Goal: Task Accomplishment & Management: Use online tool/utility

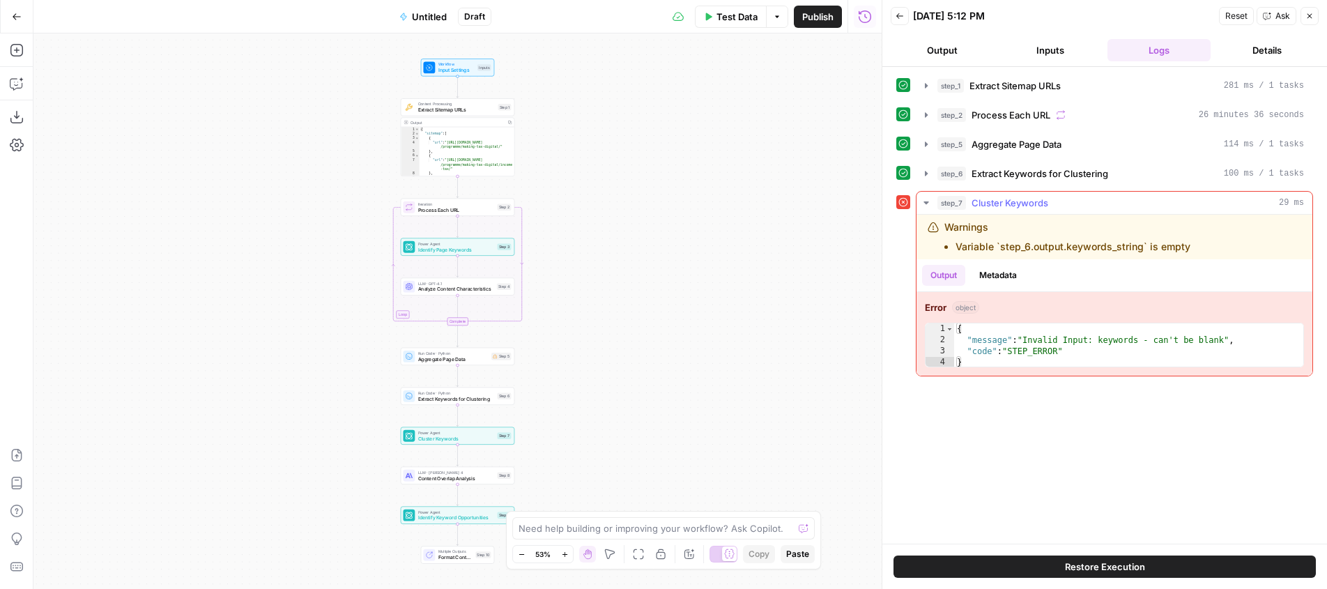
click at [1059, 236] on div "Warnings Variable `step_6.output.keywords_string` is empty" at bounding box center [1068, 236] width 246 height 33
click at [1055, 237] on div "Warnings Variable `step_6.output.keywords_string` is empty" at bounding box center [1068, 236] width 246 height 33
click at [943, 278] on button "Output" at bounding box center [943, 275] width 43 height 21
click at [1134, 244] on li "Variable `step_6.output.keywords_string` is empty" at bounding box center [1073, 247] width 235 height 14
click at [630, 532] on textarea at bounding box center [656, 528] width 275 height 14
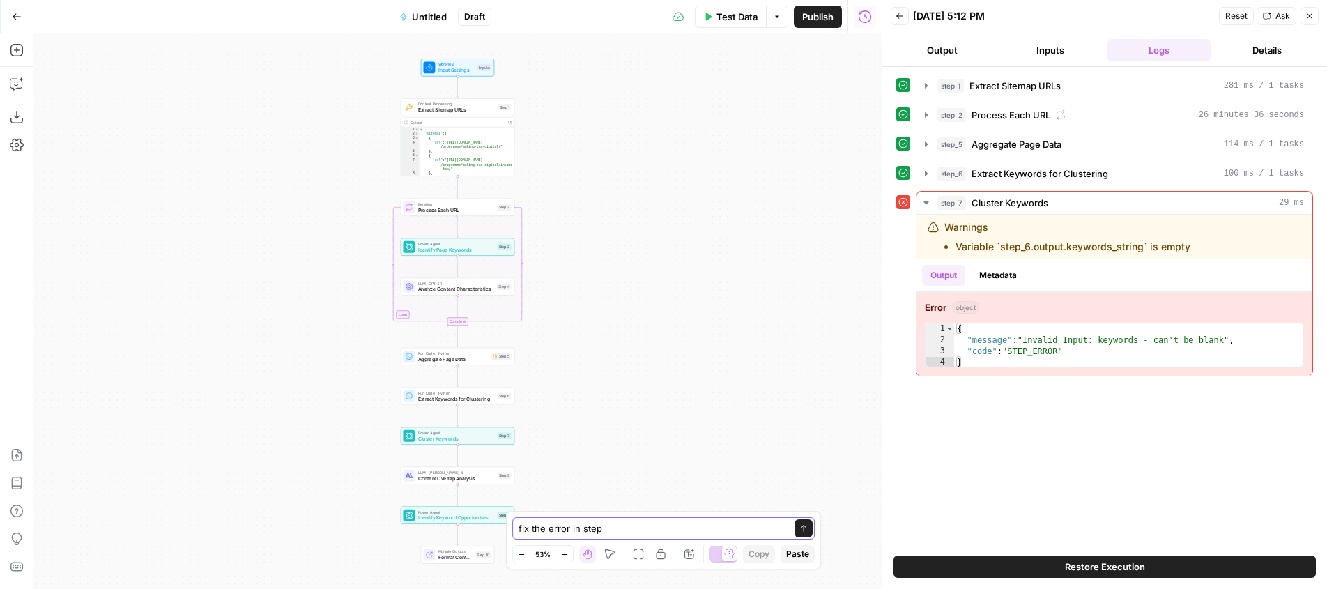
type textarea "fix the error in step 7"
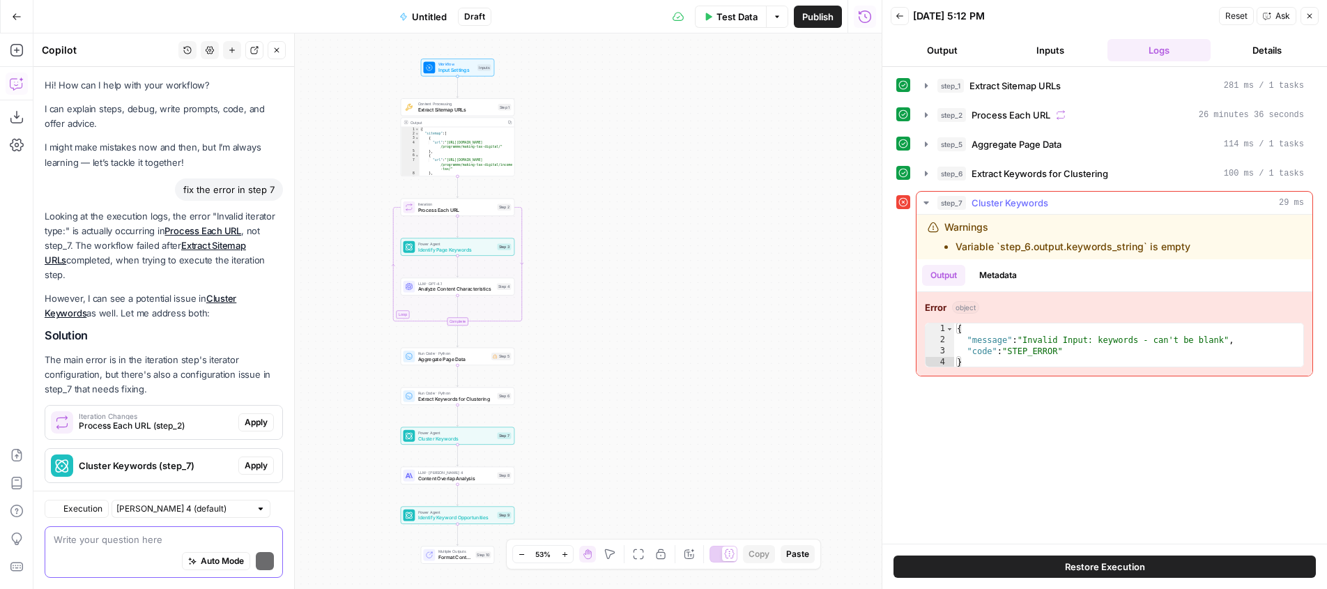
scroll to position [123, 0]
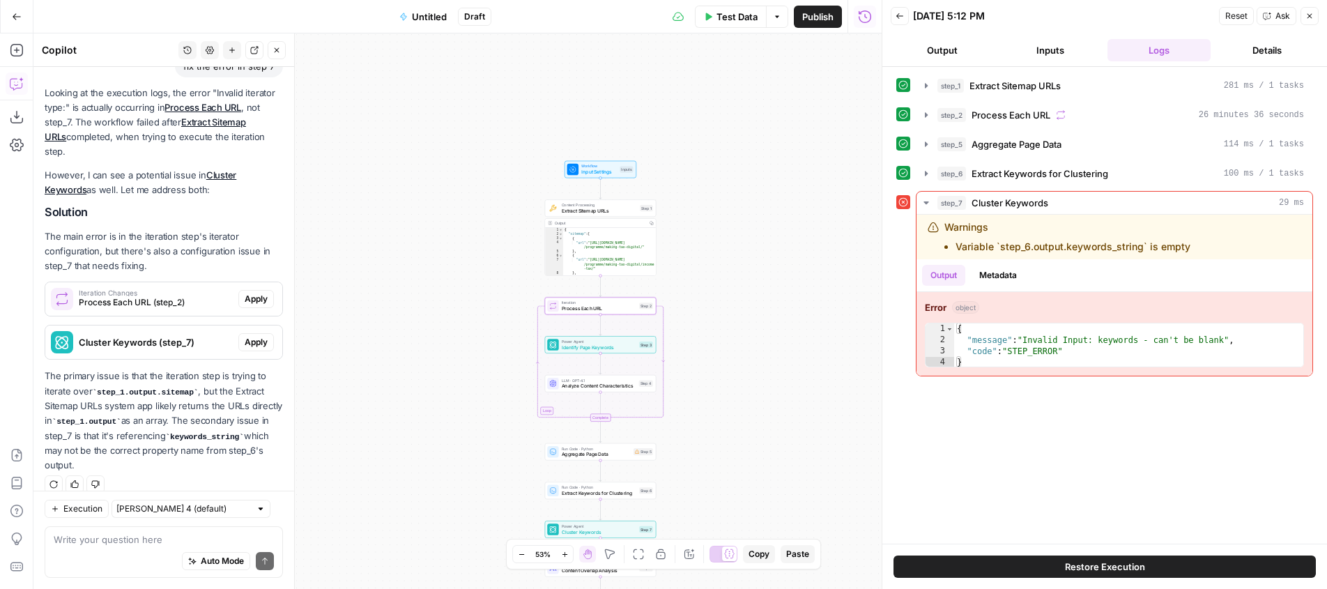
click at [248, 293] on span "Apply" at bounding box center [256, 299] width 23 height 13
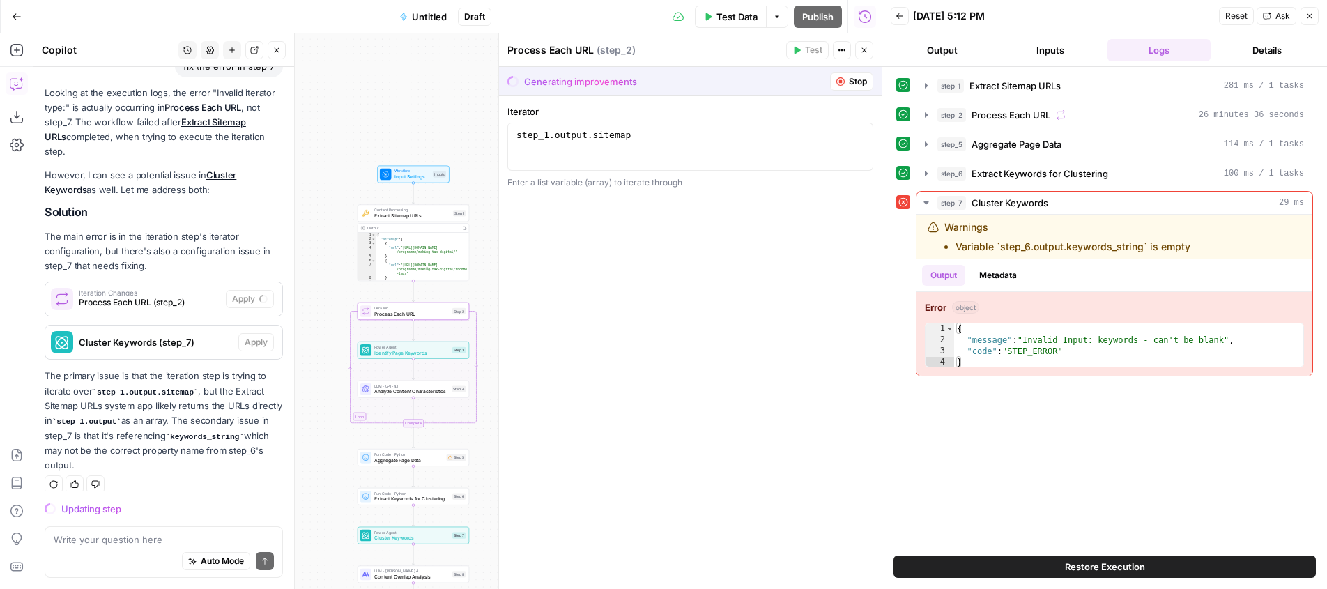
click at [201, 296] on span "Process Each URL (step_2)" at bounding box center [150, 302] width 142 height 13
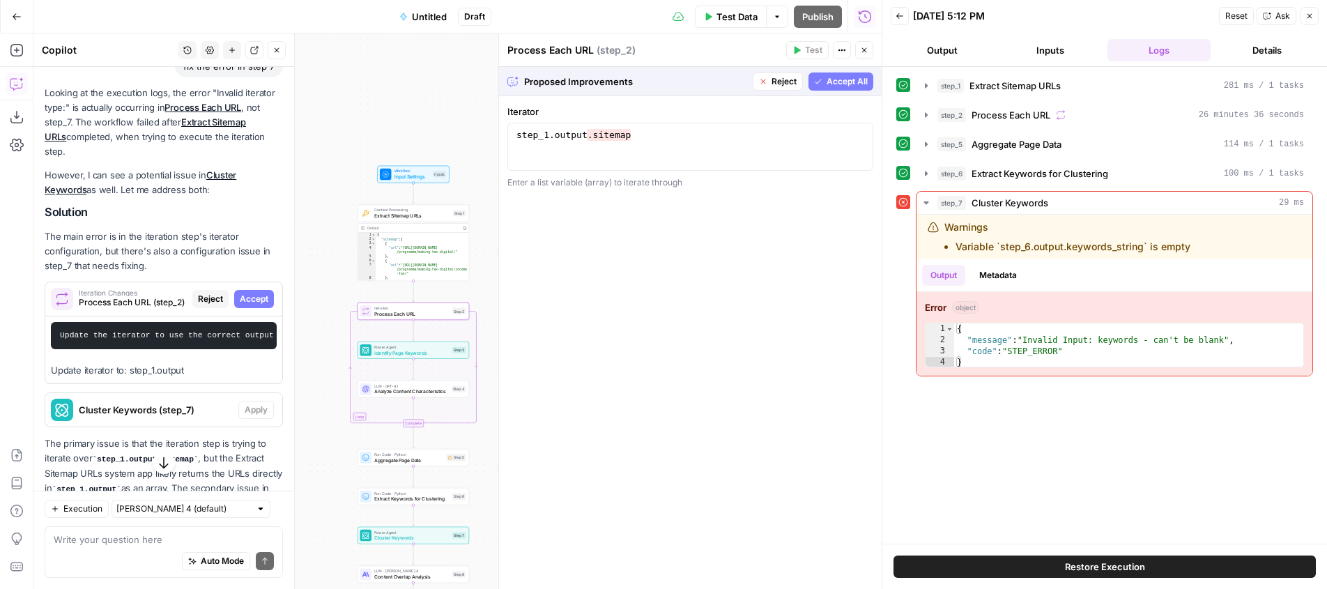
click at [252, 293] on span "Accept" at bounding box center [254, 299] width 29 height 13
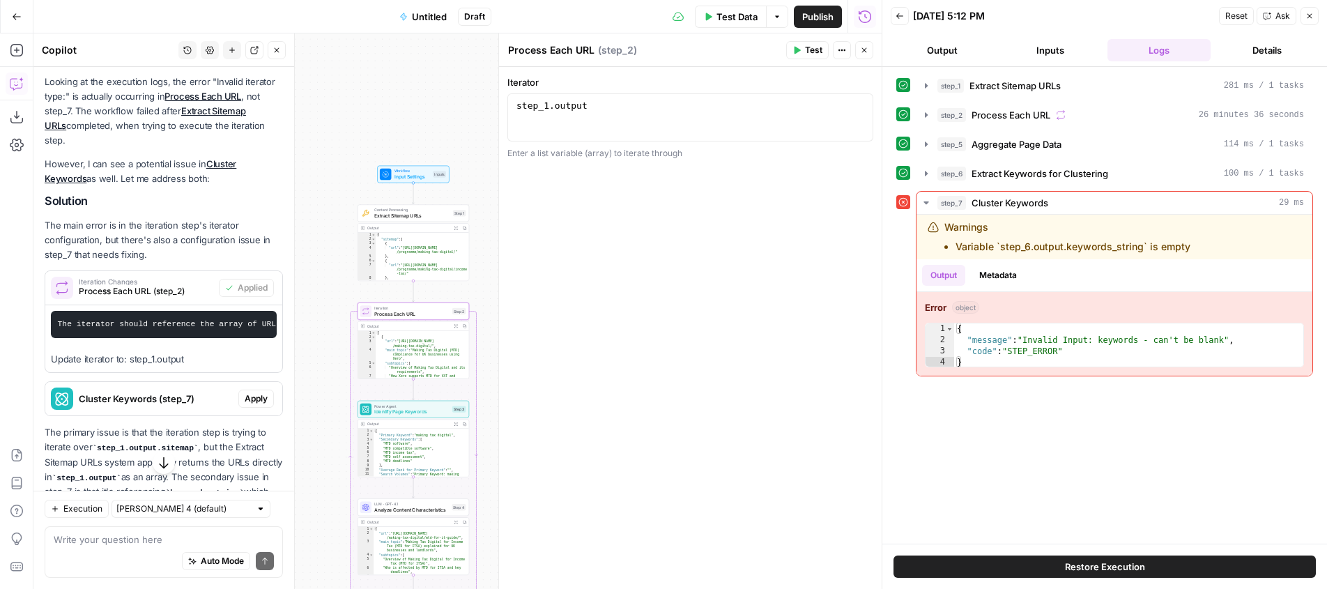
scroll to position [175, 0]
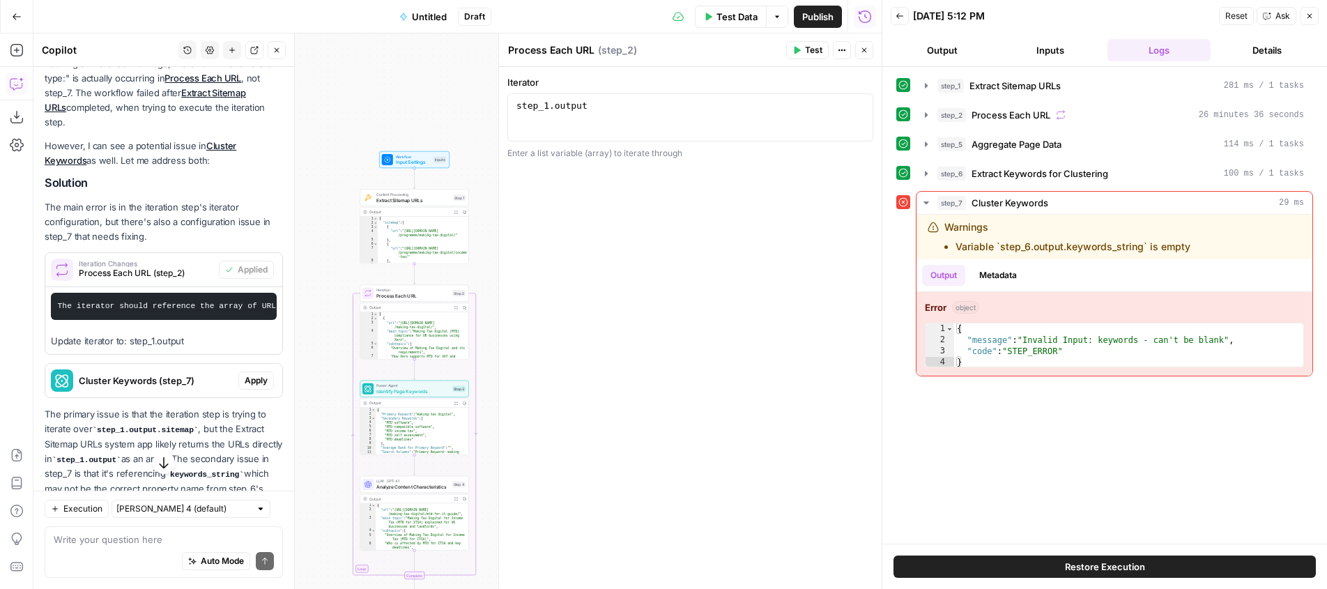
click at [252, 374] on span "Apply" at bounding box center [256, 380] width 23 height 13
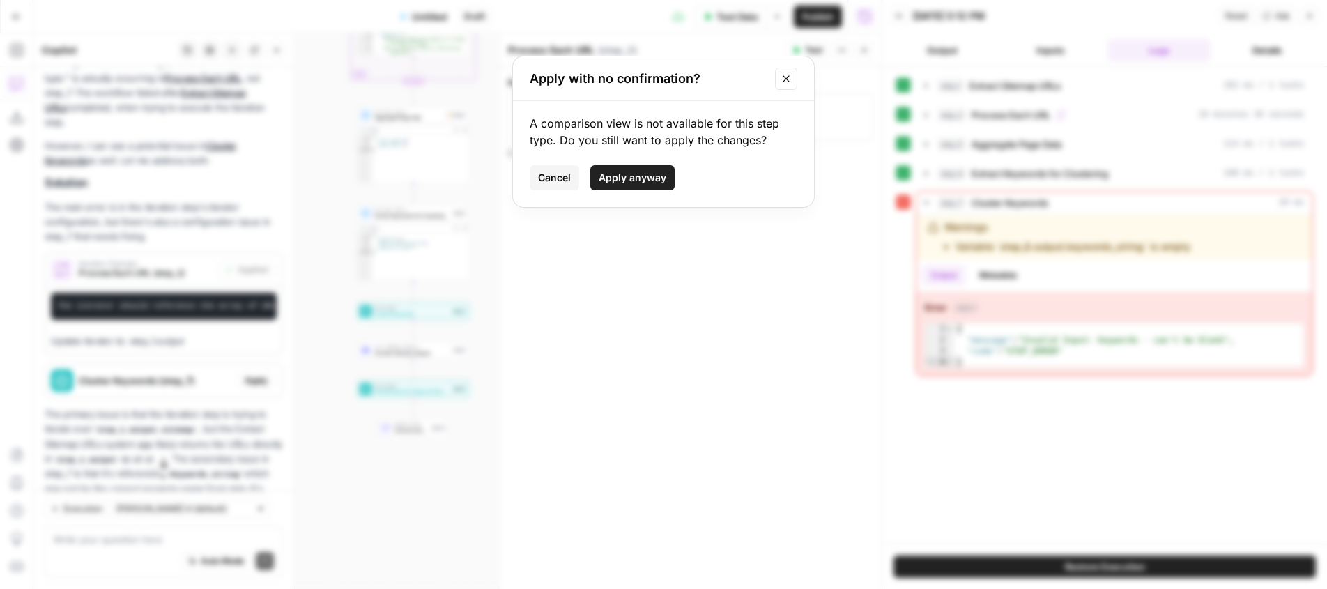
click at [646, 179] on span "Apply anyway" at bounding box center [633, 178] width 68 height 14
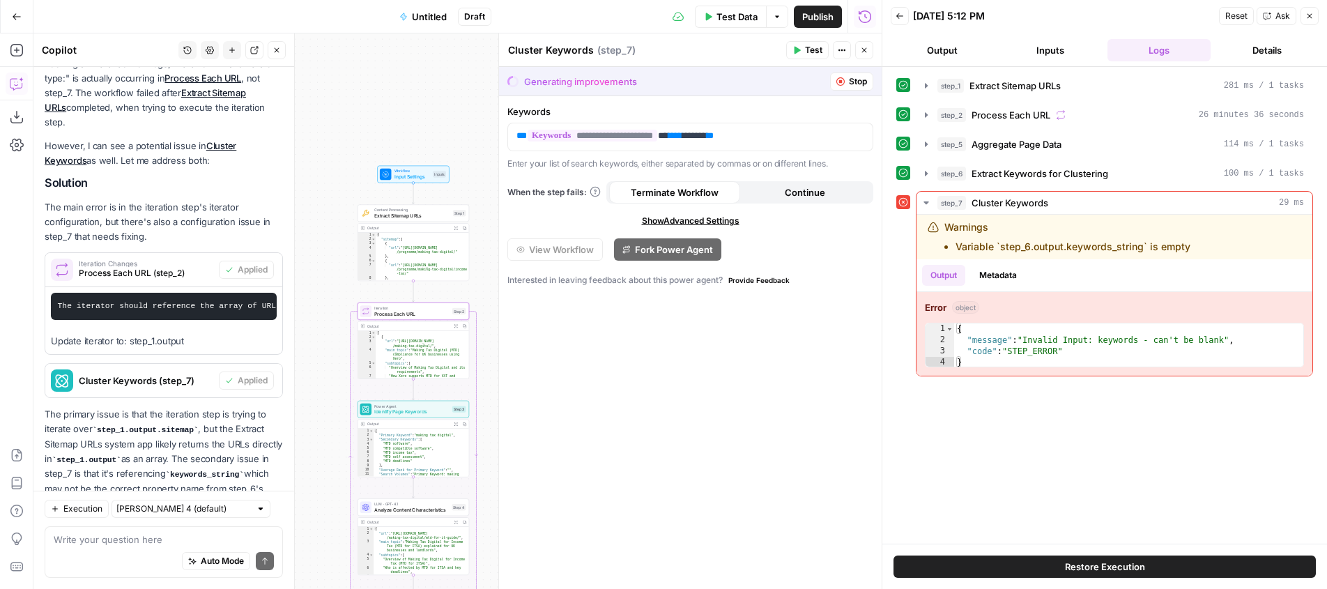
scroll to position [213, 0]
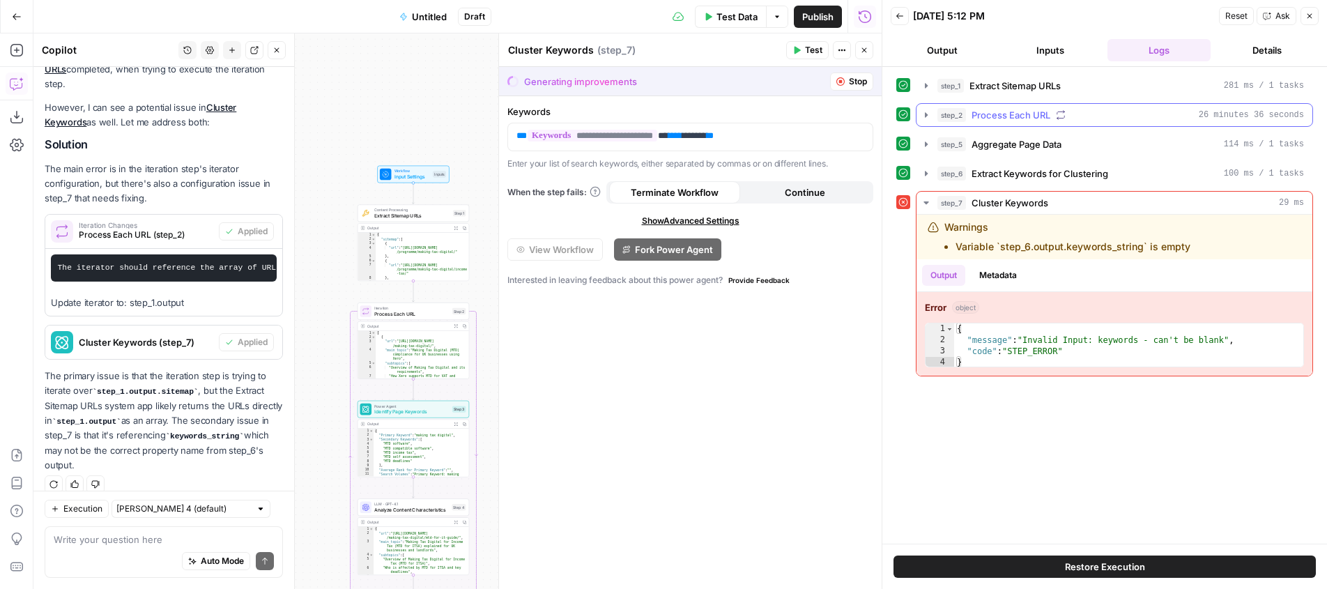
click at [927, 115] on icon "button" at bounding box center [926, 114] width 3 height 5
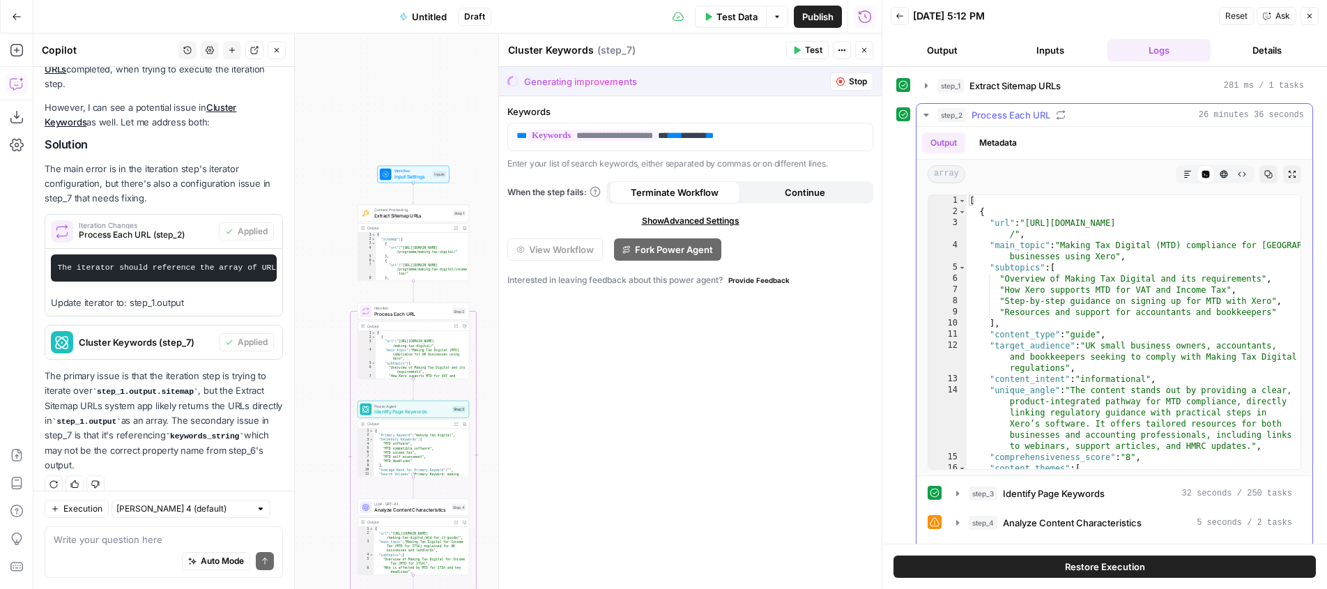
click at [927, 113] on icon "button" at bounding box center [926, 114] width 11 height 11
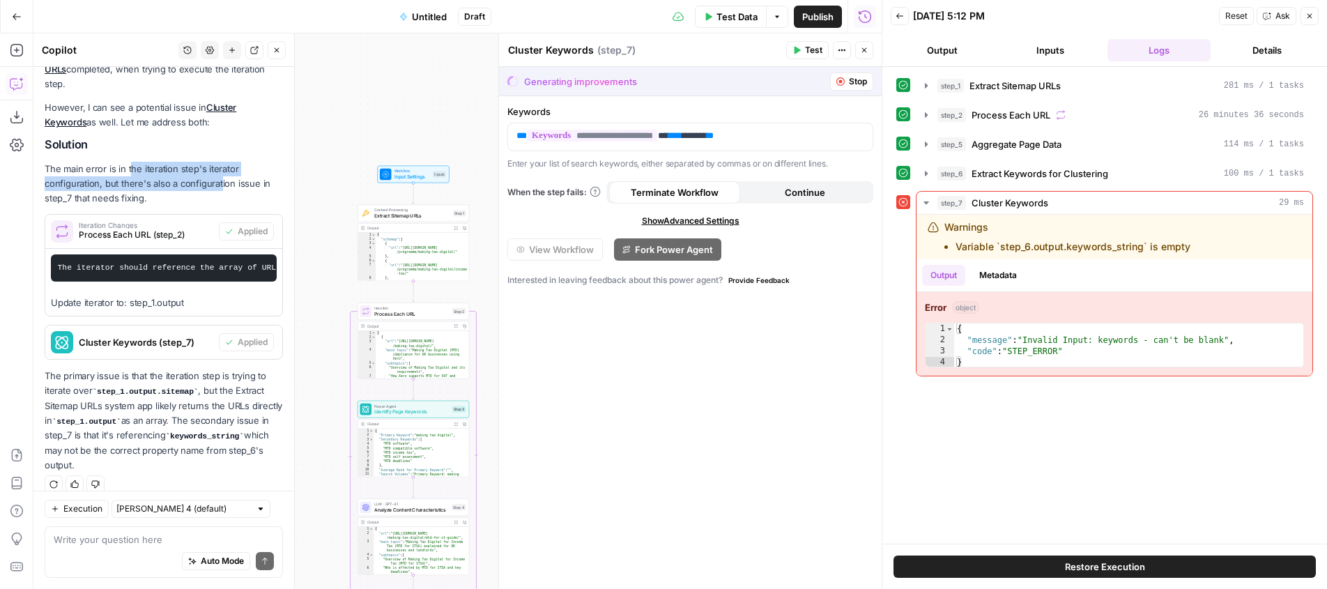
drag, startPoint x: 186, startPoint y: 165, endPoint x: 221, endPoint y: 166, distance: 34.9
click at [221, 166] on p "The main error is in the iteration step's iterator configuration, but there's a…" at bounding box center [164, 184] width 238 height 44
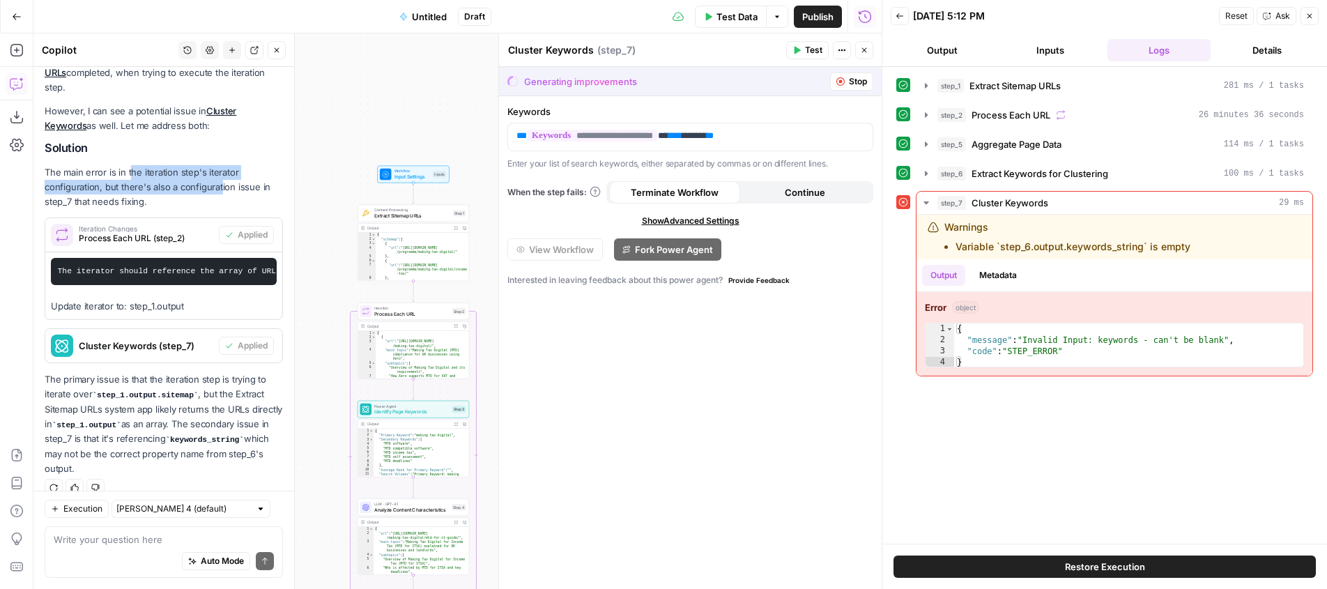
click at [185, 165] on p "The main error is in the iteration step's iterator configuration, but there's a…" at bounding box center [164, 187] width 238 height 44
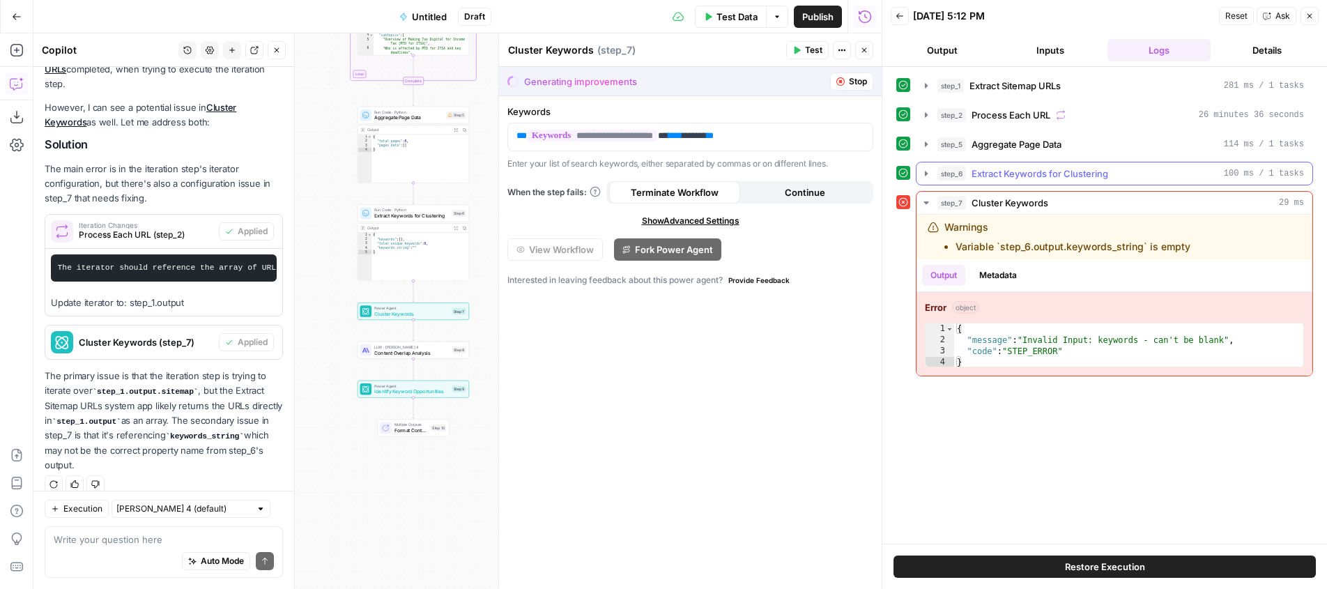
click at [1012, 167] on span "Extract Keywords for Clustering" at bounding box center [1040, 174] width 137 height 14
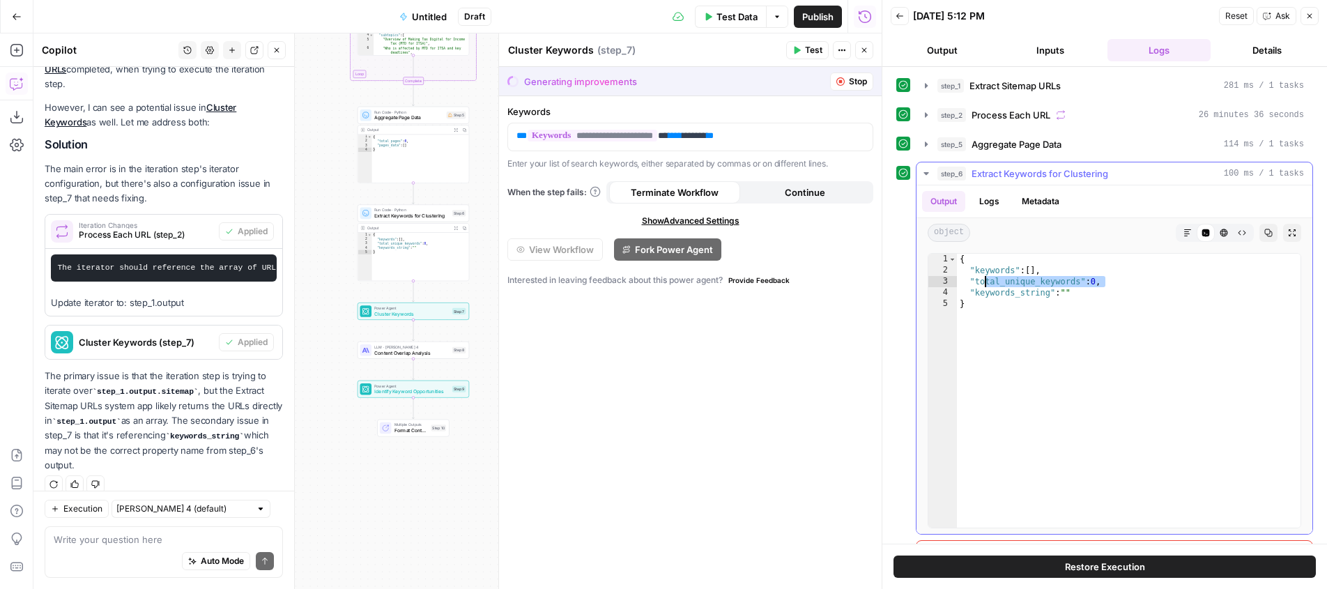
drag, startPoint x: 1086, startPoint y: 283, endPoint x: 977, endPoint y: 273, distance: 109.9
click at [961, 275] on div "{ "keywords" : [ ] , "total_unique_keywords" : 0 , "keywords_string" : "" }" at bounding box center [1129, 402] width 344 height 296
click at [1003, 270] on div "{ "keywords" : [ ] , "total_unique_keywords" : 0 , "keywords_string" : "" }" at bounding box center [1129, 402] width 344 height 296
type textarea "**********"
drag, startPoint x: 926, startPoint y: 171, endPoint x: 971, endPoint y: 134, distance: 58.4
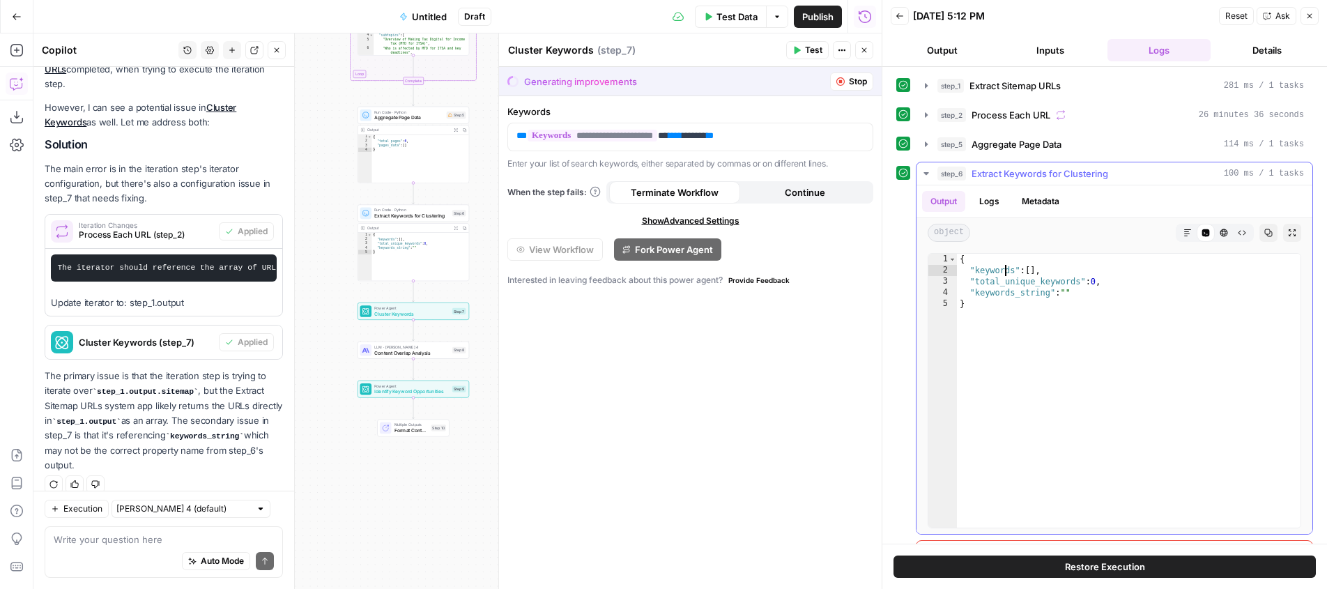
click at [926, 171] on icon "button" at bounding box center [926, 173] width 11 height 11
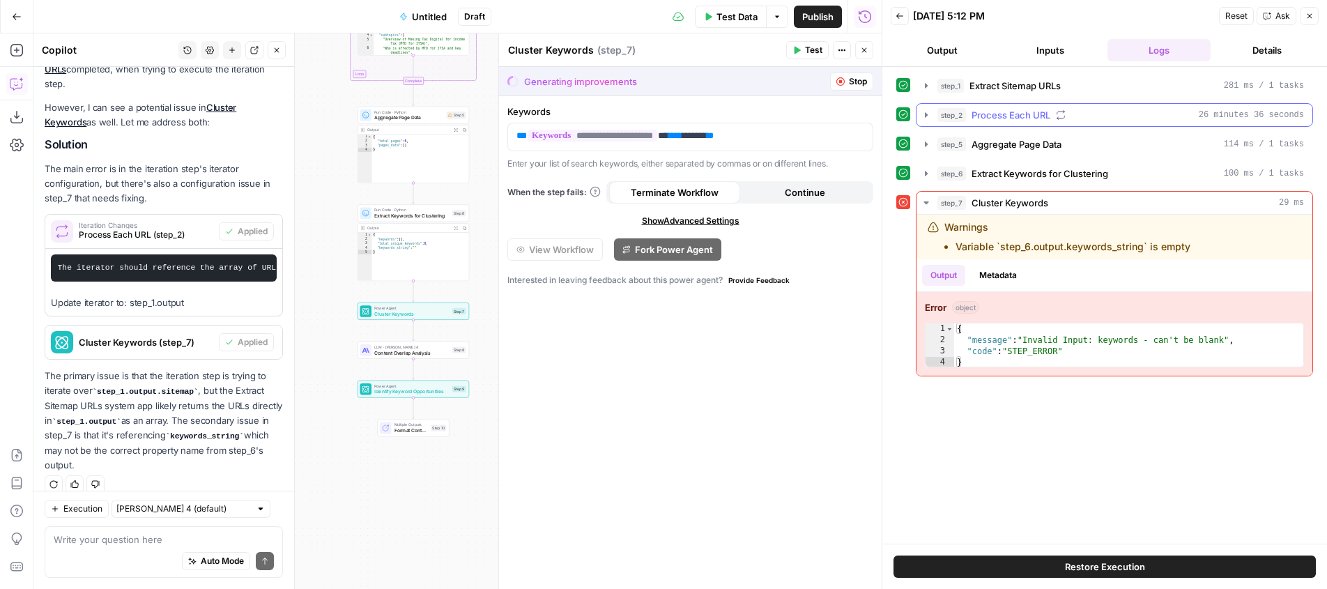
click at [926, 115] on icon "button" at bounding box center [926, 114] width 3 height 5
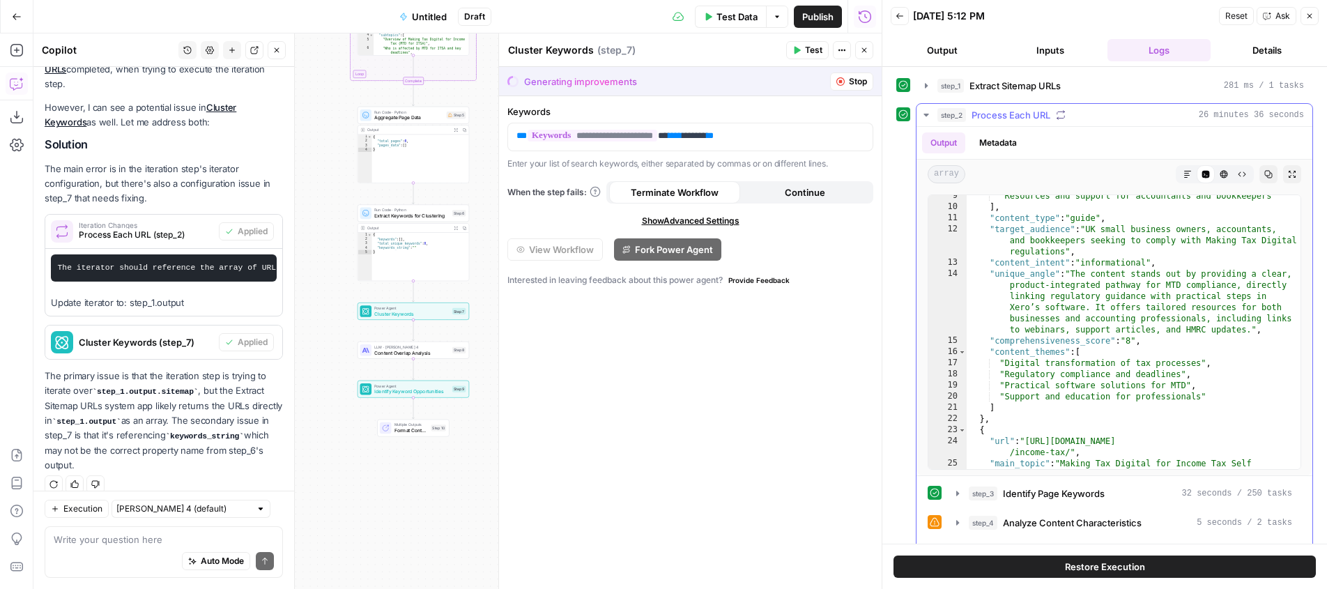
scroll to position [116, 0]
click at [956, 526] on icon "button" at bounding box center [957, 522] width 11 height 11
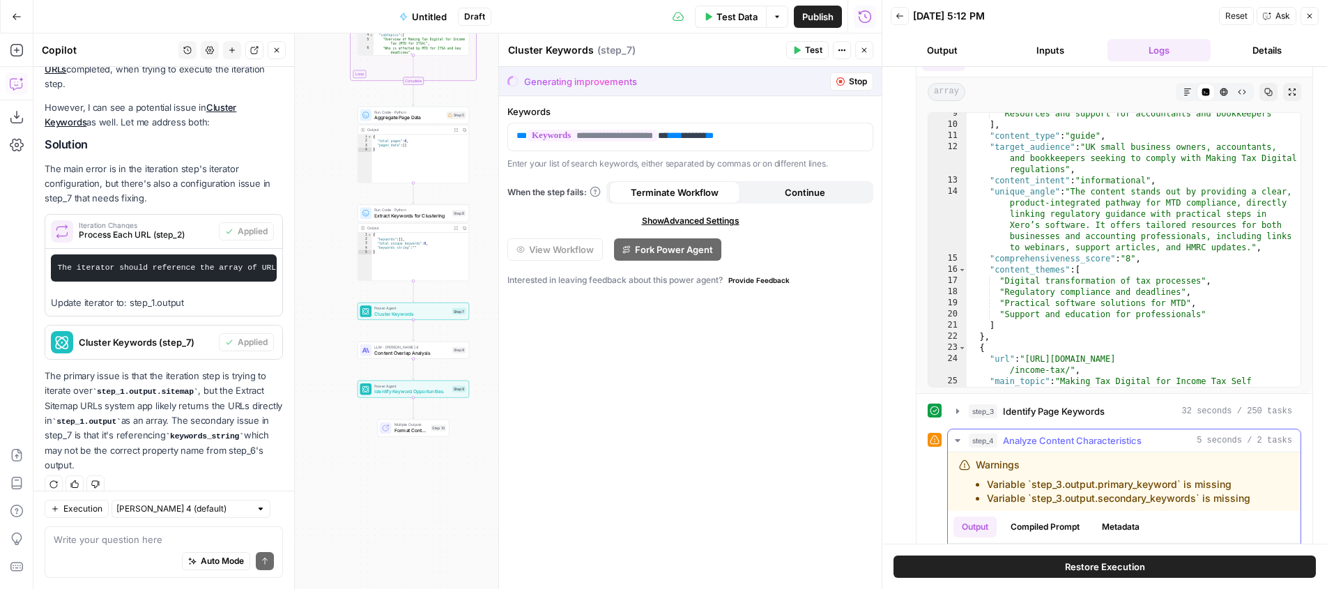
scroll to position [167, 0]
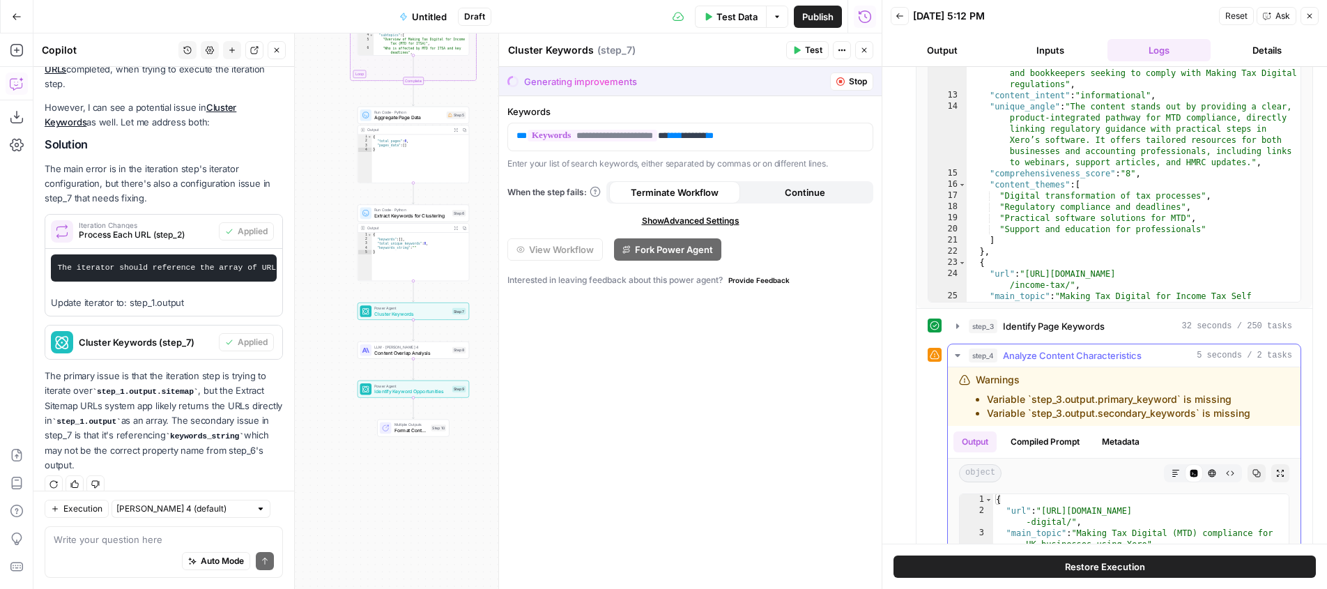
click at [1062, 394] on li "Variable `step_3.output.primary_keyword` is missing" at bounding box center [1119, 399] width 264 height 14
click at [1093, 398] on li "Variable `step_3.output.primary_keyword` is missing" at bounding box center [1119, 399] width 264 height 14
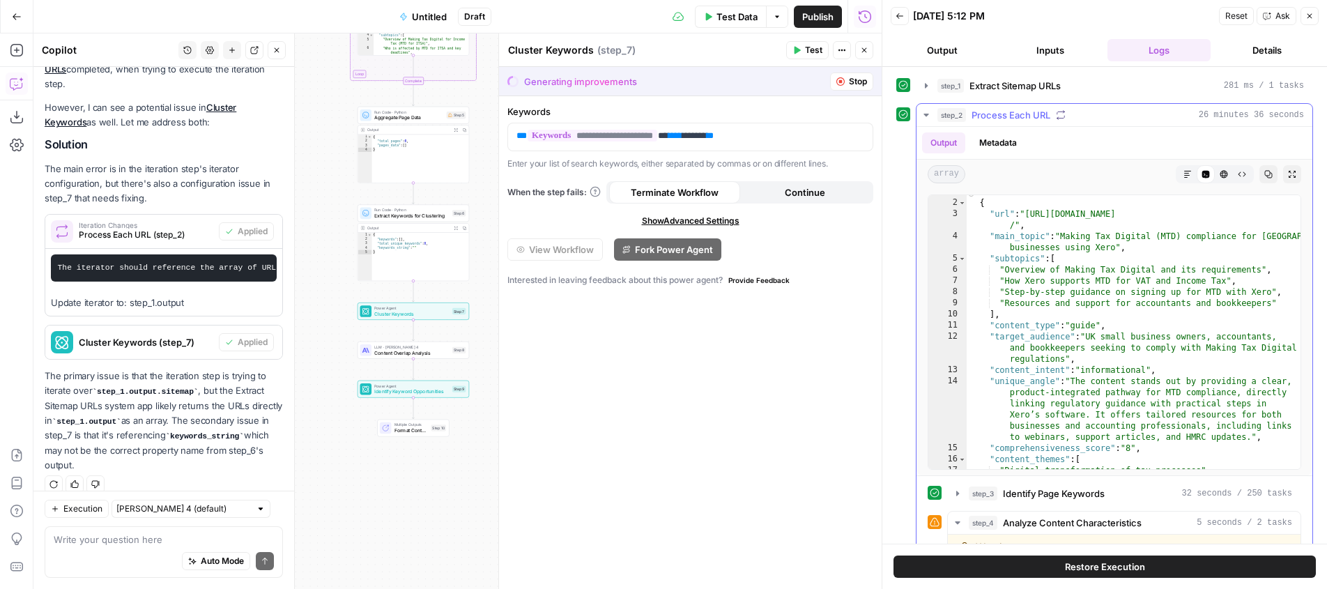
scroll to position [13, 0]
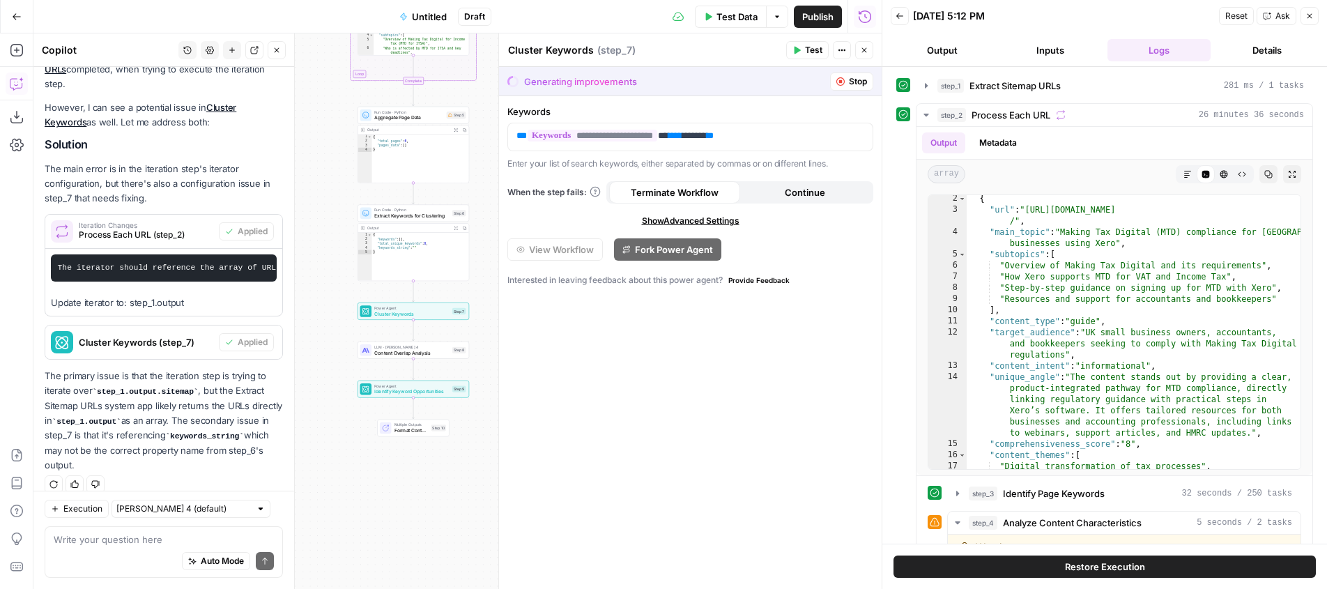
click at [485, 150] on div "Workflow Input Settings Inputs Content Processing Extract Sitemap URLs Step 1 O…" at bounding box center [457, 311] width 848 height 556
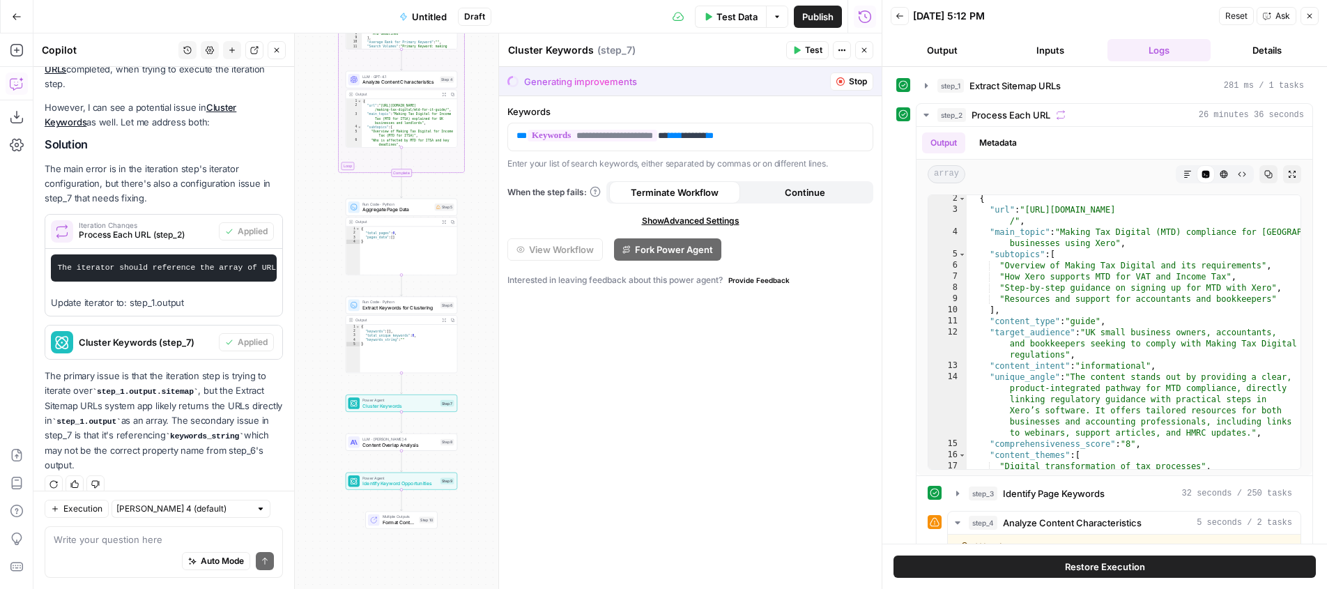
drag, startPoint x: 464, startPoint y: 237, endPoint x: 450, endPoint y: 329, distance: 93.0
click at [450, 329] on div "Workflow Input Settings Inputs Content Processing Extract Sitemap URLs Step 1 O…" at bounding box center [457, 311] width 848 height 556
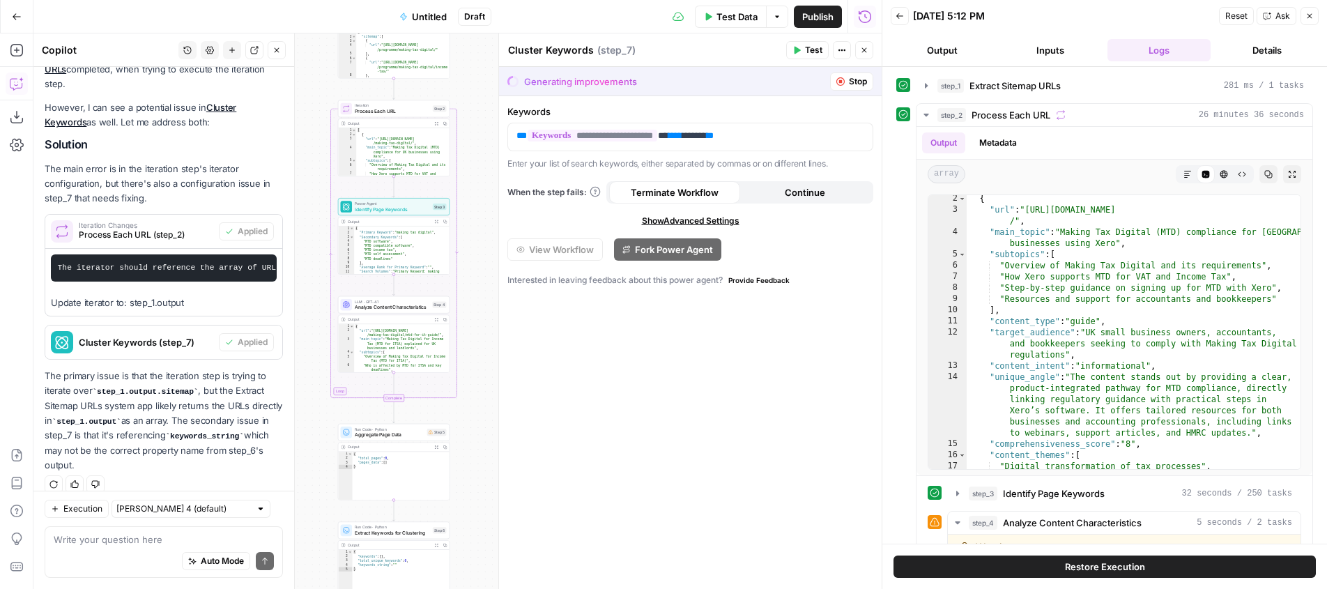
drag, startPoint x: 477, startPoint y: 321, endPoint x: 482, endPoint y: 335, distance: 15.4
click at [482, 335] on div "Workflow Input Settings Inputs Content Processing Extract Sitemap URLs Step 1 O…" at bounding box center [457, 311] width 848 height 556
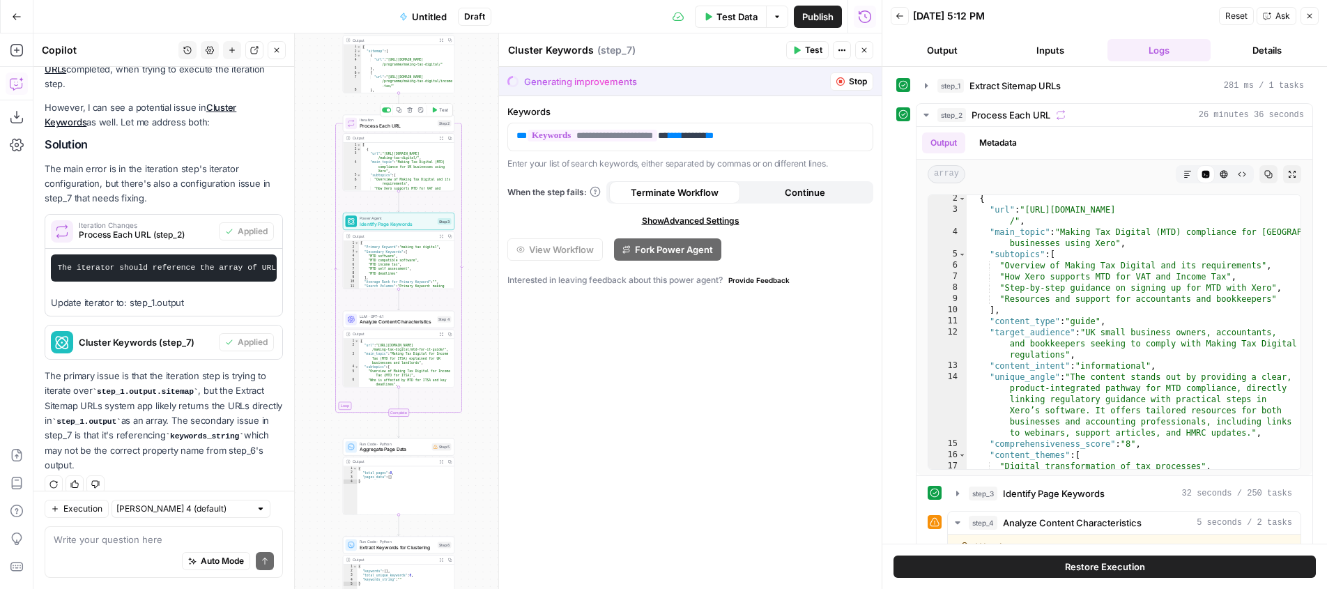
click at [399, 125] on span "Process Each URL" at bounding box center [397, 125] width 75 height 7
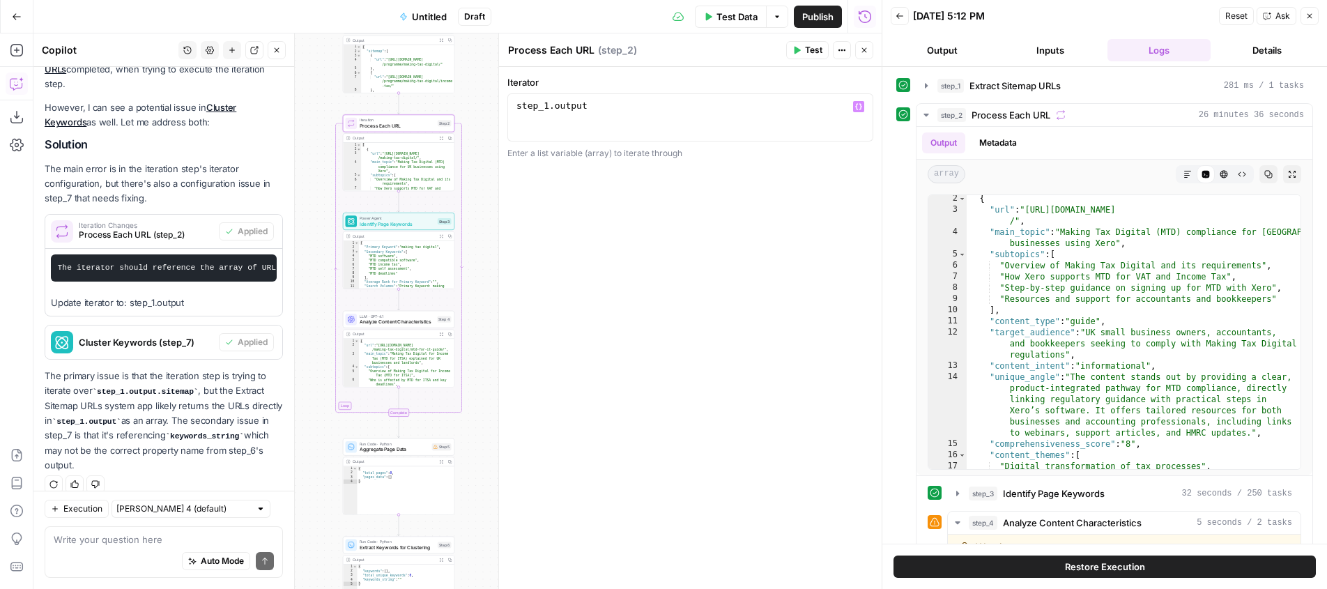
type textarea "**********"
click at [606, 105] on div "step_1 . output" at bounding box center [690, 129] width 353 height 59
click at [838, 49] on icon "button" at bounding box center [842, 50] width 8 height 8
click at [841, 48] on icon "button" at bounding box center [842, 50] width 8 height 8
click at [672, 189] on div "**********" at bounding box center [690, 328] width 383 height 522
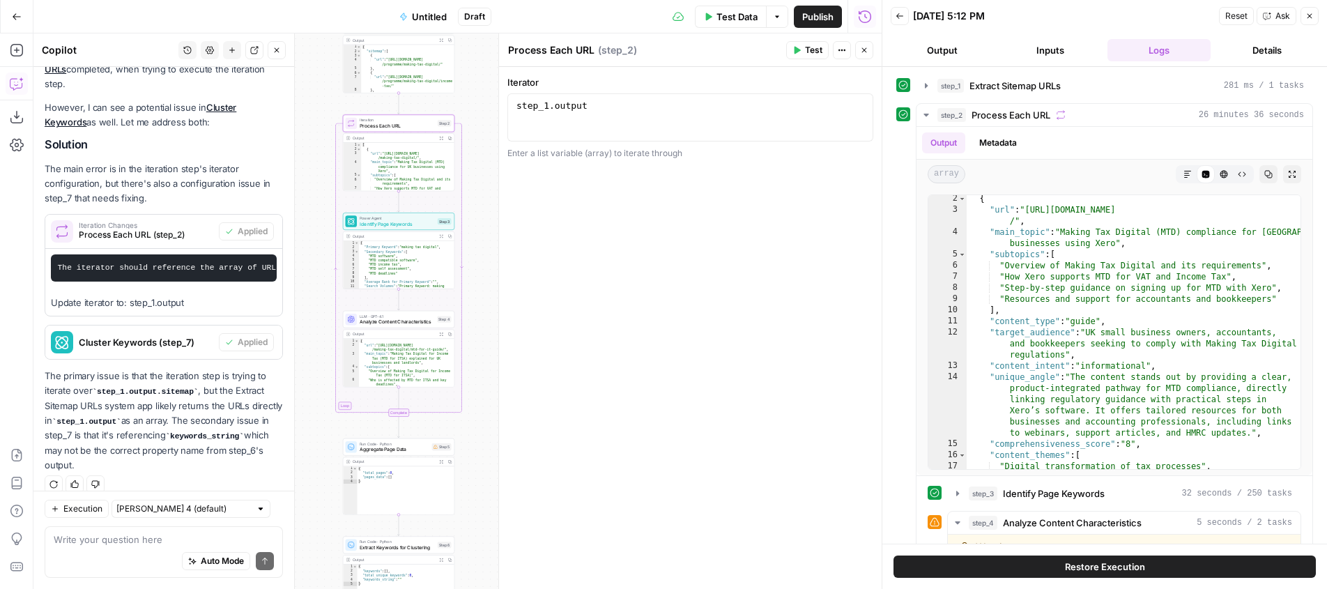
type textarea "**********"
click at [404, 161] on div "[ { "url" : "https://www.xero.com/uk/programme /making-tax-digital/" , "main_to…" at bounding box center [407, 173] width 93 height 61
click at [396, 139] on div "Output" at bounding box center [394, 138] width 82 height 6
click at [353, 137] on div "Output" at bounding box center [394, 138] width 82 height 6
click at [443, 135] on button "Expand Output" at bounding box center [441, 138] width 8 height 8
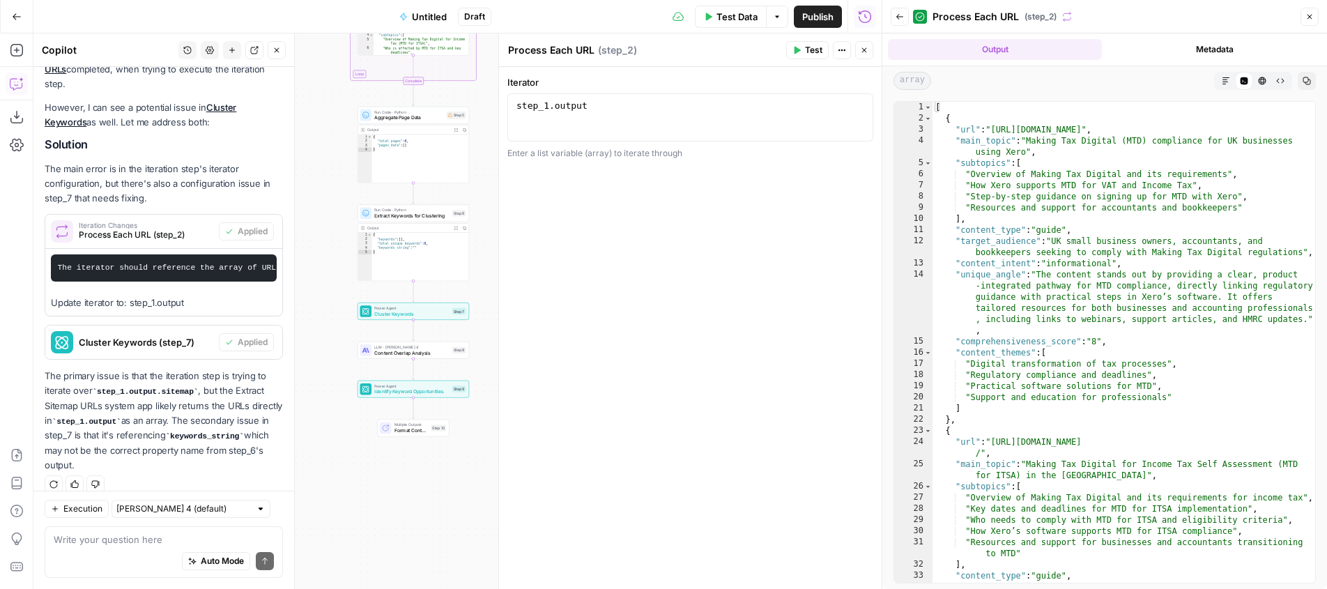
scroll to position [208, 0]
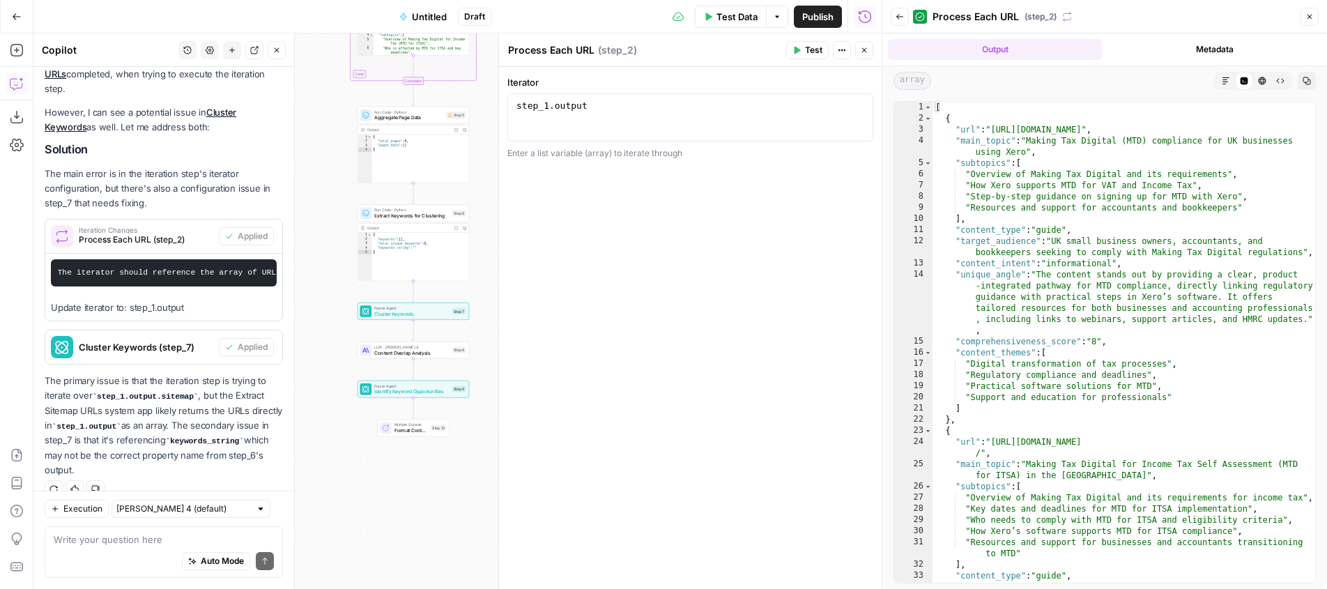
click at [125, 554] on div "Auto Mode Send" at bounding box center [164, 562] width 220 height 31
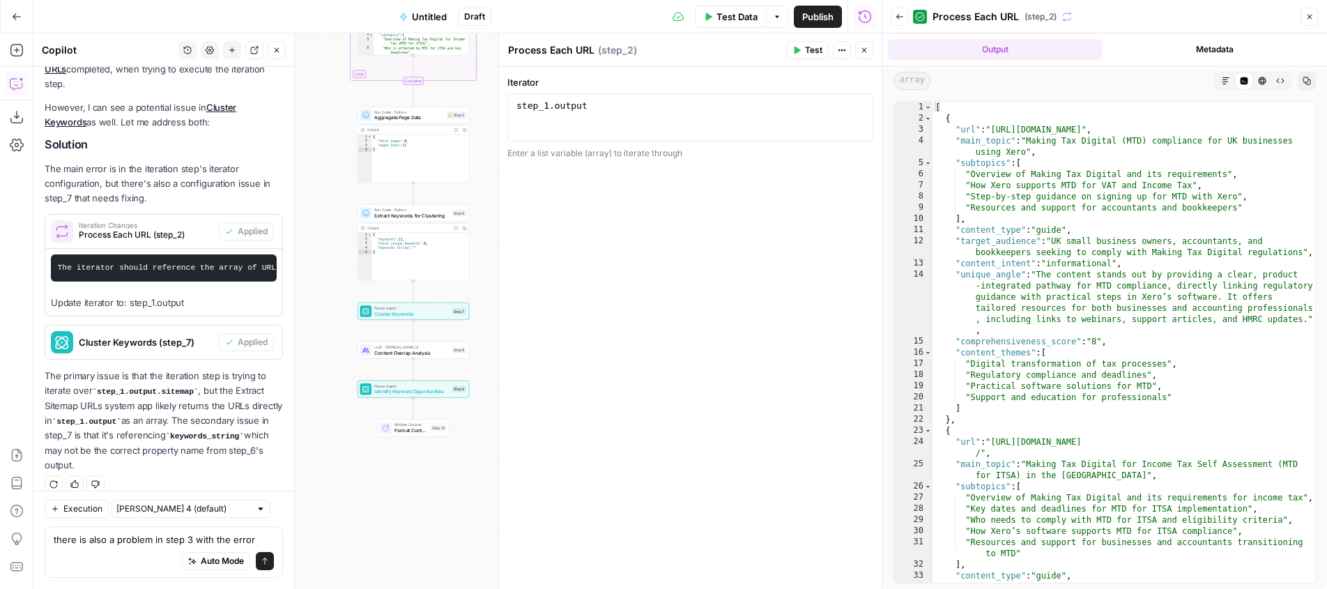
click at [899, 16] on icon "button" at bounding box center [900, 17] width 8 height 8
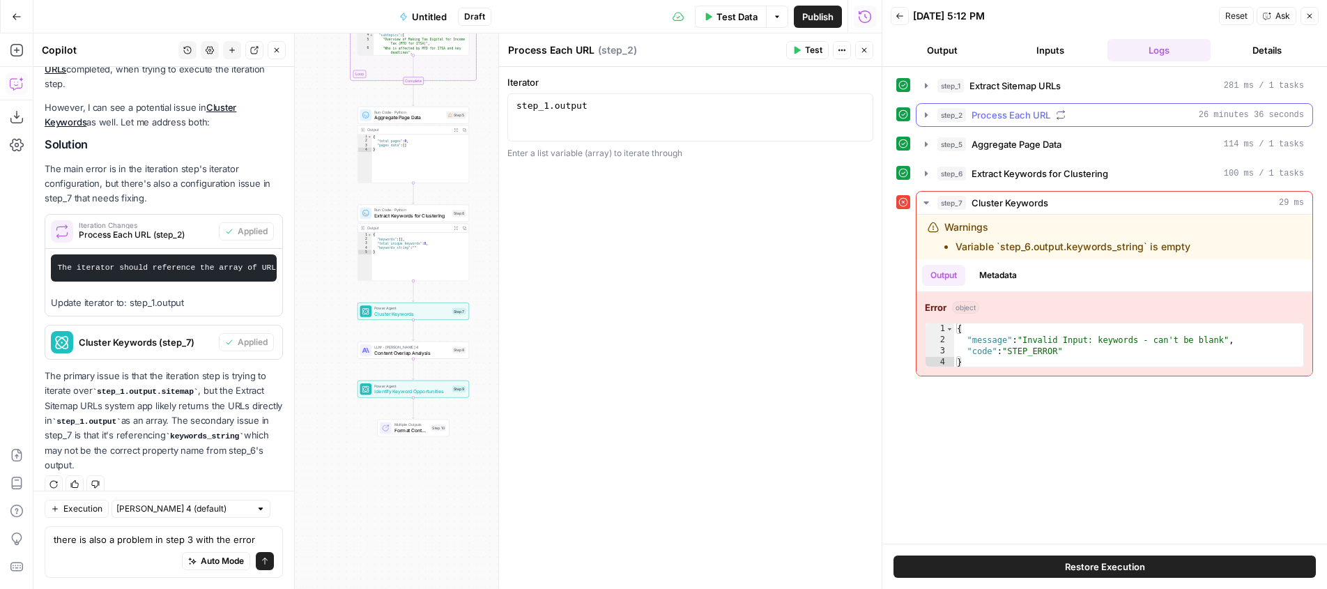
click at [996, 120] on span "Process Each URL" at bounding box center [1011, 115] width 79 height 14
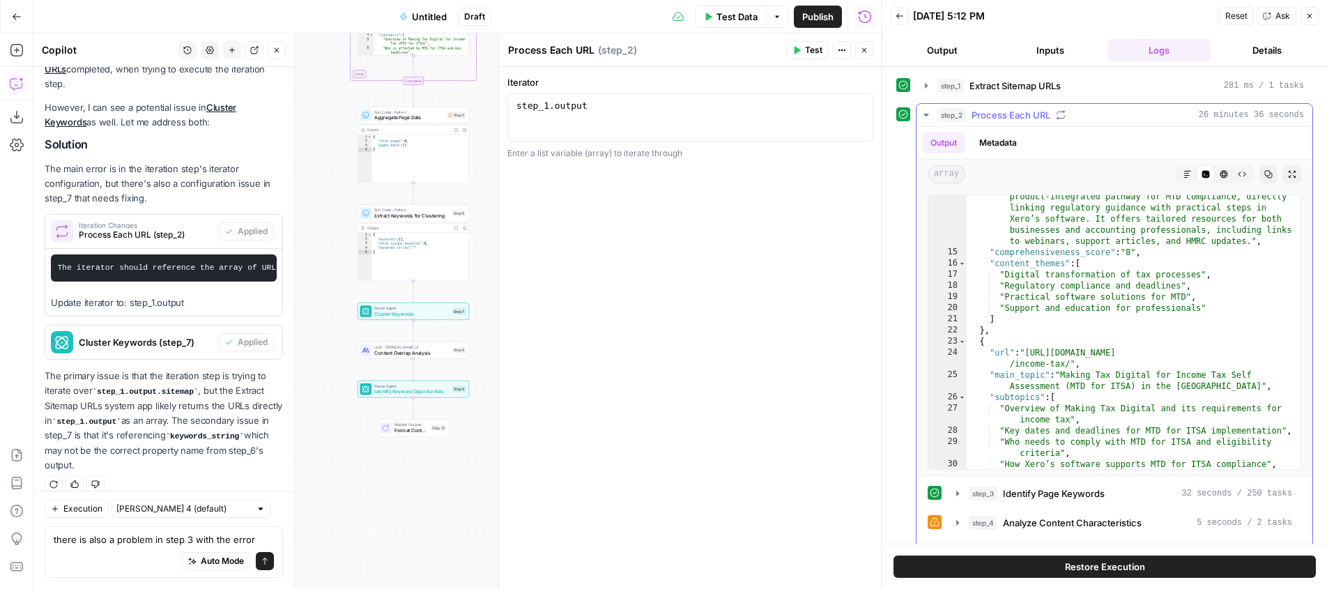
scroll to position [204, 0]
click at [963, 524] on icon "button" at bounding box center [957, 522] width 11 height 11
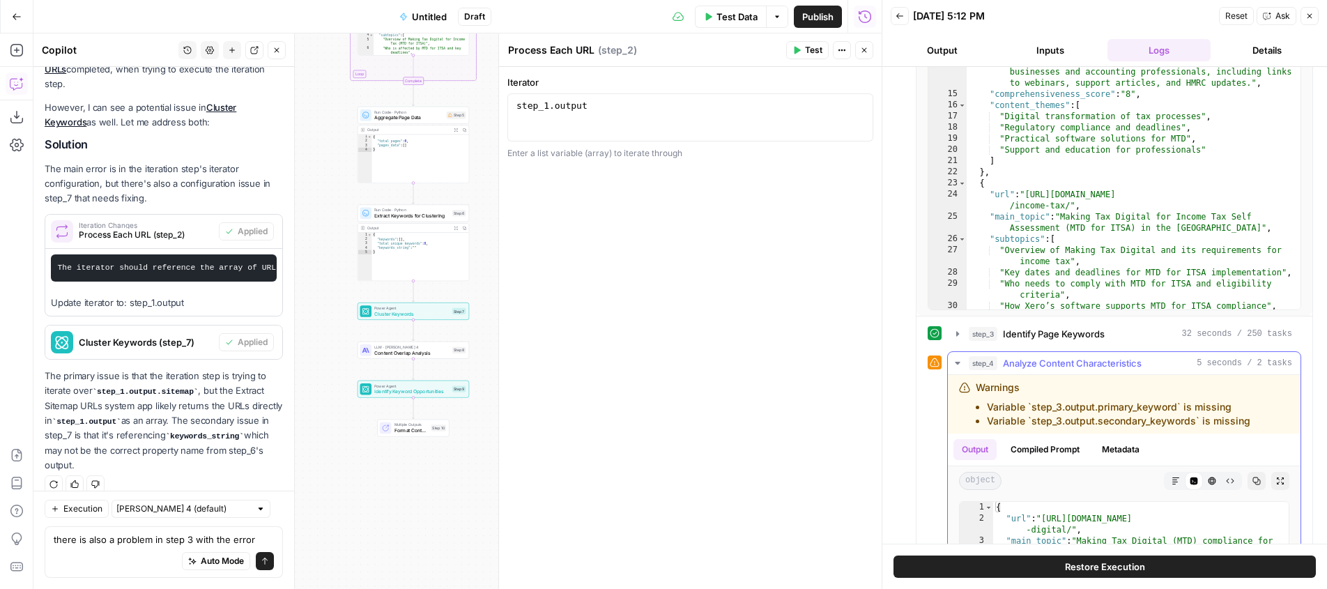
scroll to position [176, 0]
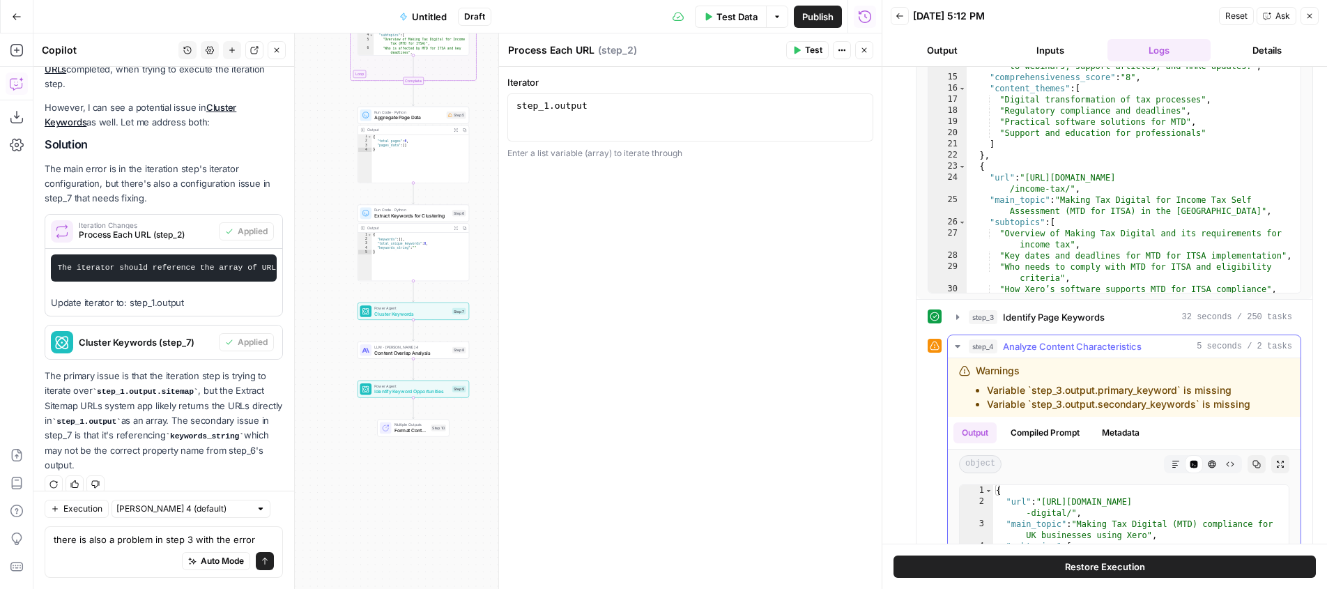
drag, startPoint x: 1116, startPoint y: 385, endPoint x: 1177, endPoint y: 390, distance: 61.5
click at [1177, 390] on li "Variable `step_3.output.primary_keyword` is missing" at bounding box center [1119, 390] width 264 height 14
copy li "step_3.output.primary_keyword"
click at [191, 539] on textarea "there is also a problem in step 3 with the error" at bounding box center [164, 540] width 220 height 14
click at [259, 540] on textarea "there is also a problem in step 4 with the error" at bounding box center [164, 540] width 220 height 14
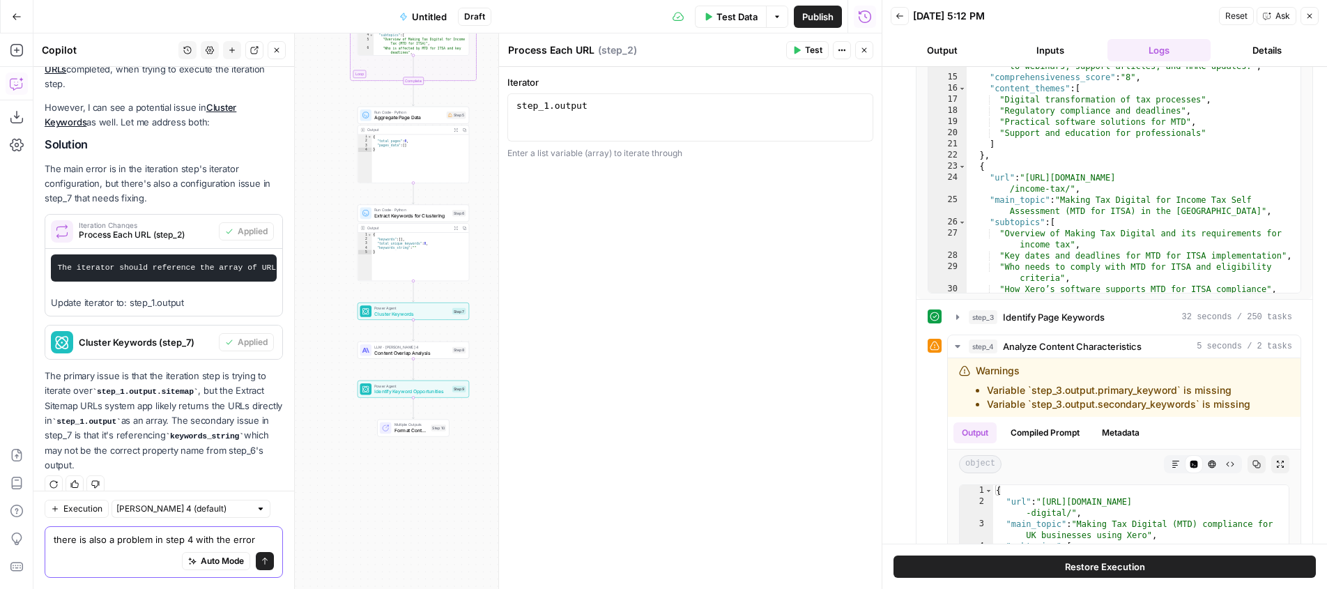
paste textarea "step_3.output.primary_keyword"
type textarea "there is also a problem in step 4 with the error step_3.output.primary_keyword"
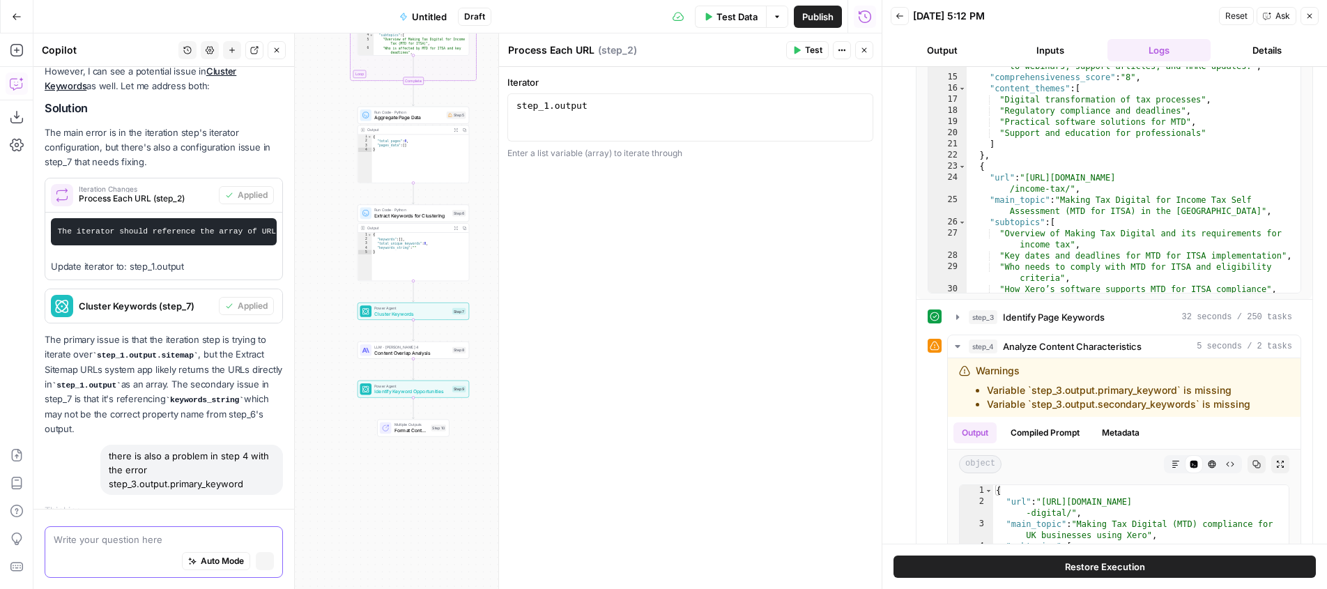
scroll to position [231, 0]
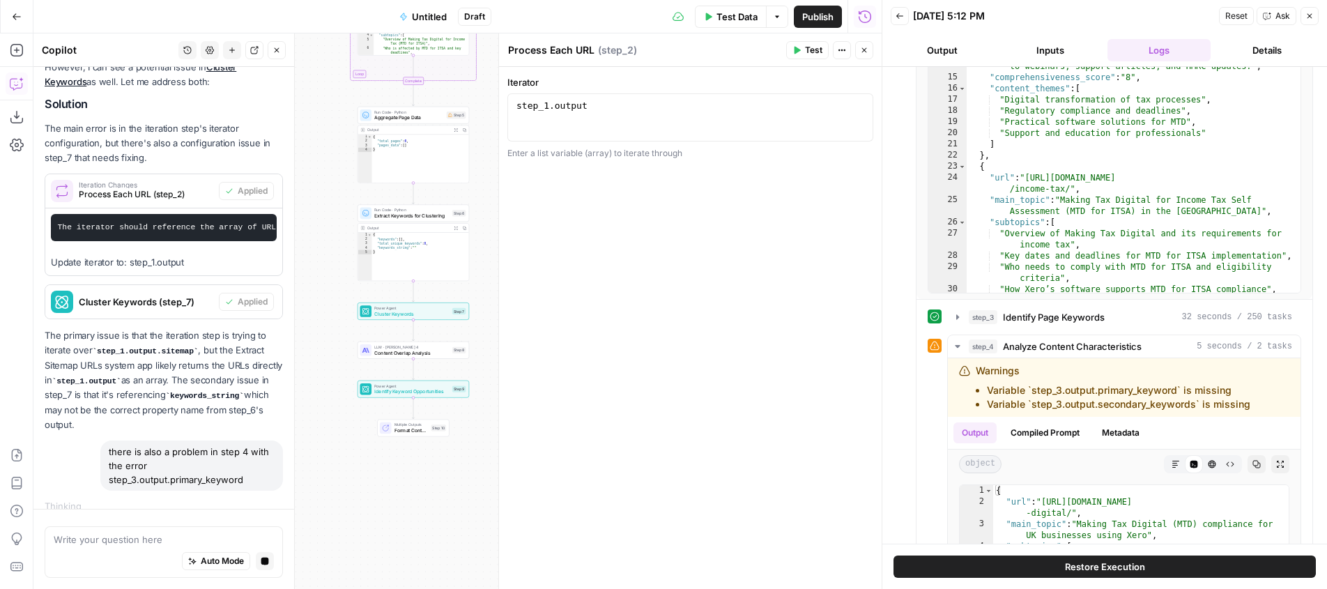
click at [281, 538] on div "Write your question here Auto Mode Stop generating" at bounding box center [164, 552] width 238 height 52
click at [406, 110] on div "Run Code · Python Aggregate Page Data" at bounding box center [410, 111] width 69 height 13
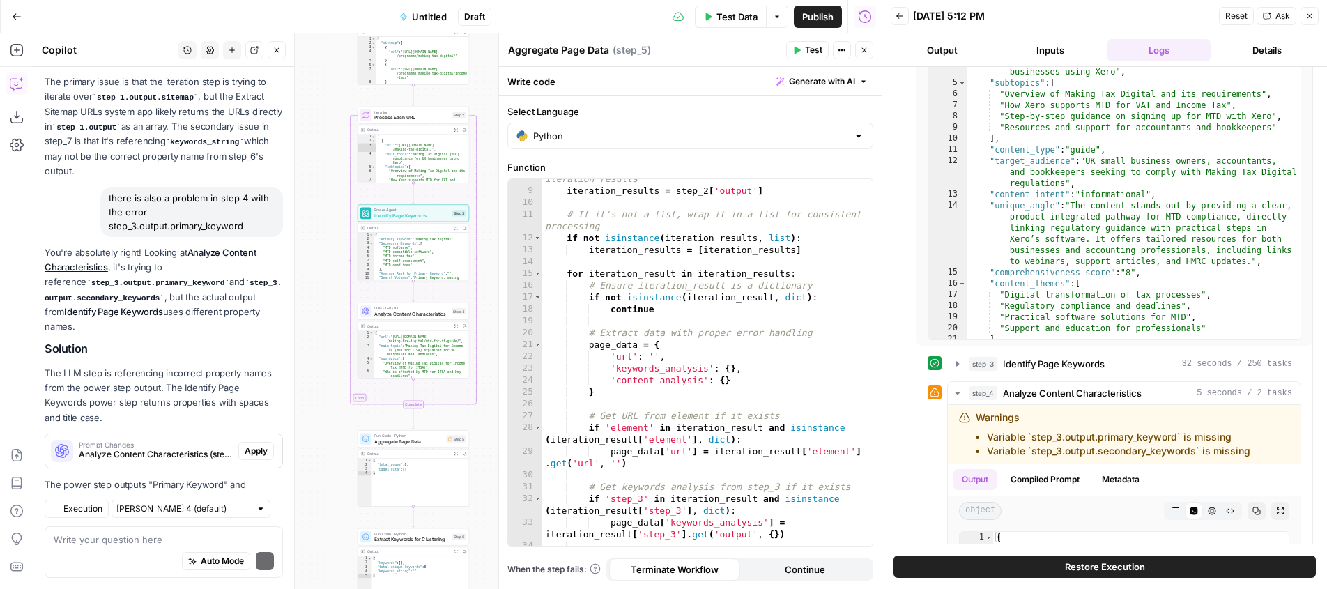
scroll to position [570, 0]
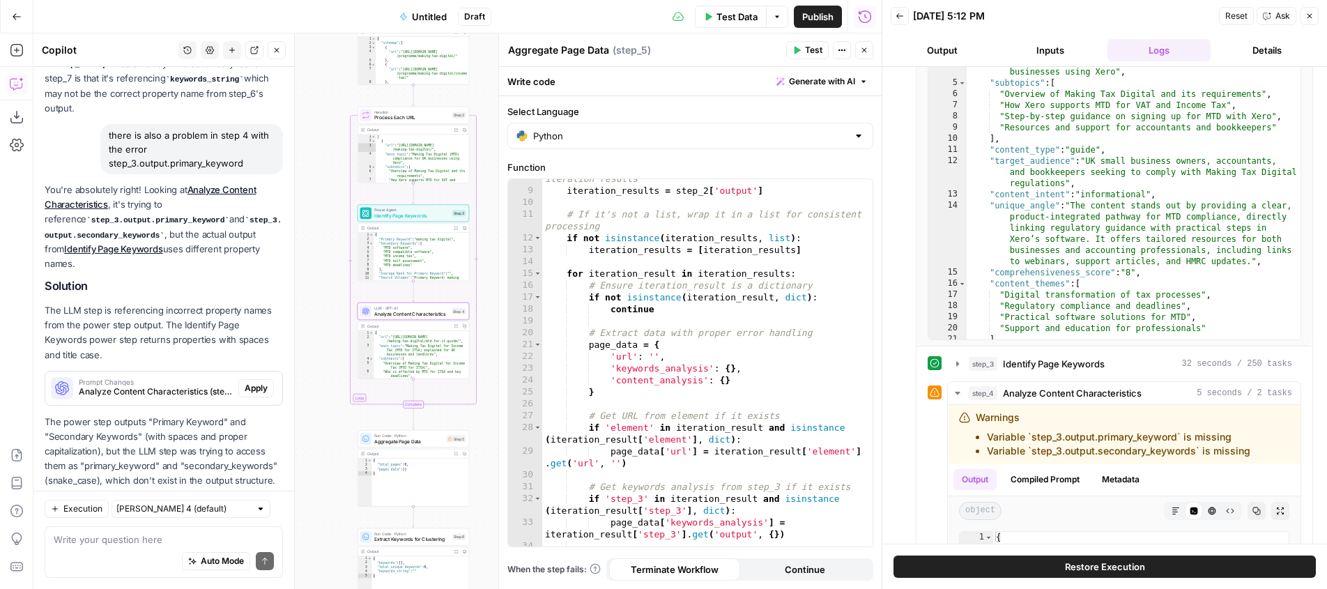
click at [129, 386] on span "Analyze Content Characteristics (step_4)" at bounding box center [156, 392] width 154 height 13
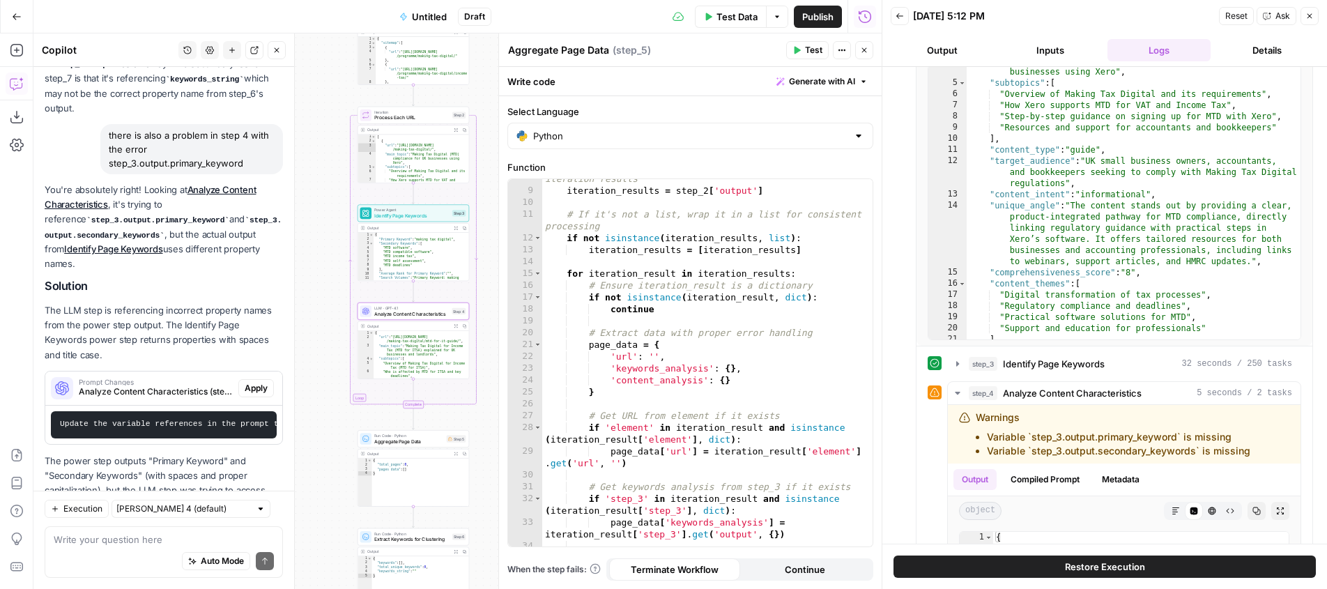
click at [257, 382] on span "Apply" at bounding box center [256, 388] width 23 height 13
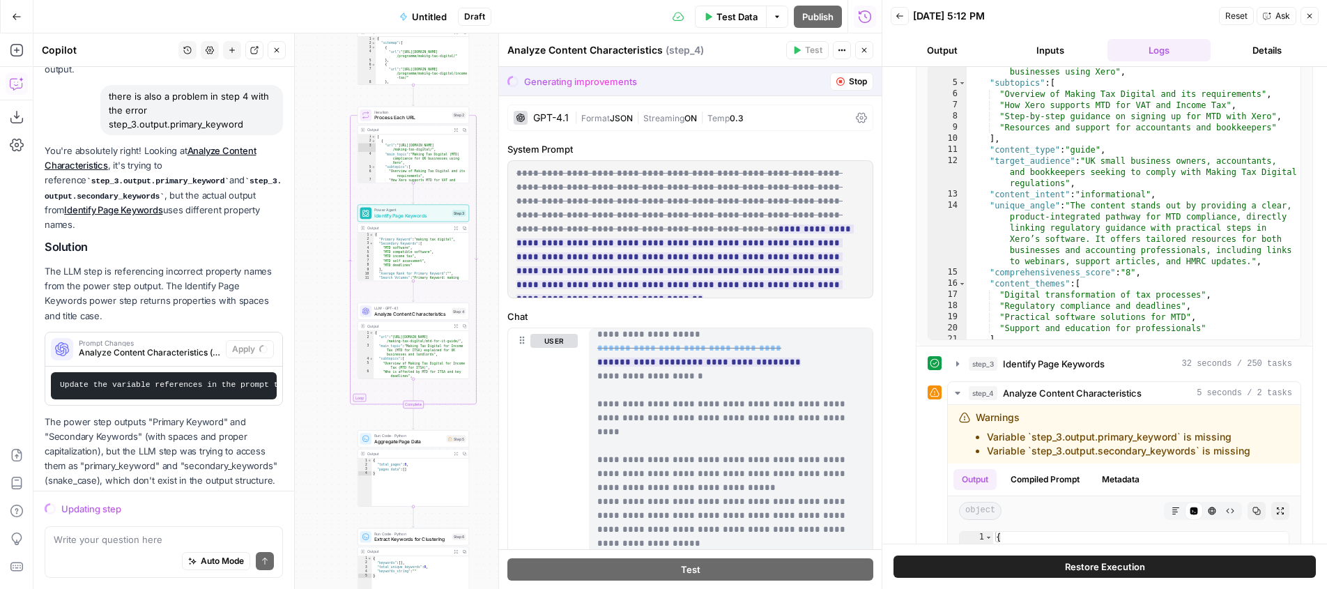
scroll to position [247, 0]
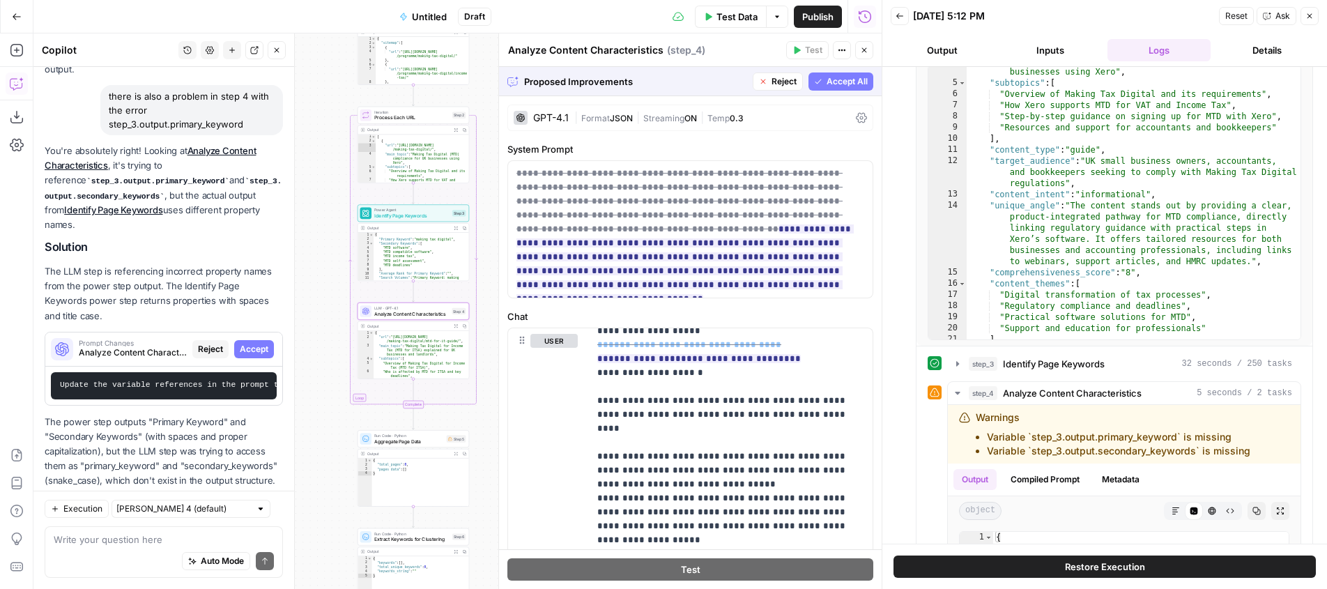
click at [267, 343] on span "Accept" at bounding box center [254, 349] width 29 height 13
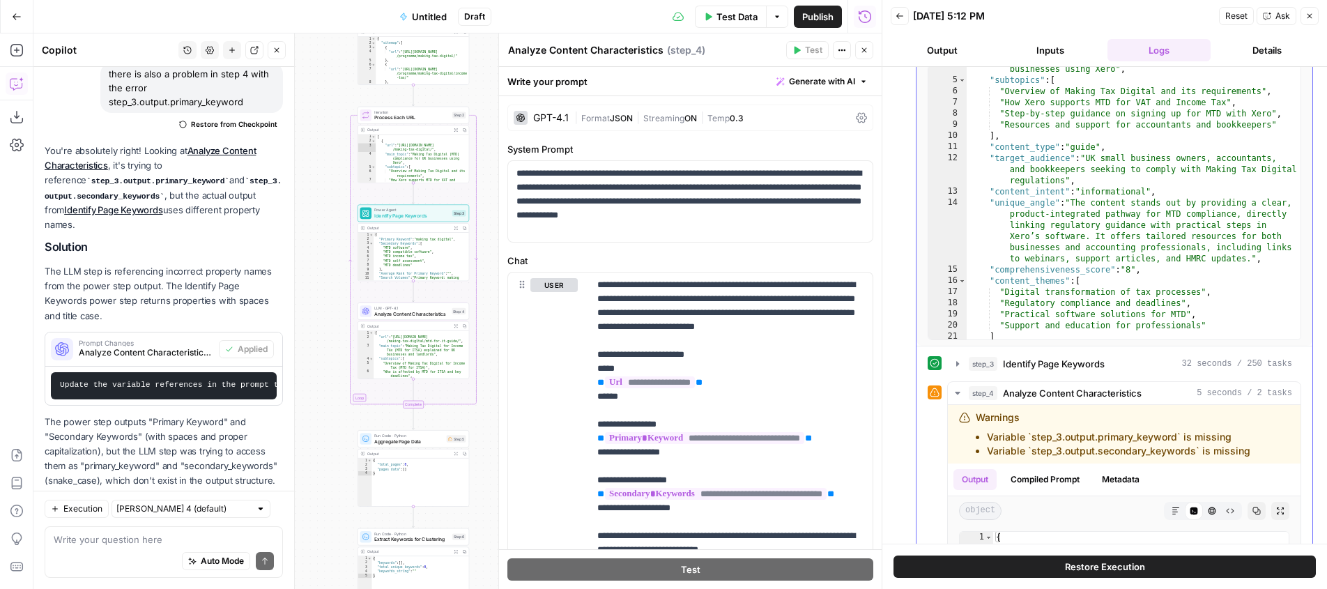
scroll to position [62, 0]
click at [746, 14] on span "Test Data" at bounding box center [737, 17] width 41 height 14
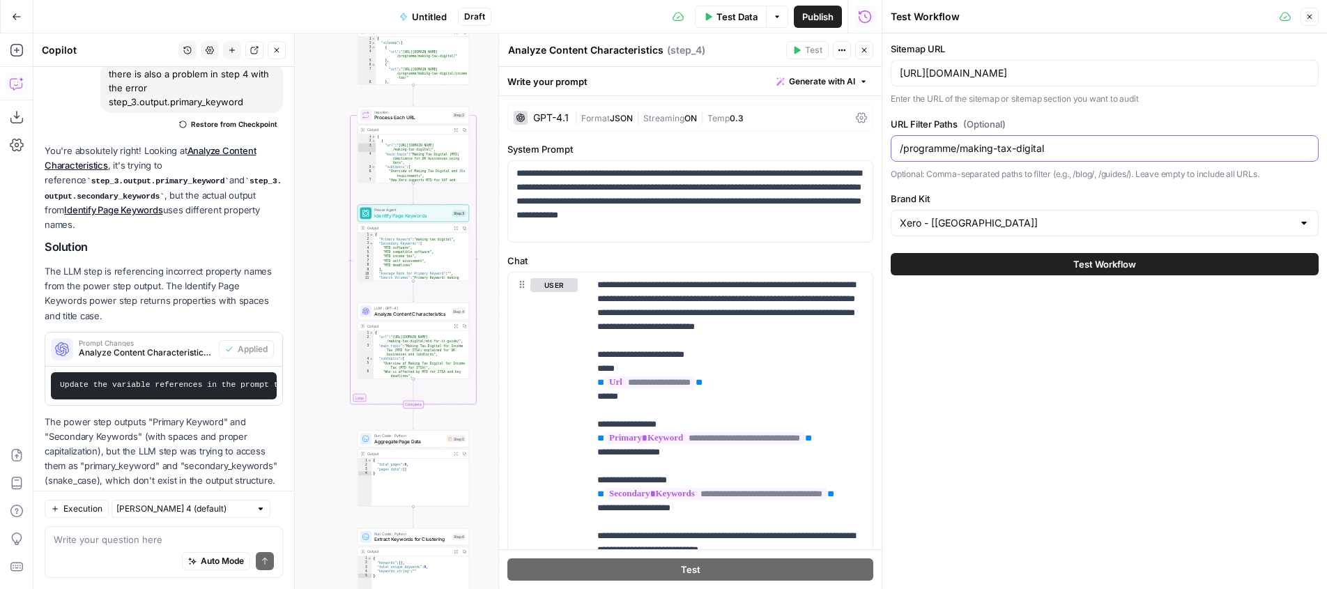
click at [1074, 142] on input "/programme/making-tax-digital" at bounding box center [1105, 149] width 410 height 14
click at [1062, 151] on input "/programme/making-tax-digital" at bounding box center [1105, 149] width 410 height 14
type input "/programme/making-tax-digital/income"
click at [1092, 260] on span "Test Workflow" at bounding box center [1105, 264] width 63 height 14
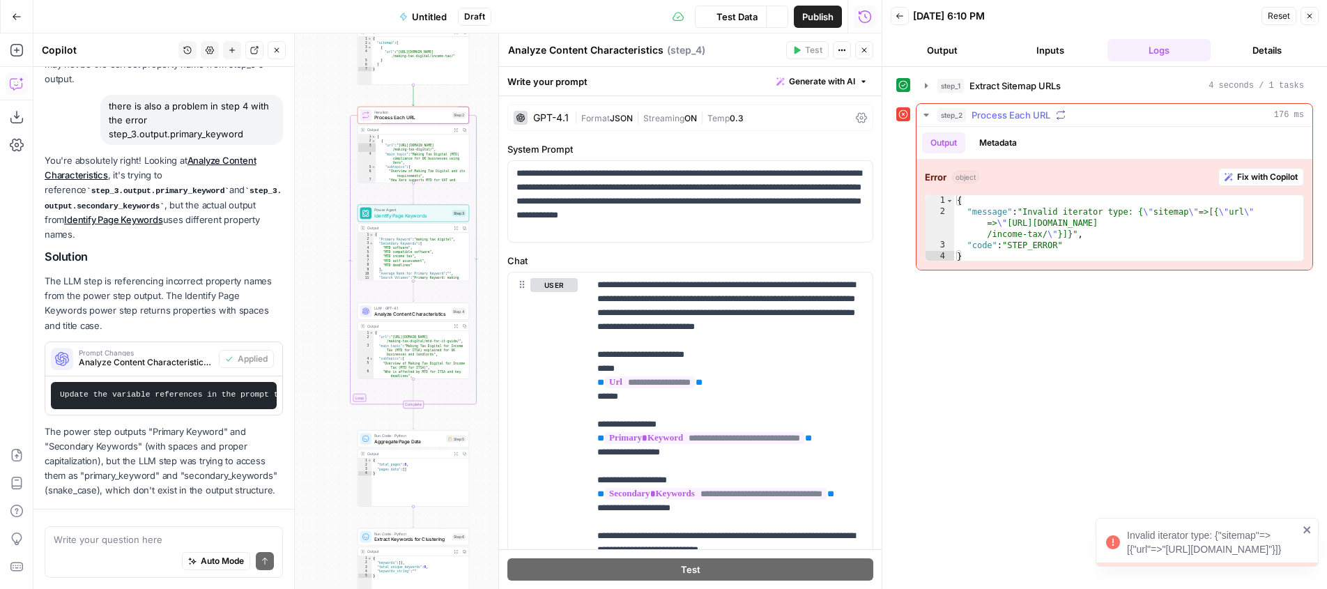
scroll to position [526, 0]
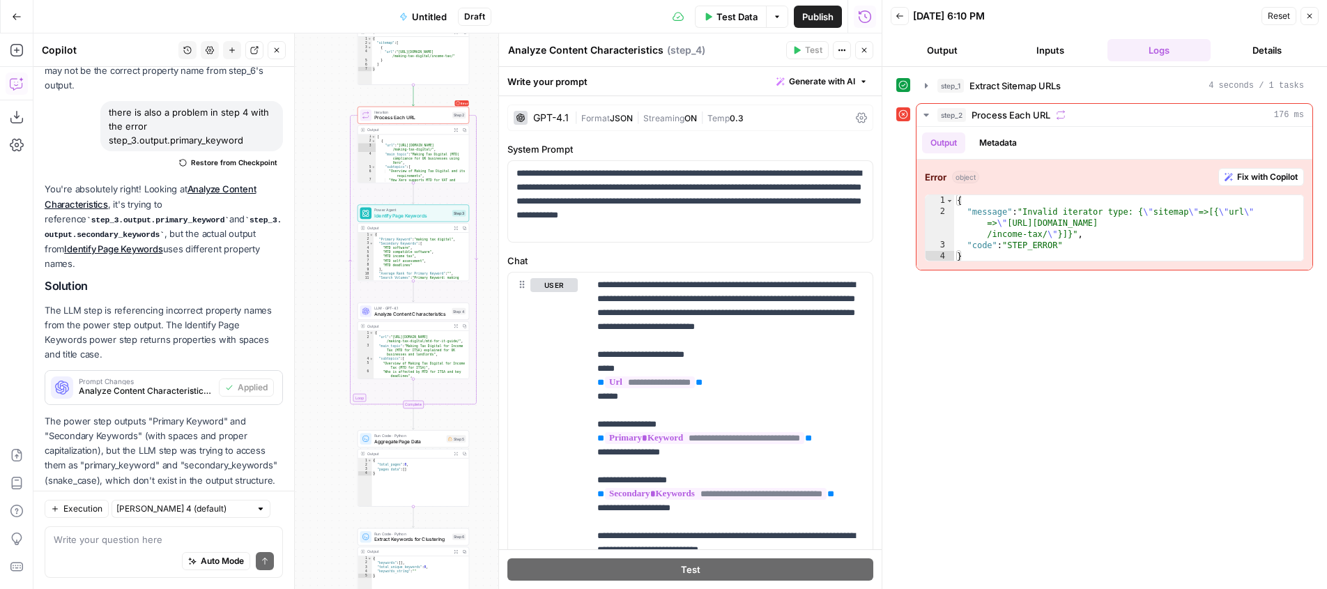
click at [1057, 56] on button "Inputs" at bounding box center [1051, 50] width 103 height 22
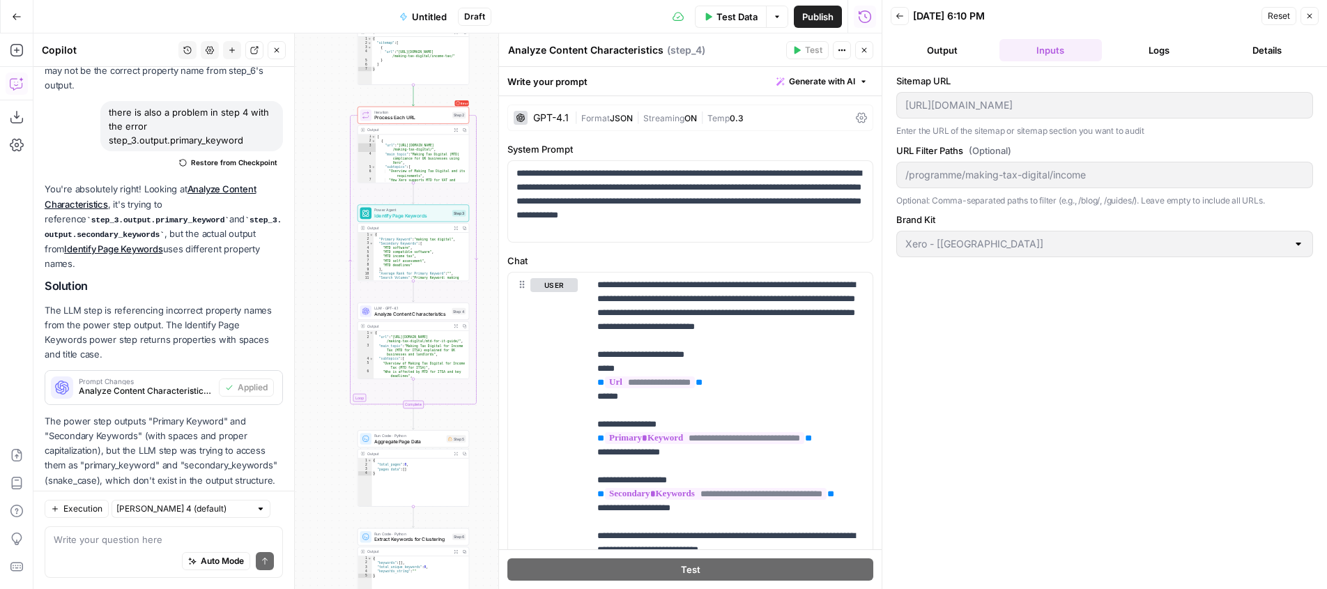
click at [932, 49] on button "Output" at bounding box center [942, 50] width 103 height 22
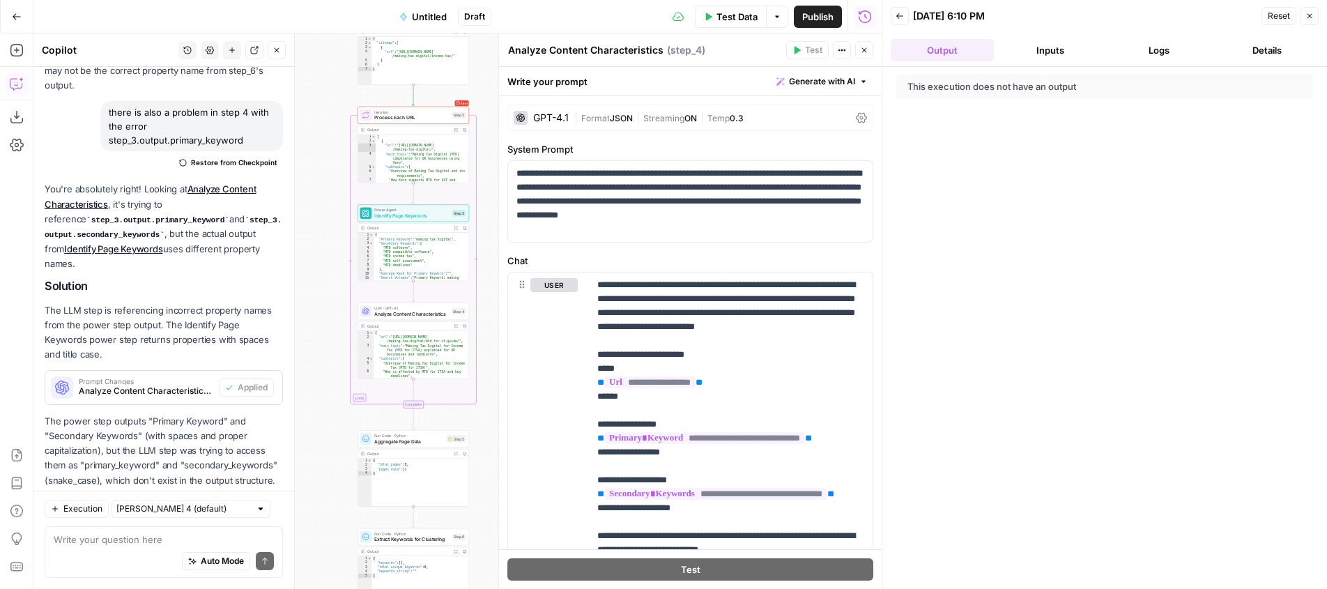
drag, startPoint x: 1037, startPoint y: 50, endPoint x: 880, endPoint y: 38, distance: 157.4
click at [1037, 50] on button "Inputs" at bounding box center [1051, 50] width 103 height 22
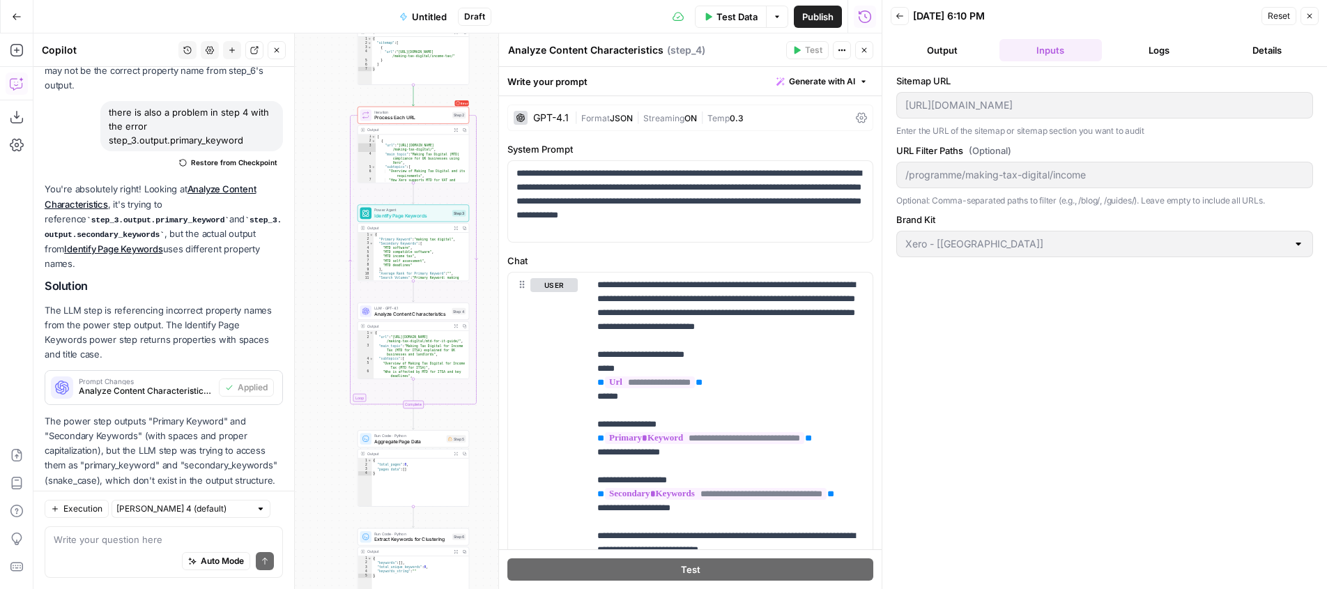
click at [738, 18] on span "Test Data" at bounding box center [737, 17] width 41 height 14
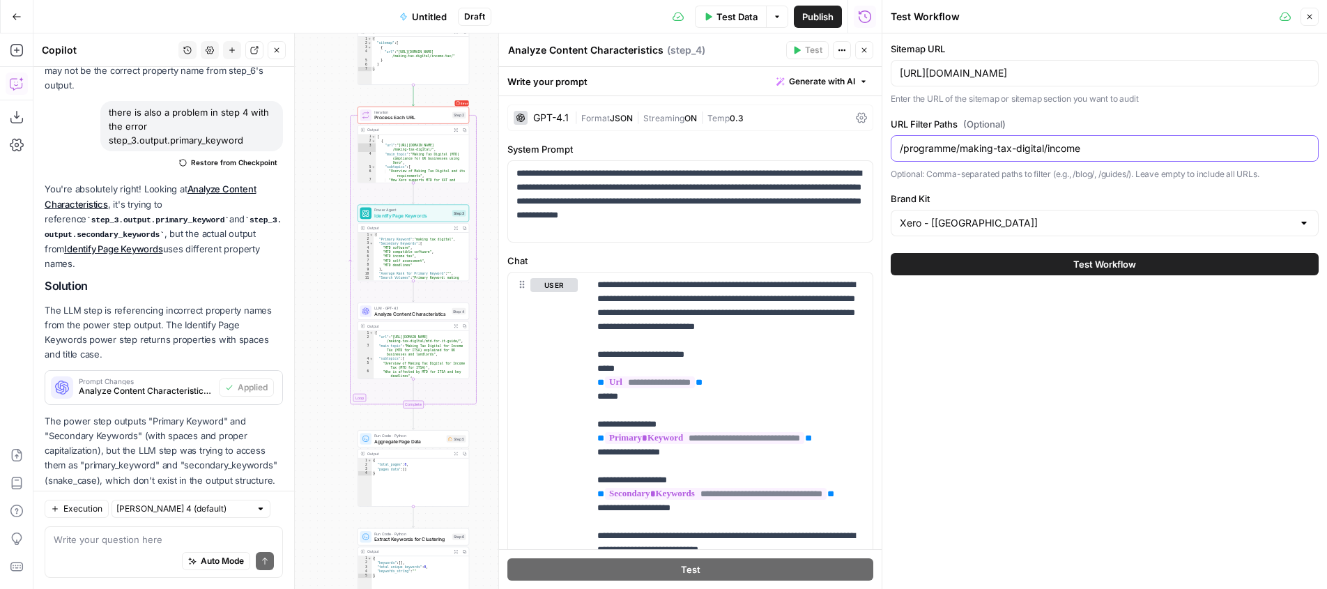
click at [1100, 149] on input "/programme/making-tax-digital/income" at bounding box center [1105, 149] width 410 height 14
type input "/programme/making-tax-digital/income-tax"
click at [1136, 268] on span "Test Workflow" at bounding box center [1105, 264] width 63 height 14
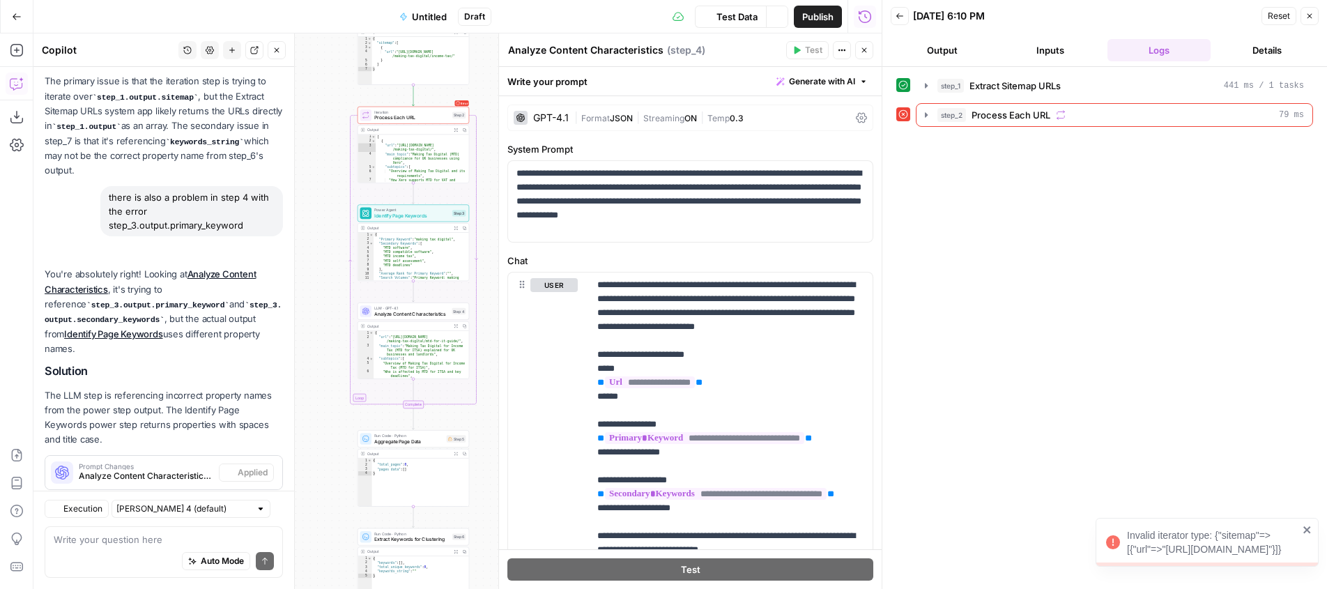
scroll to position [526, 0]
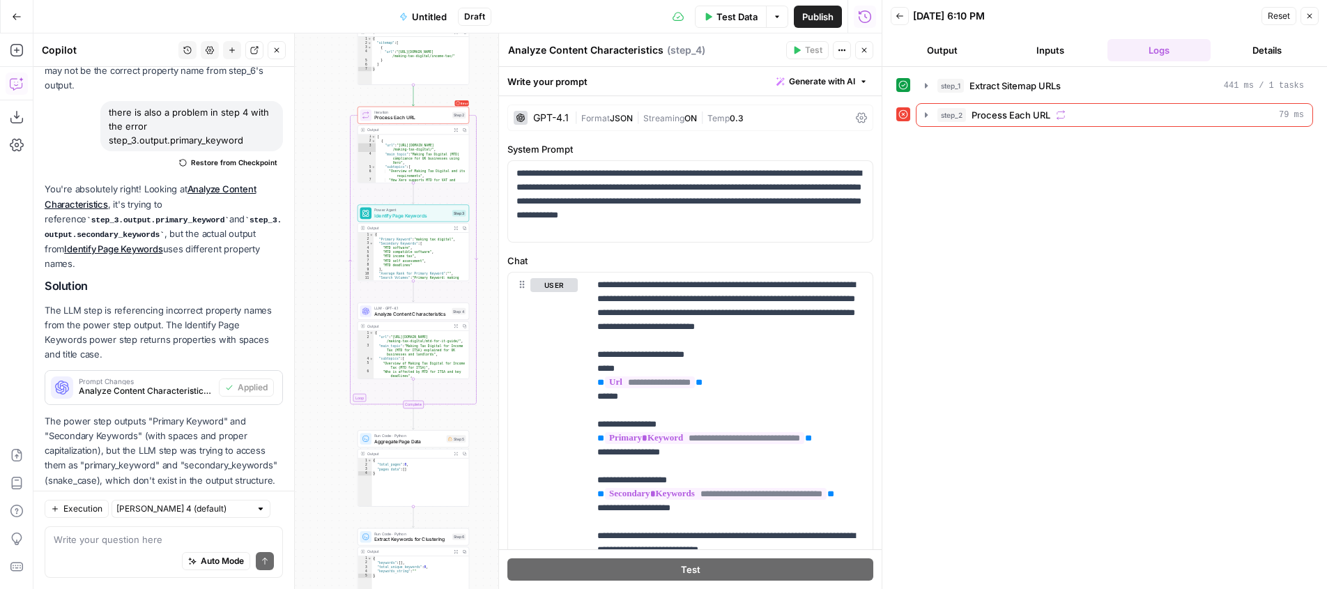
click at [728, 20] on span "Test Data" at bounding box center [737, 17] width 41 height 14
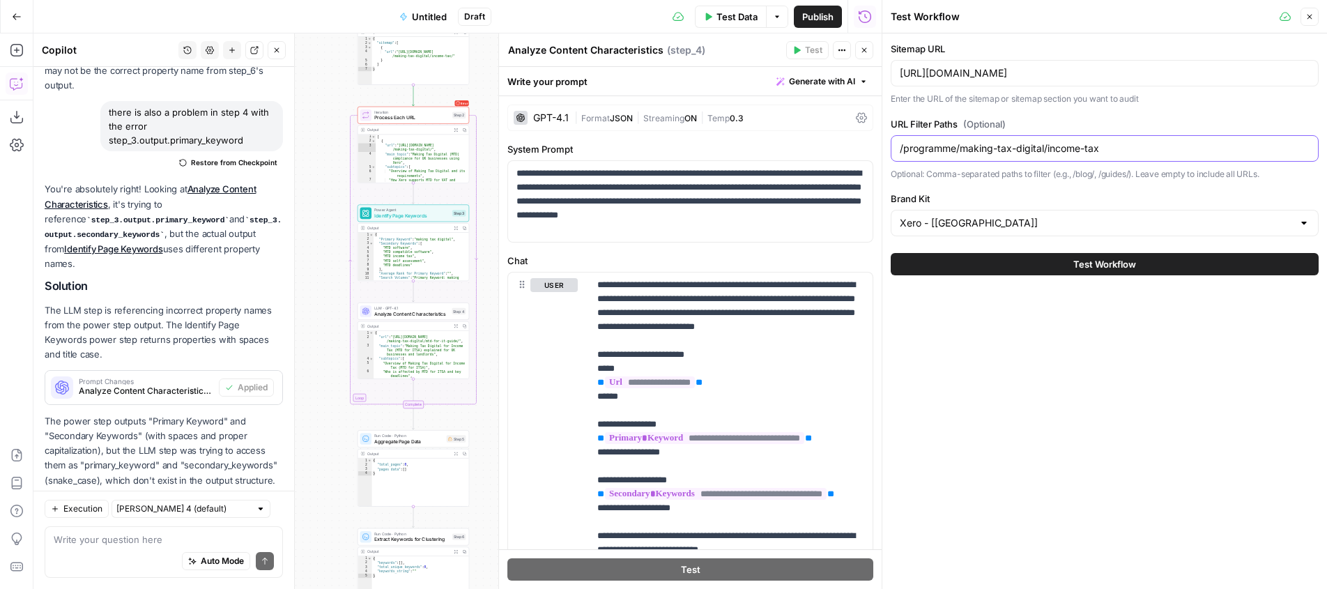
drag, startPoint x: 1113, startPoint y: 147, endPoint x: 1047, endPoint y: 151, distance: 66.3
click at [1046, 151] on input "/programme/making-tax-digital/income-tax" at bounding box center [1105, 149] width 410 height 14
type input "/programme/making-tax-digital/"
click at [1081, 267] on span "Test Workflow" at bounding box center [1105, 264] width 63 height 14
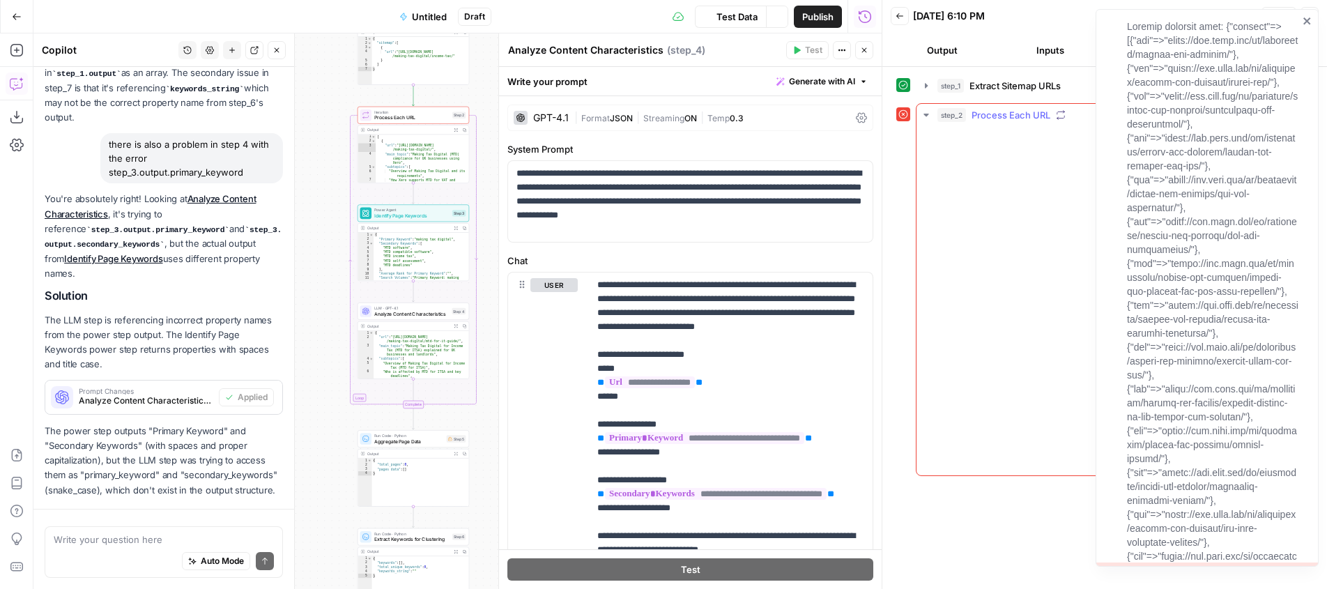
scroll to position [526, 0]
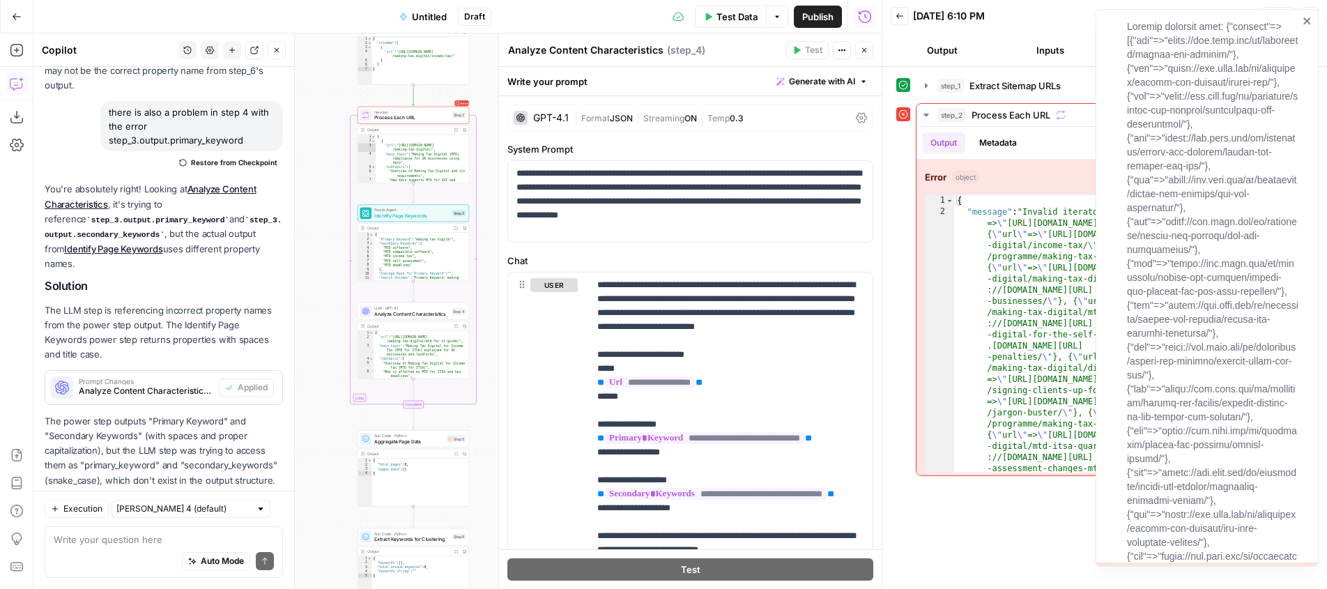
click at [1307, 20] on icon "close" at bounding box center [1307, 20] width 7 height 7
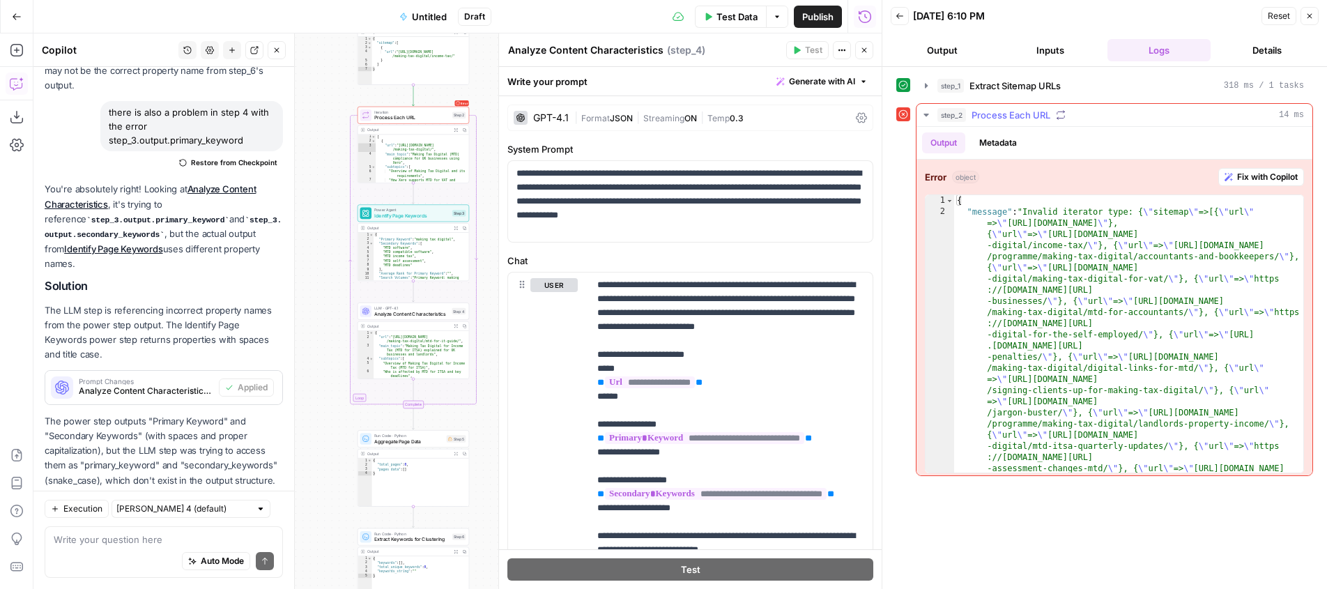
click at [1254, 171] on span "Fix with Copilot" at bounding box center [1267, 177] width 61 height 13
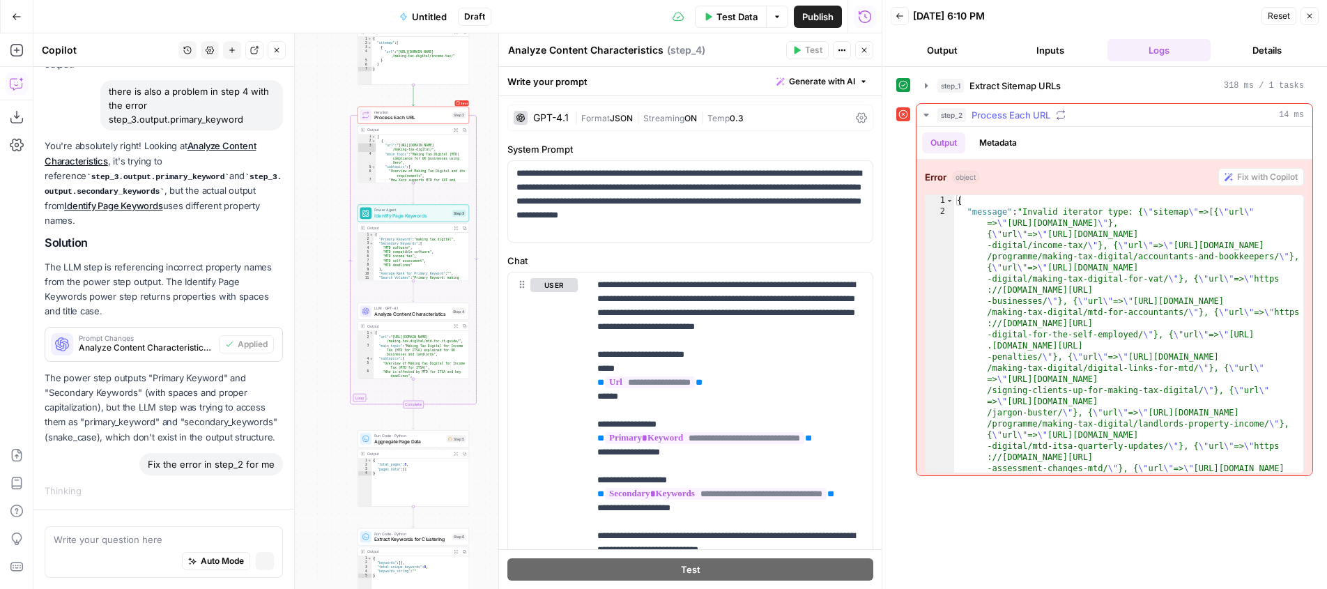
scroll to position [494, 0]
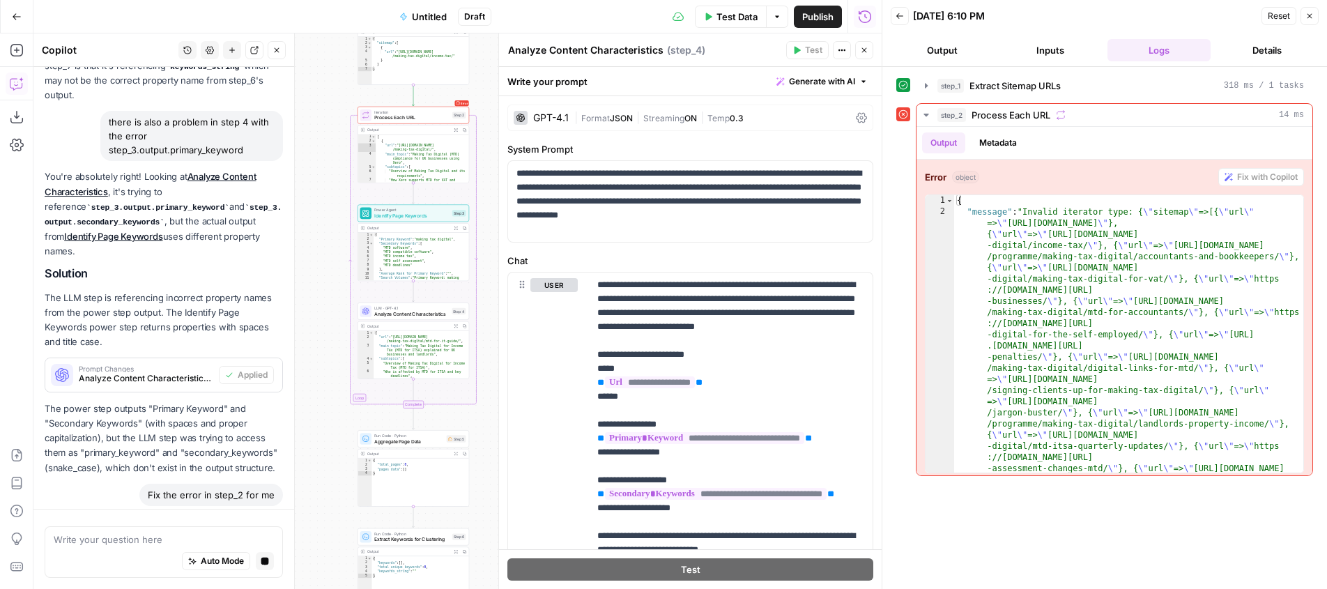
click at [724, 17] on span "Test Data" at bounding box center [737, 17] width 41 height 14
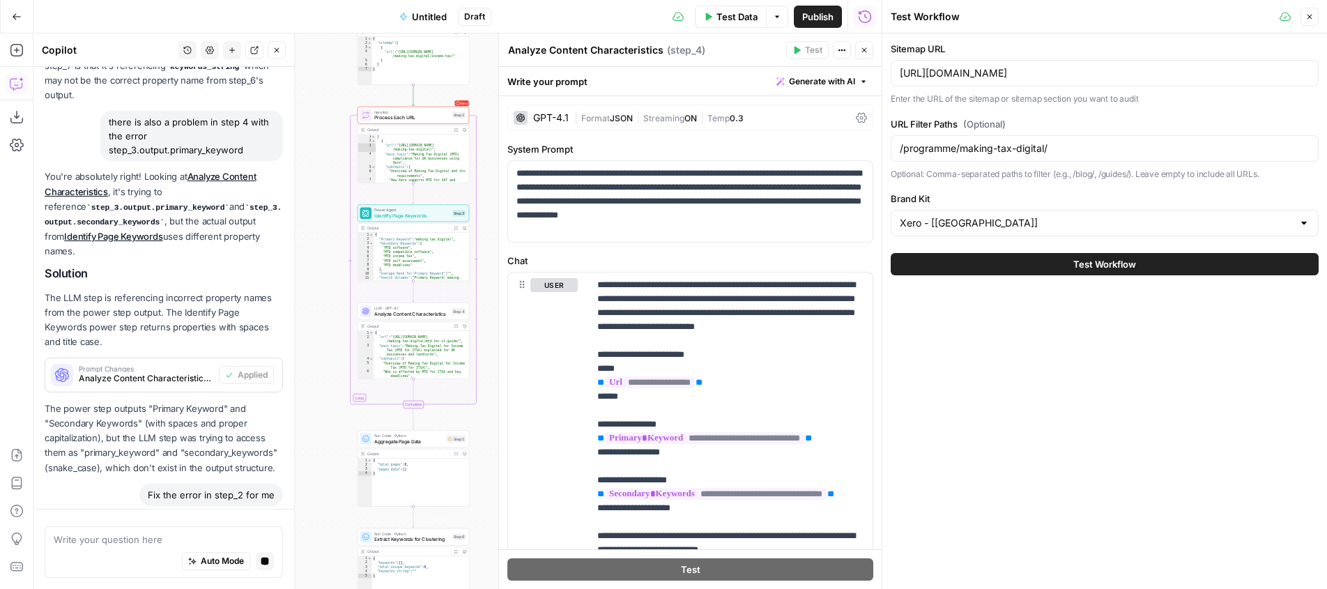
click at [1319, 17] on header "Test Workflow Close" at bounding box center [1105, 16] width 445 height 33
click at [1315, 17] on button "Close" at bounding box center [1310, 17] width 18 height 18
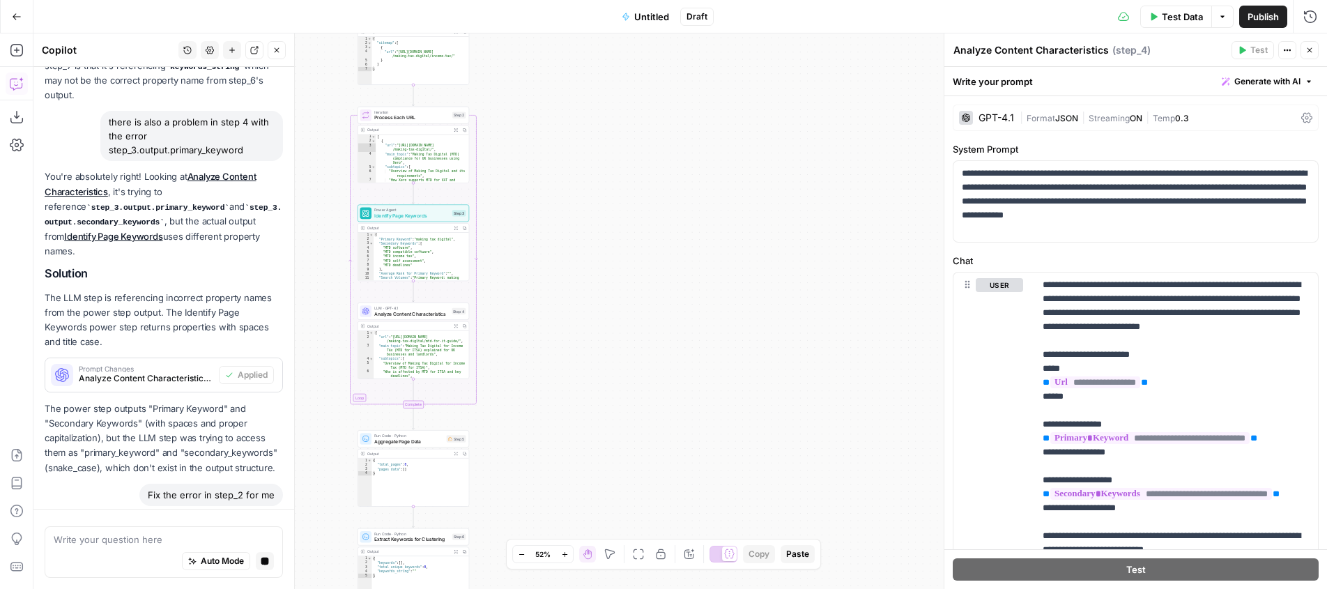
click at [1171, 19] on span "Test Data" at bounding box center [1182, 17] width 41 height 14
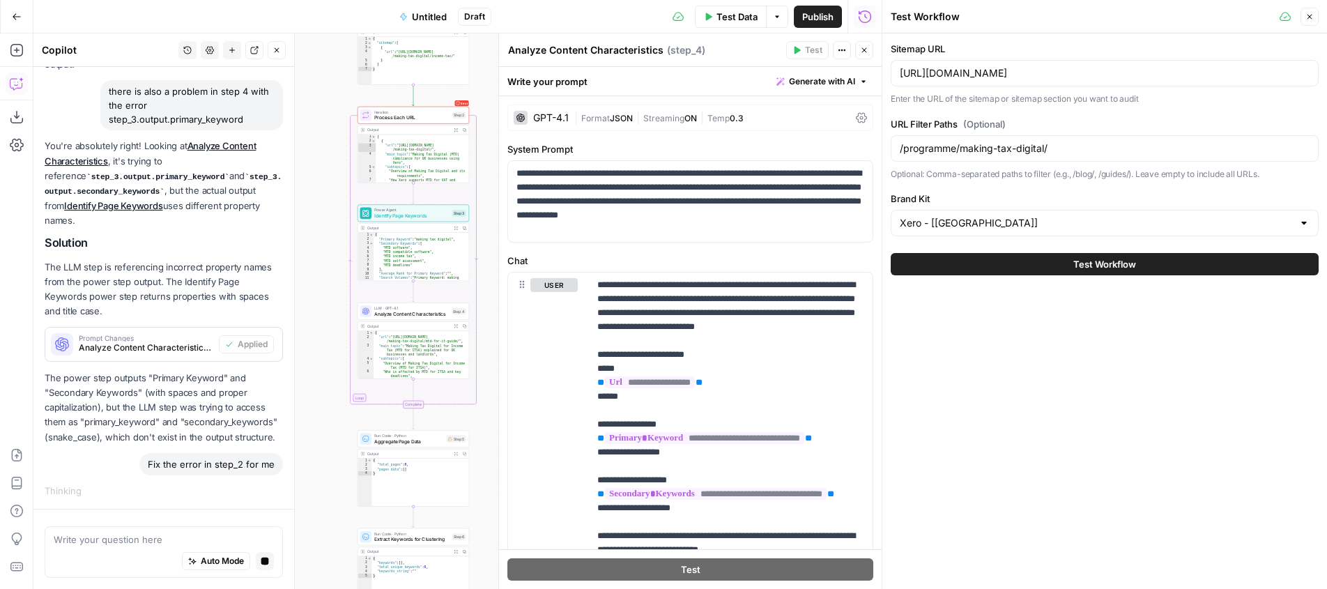
click at [1143, 270] on button "Test Workflow" at bounding box center [1105, 264] width 428 height 22
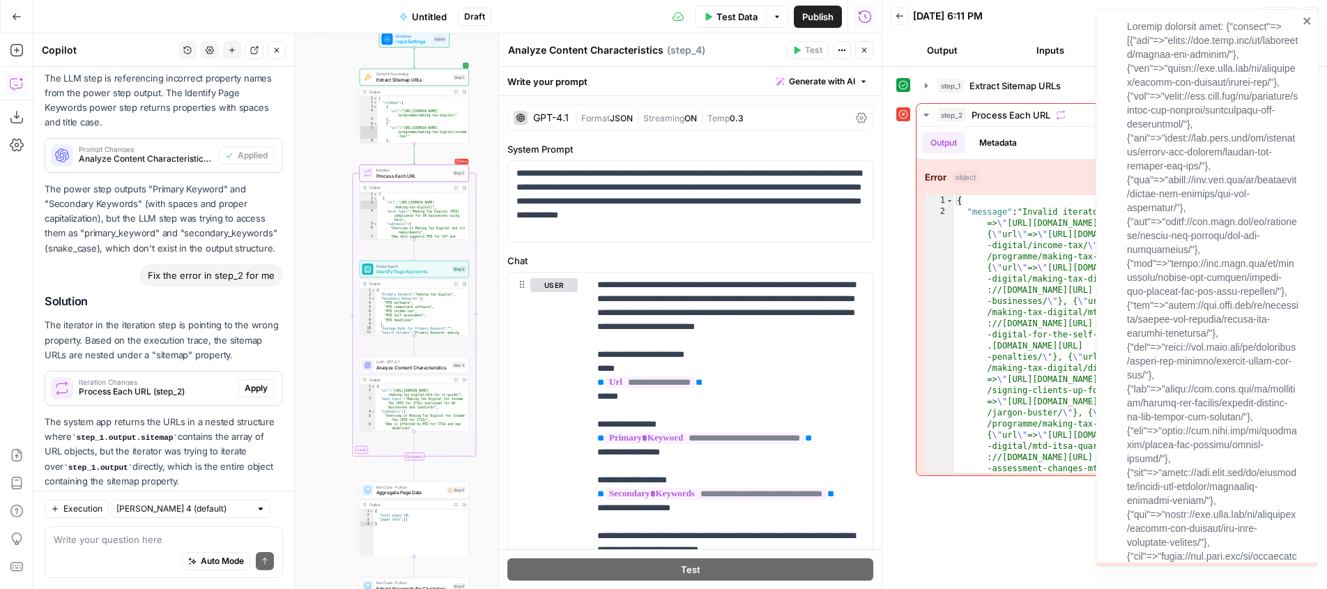
click at [249, 379] on button "Apply" at bounding box center [256, 388] width 36 height 18
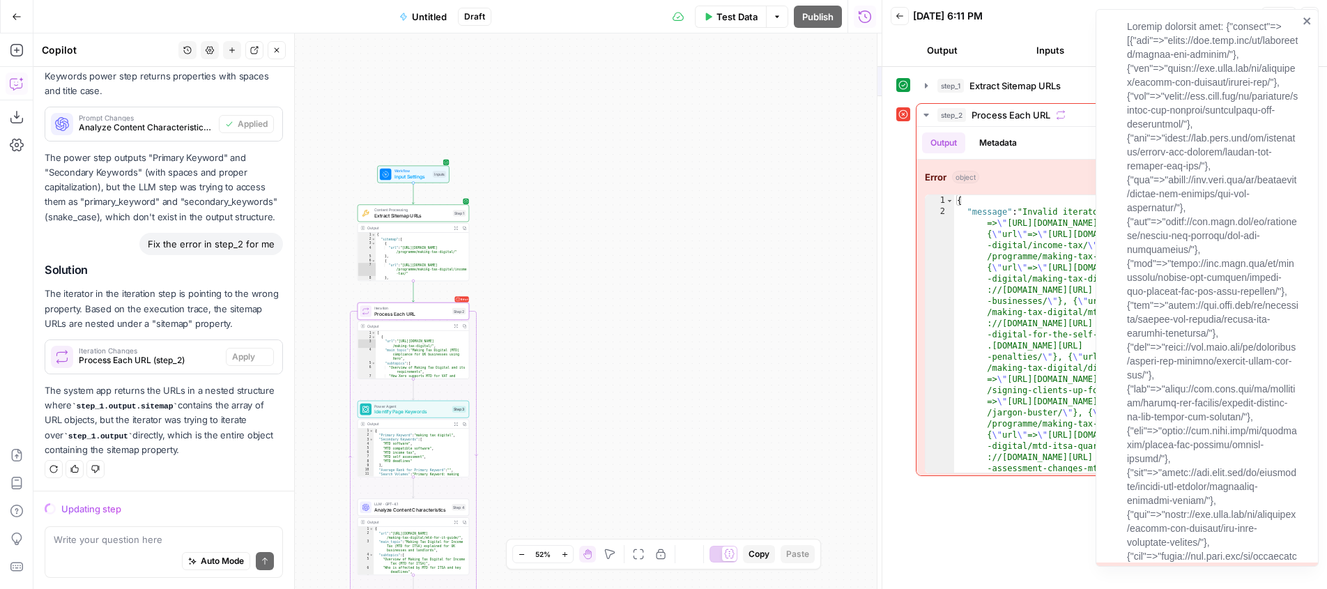
scroll to position [713, 0]
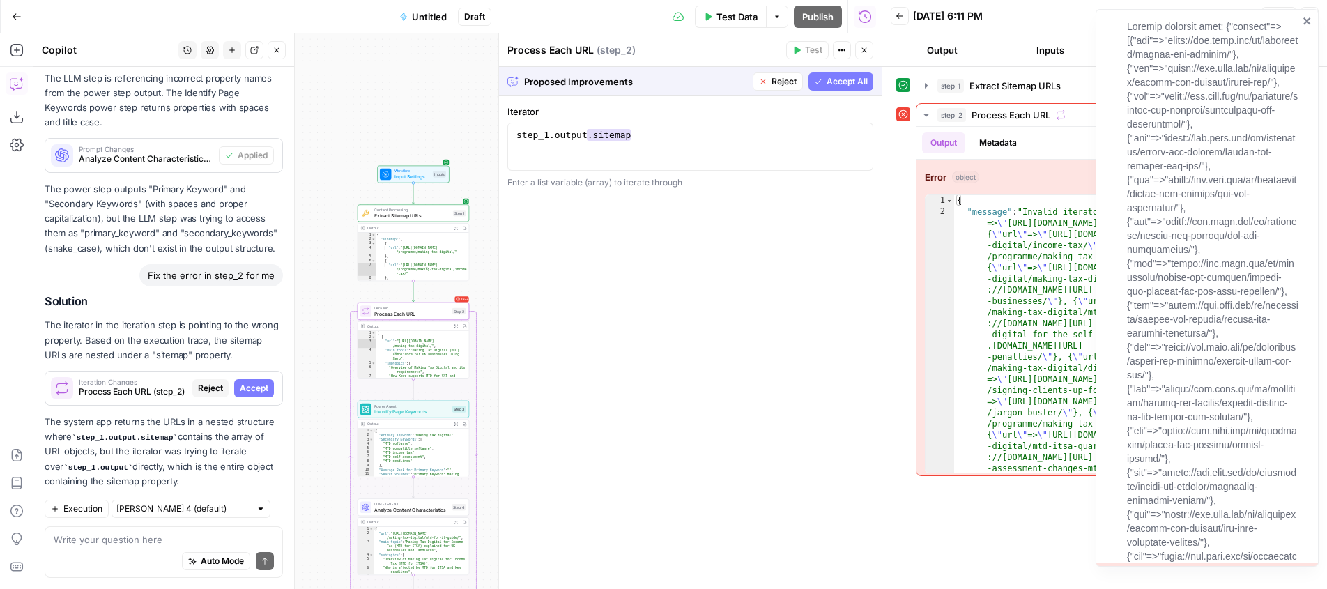
click at [243, 382] on span "Accept" at bounding box center [254, 388] width 29 height 13
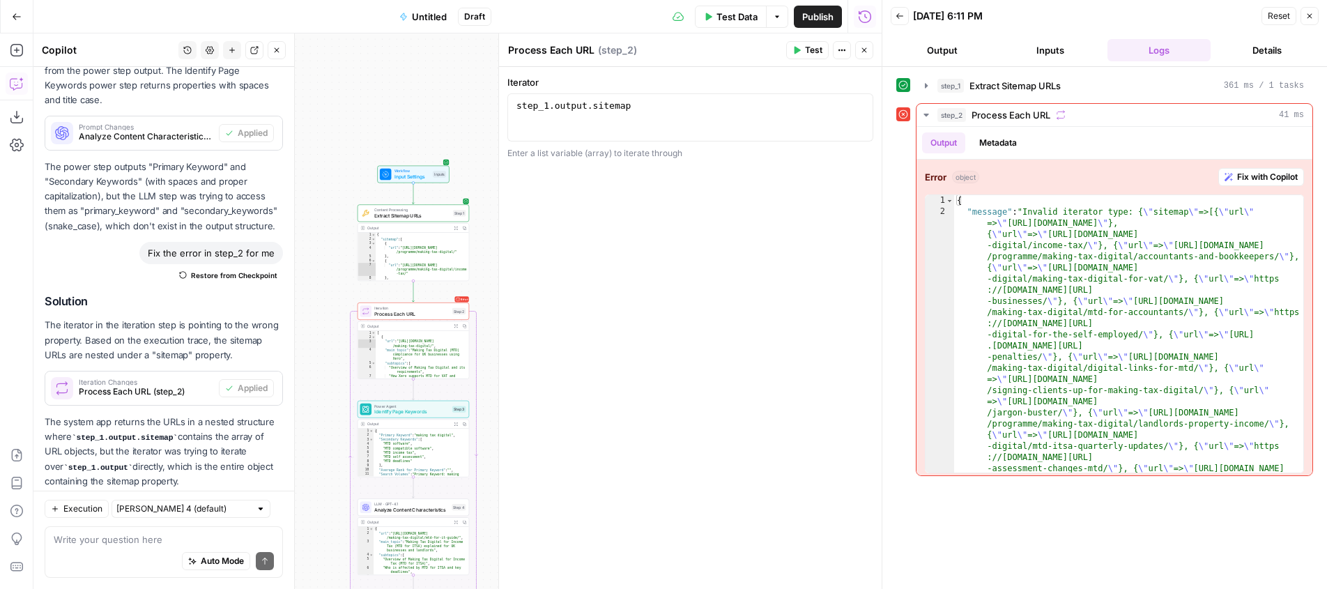
click at [717, 25] on button "Test Data" at bounding box center [731, 17] width 72 height 22
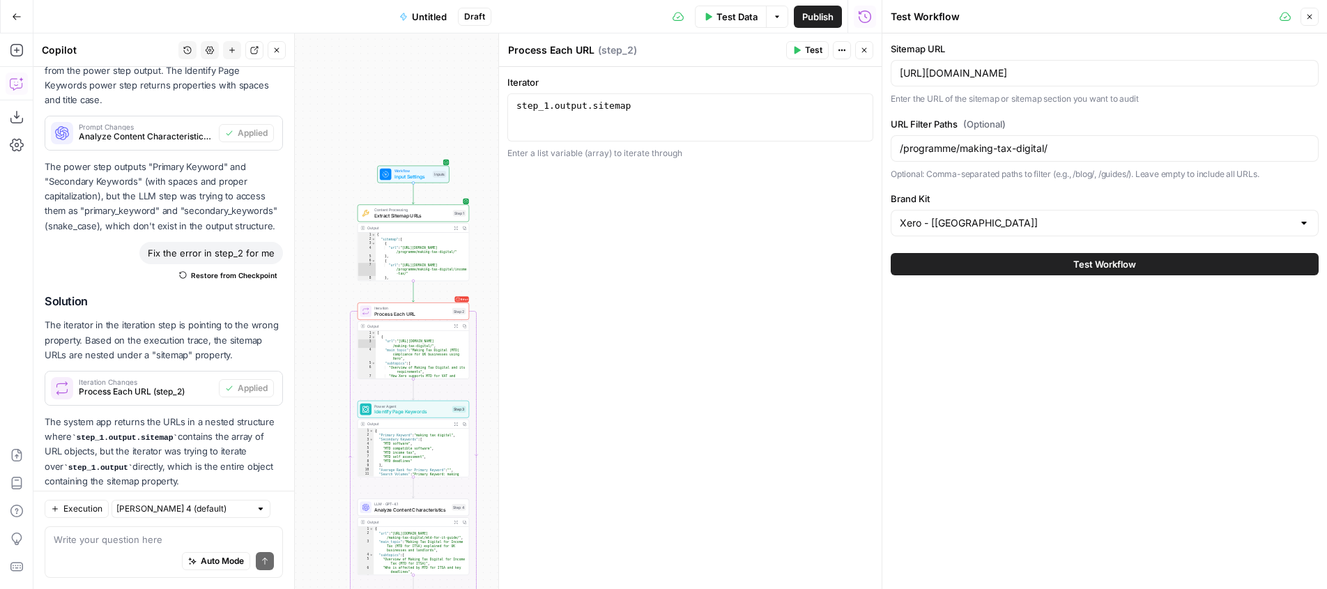
click at [1127, 274] on button "Test Workflow" at bounding box center [1105, 264] width 428 height 22
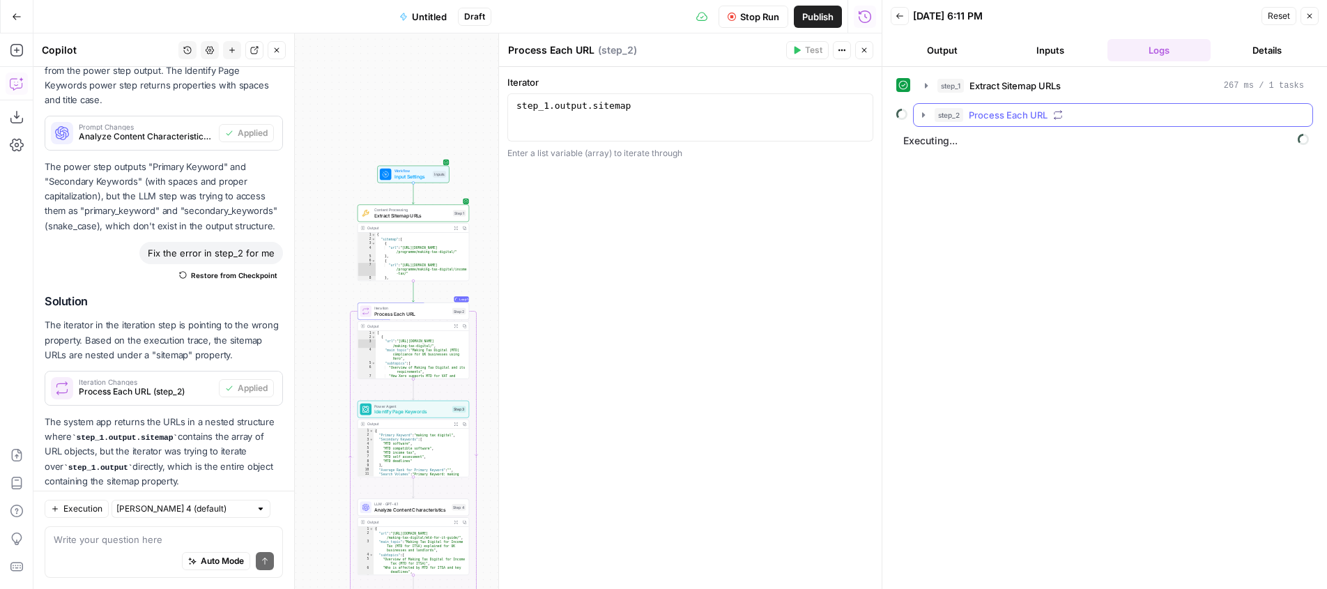
click at [923, 116] on icon "button" at bounding box center [923, 114] width 3 height 5
click at [956, 146] on icon "button" at bounding box center [952, 144] width 11 height 11
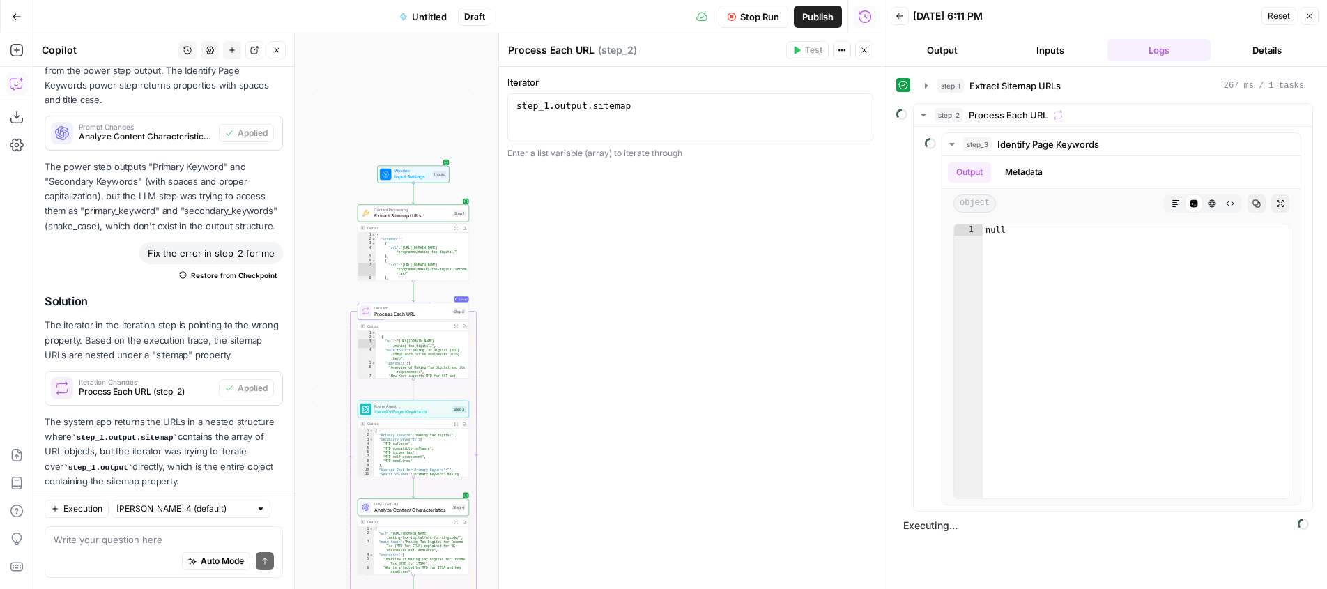
click at [742, 20] on span "Stop Run" at bounding box center [759, 17] width 39 height 14
click at [726, 17] on span "Test Data" at bounding box center [737, 17] width 41 height 14
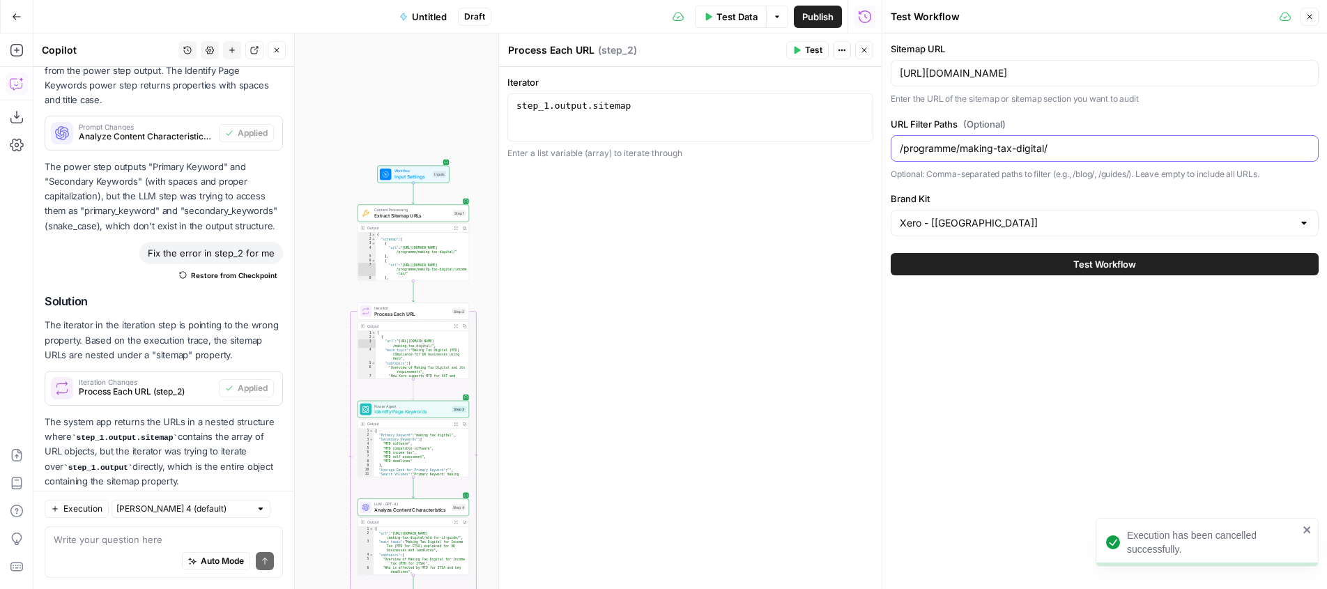
click at [1065, 151] on input "/programme/making-tax-digital/" at bounding box center [1105, 149] width 410 height 14
type input "/programme/making-tax-digital/income"
click at [1052, 267] on button "Test Workflow" at bounding box center [1105, 264] width 428 height 22
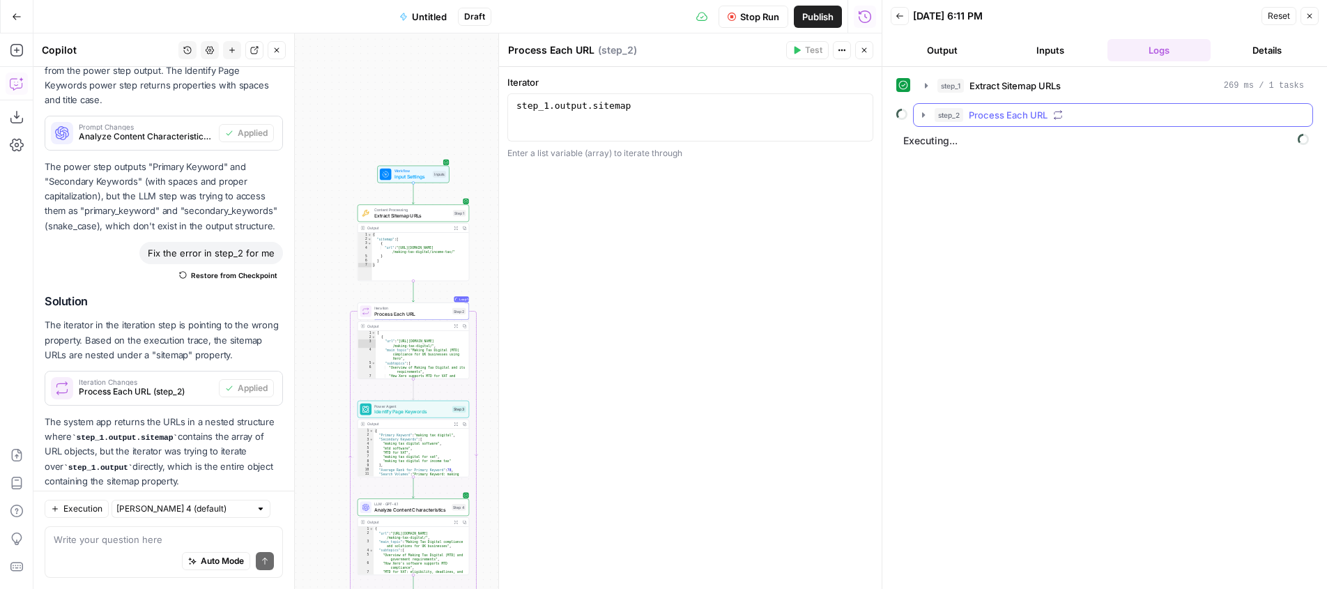
click at [923, 116] on icon "button" at bounding box center [923, 114] width 3 height 5
click at [952, 144] on icon "button" at bounding box center [952, 144] width 3 height 5
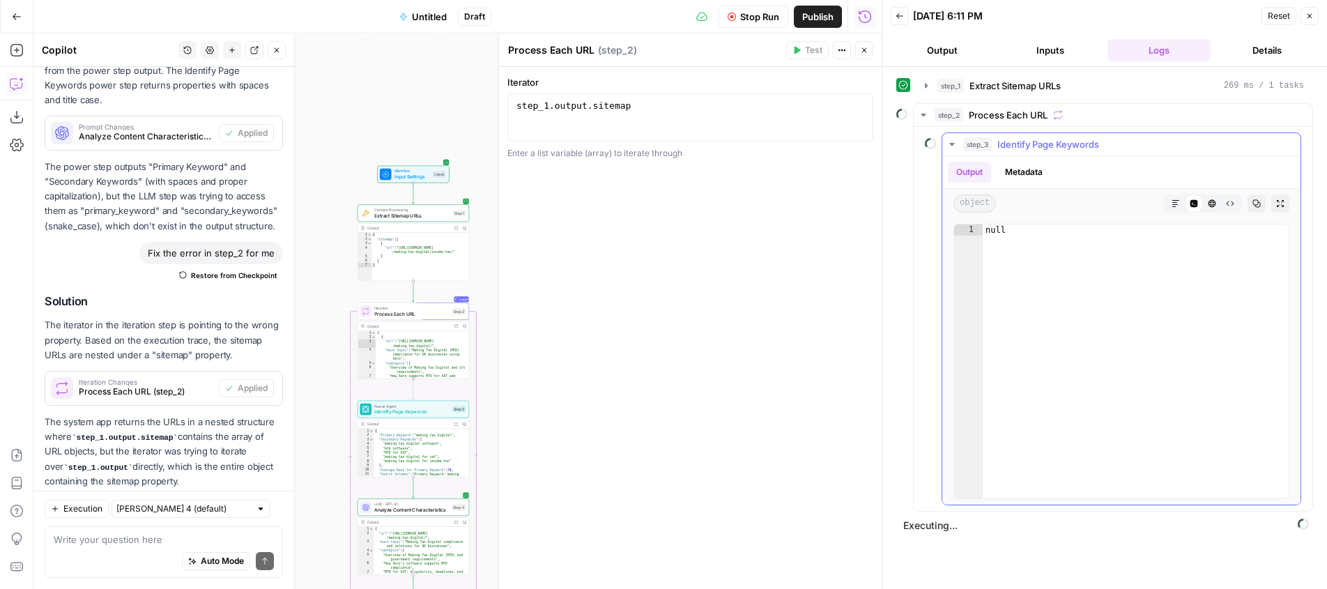
click at [952, 143] on icon "button" at bounding box center [951, 144] width 5 height 3
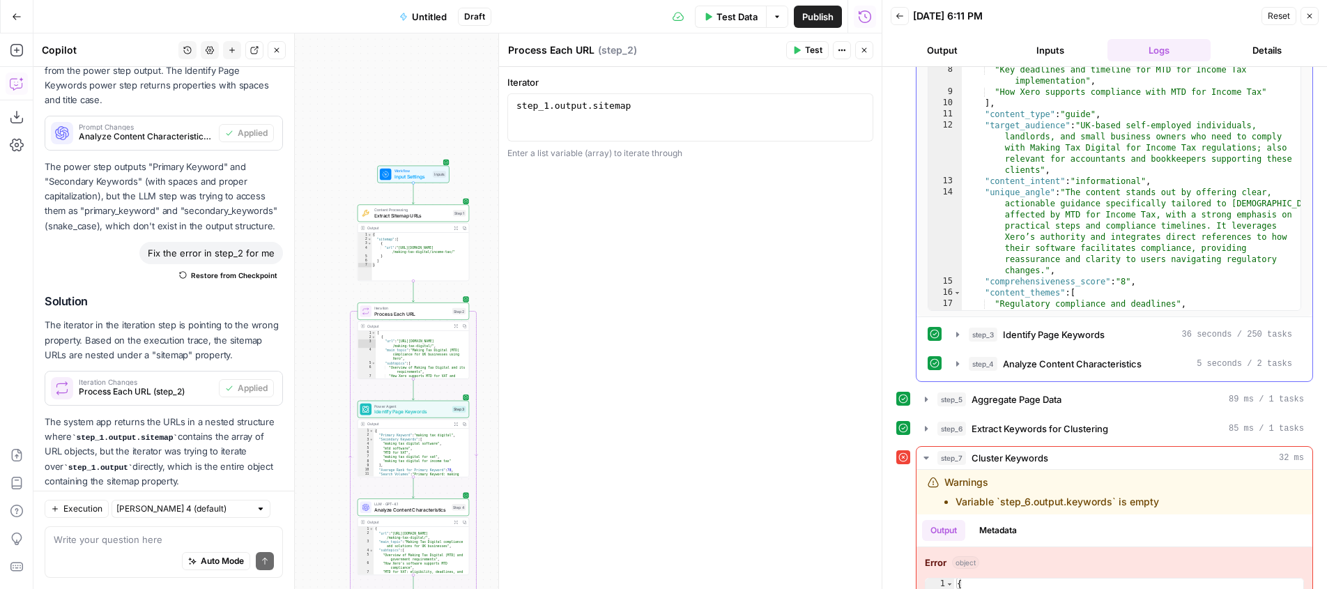
scroll to position [208, 0]
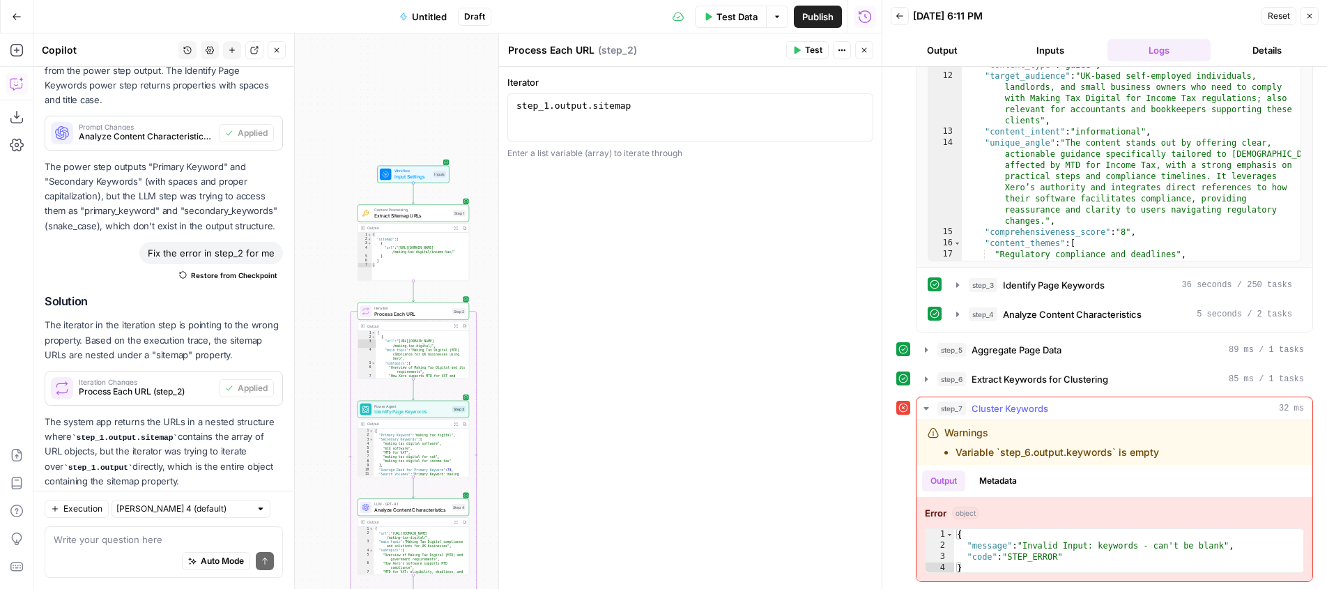
click at [1164, 410] on div "step_7 Cluster Keywords 32 ms" at bounding box center [1121, 409] width 367 height 14
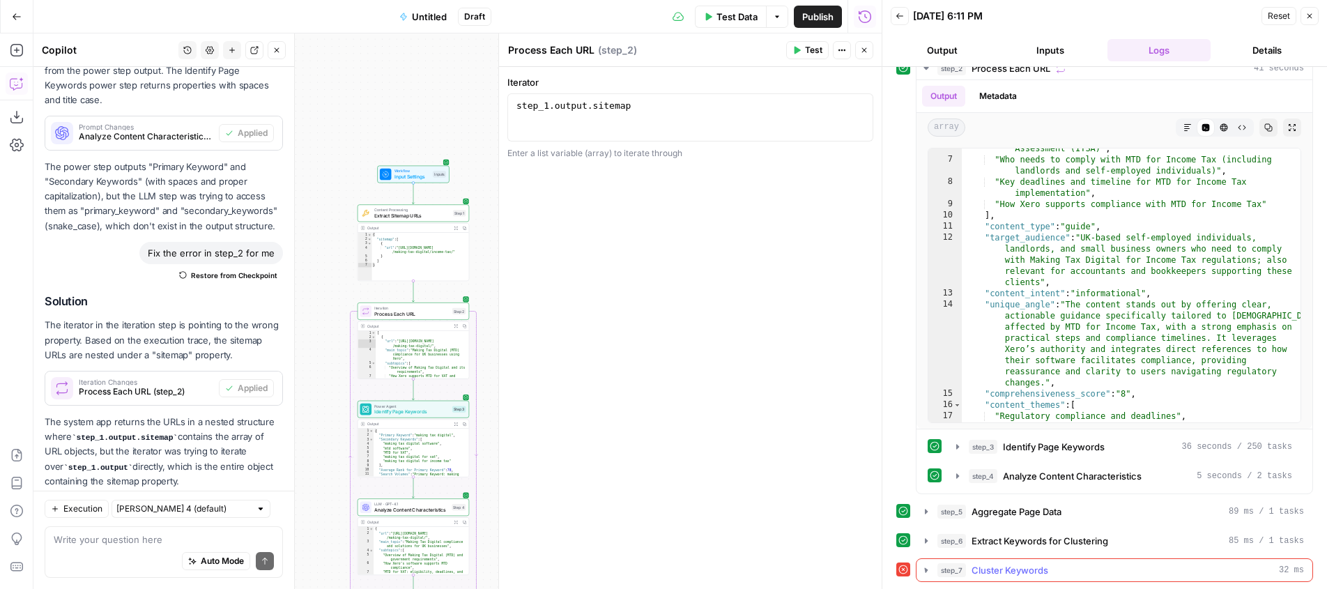
scroll to position [47, 0]
click at [1011, 563] on span "Cluster Keywords" at bounding box center [1010, 570] width 77 height 14
click at [929, 572] on icon "button" at bounding box center [926, 570] width 11 height 11
click at [931, 570] on icon "button" at bounding box center [926, 570] width 11 height 11
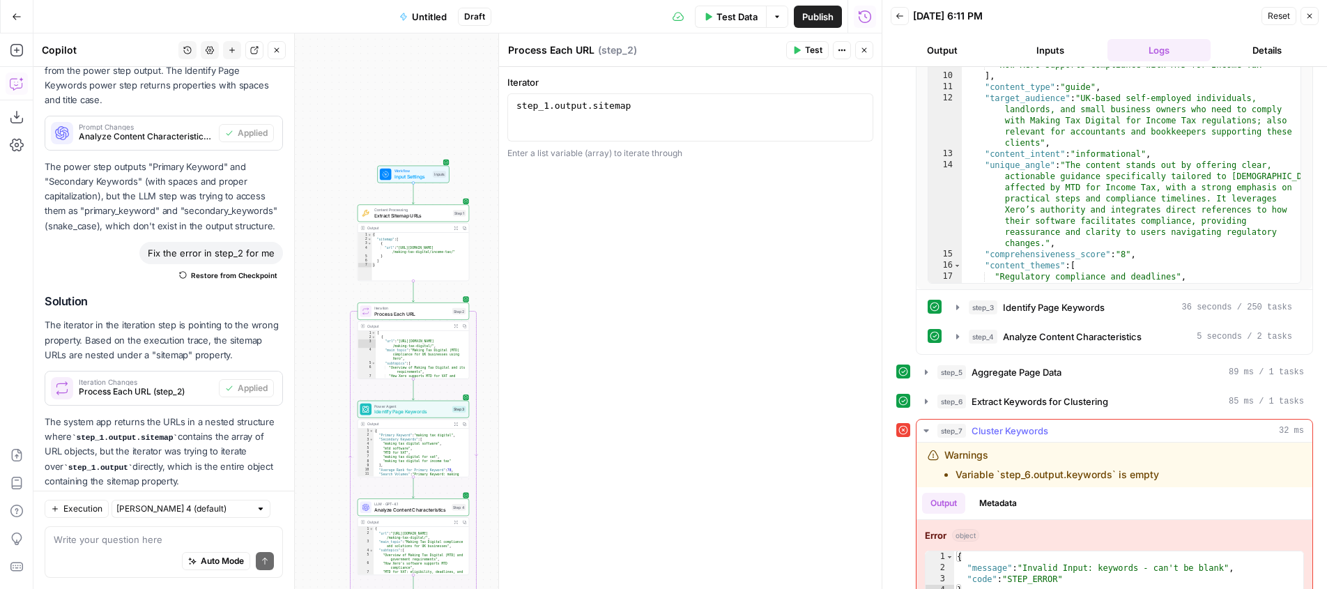
scroll to position [208, 0]
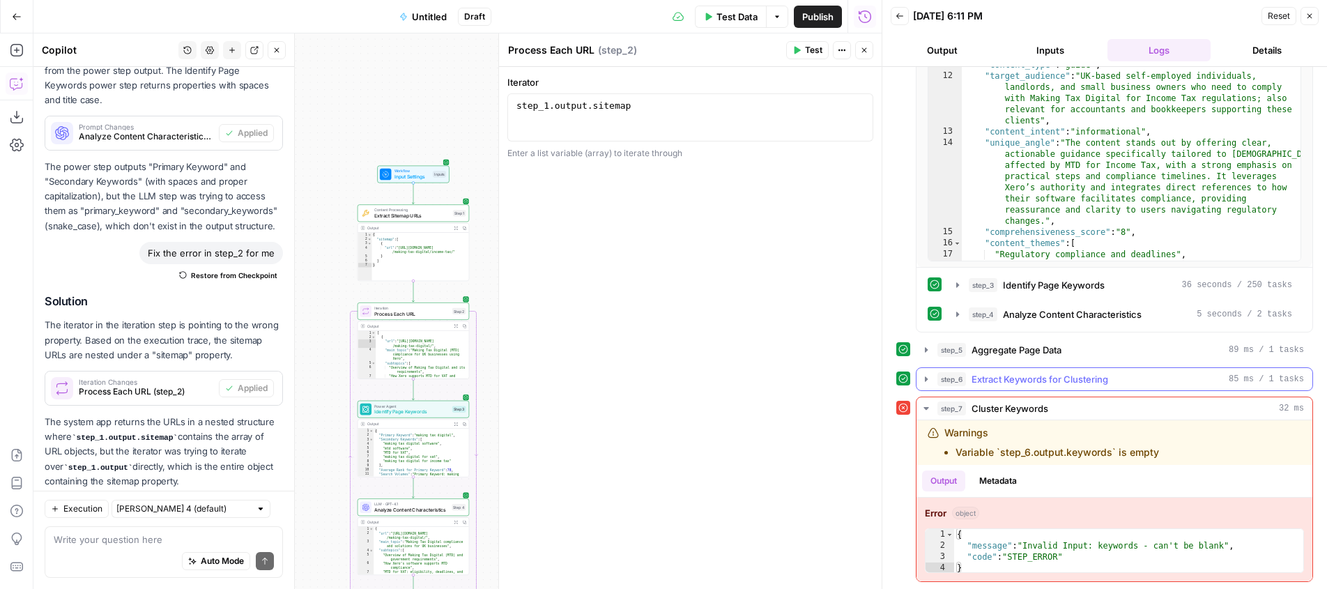
click at [1076, 374] on span "Extract Keywords for Clustering" at bounding box center [1040, 379] width 137 height 14
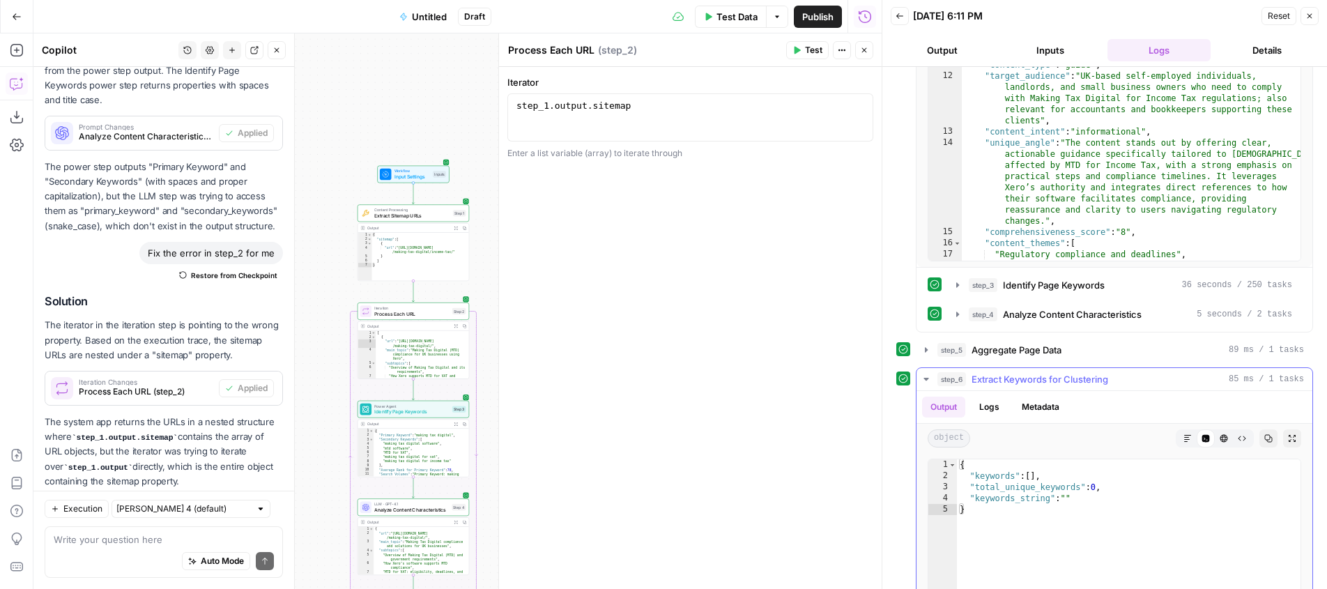
click at [1075, 376] on span "Extract Keywords for Clustering" at bounding box center [1040, 379] width 137 height 14
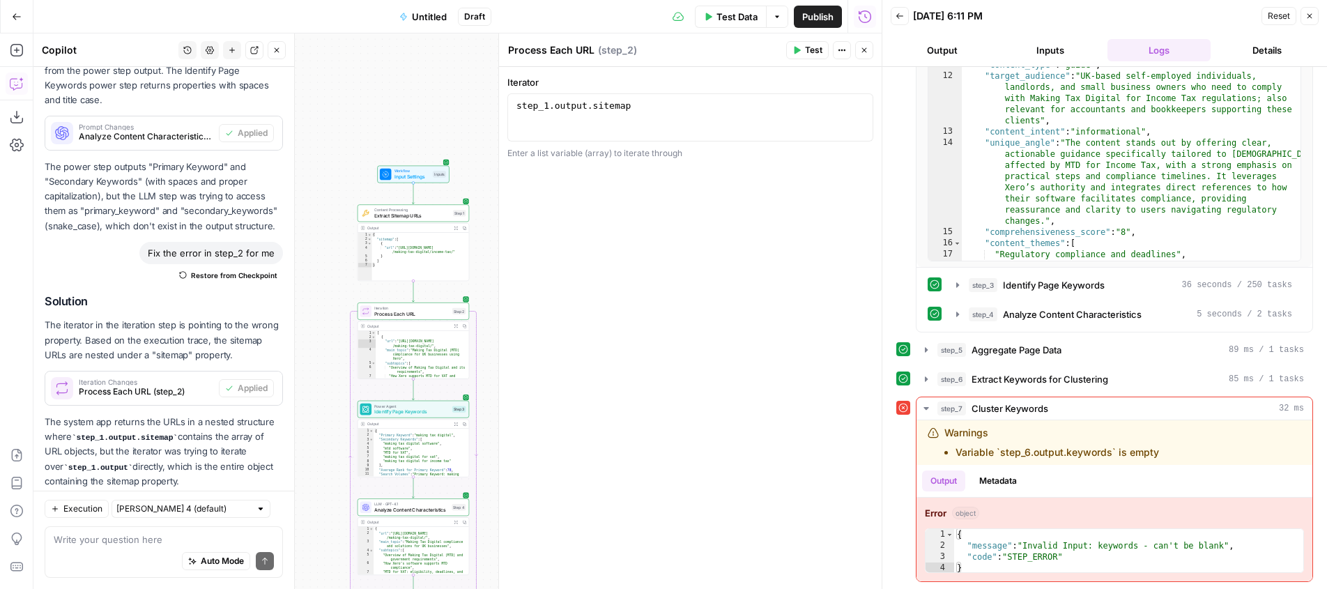
click at [110, 526] on div "Write your question here Auto Mode Send" at bounding box center [164, 552] width 238 height 52
type textarea "fix the error in step 7"
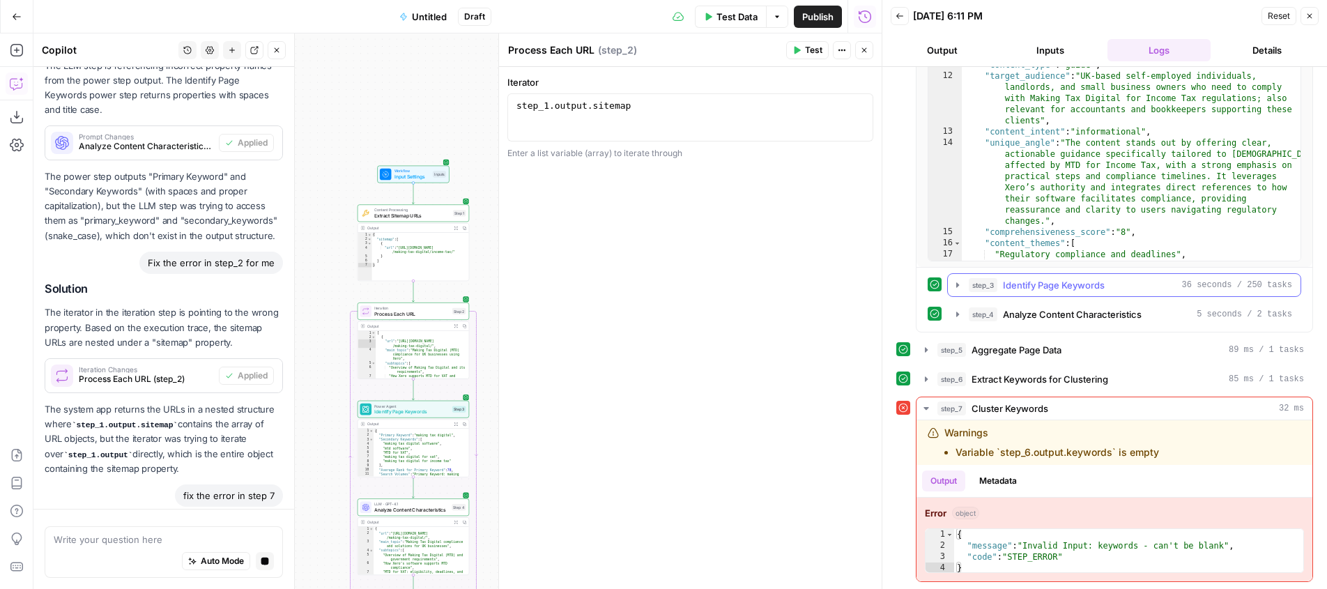
click at [1065, 292] on button "step_3 Identify Page Keywords 36 seconds / 250 tasks" at bounding box center [1124, 285] width 353 height 22
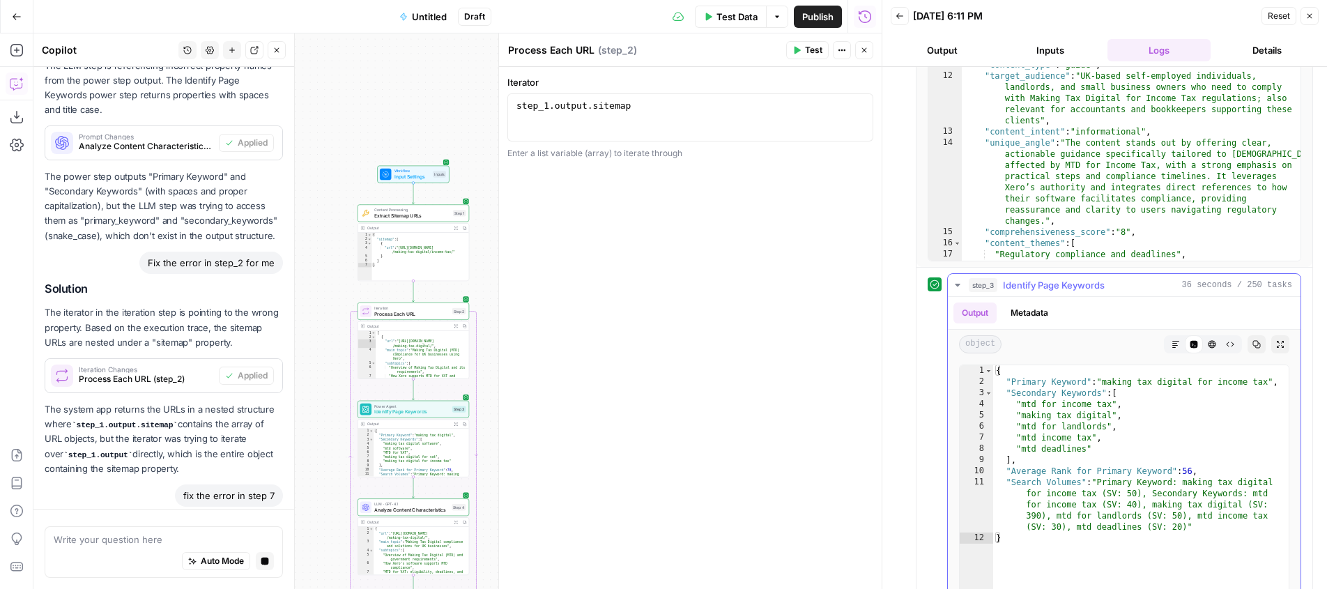
click at [1066, 291] on span "Identify Page Keywords" at bounding box center [1054, 285] width 102 height 14
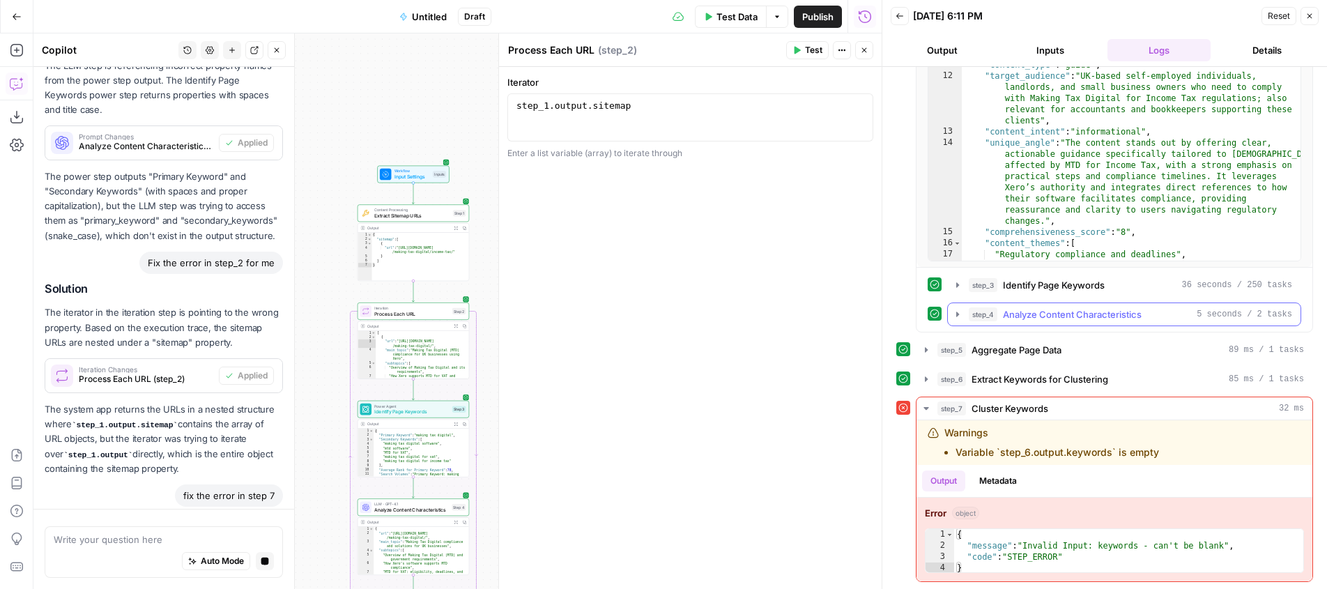
click at [1061, 315] on span "Analyze Content Characteristics" at bounding box center [1072, 314] width 139 height 14
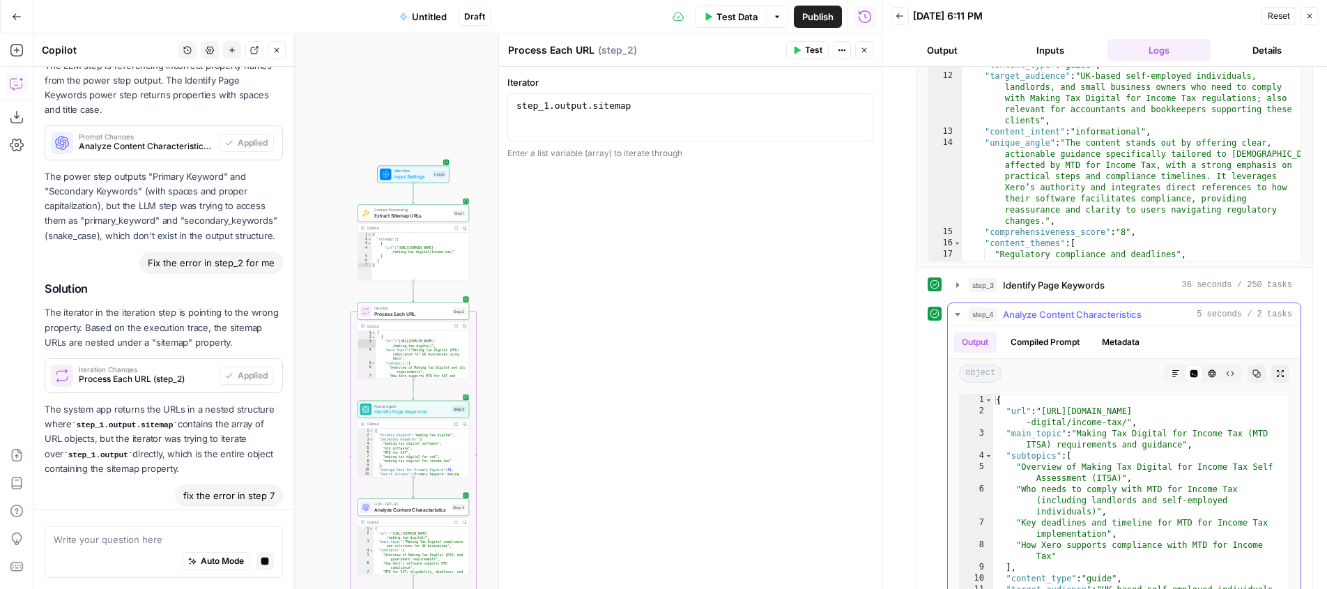
click at [1069, 317] on span "Analyze Content Characteristics" at bounding box center [1072, 314] width 139 height 14
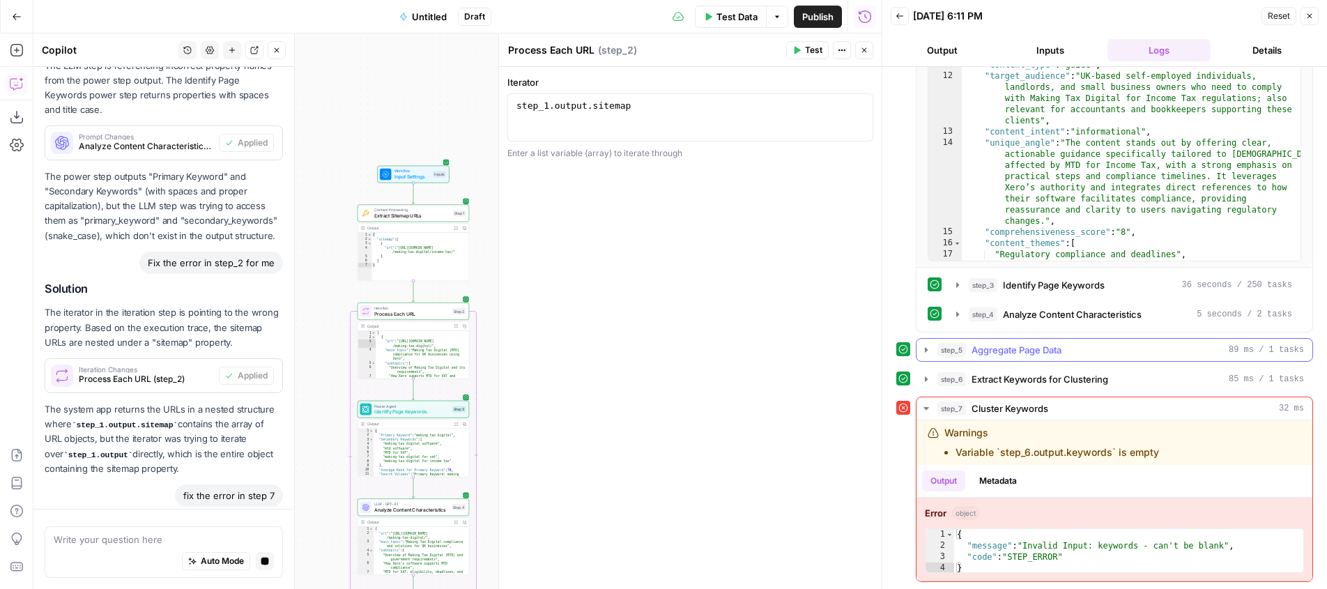
click at [1050, 353] on span "Aggregate Page Data" at bounding box center [1017, 350] width 90 height 14
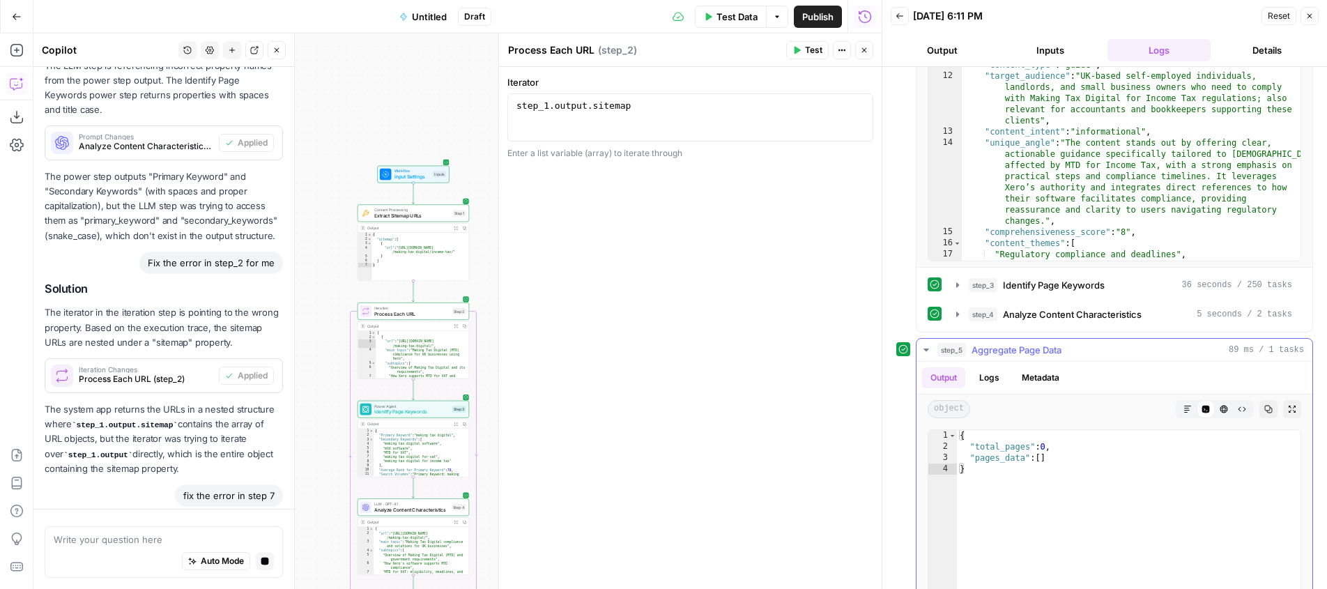
click at [1048, 353] on span "Aggregate Page Data" at bounding box center [1017, 350] width 90 height 14
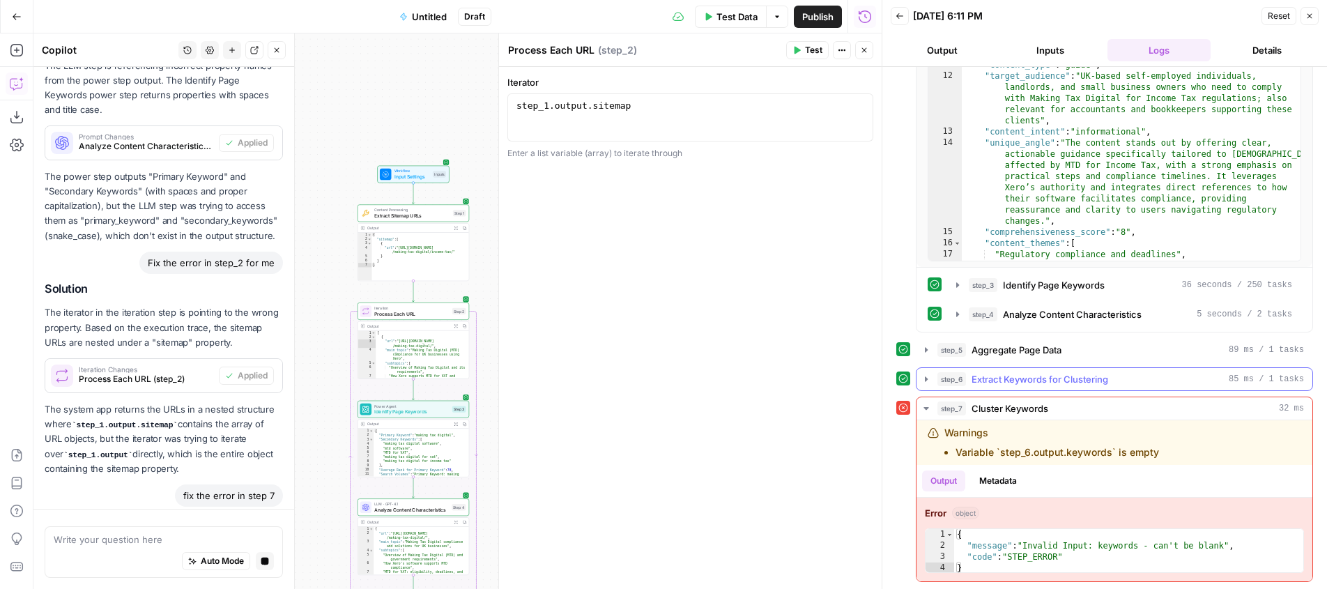
click at [1048, 373] on span "Extract Keywords for Clustering" at bounding box center [1040, 379] width 137 height 14
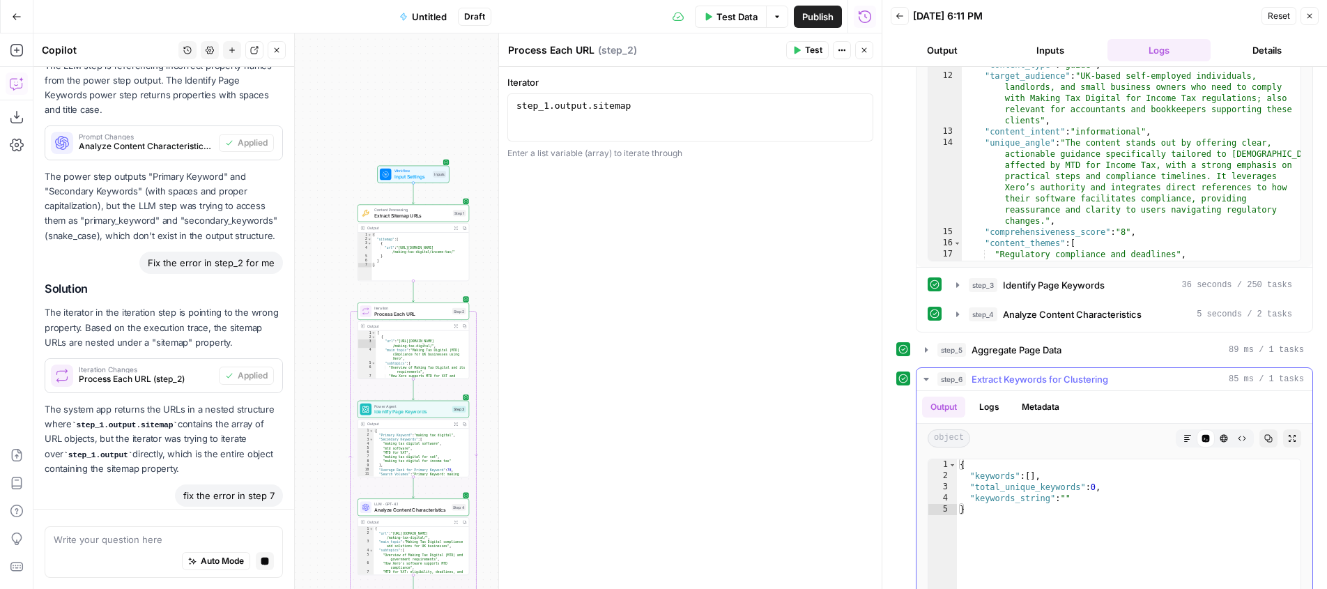
click at [1050, 376] on span "Extract Keywords for Clustering" at bounding box center [1040, 379] width 137 height 14
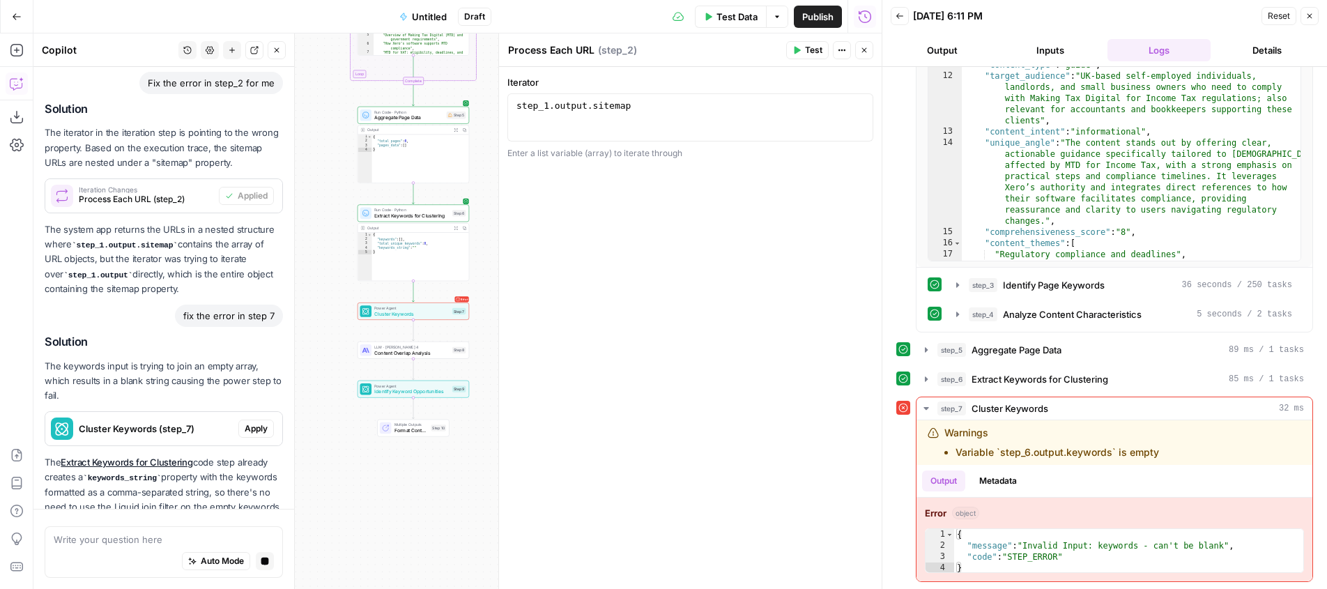
scroll to position [1013, 0]
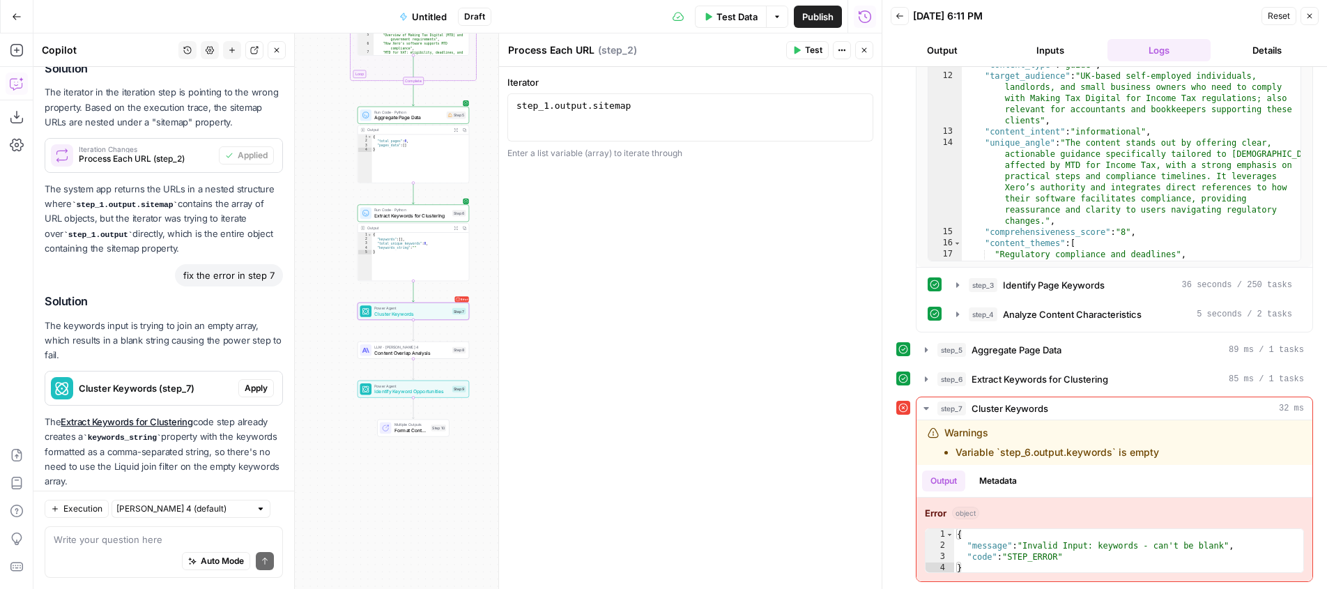
click at [262, 382] on span "Apply" at bounding box center [256, 388] width 23 height 13
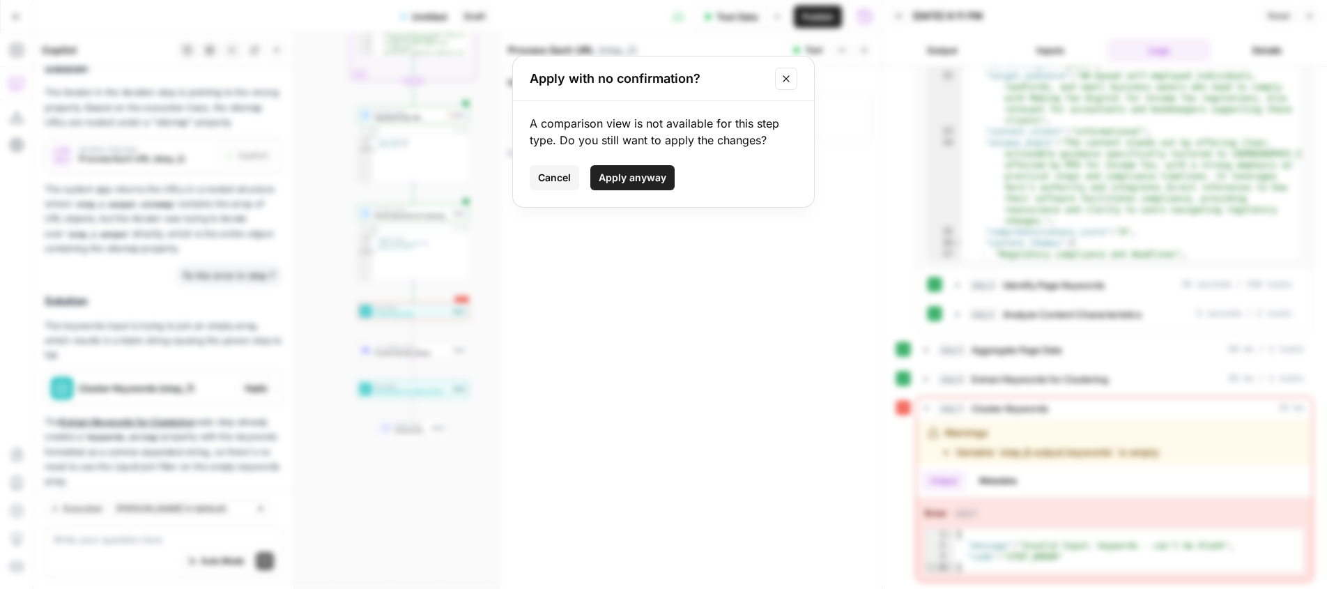
click at [620, 174] on span "Apply anyway" at bounding box center [633, 178] width 68 height 14
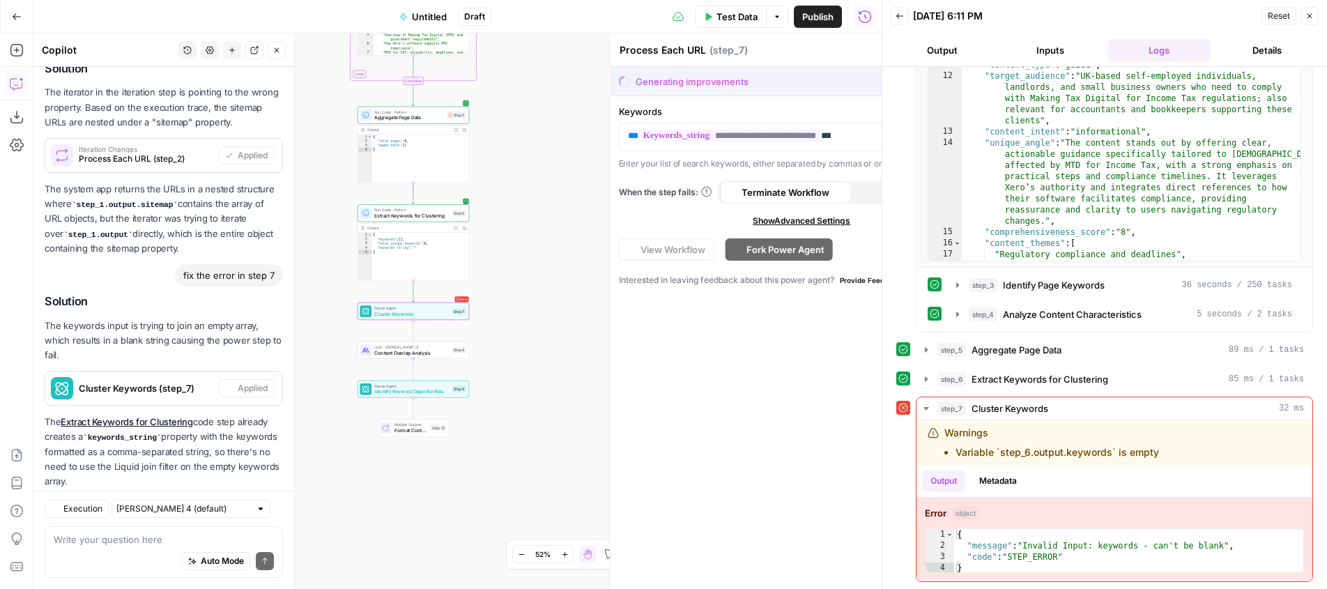
type textarea "Cluster Keywords"
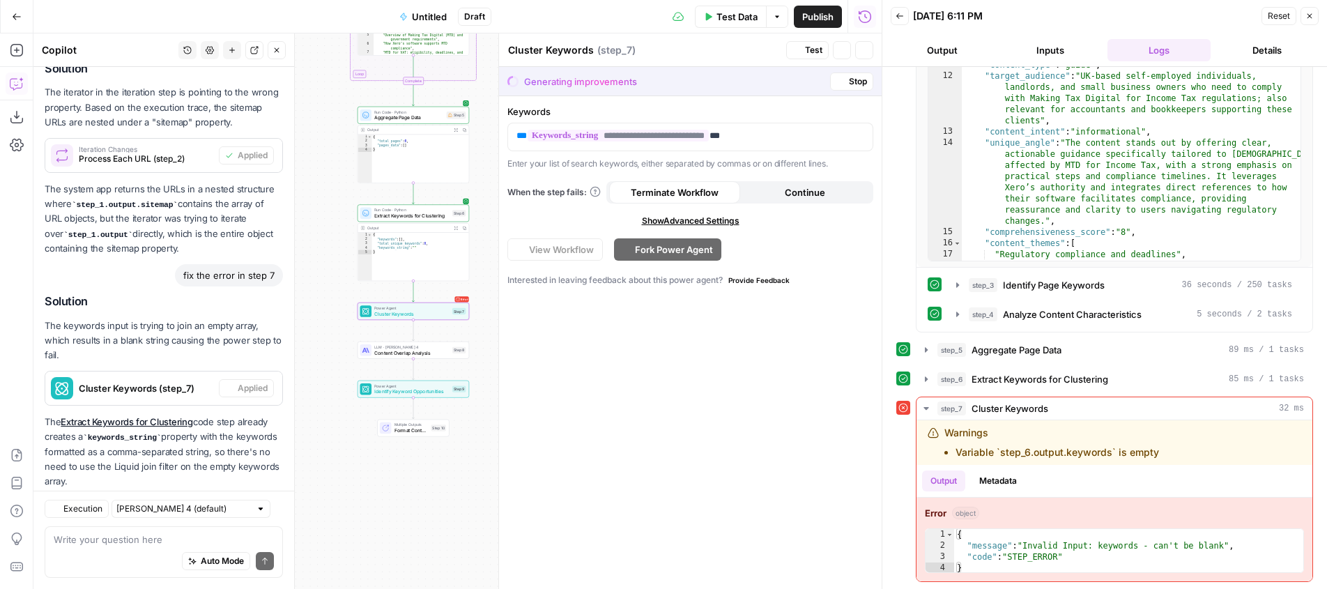
scroll to position [1035, 0]
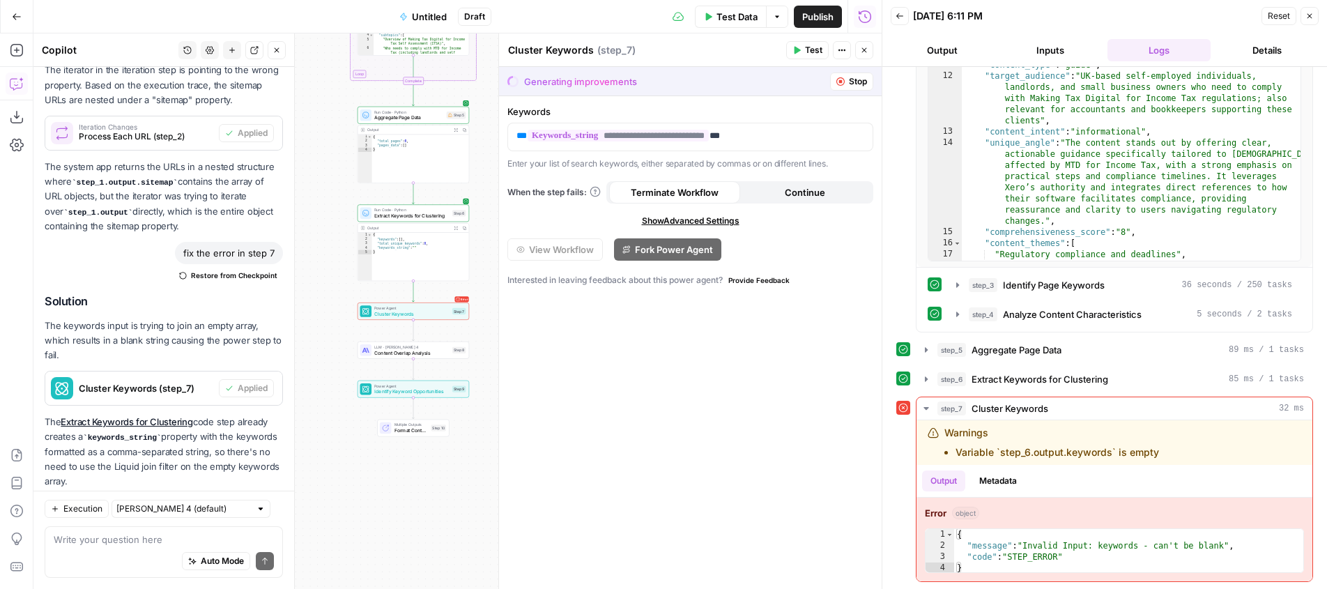
click at [814, 51] on div "Publish P" at bounding box center [817, 47] width 45 height 14
click at [758, 50] on div "Cluster Keywords Cluster Keywords ( step_7 )" at bounding box center [645, 50] width 275 height 15
click at [802, 51] on button "Test" at bounding box center [807, 50] width 43 height 18
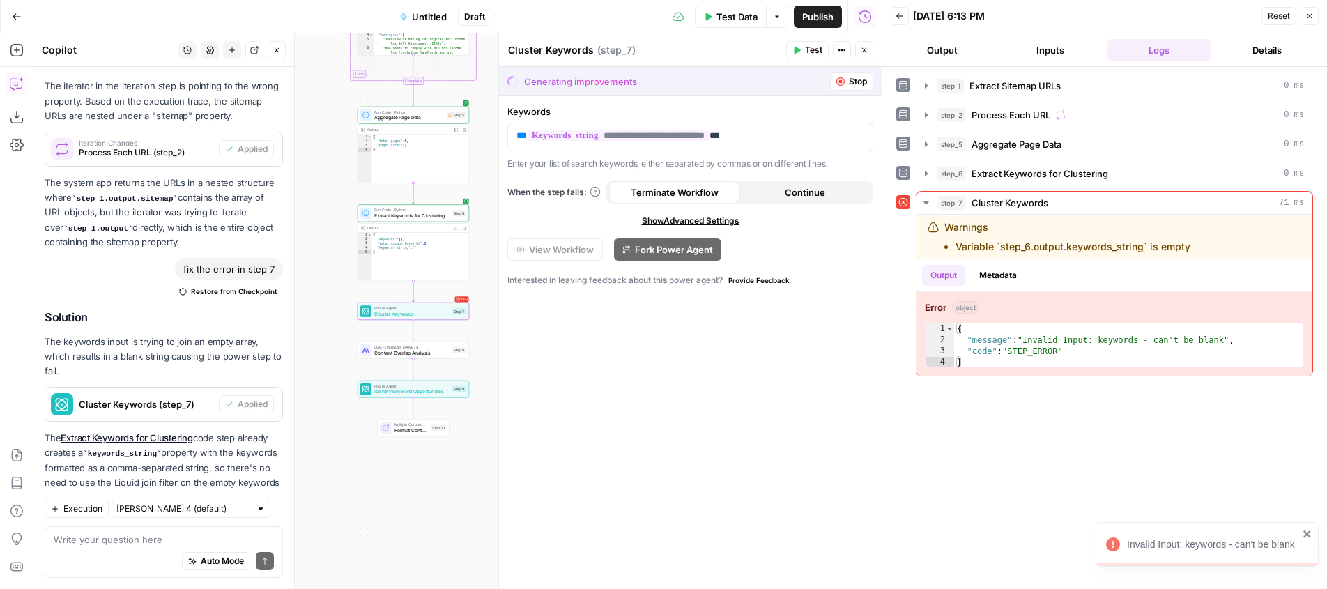
scroll to position [1014, 0]
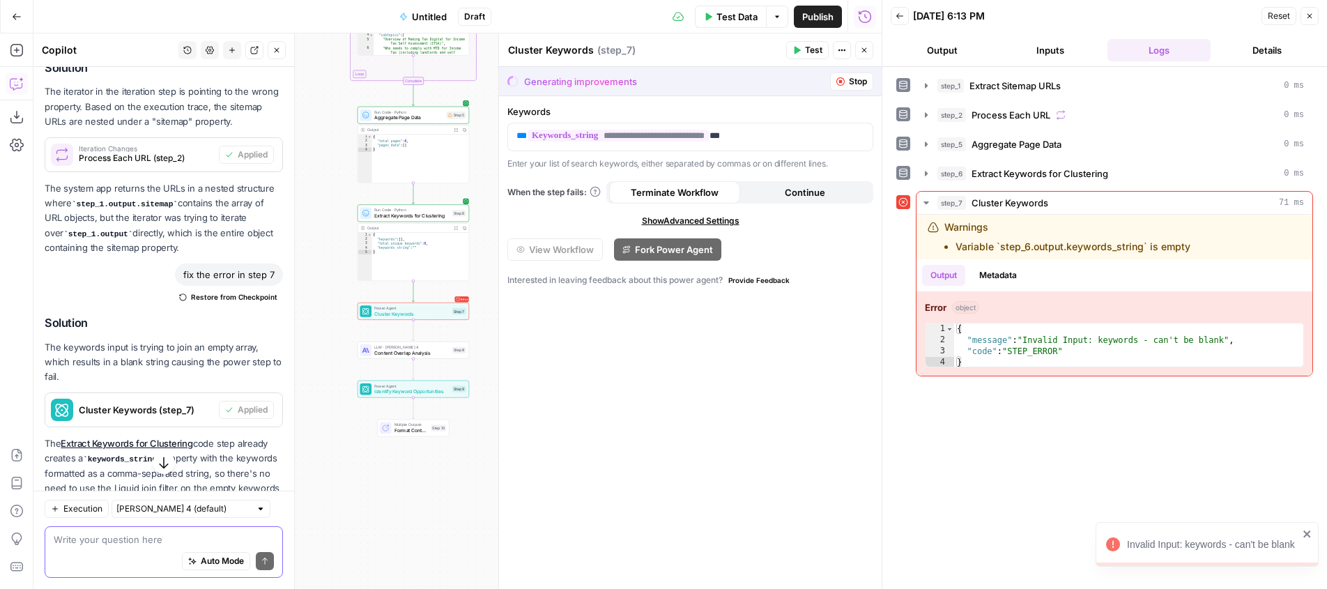
click at [96, 541] on textarea at bounding box center [164, 540] width 220 height 14
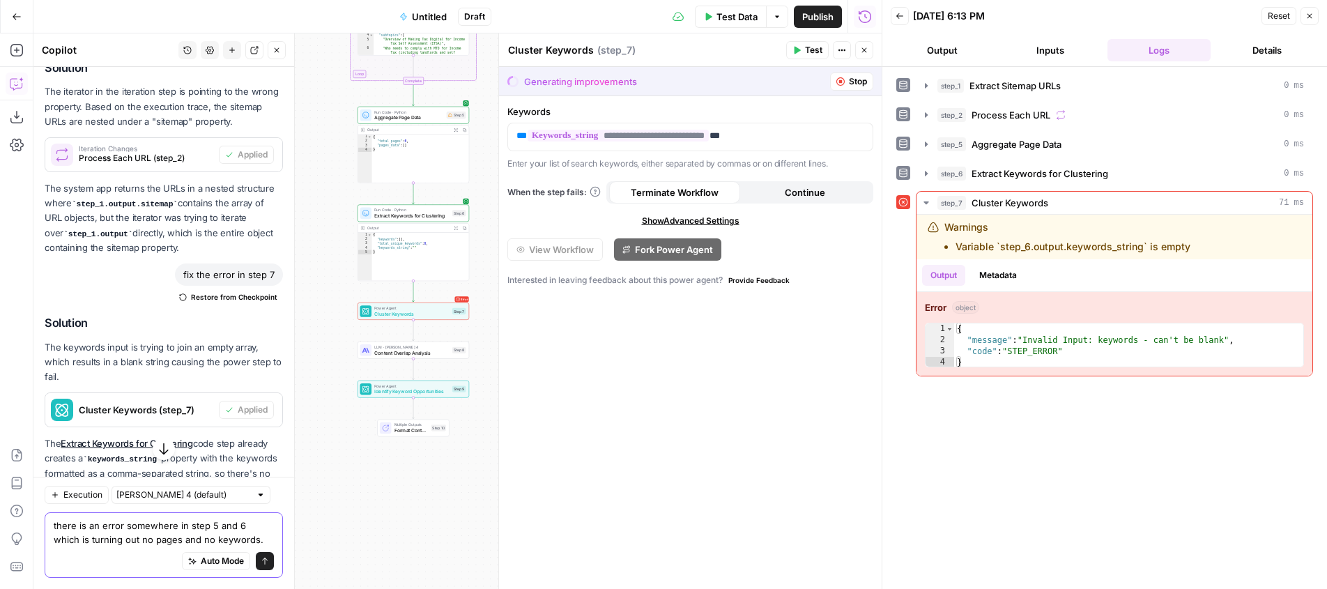
type textarea "there is an error somewhere in step 5 and 6 which is turning out no pages and n…"
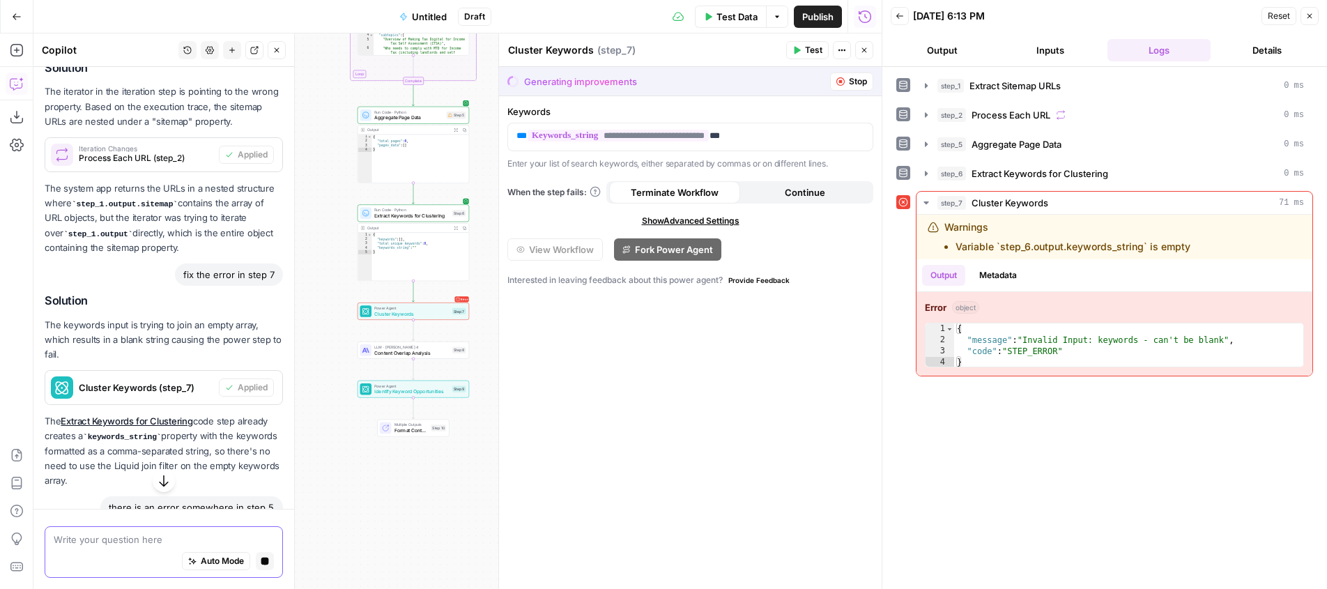
scroll to position [986, 0]
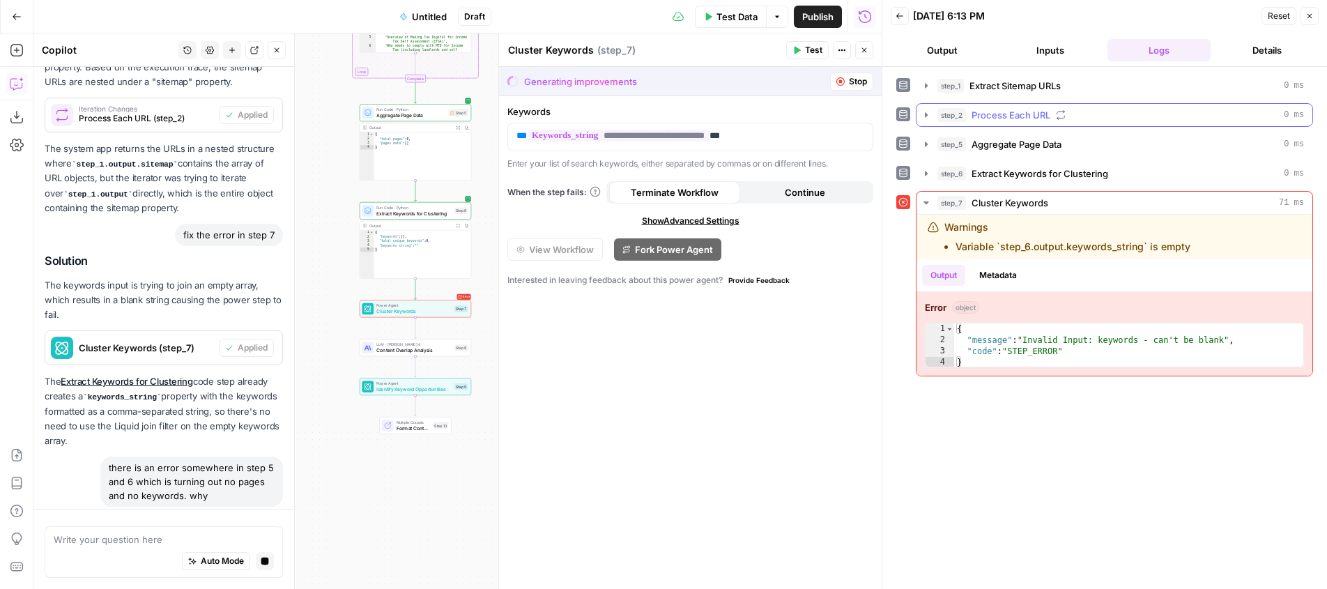
click at [928, 111] on icon "button" at bounding box center [926, 114] width 11 height 11
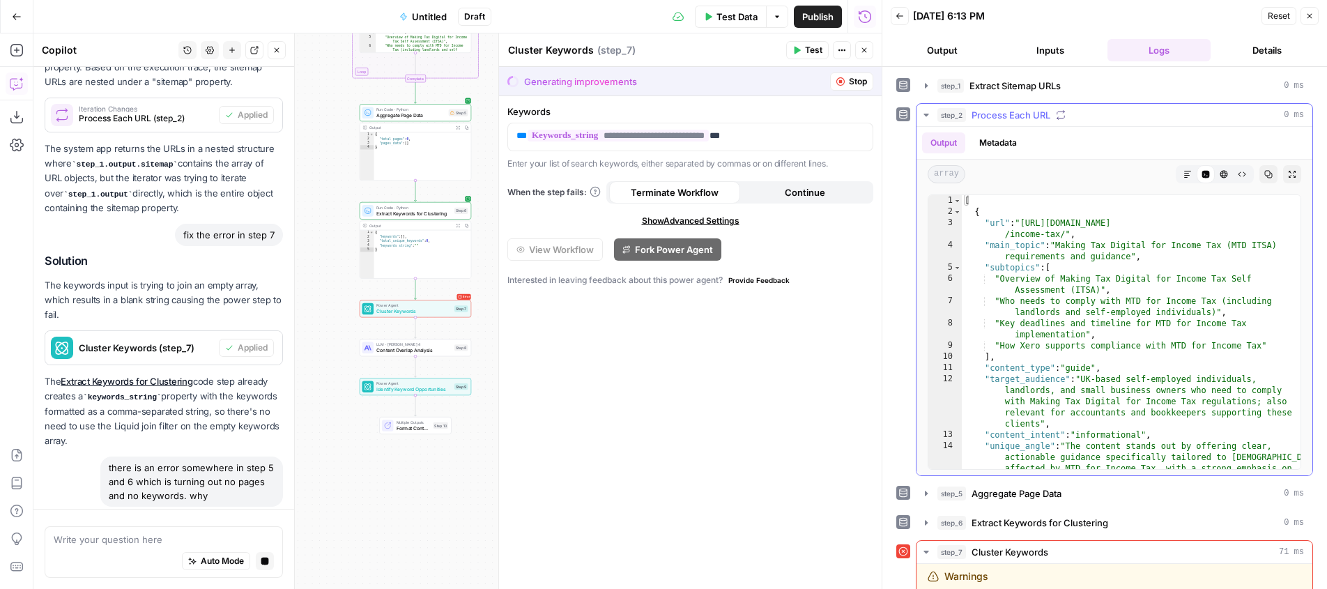
scroll to position [1, 0]
click at [931, 114] on icon "button" at bounding box center [926, 114] width 11 height 11
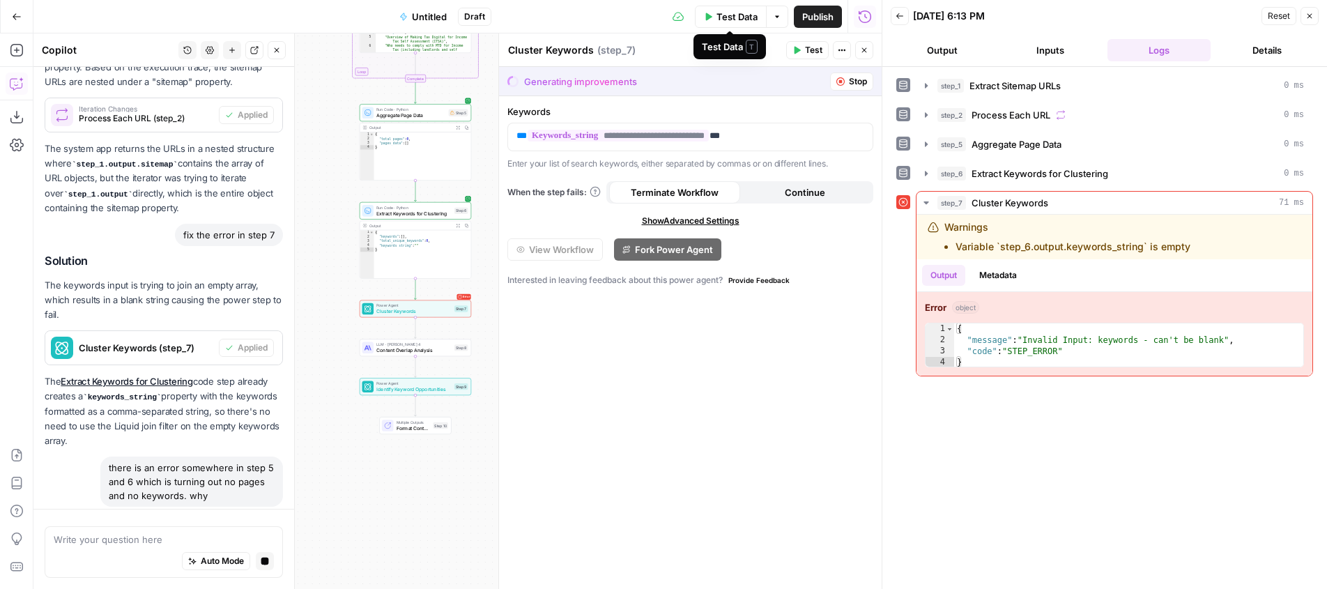
click at [736, 22] on span "Test Data" at bounding box center [737, 17] width 41 height 14
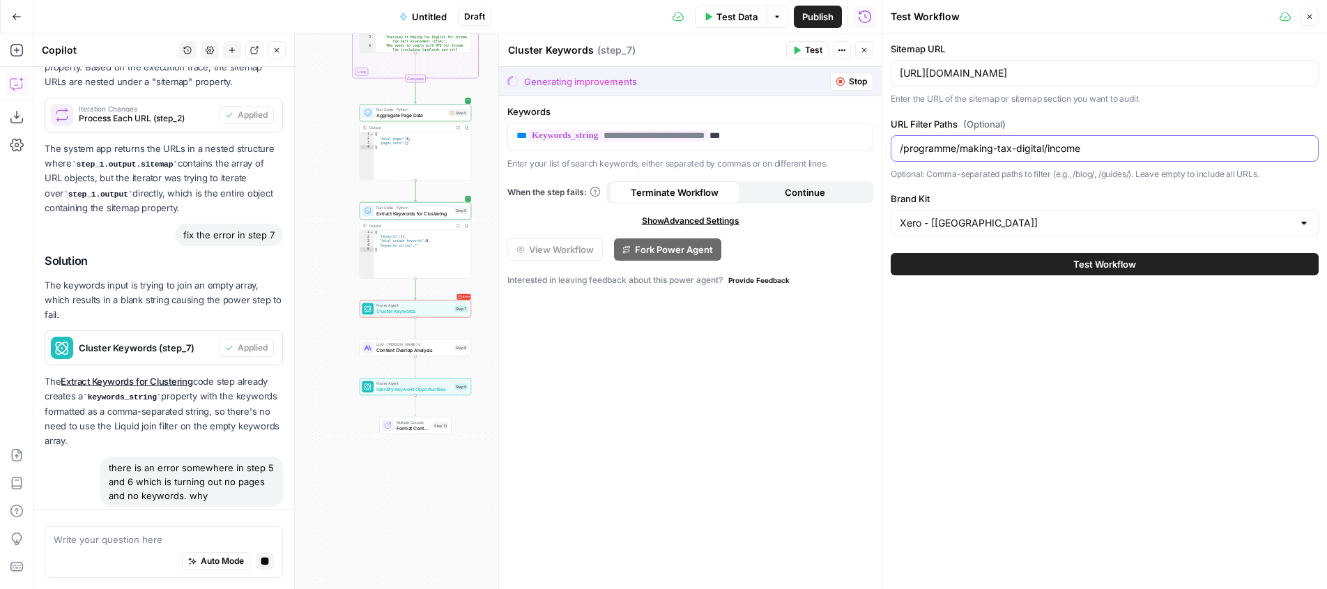
drag, startPoint x: 1092, startPoint y: 148, endPoint x: 1046, endPoint y: 148, distance: 46.0
click at [1046, 148] on input "/programme/making-tax-digital/income" at bounding box center [1105, 149] width 410 height 14
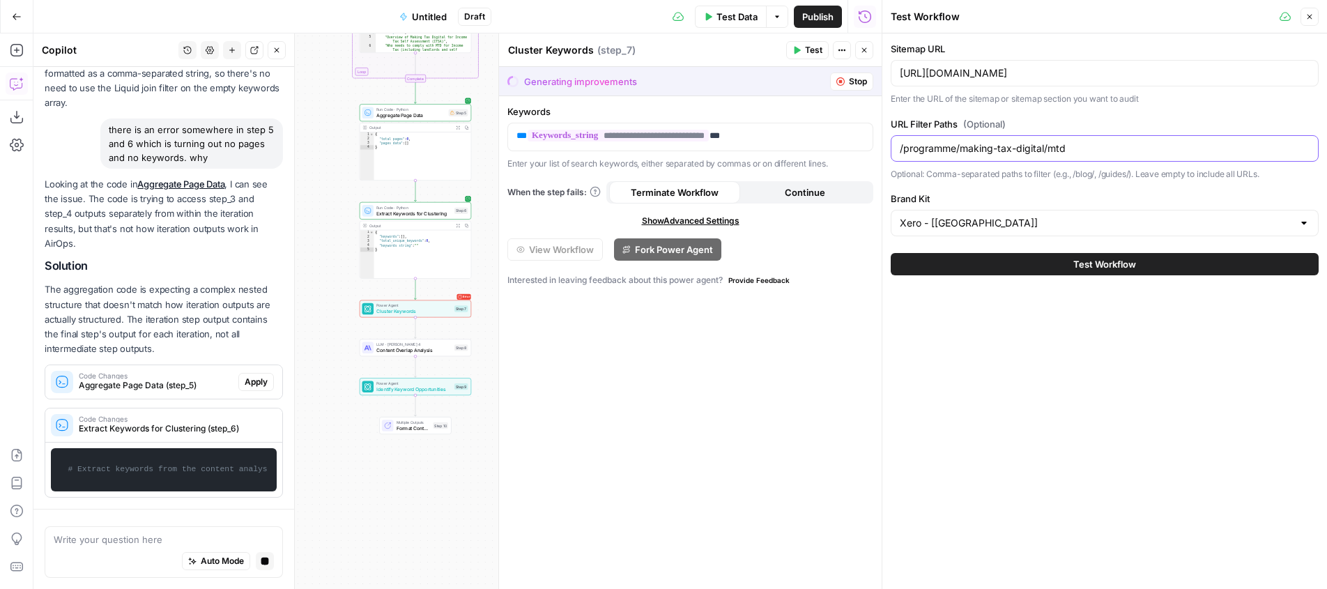
type input "/programme/making-tax-digital/mtd"
click at [1081, 194] on label "Brand Kit" at bounding box center [1105, 199] width 428 height 14
click at [1081, 216] on input "Xero - [[GEOGRAPHIC_DATA]]" at bounding box center [1096, 223] width 393 height 14
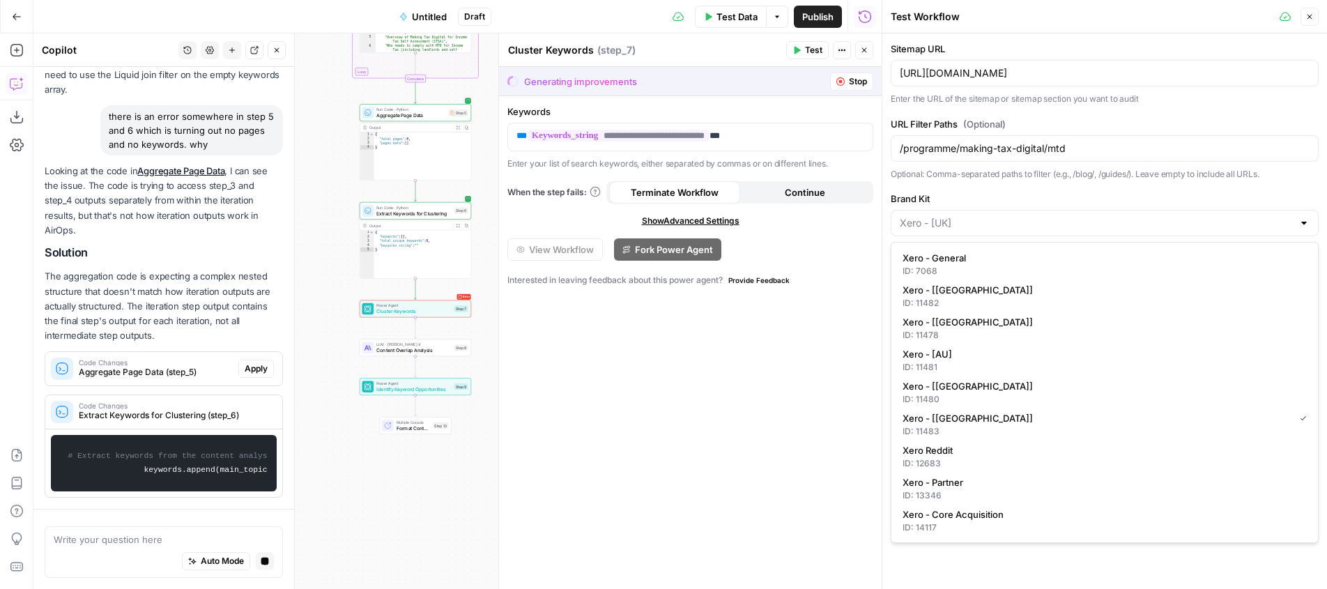
type input "Xero - [[GEOGRAPHIC_DATA]]"
click at [1063, 186] on div "Sitemap URL https://www.xero.com/uk/sitemap.xml Enter the URL of the sitemap or…" at bounding box center [1105, 139] width 428 height 194
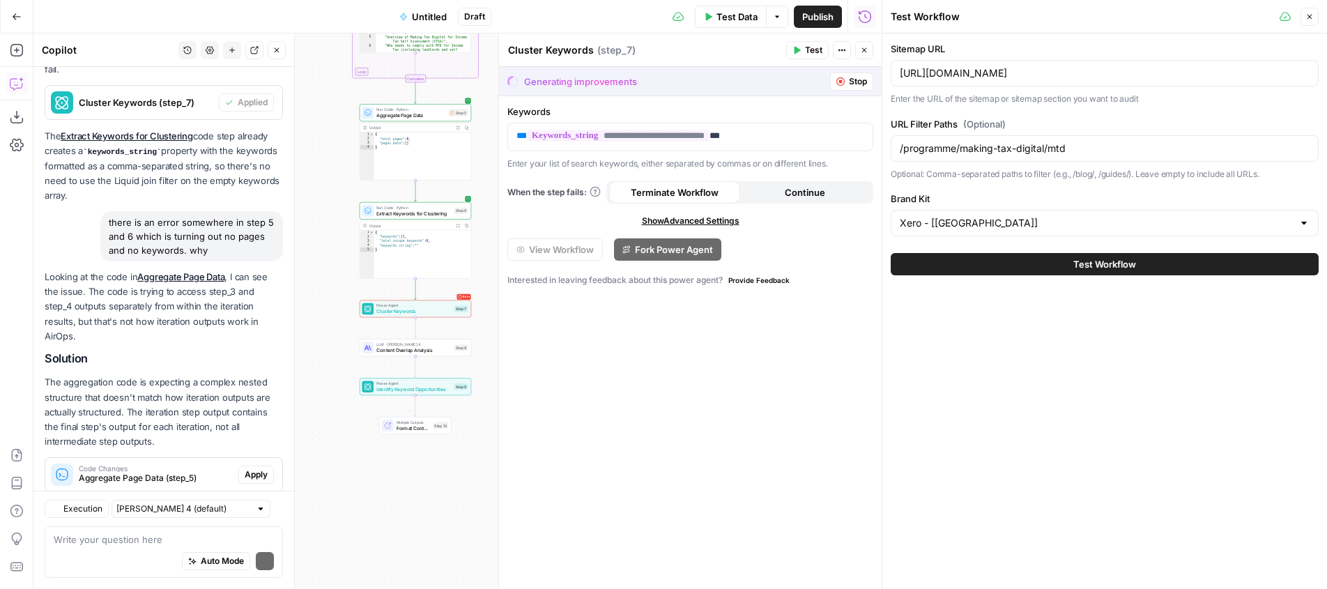
scroll to position [1451, 0]
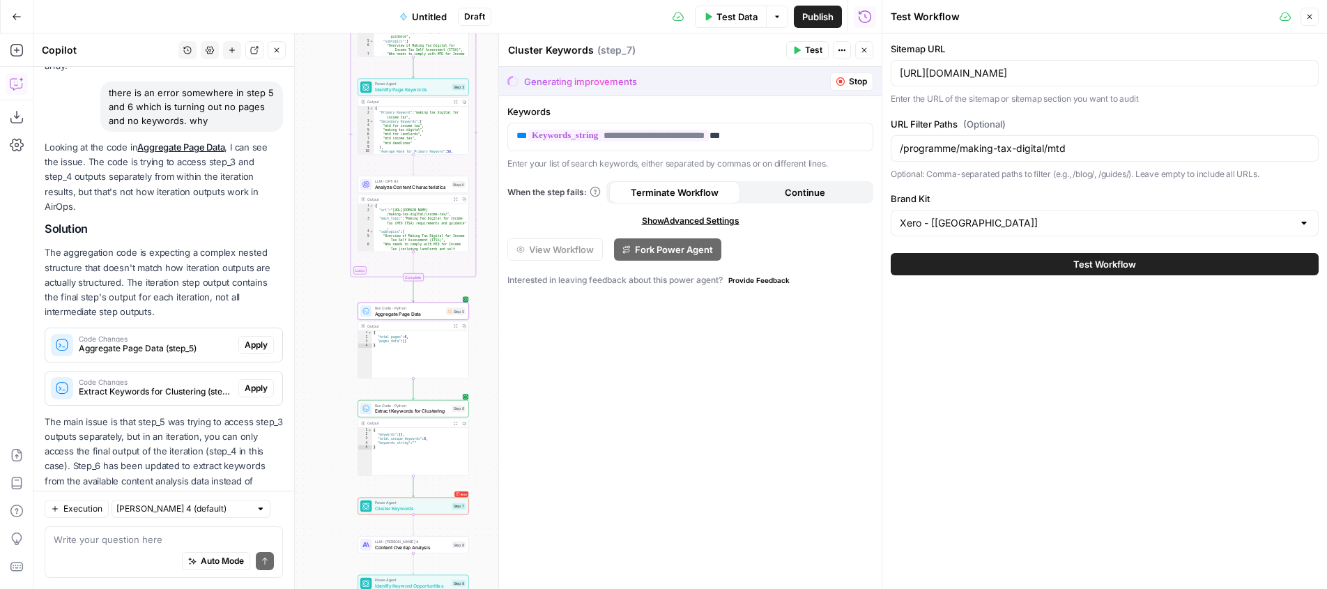
click at [254, 339] on span "Apply" at bounding box center [256, 345] width 23 height 13
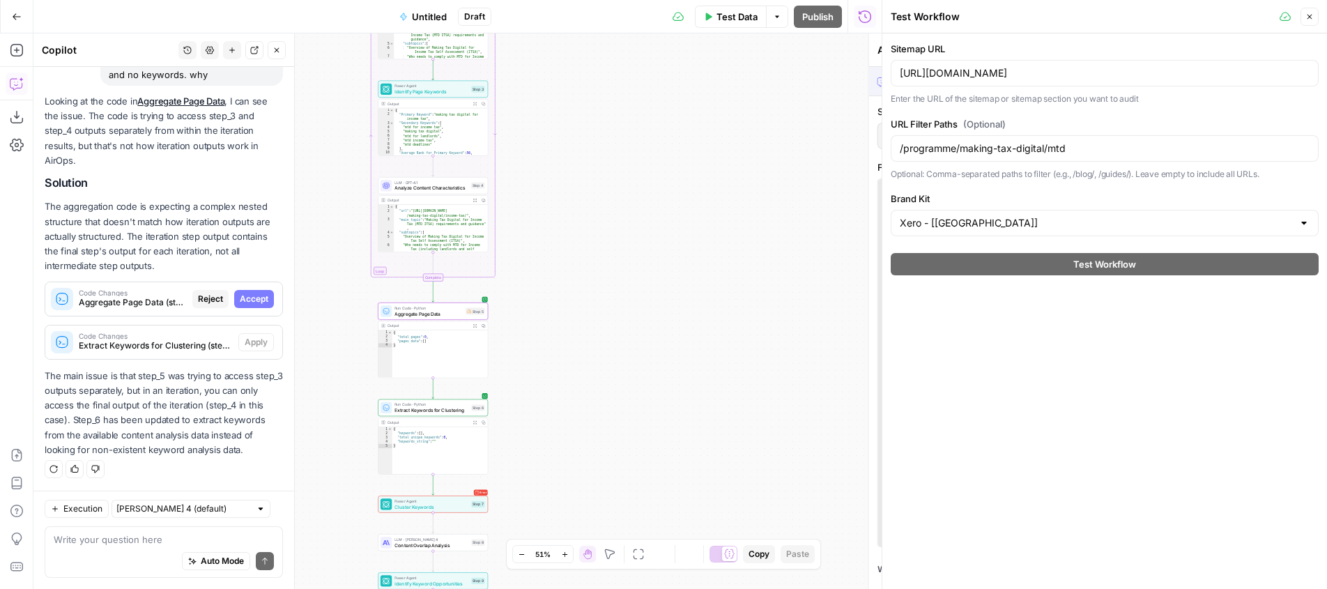
scroll to position [1361, 0]
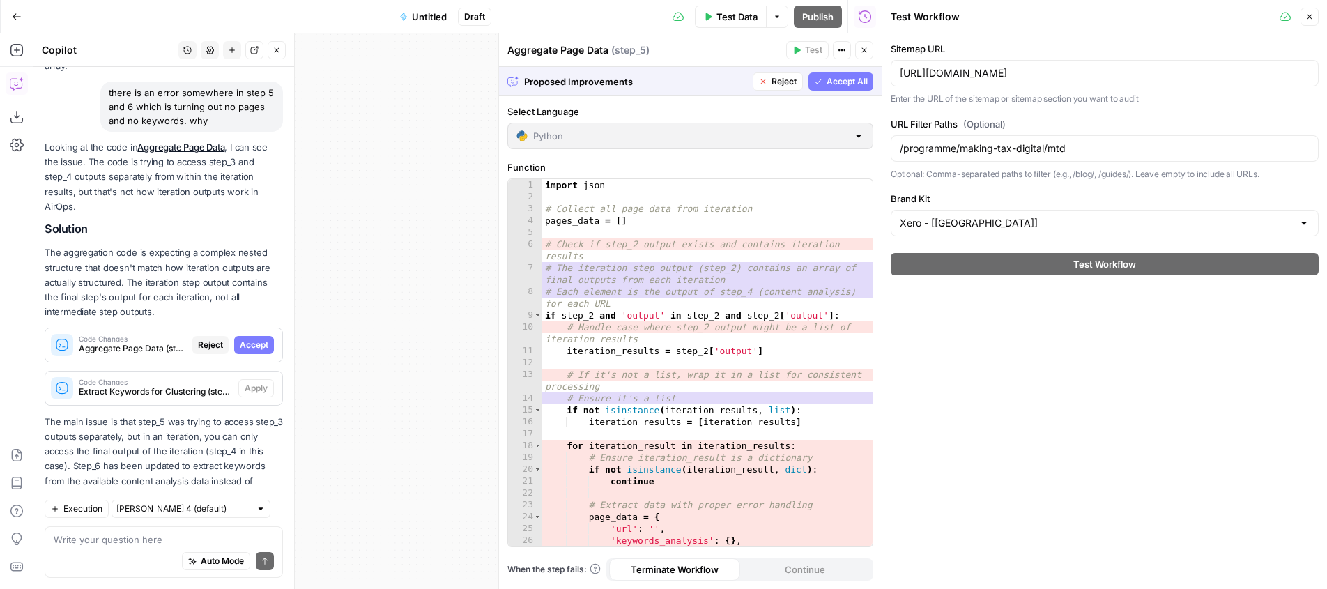
click at [252, 339] on span "Accept" at bounding box center [254, 345] width 29 height 13
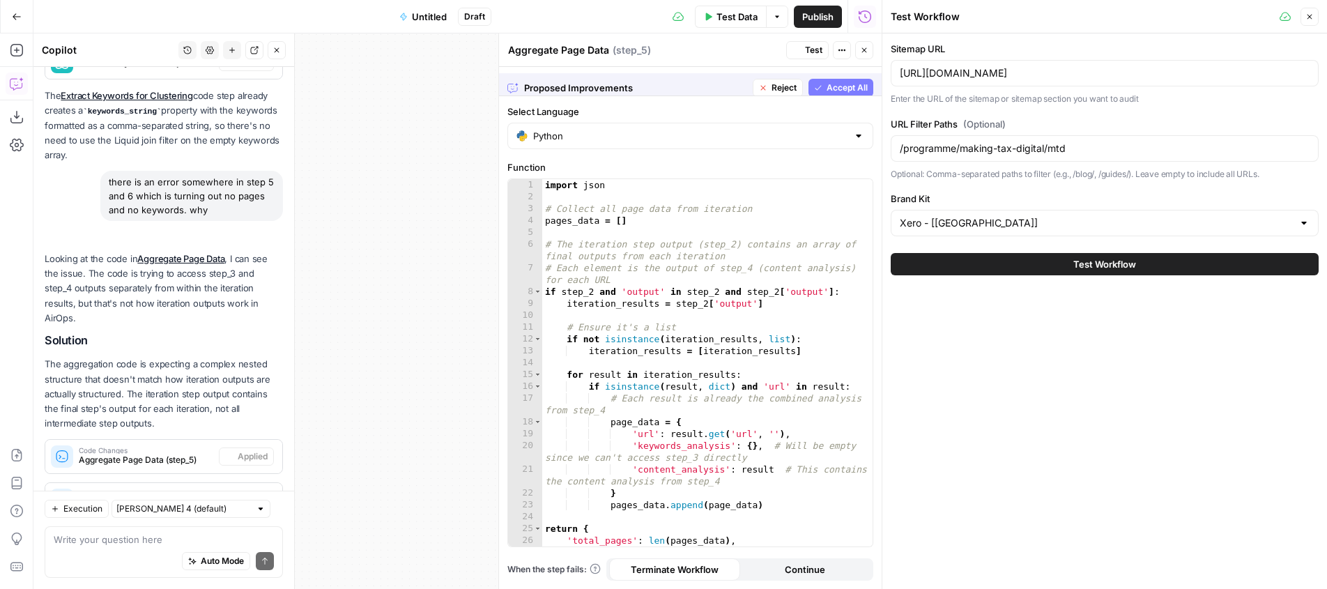
scroll to position [1473, 0]
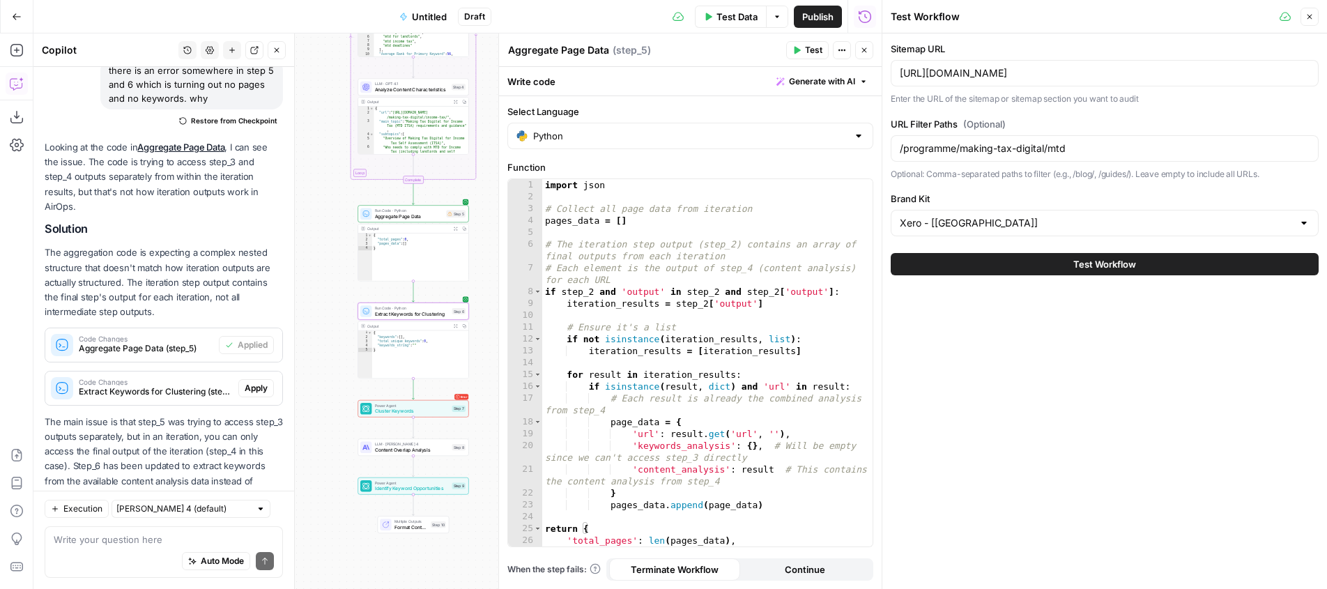
click at [252, 382] on span "Apply" at bounding box center [256, 388] width 23 height 13
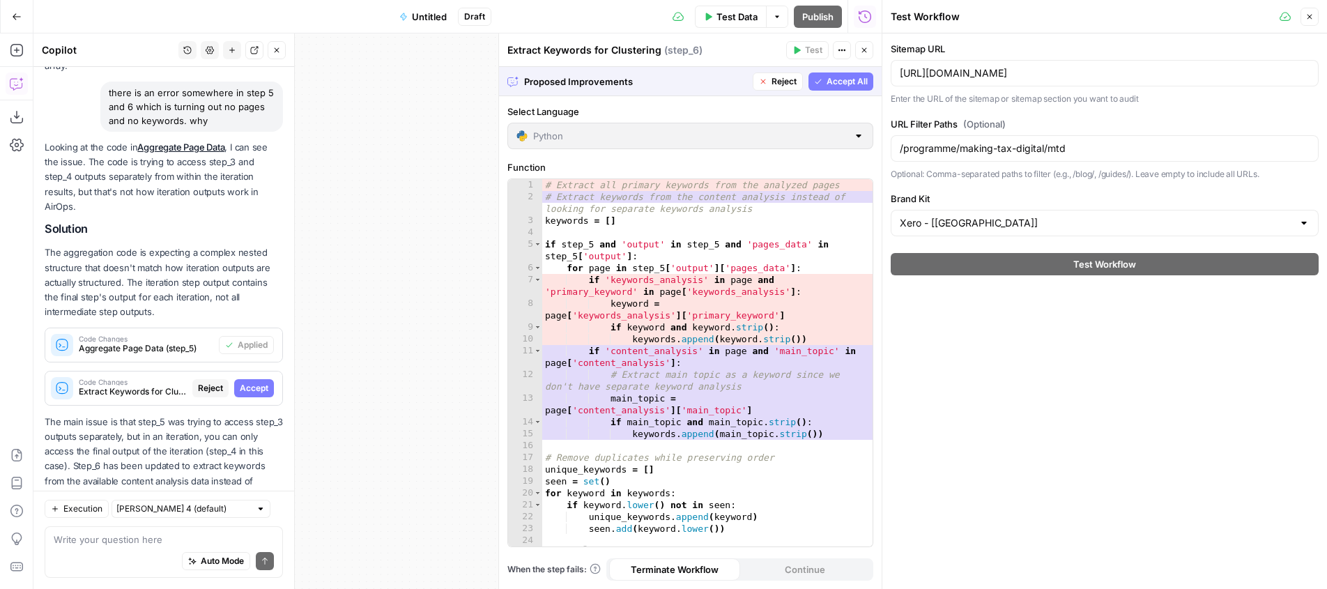
click at [261, 382] on span "Accept" at bounding box center [254, 388] width 29 height 13
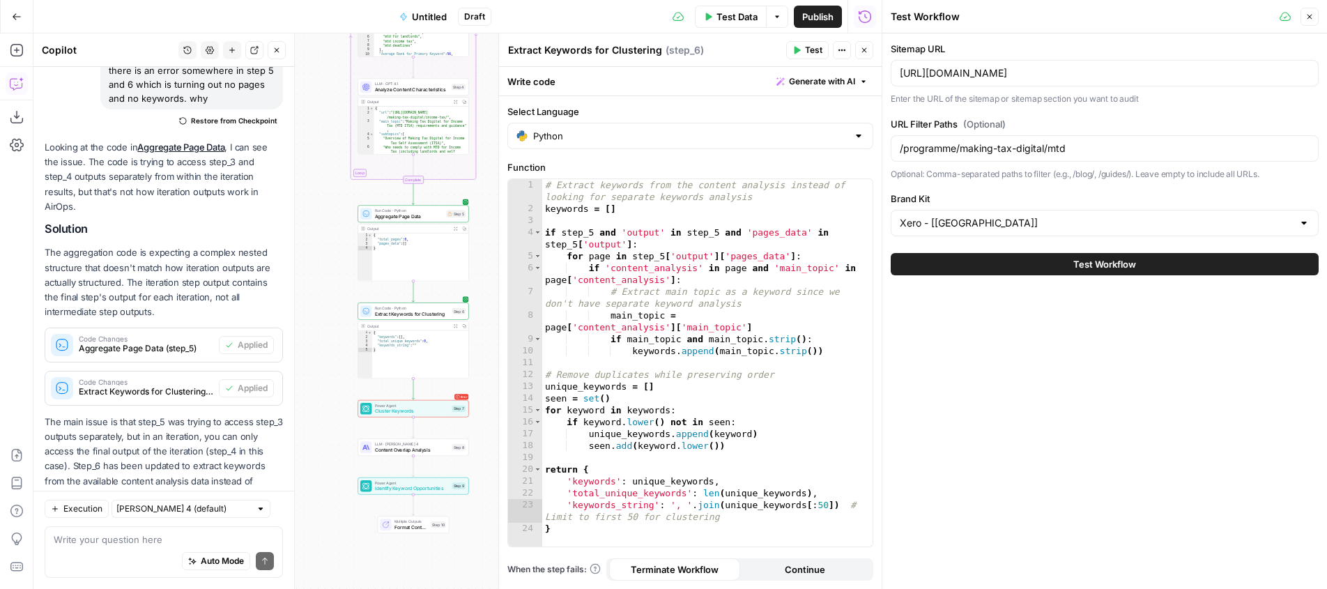
click at [1044, 274] on button "Test Workflow" at bounding box center [1105, 264] width 428 height 22
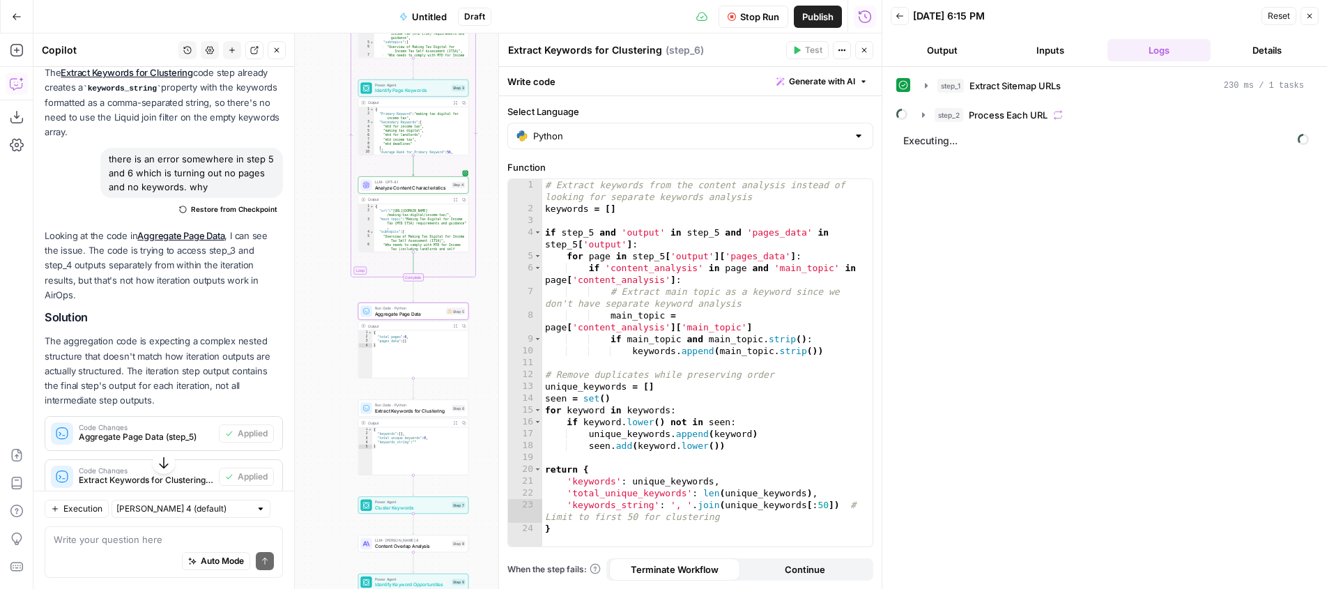
scroll to position [1473, 0]
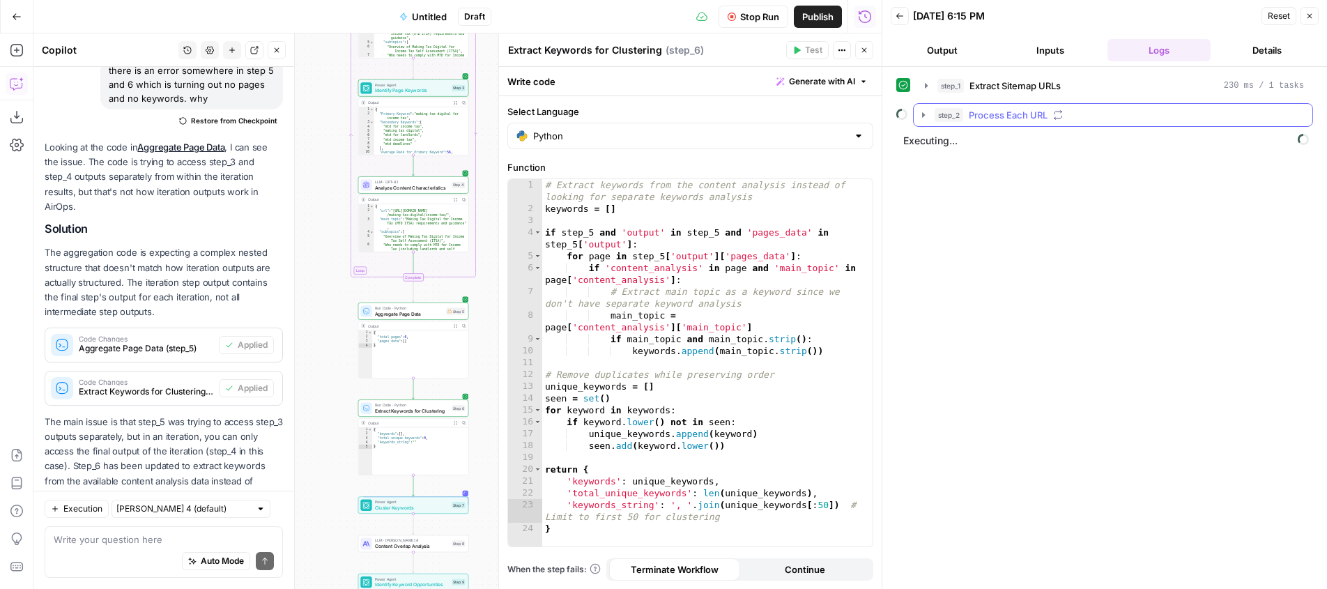
click at [922, 116] on icon "button" at bounding box center [923, 114] width 11 height 11
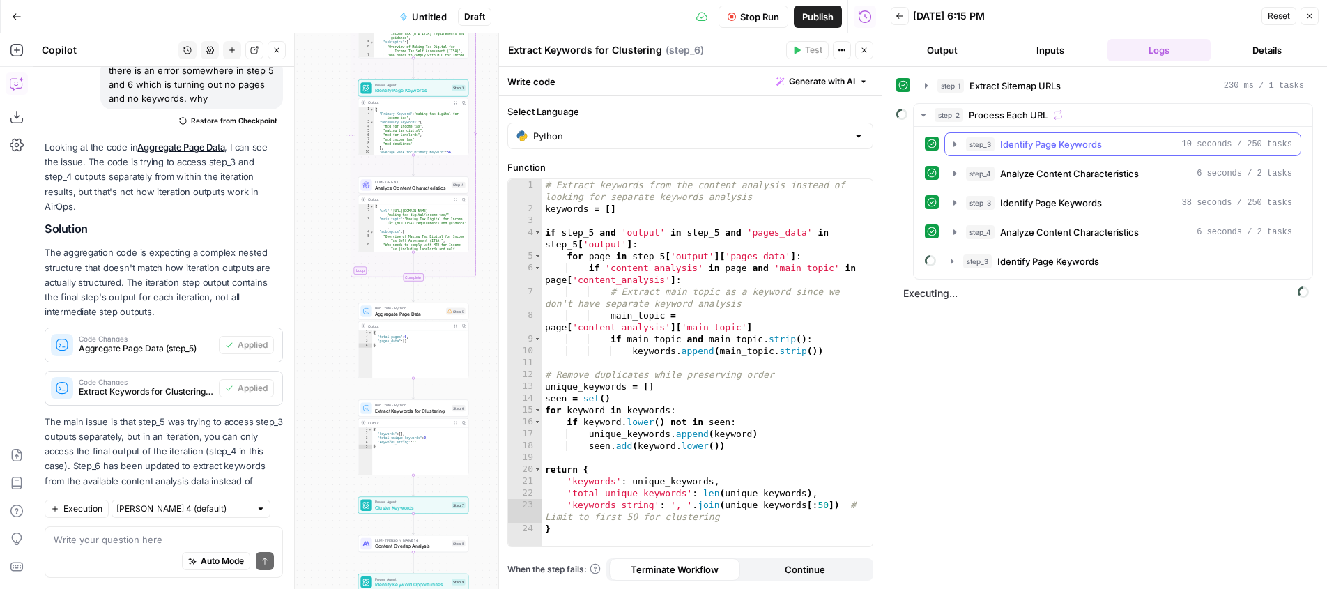
click at [954, 146] on icon "button" at bounding box center [955, 144] width 3 height 5
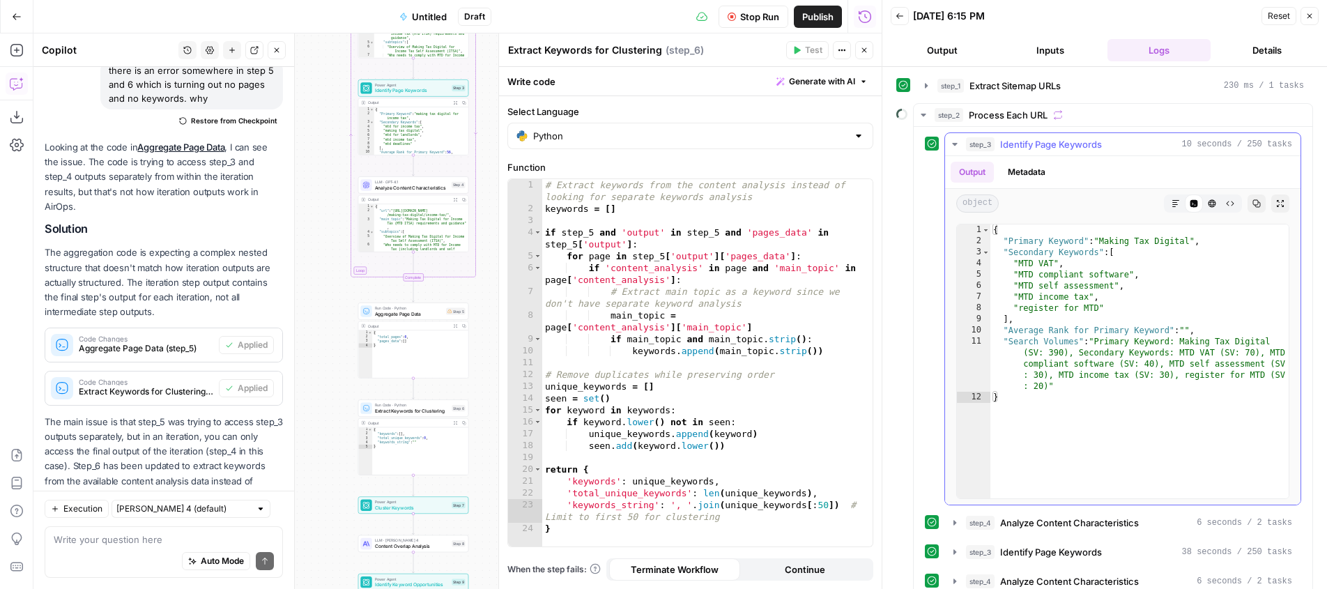
click at [954, 145] on icon "button" at bounding box center [954, 144] width 5 height 3
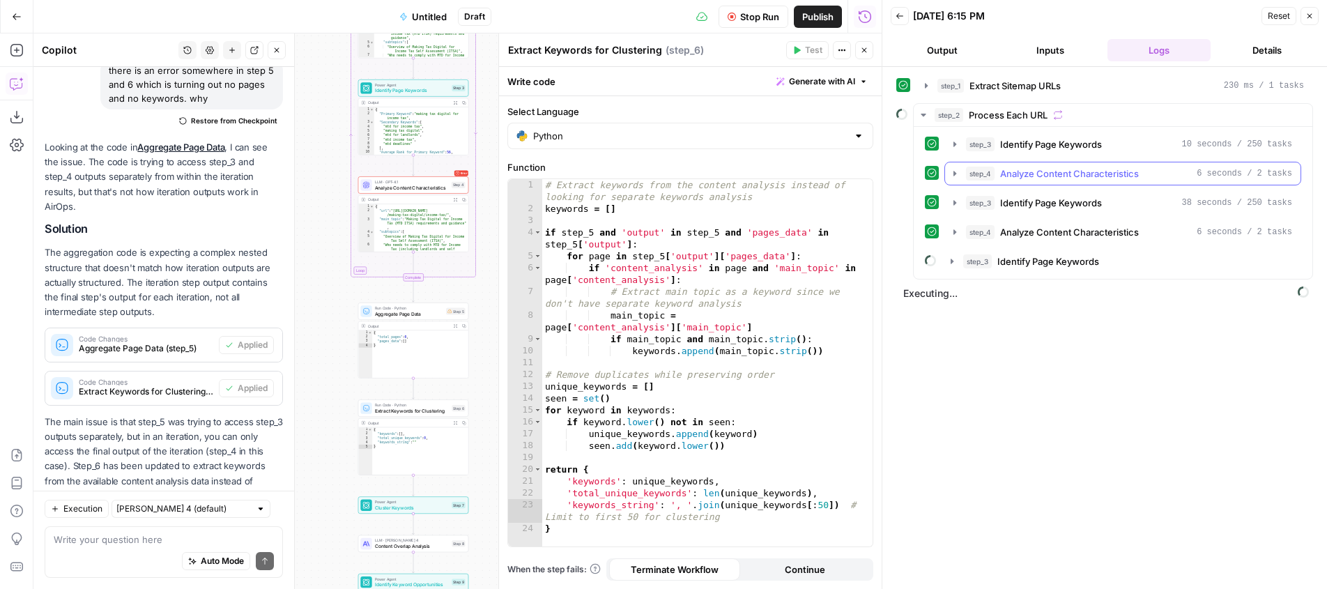
click at [953, 167] on button "step_4 Analyze Content Characteristics 6 seconds / 2 tasks" at bounding box center [1123, 173] width 356 height 22
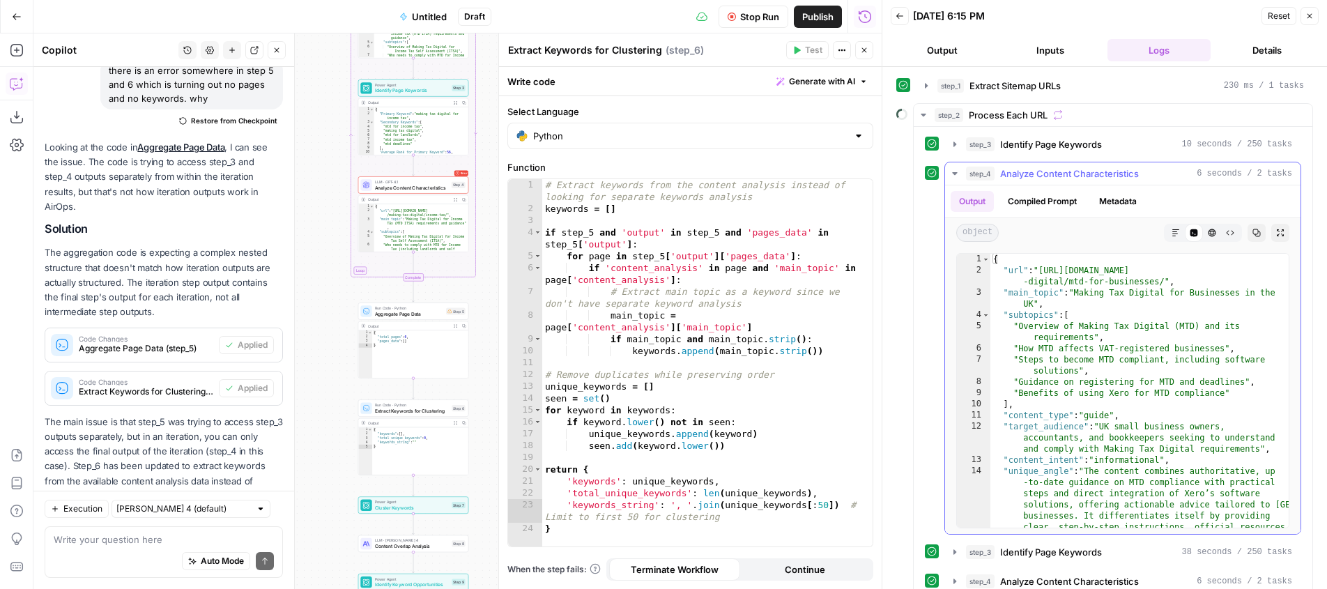
click at [955, 173] on icon "button" at bounding box center [954, 173] width 5 height 3
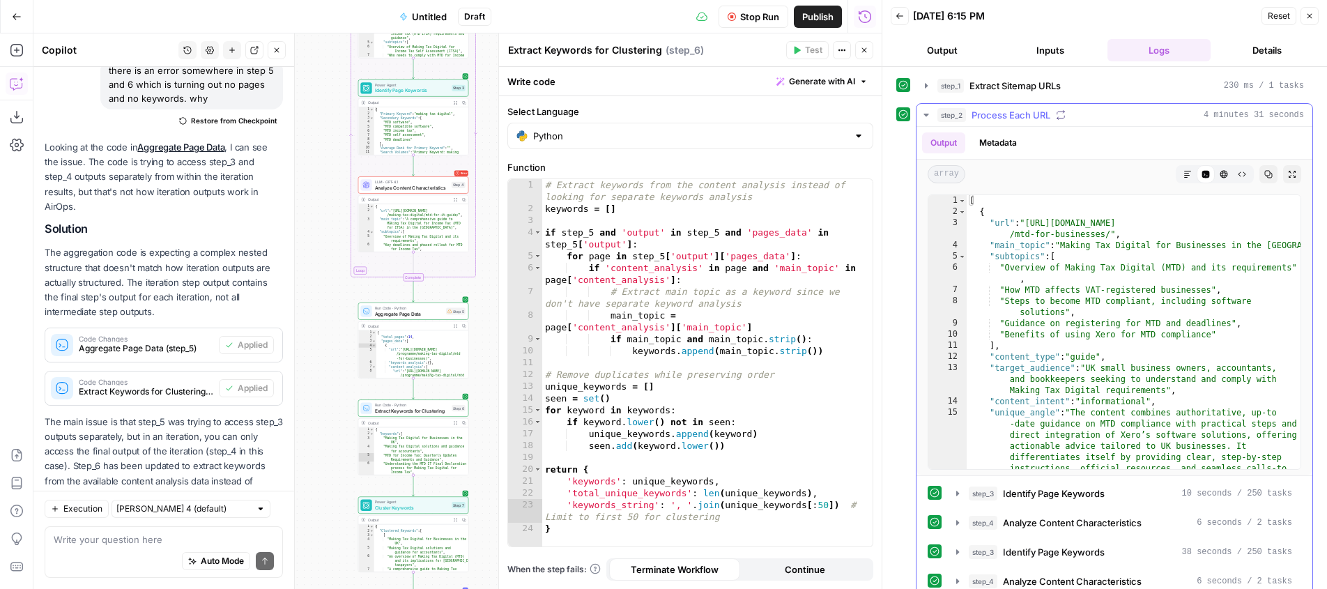
click at [925, 113] on icon "button" at bounding box center [926, 114] width 11 height 11
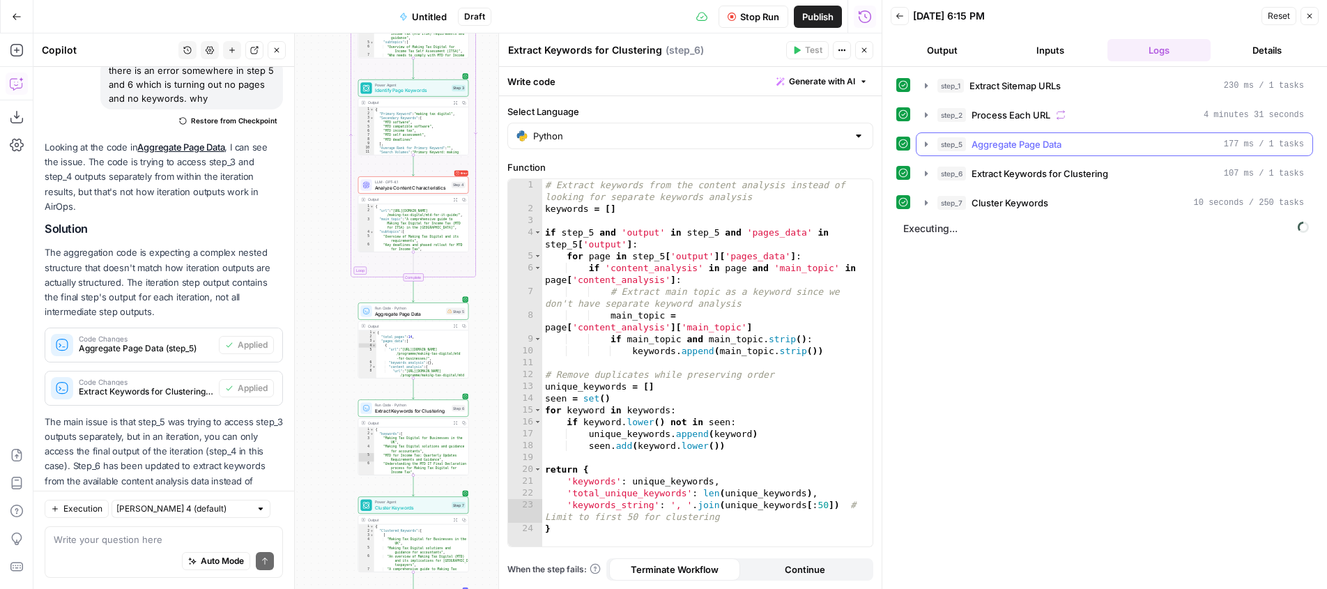
click at [964, 145] on span "step_5" at bounding box center [952, 144] width 29 height 14
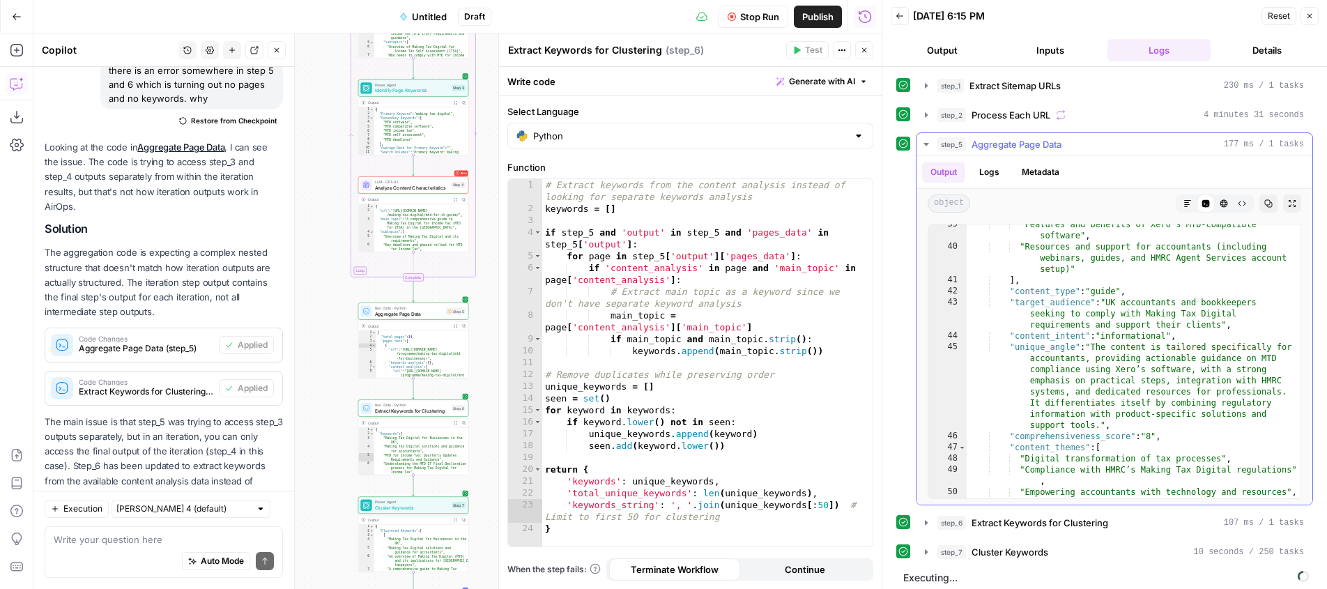
scroll to position [703, 0]
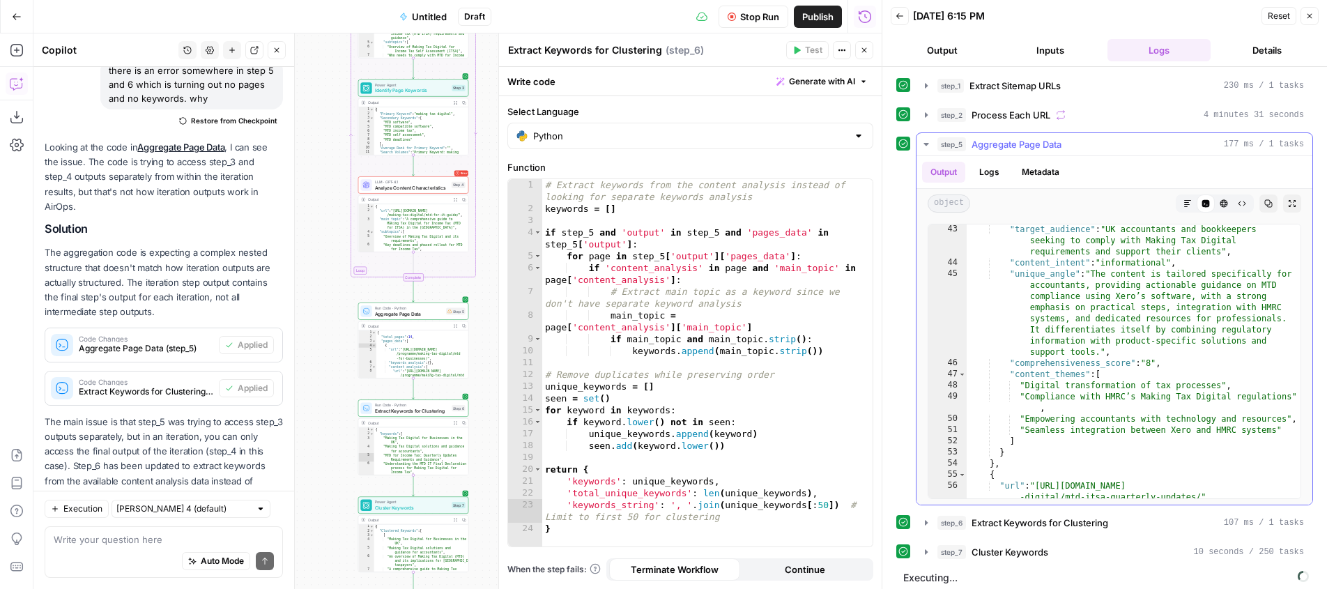
click at [990, 144] on span "Aggregate Page Data" at bounding box center [1017, 144] width 90 height 14
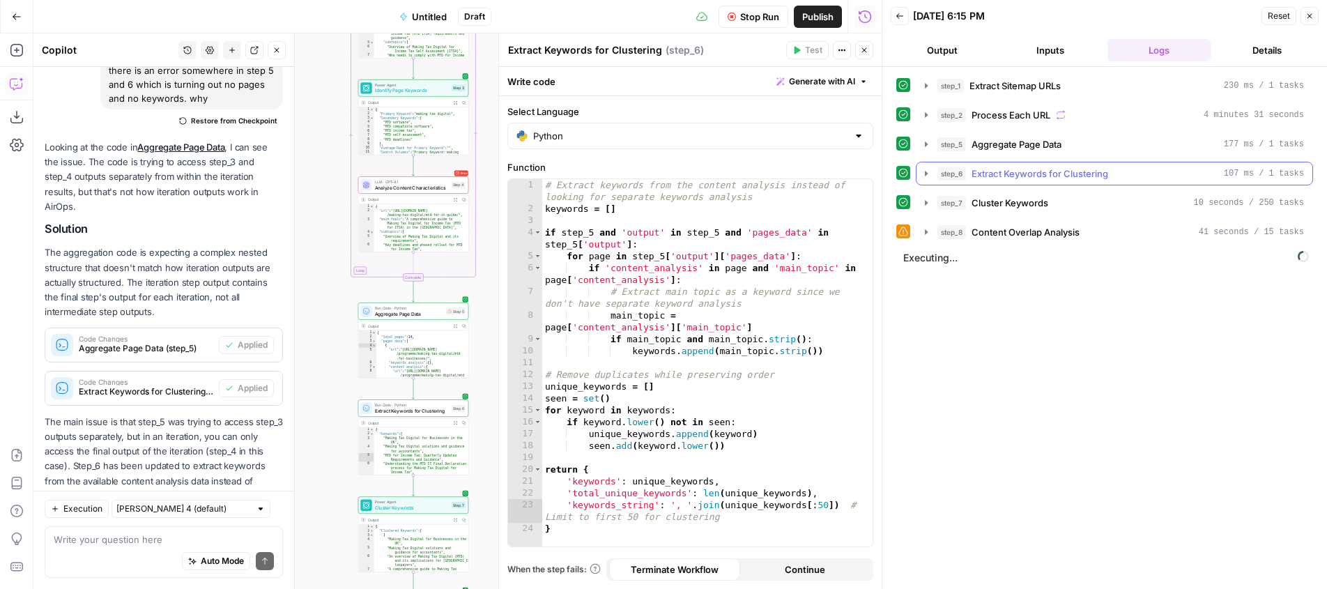
click at [994, 178] on span "Extract Keywords for Clustering" at bounding box center [1040, 174] width 137 height 14
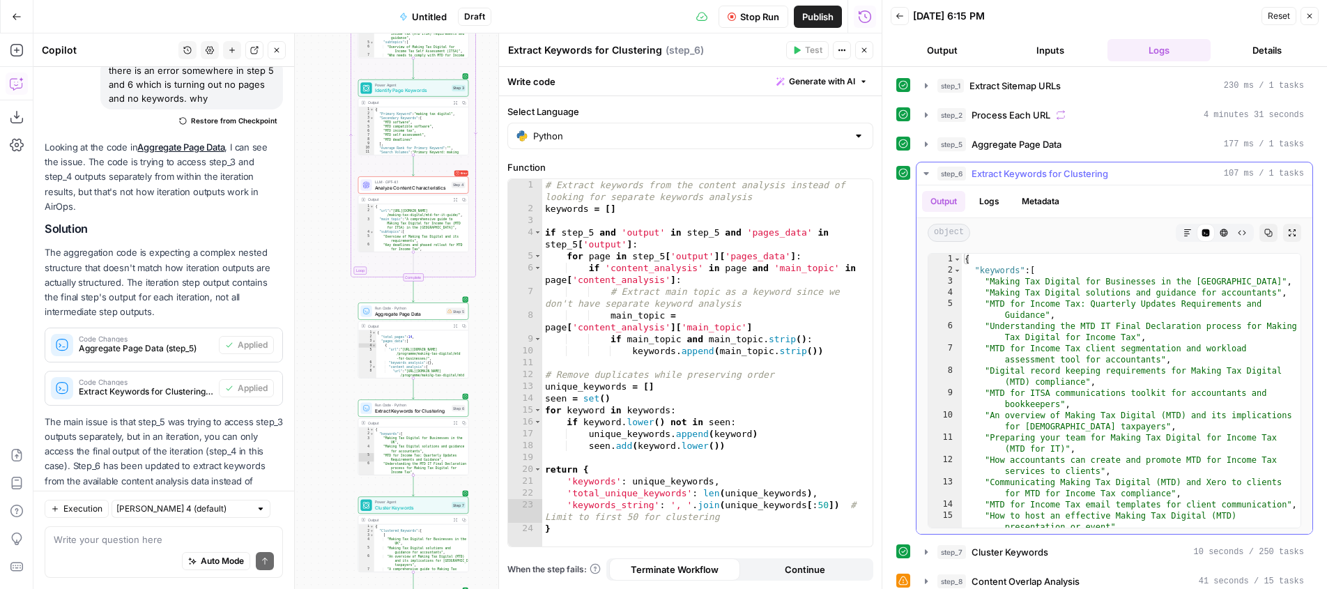
click at [996, 176] on span "Extract Keywords for Clustering" at bounding box center [1040, 174] width 137 height 14
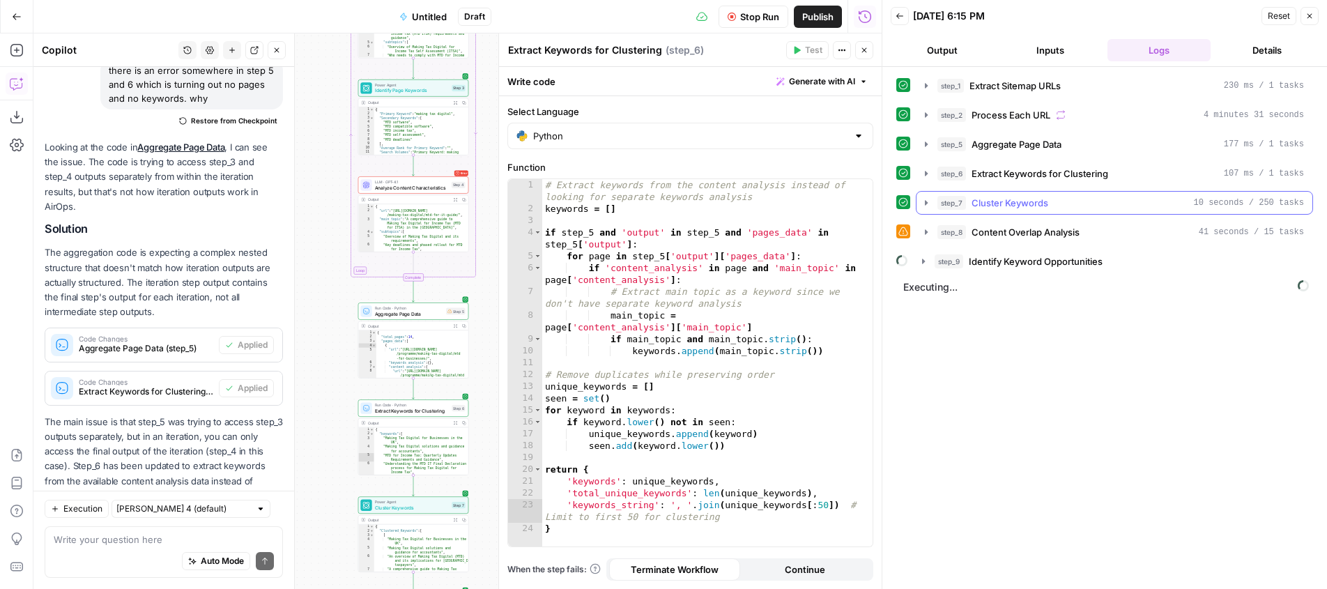
click at [996, 206] on span "Cluster Keywords" at bounding box center [1010, 203] width 77 height 14
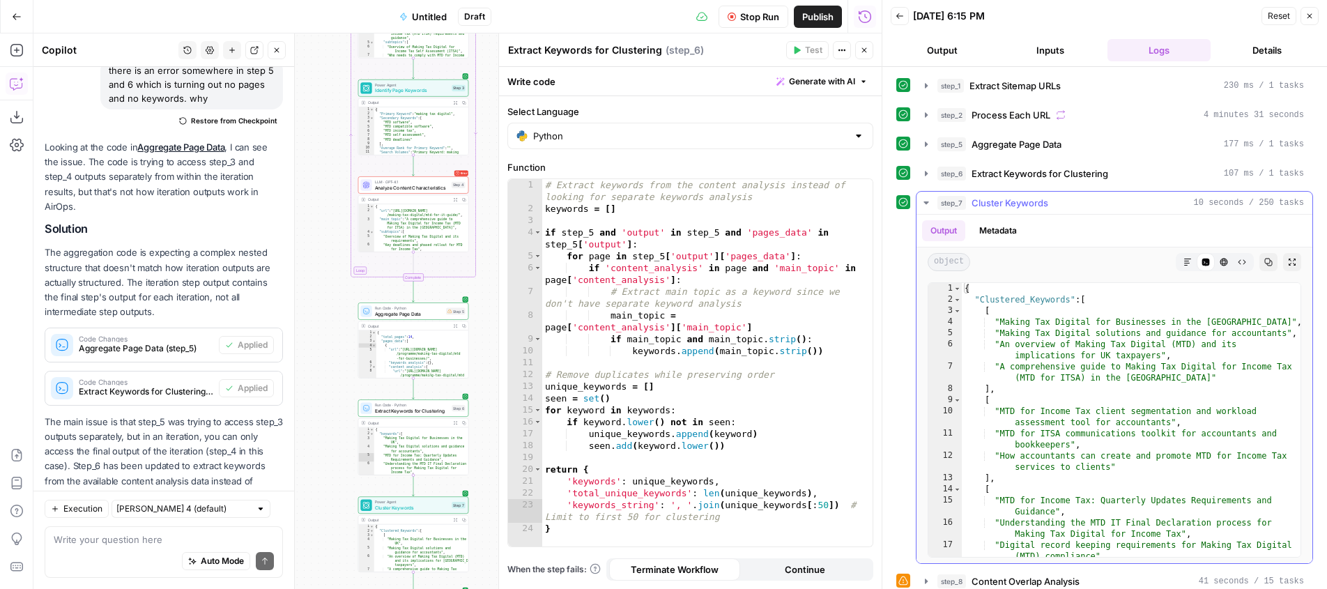
click at [999, 206] on span "Cluster Keywords" at bounding box center [1010, 203] width 77 height 14
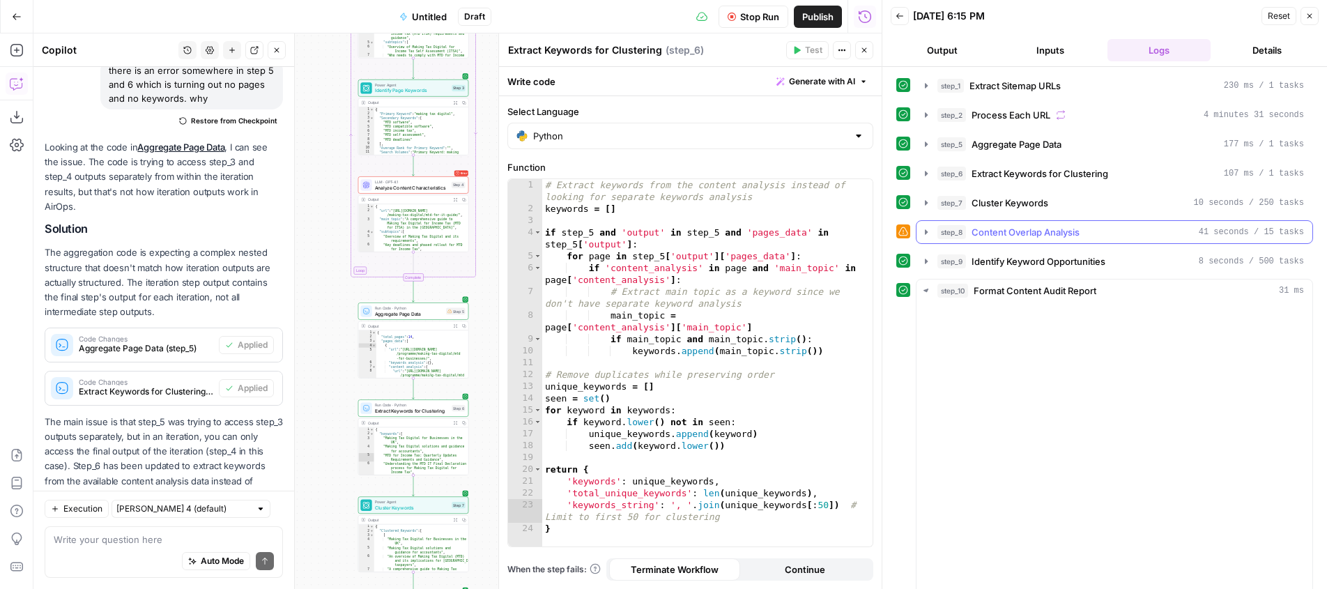
click at [1012, 236] on span "Content Overlap Analysis" at bounding box center [1026, 232] width 108 height 14
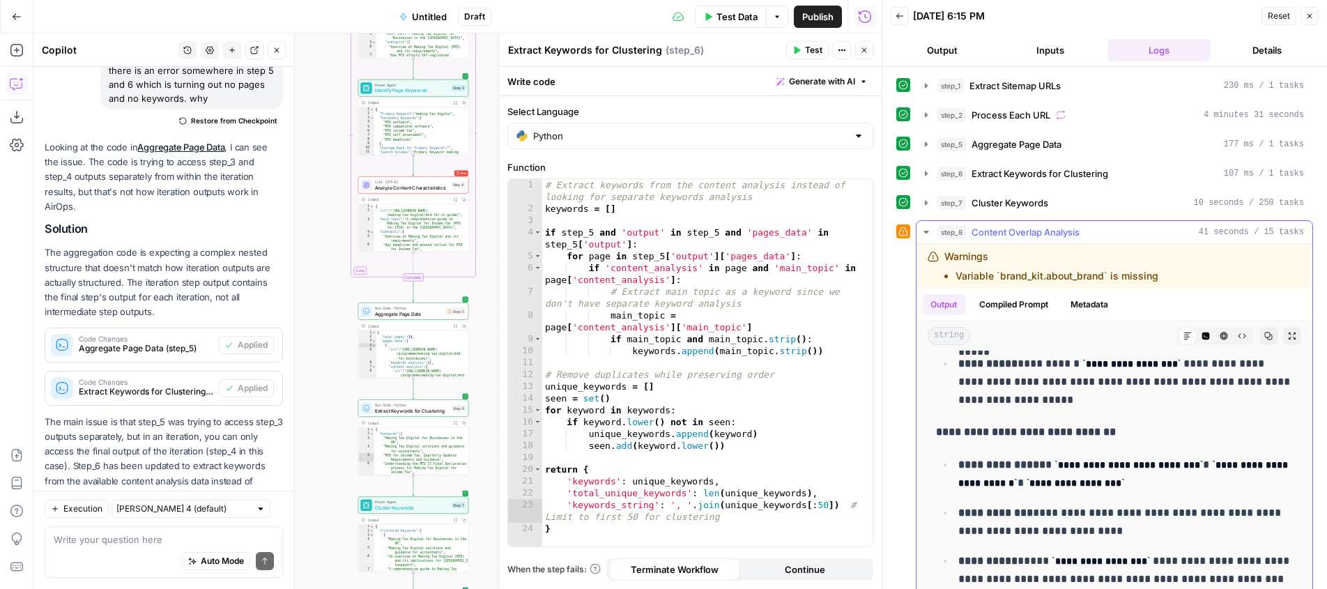
scroll to position [1220, 0]
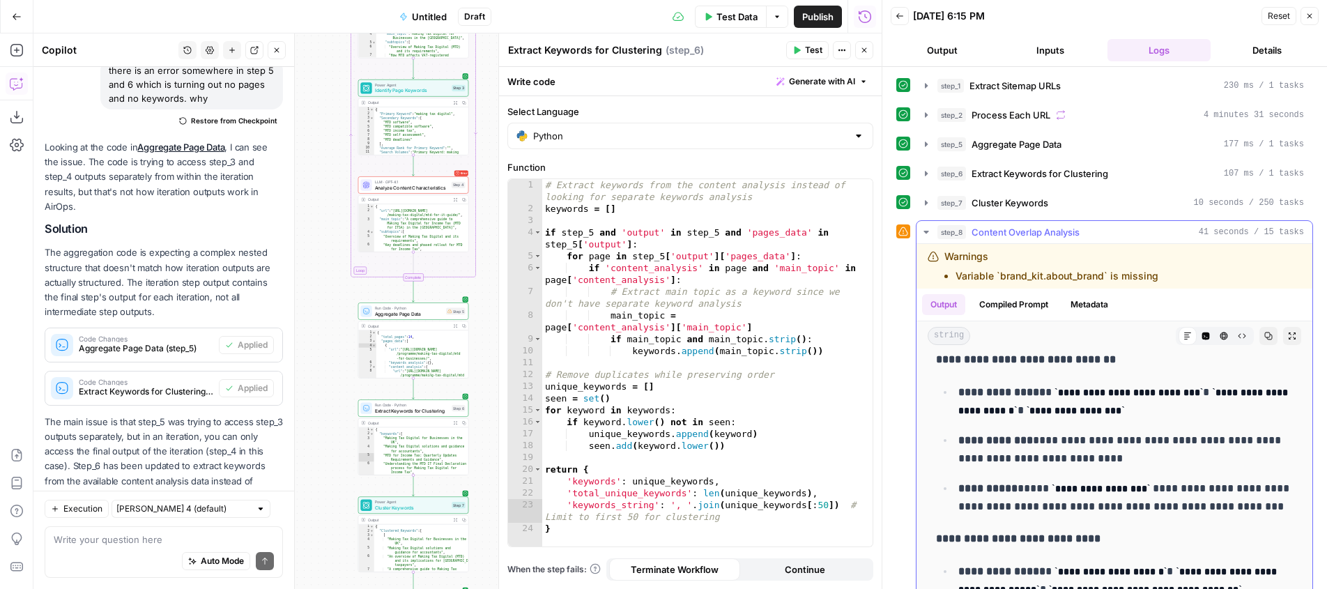
click at [1053, 229] on span "Content Overlap Analysis" at bounding box center [1026, 232] width 108 height 14
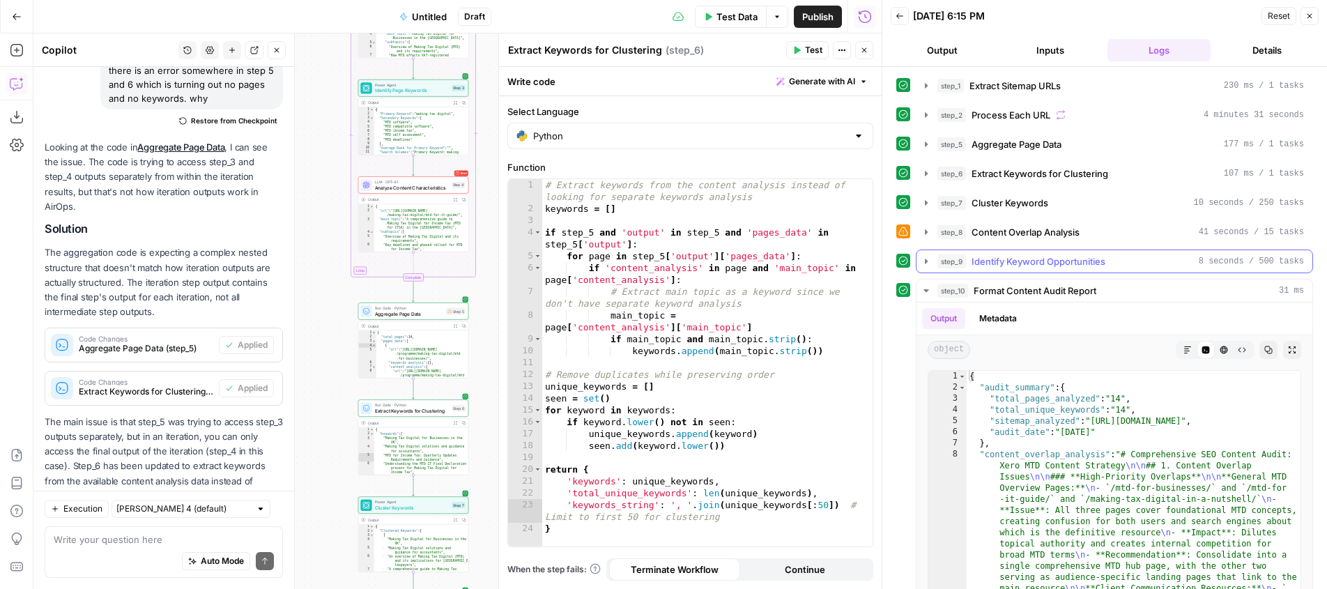
click at [1046, 260] on span "Identify Keyword Opportunities" at bounding box center [1039, 261] width 134 height 14
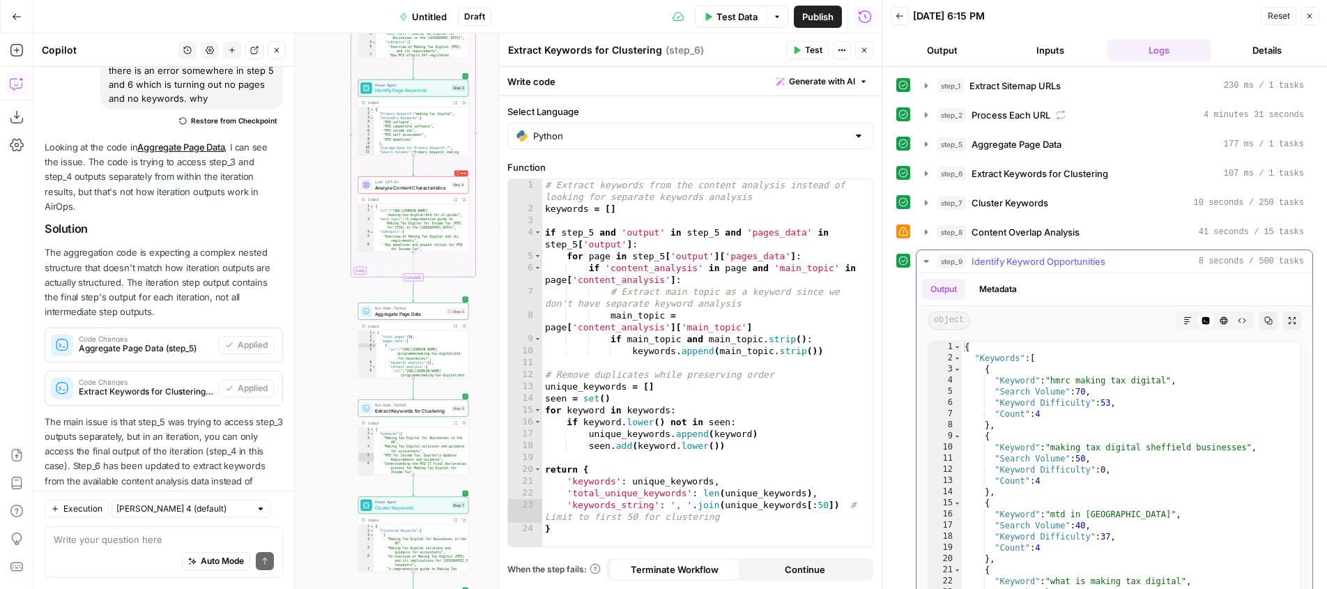
click at [1055, 262] on span "Identify Keyword Opportunities" at bounding box center [1039, 261] width 134 height 14
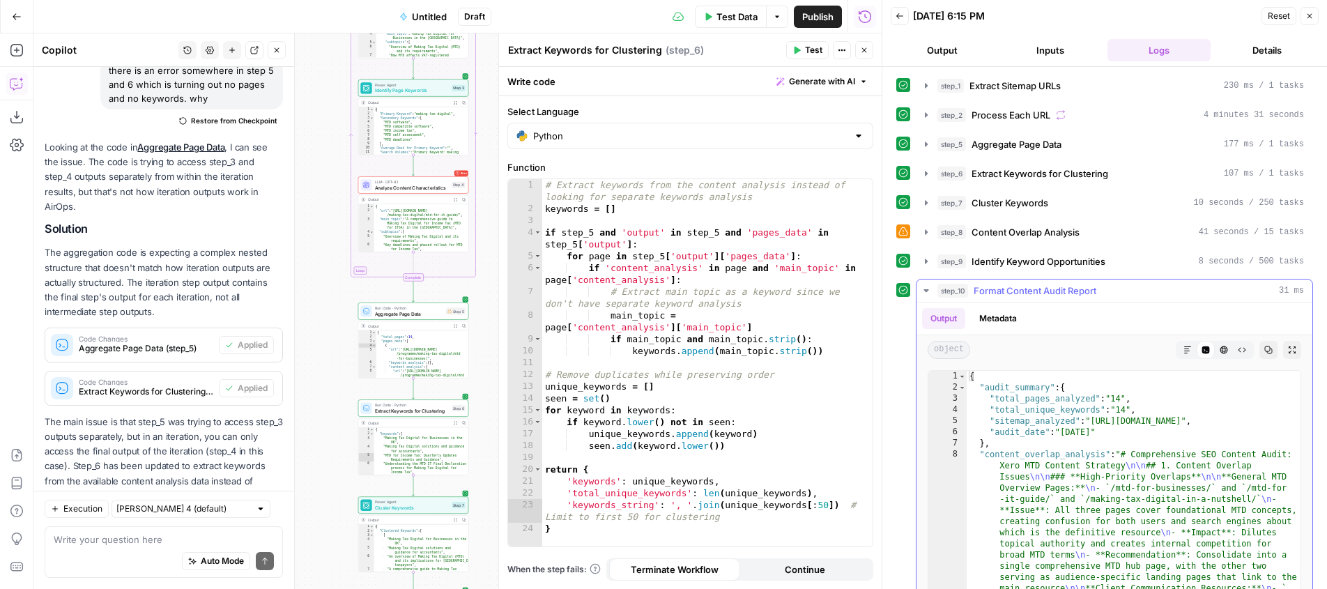
scroll to position [70, 0]
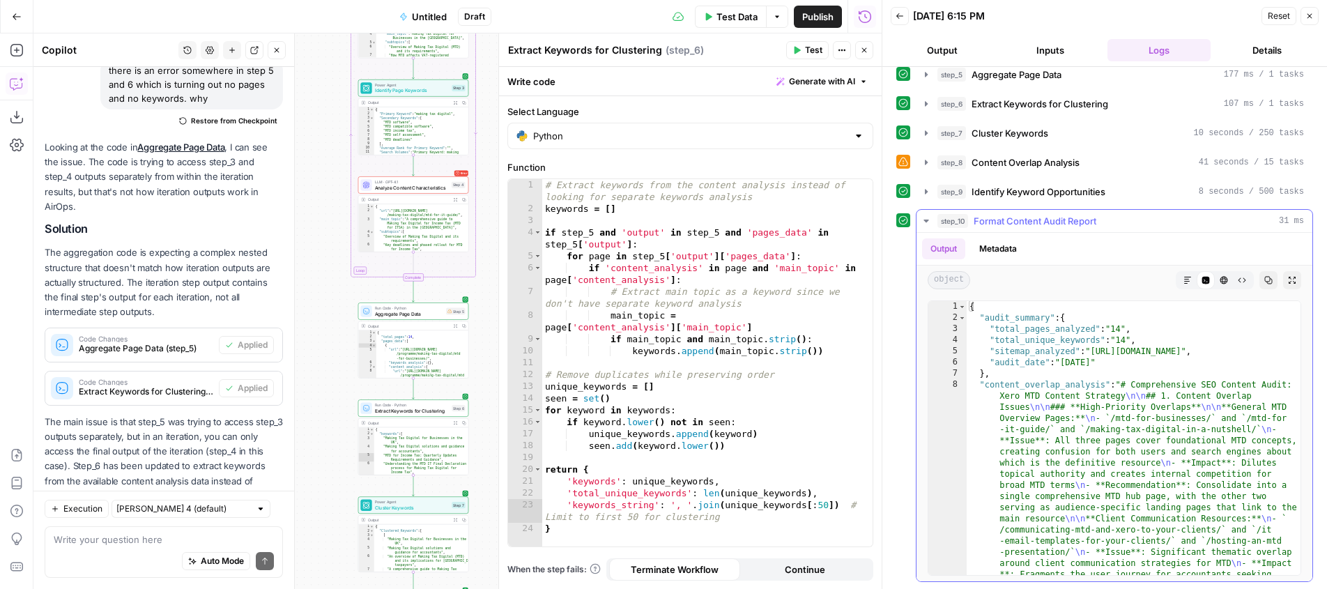
click at [1295, 277] on icon "button" at bounding box center [1292, 280] width 8 height 8
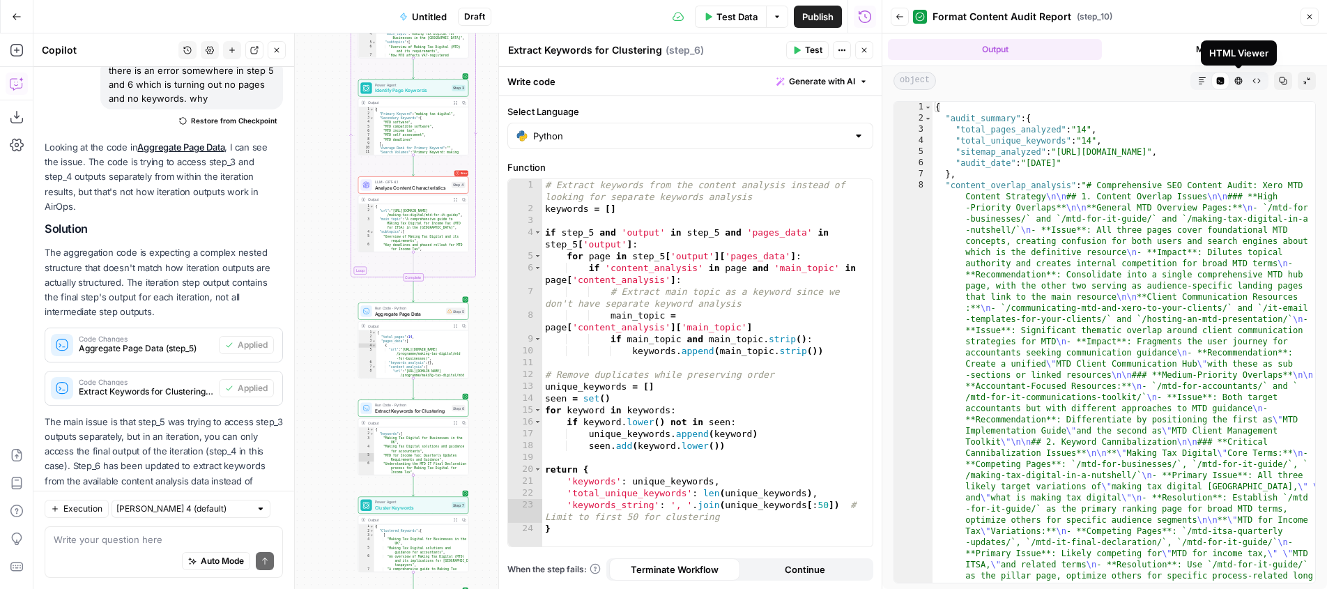
click at [1203, 81] on icon "button" at bounding box center [1202, 81] width 8 height 8
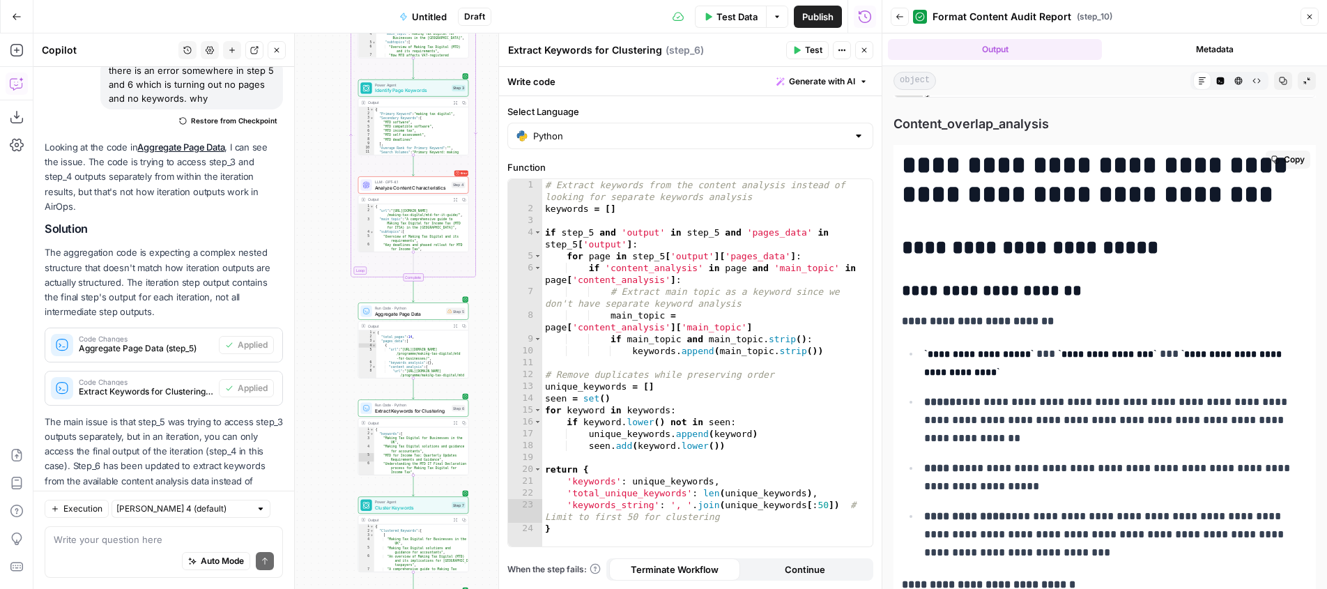
scroll to position [110, 0]
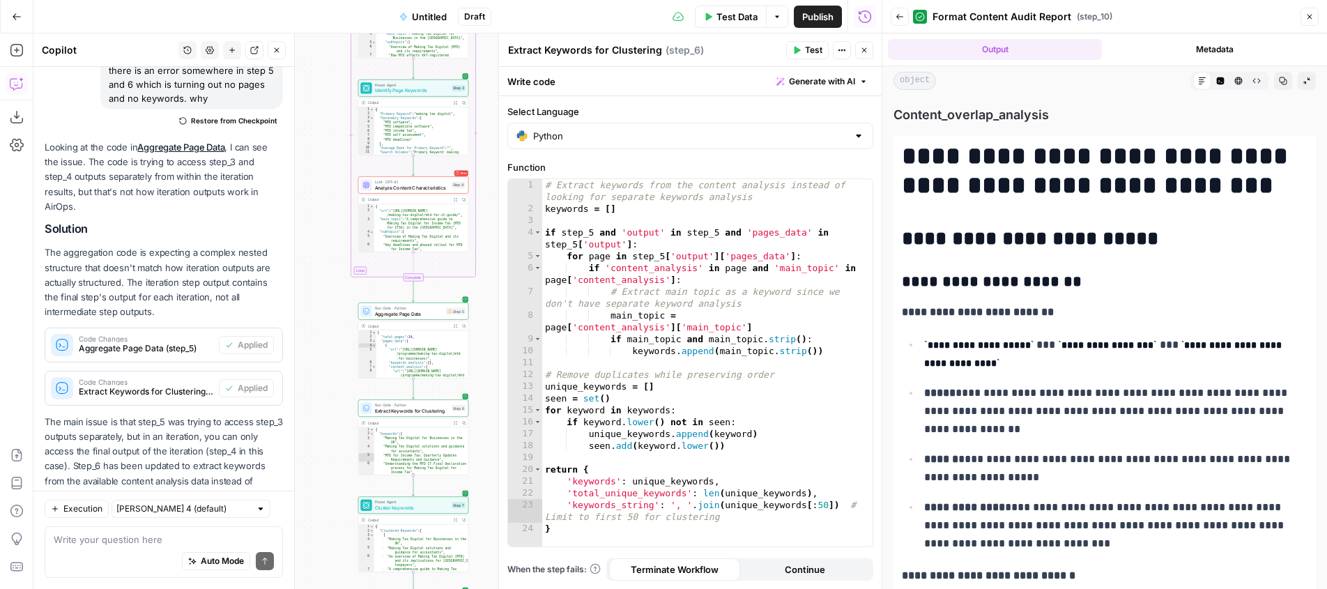
click at [821, 16] on span "Publish" at bounding box center [817, 17] width 31 height 14
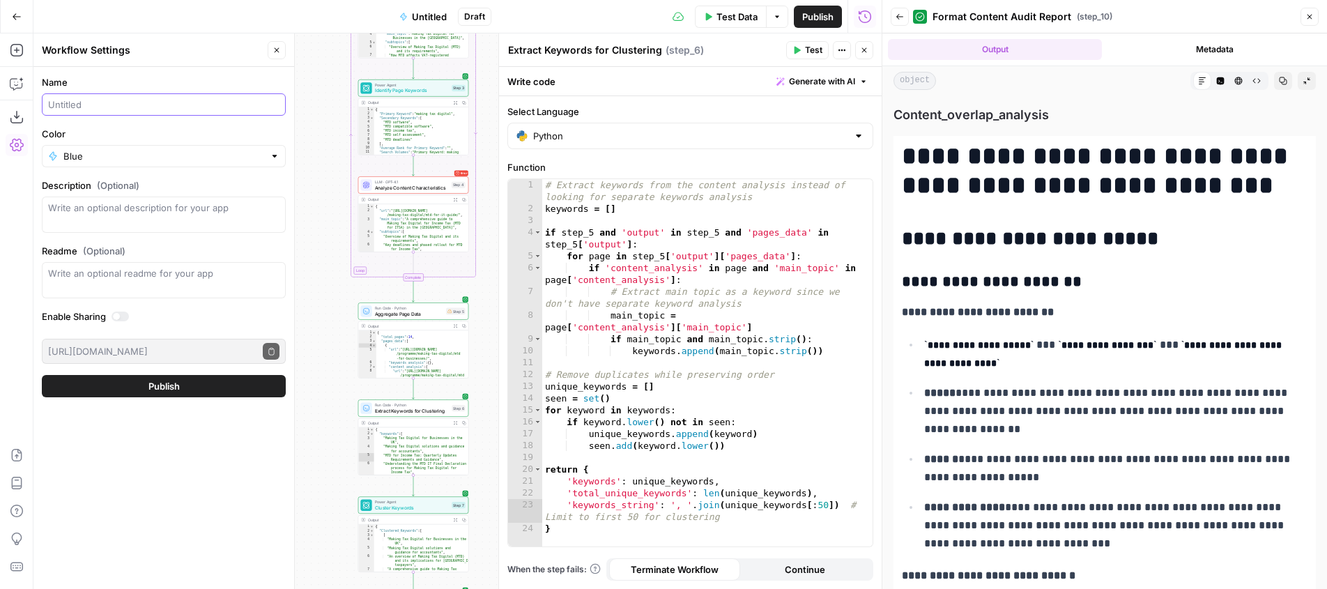
click at [151, 100] on input "Name" at bounding box center [163, 105] width 231 height 14
type input "Simple Content Audit"
click at [204, 207] on textarea "Description (Optional)" at bounding box center [163, 215] width 231 height 28
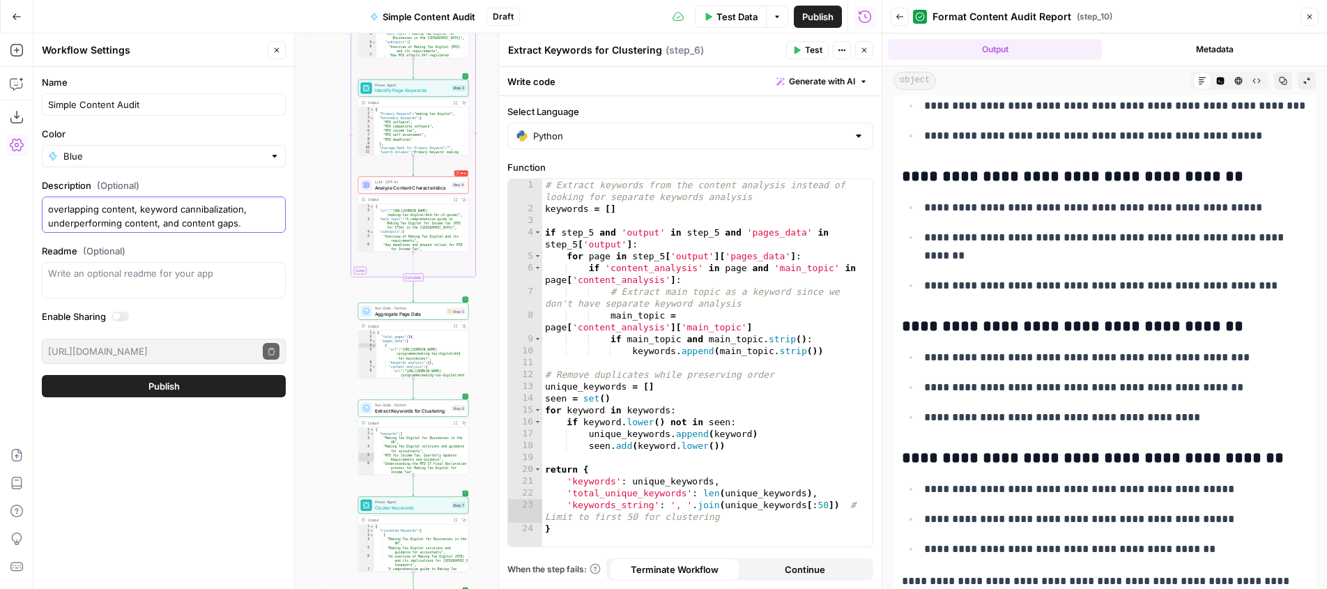
scroll to position [4658, 0]
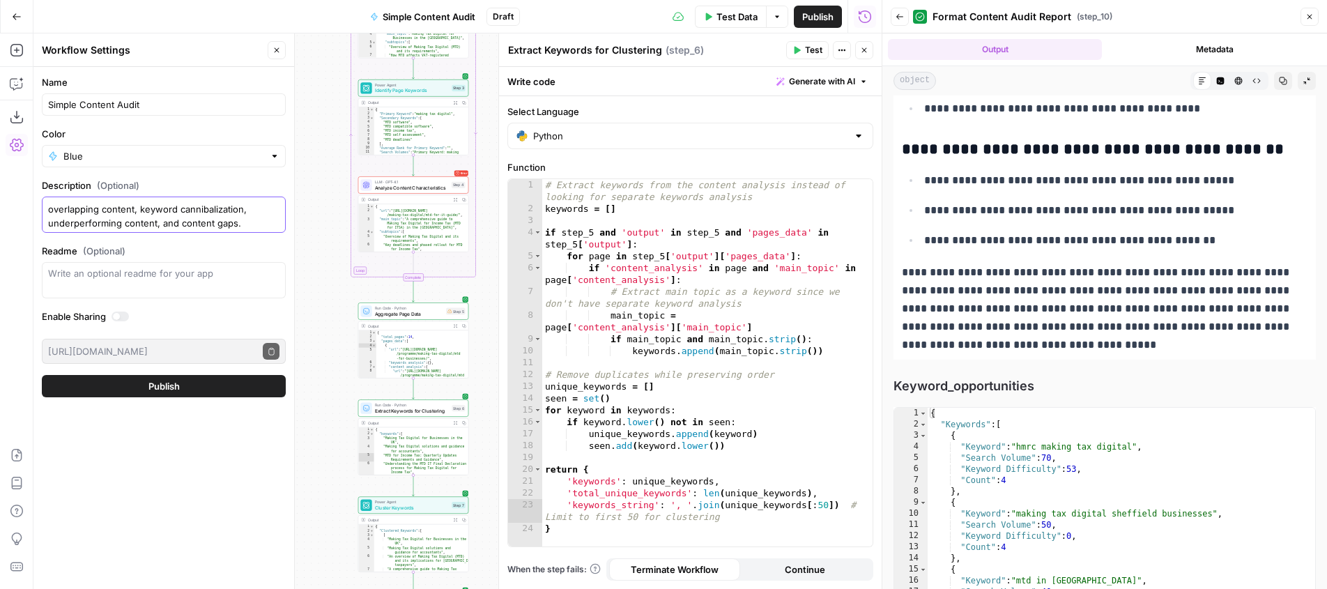
type textarea "Simple content audit using sitemap to identify overlapping content, keyword can…"
click at [162, 390] on span "Publish" at bounding box center [163, 386] width 31 height 14
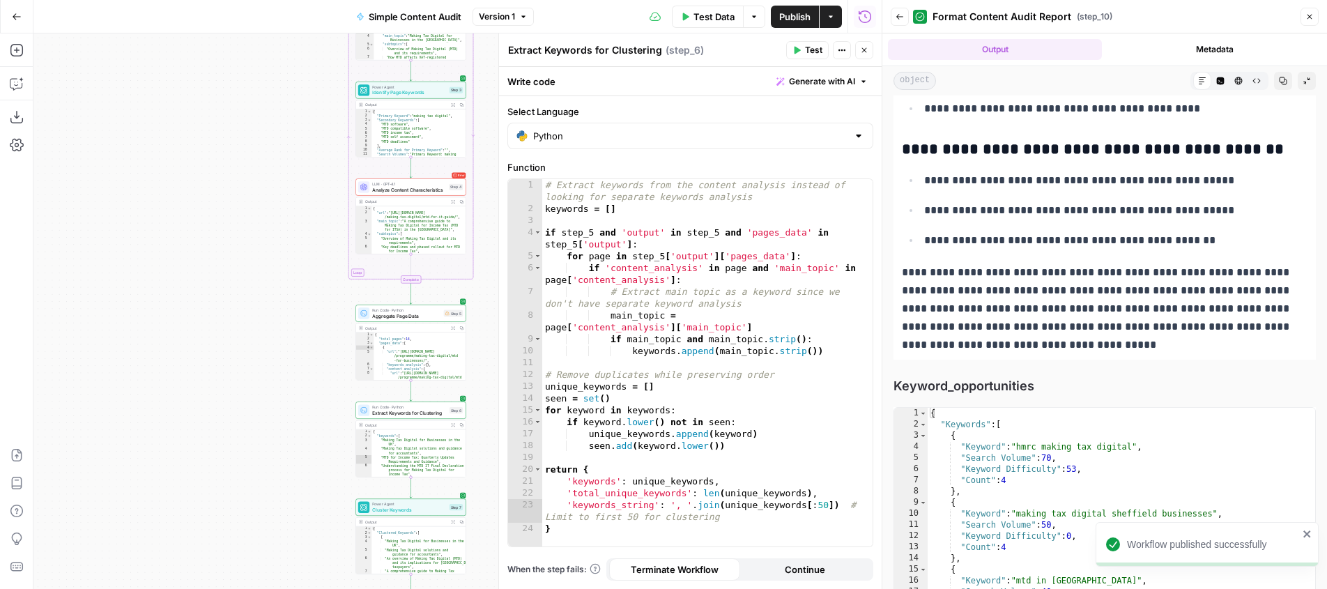
click at [229, 429] on div "Workflow Input Settings Inputs Content Processing Extract Sitemap URLs Step 1 O…" at bounding box center [457, 311] width 848 height 556
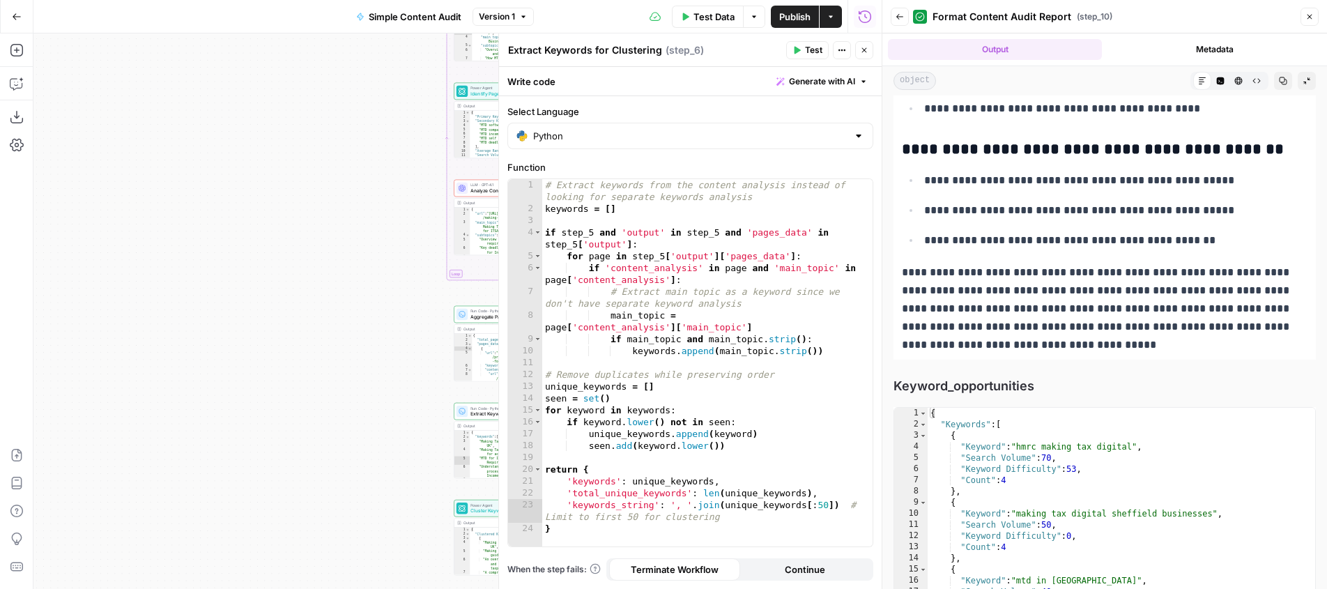
click at [1318, 16] on button "Close" at bounding box center [1310, 17] width 18 height 18
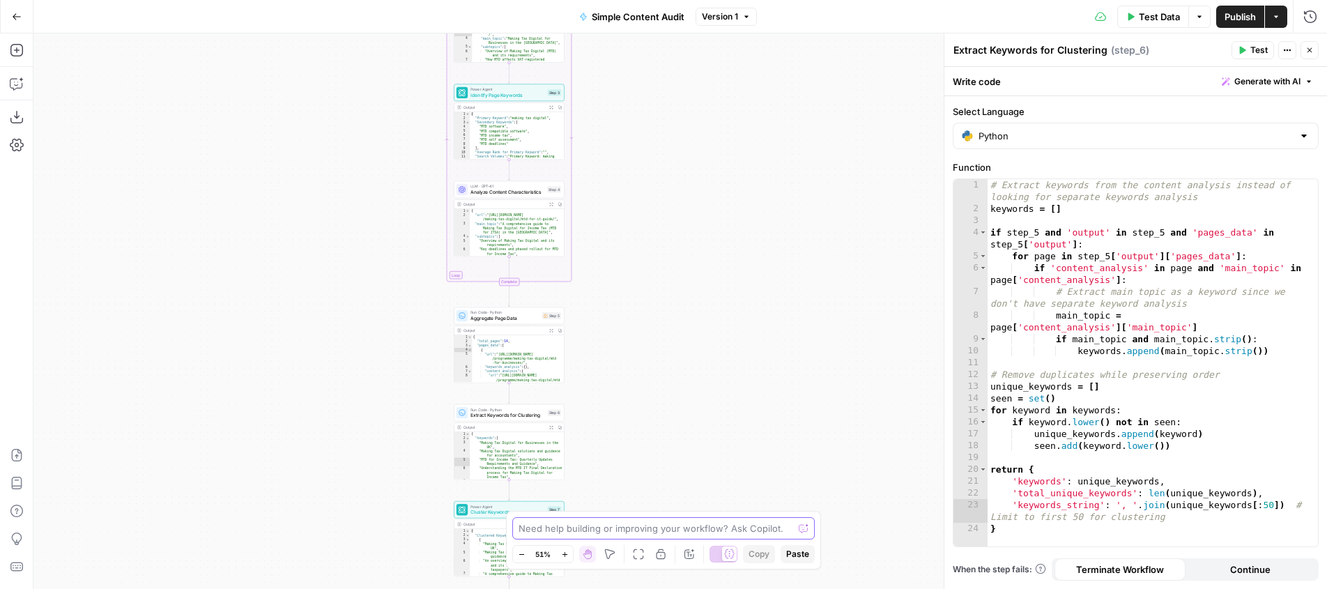
click at [696, 528] on textarea at bounding box center [656, 528] width 275 height 14
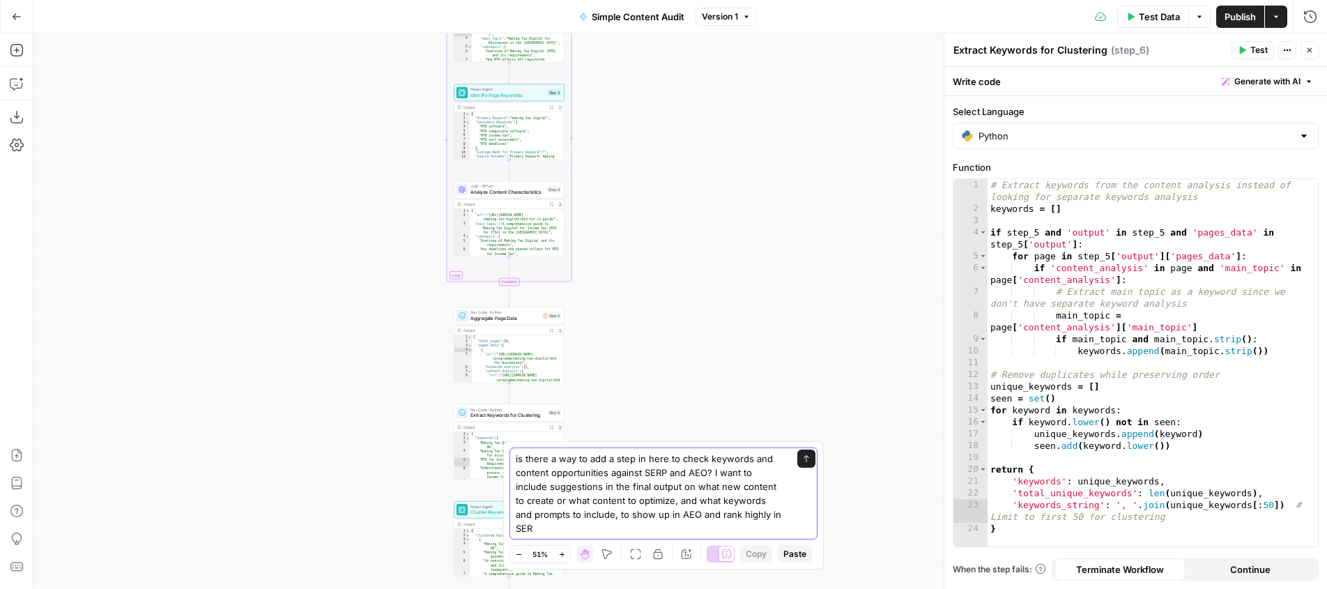
type textarea "is there a way to add a step in here to check keywords and content opportunitie…"
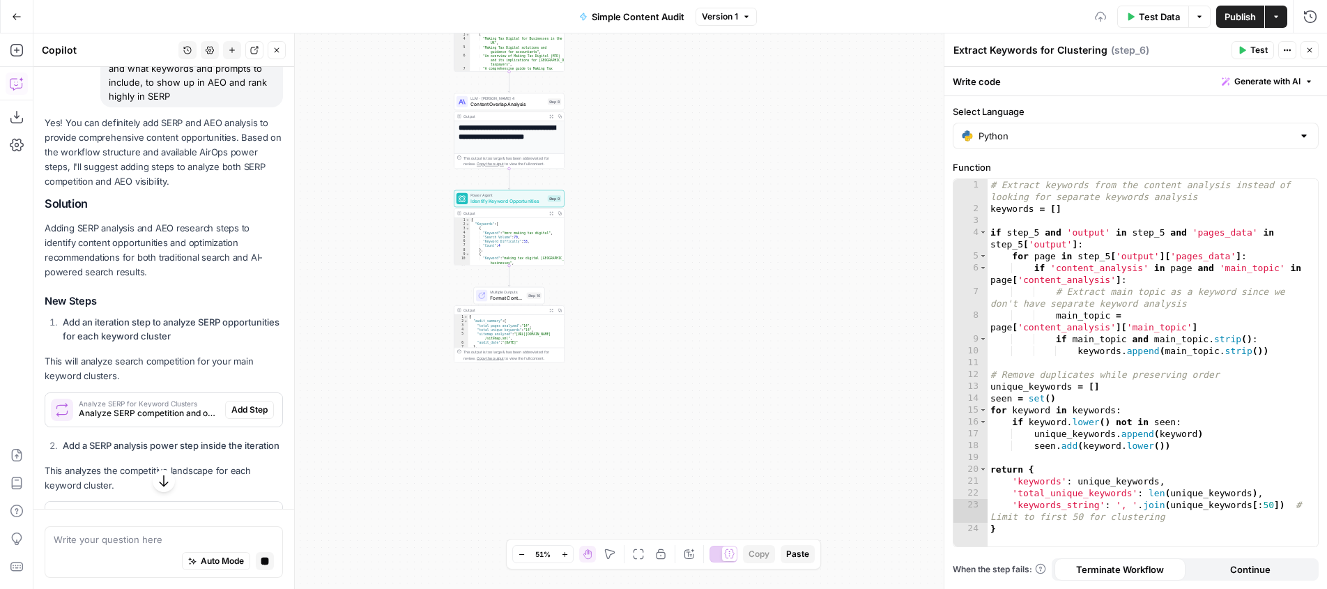
scroll to position [1906, 0]
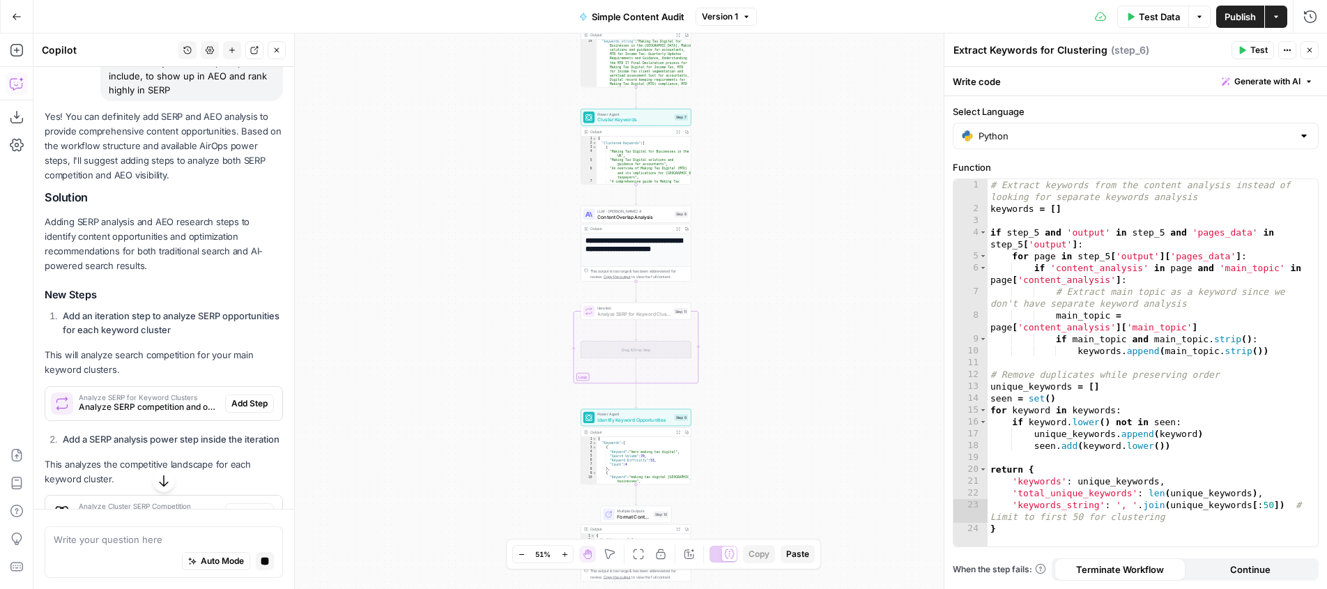
click at [241, 397] on span "Add Step" at bounding box center [249, 403] width 36 height 13
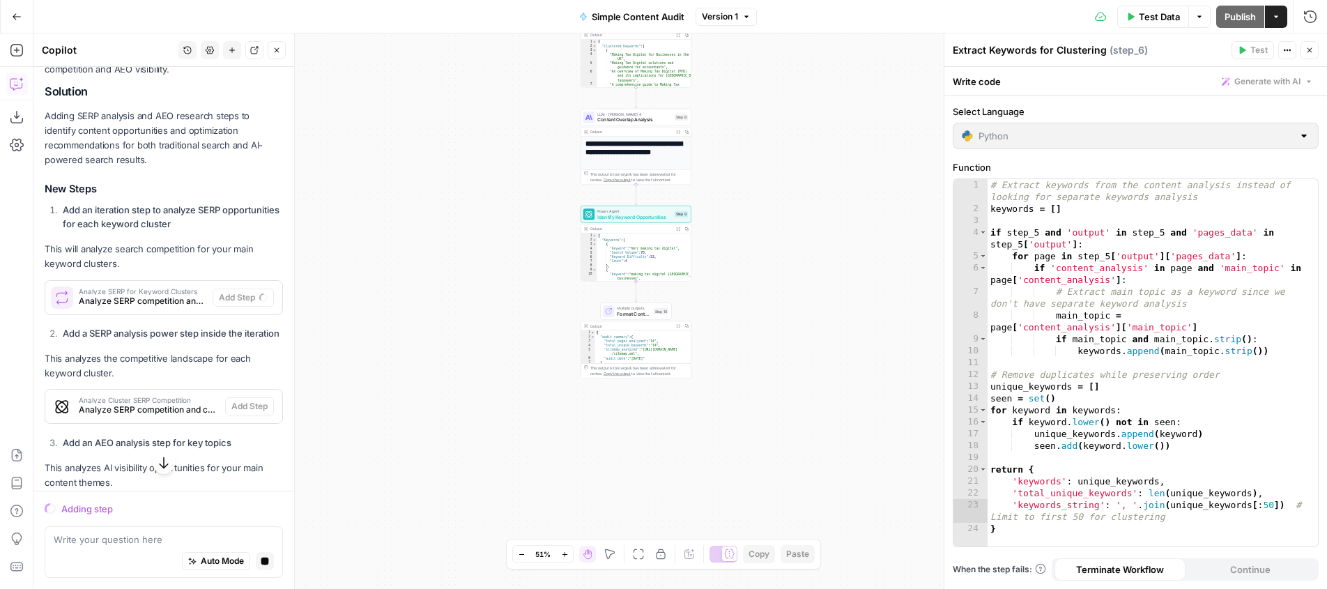
scroll to position [2020, 0]
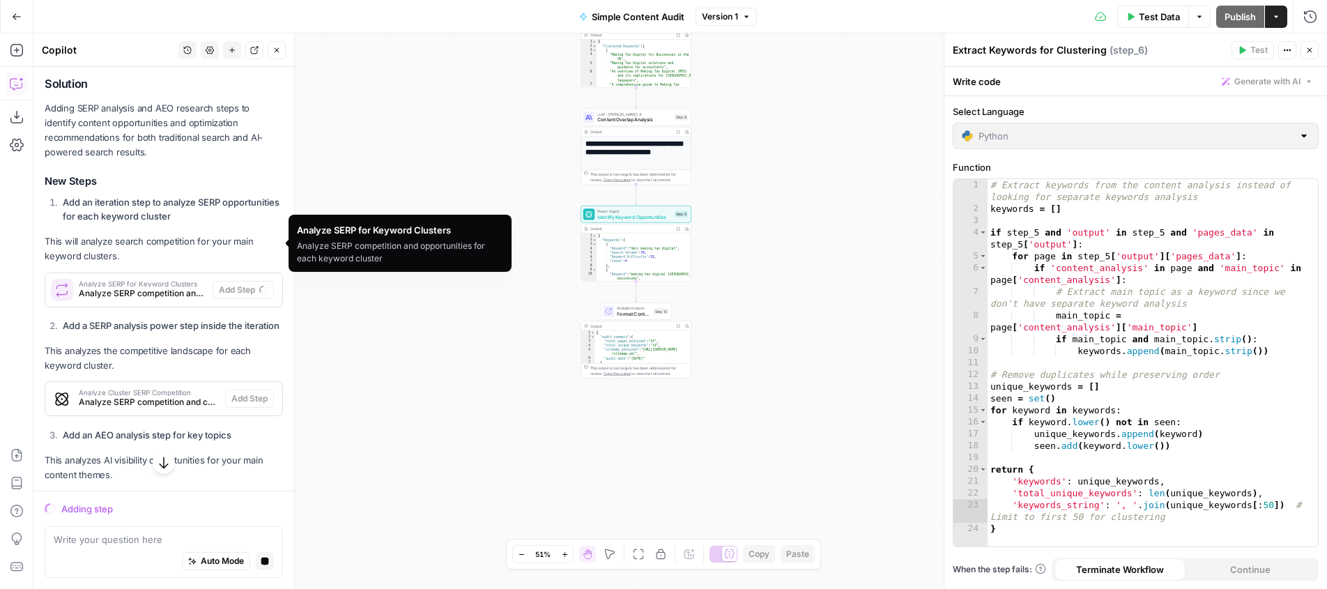
click at [103, 280] on span "Analyze SERP for Keyword Clusters" at bounding box center [143, 283] width 128 height 7
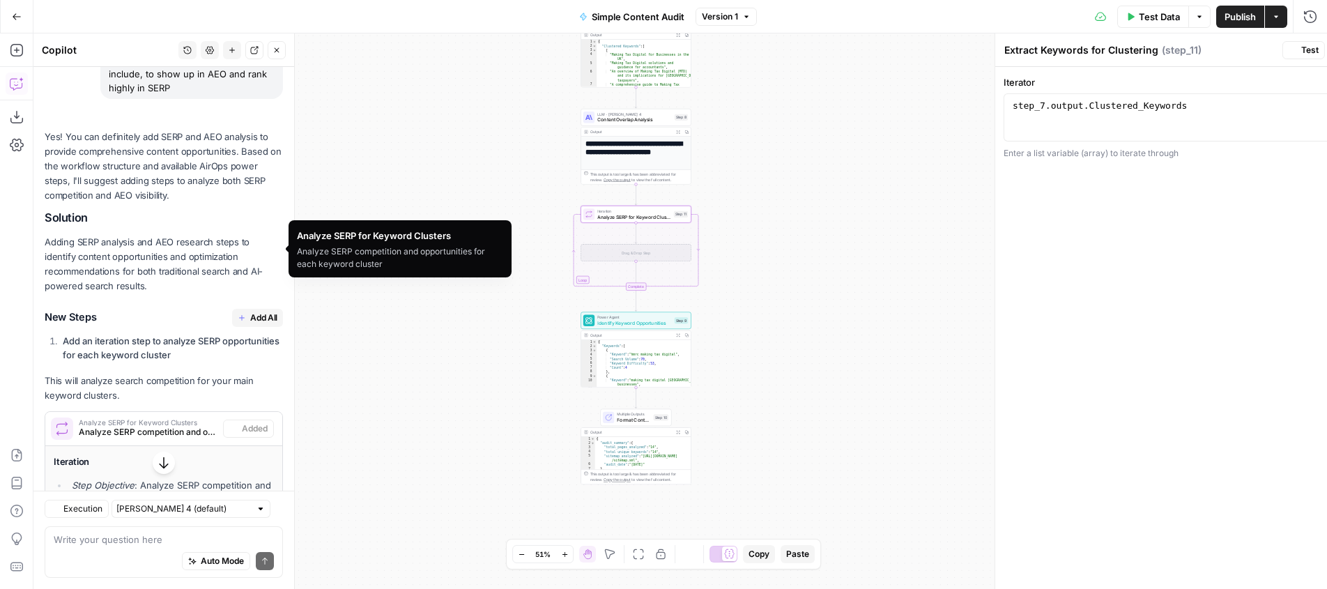
type textarea "Analyze SERP for Keyword Clusters"
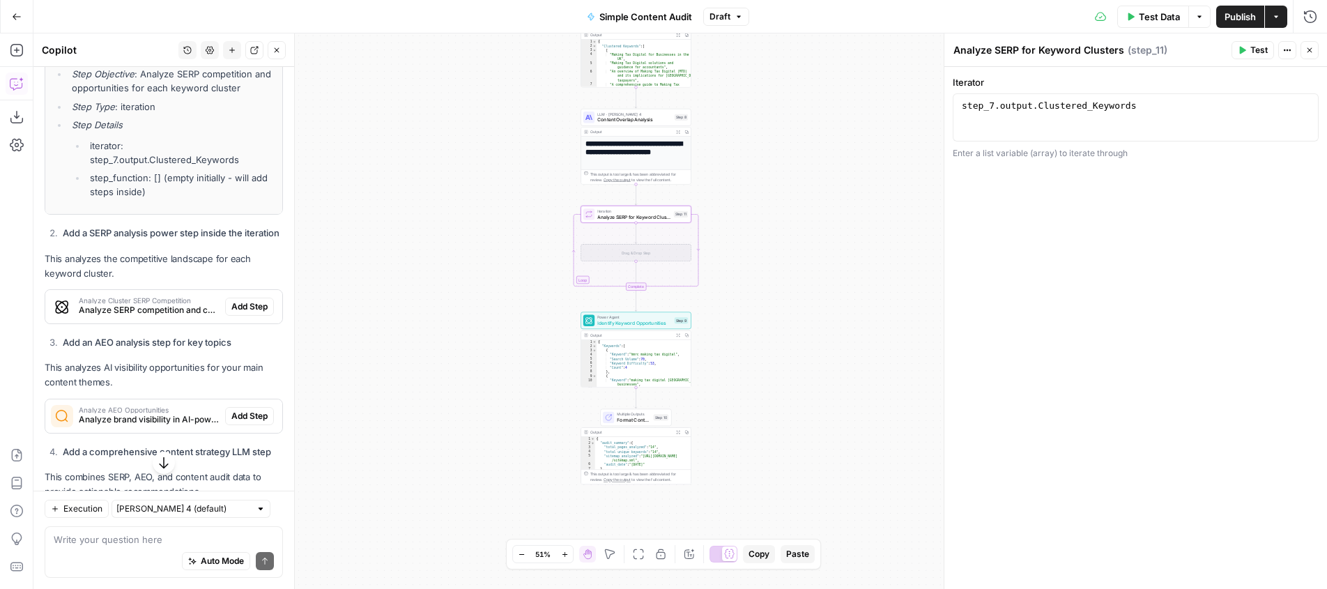
scroll to position [2435, 0]
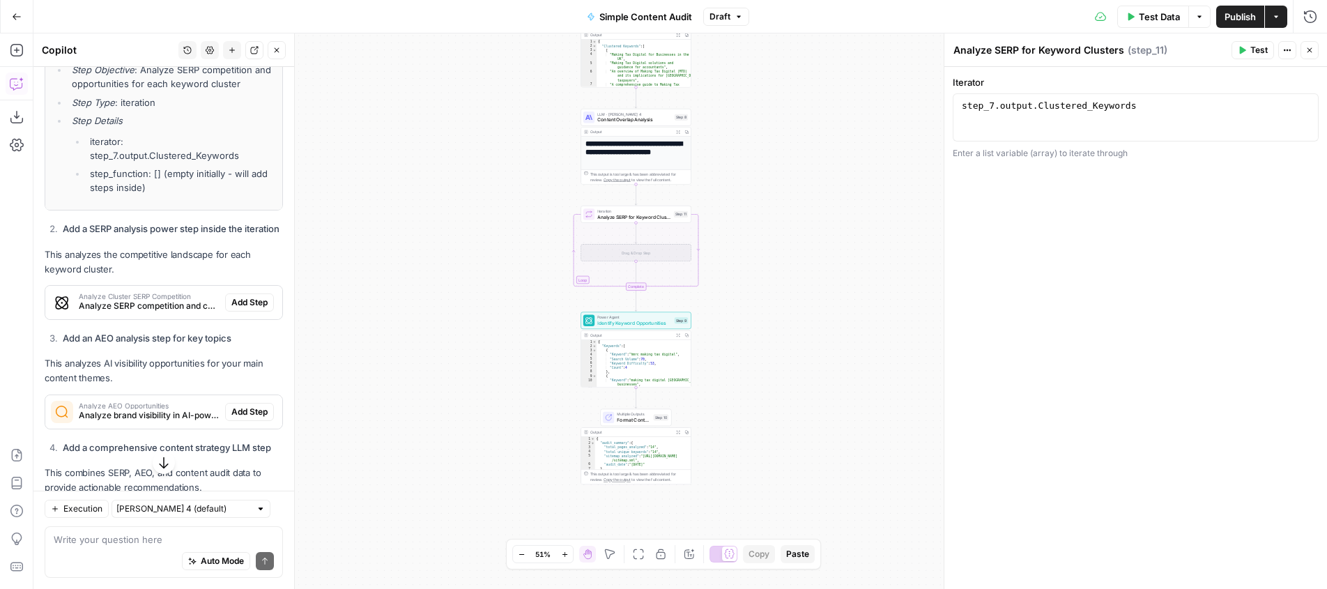
click at [157, 293] on span "Analyze Cluster SERP Competition" at bounding box center [149, 296] width 141 height 7
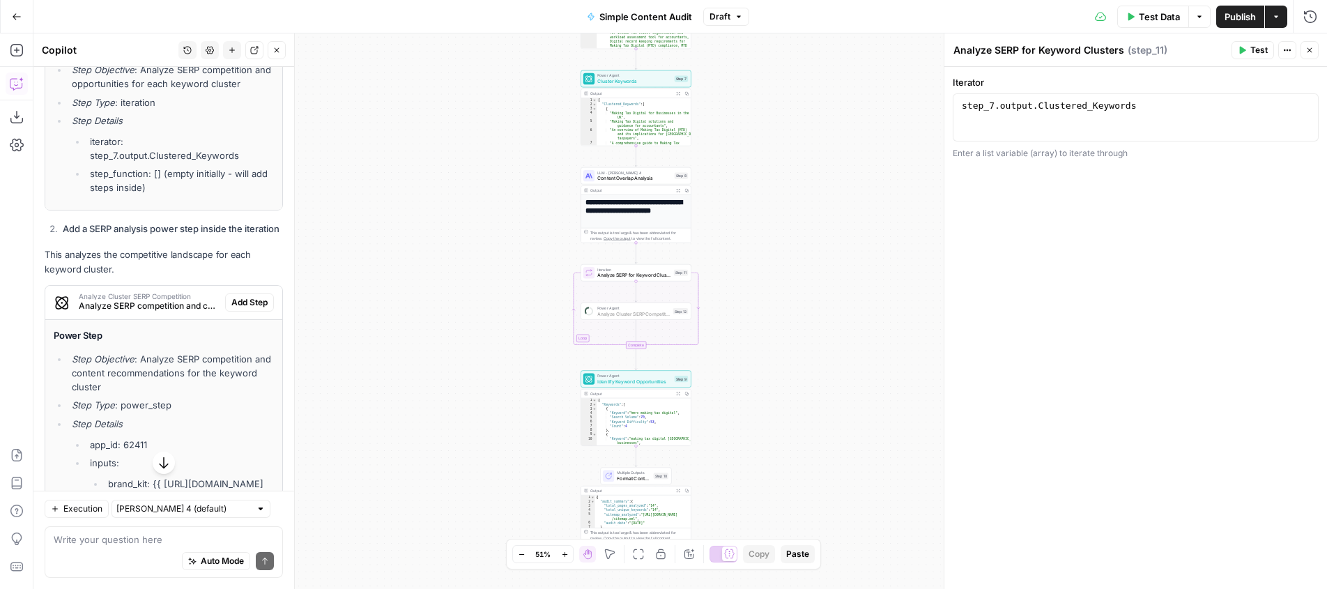
click at [248, 296] on span "Add Step" at bounding box center [249, 302] width 36 height 13
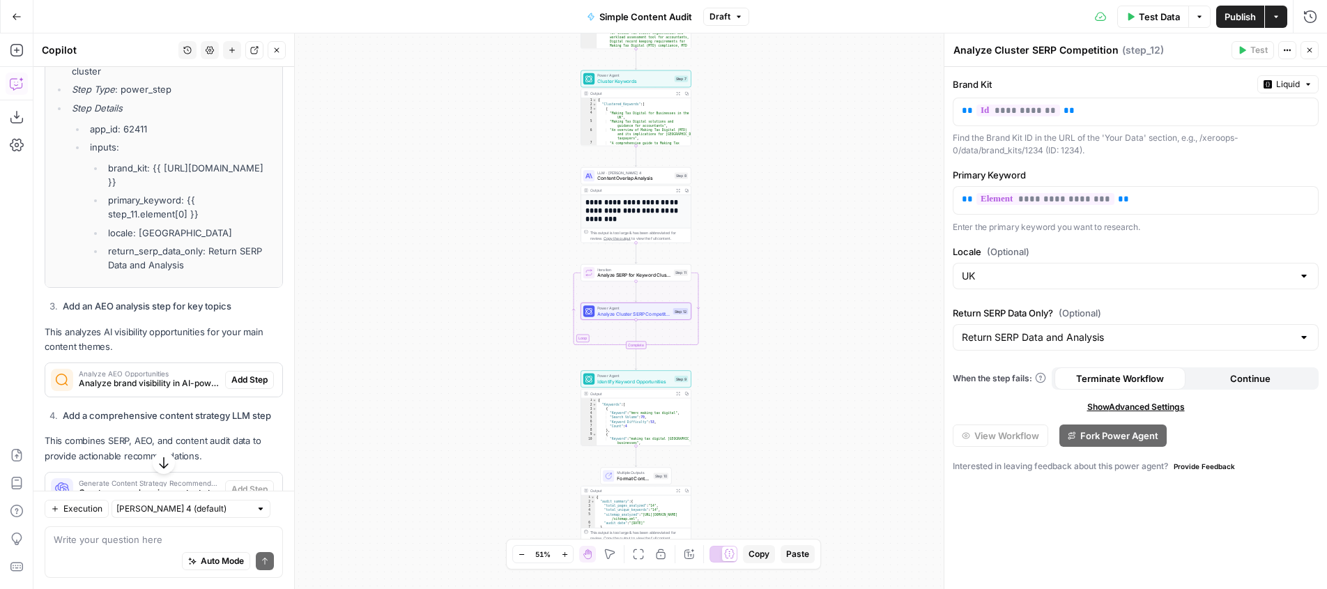
scroll to position [2791, 0]
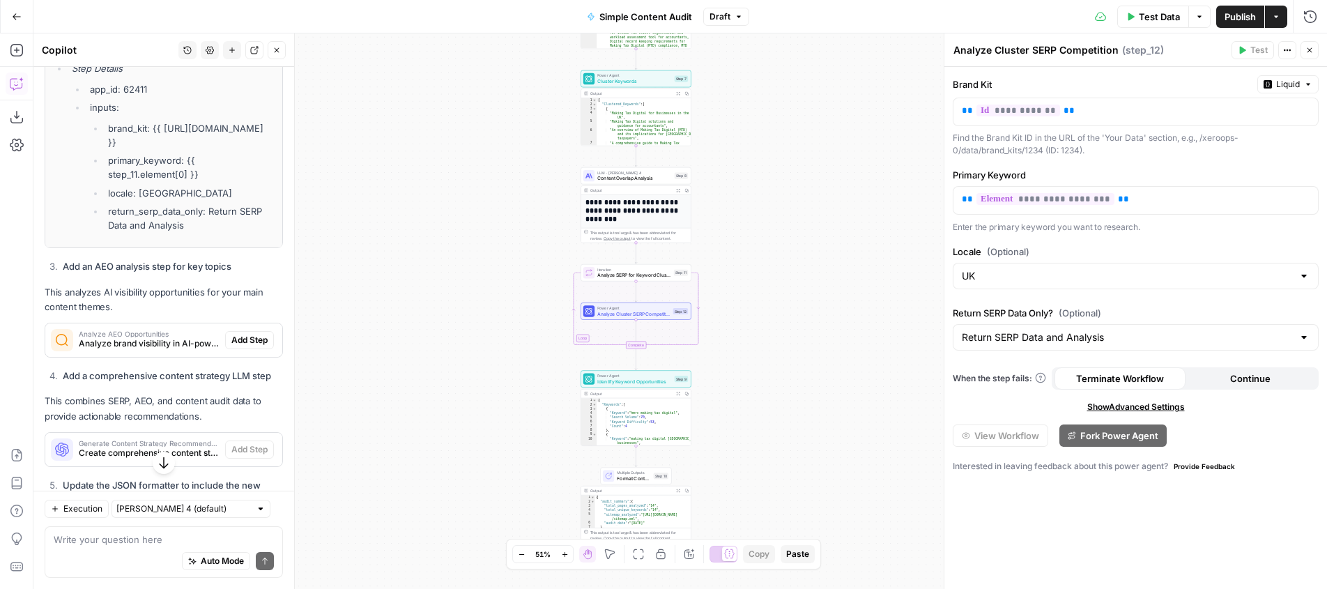
click at [149, 330] on span "Analyze AEO Opportunities" at bounding box center [149, 333] width 141 height 7
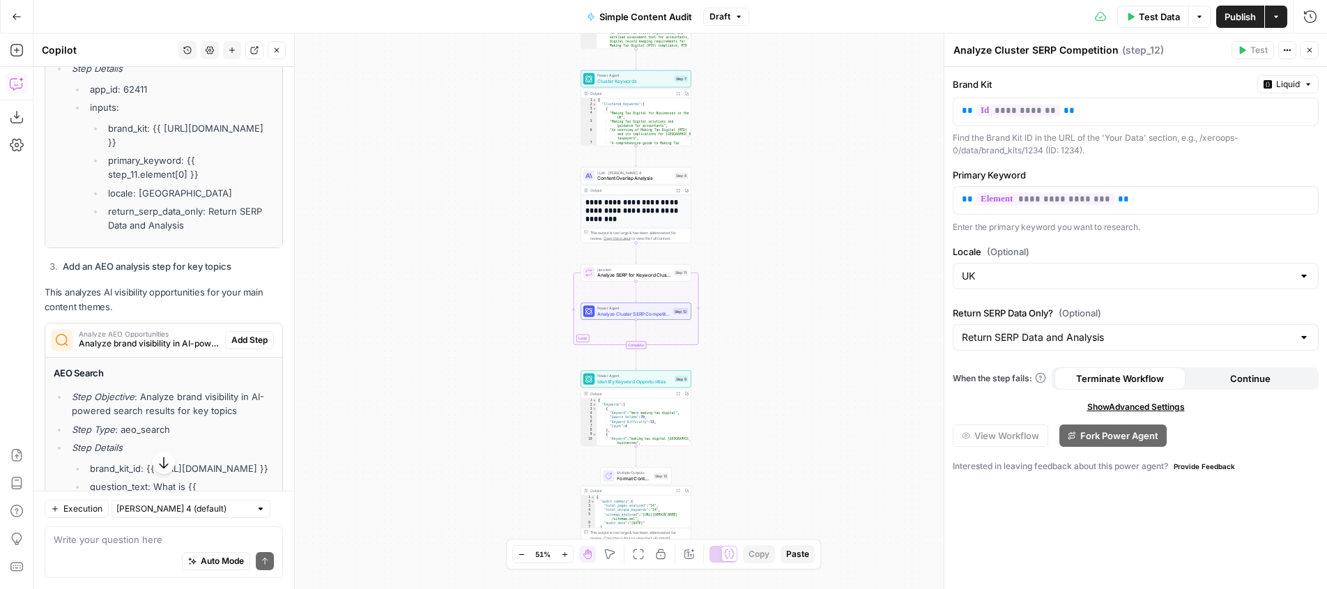
click at [239, 334] on span "Add Step" at bounding box center [249, 340] width 36 height 13
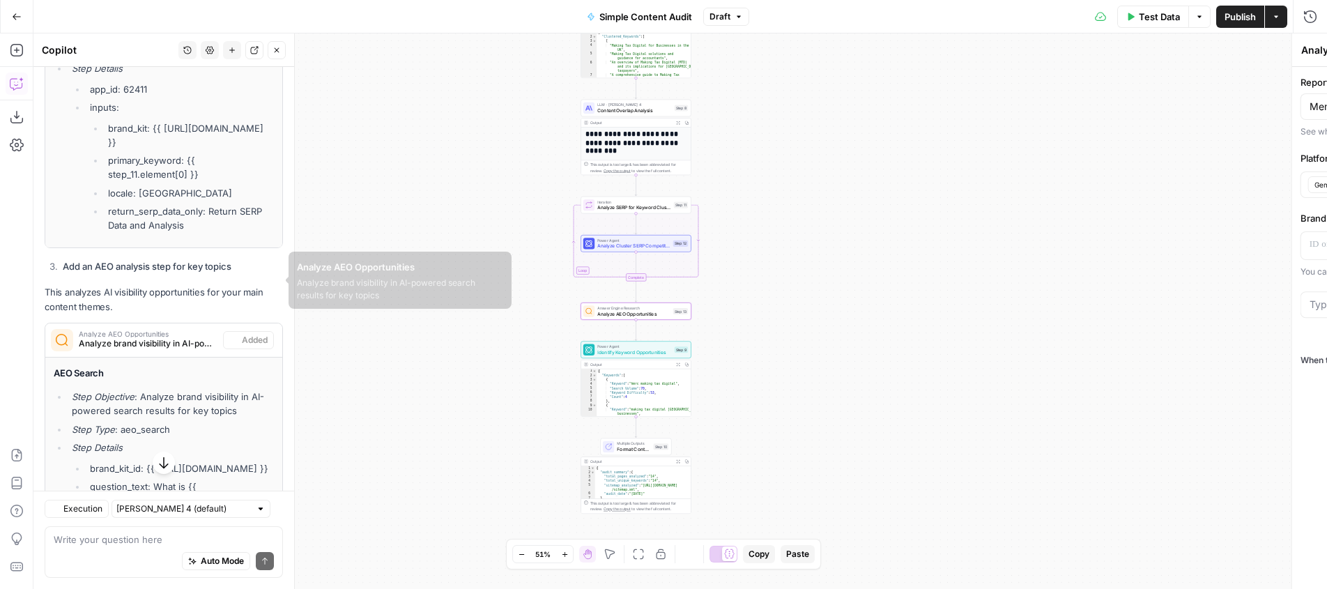
type textarea "Analyze AEO Opportunities"
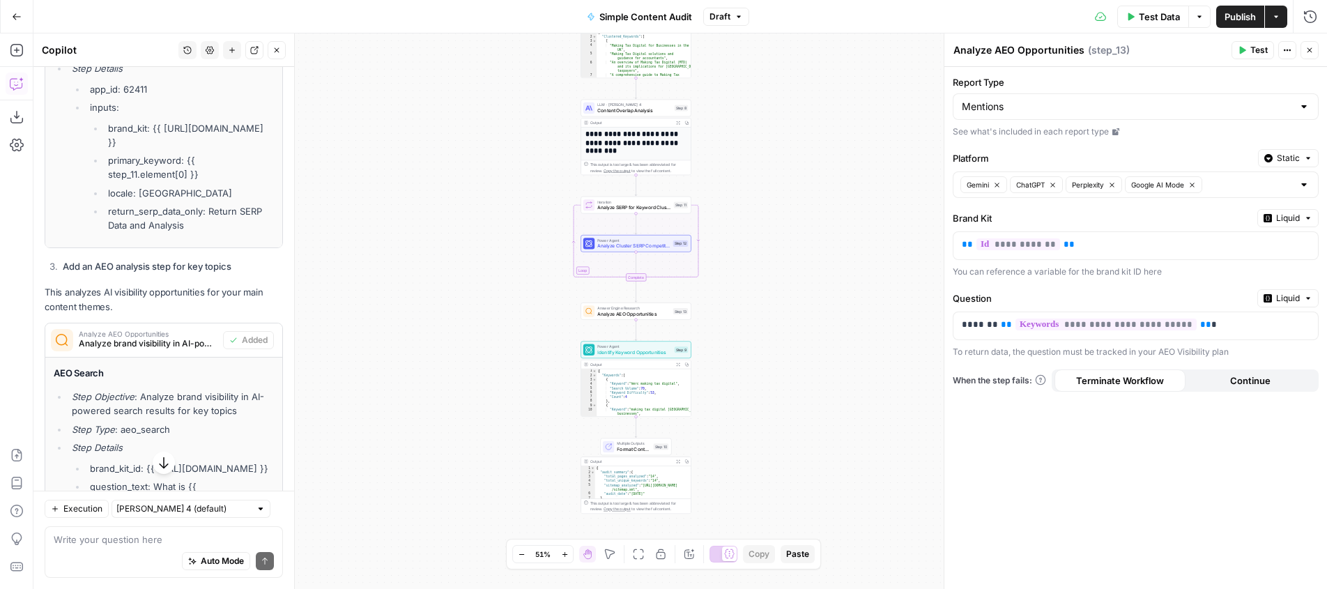
click at [1029, 114] on div "Mentions" at bounding box center [1136, 106] width 366 height 26
type input "Mentions"
click at [997, 76] on label "Report Type" at bounding box center [1136, 82] width 366 height 14
click at [997, 100] on input "Mentions" at bounding box center [1127, 107] width 331 height 14
type input "Mentions"
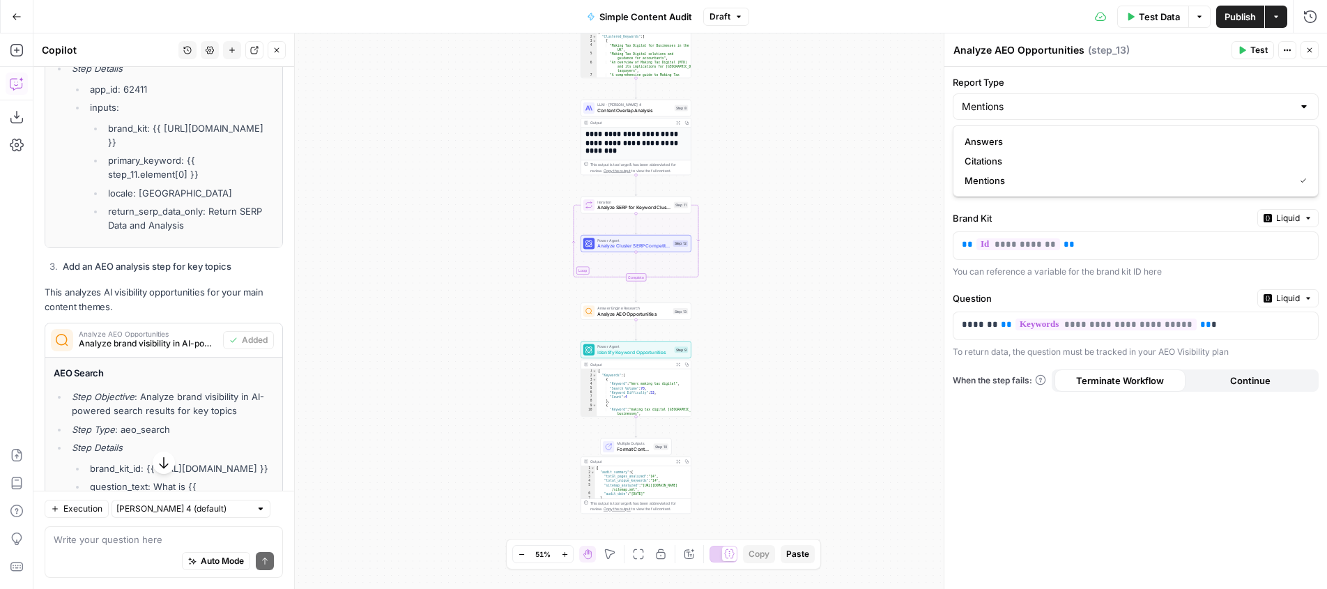
click at [1031, 78] on label "Report Type" at bounding box center [1136, 82] width 366 height 14
click at [1031, 100] on input "Mentions" at bounding box center [1127, 107] width 331 height 14
click at [1014, 142] on span "Answers" at bounding box center [1133, 142] width 337 height 14
type input "Answers"
click at [1118, 128] on icon at bounding box center [1116, 131] width 7 height 7
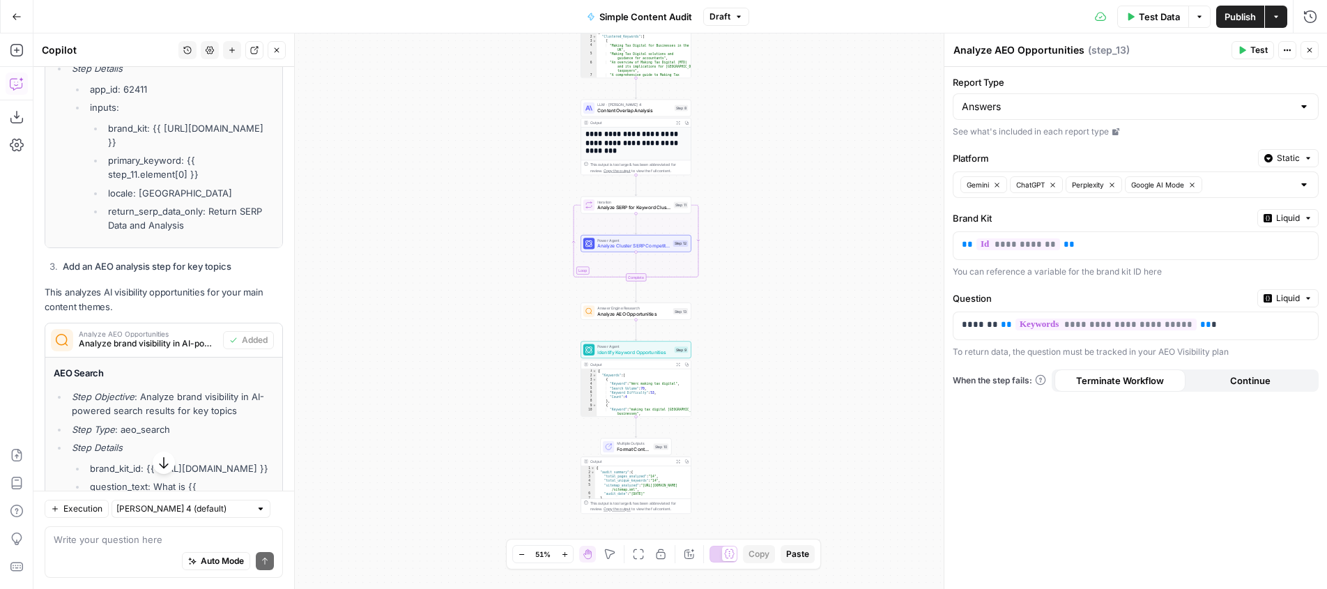
click at [1017, 114] on div "Answers" at bounding box center [1136, 106] width 366 height 26
click at [1017, 181] on span "Mentions" at bounding box center [1133, 181] width 337 height 14
type input "Mentions"
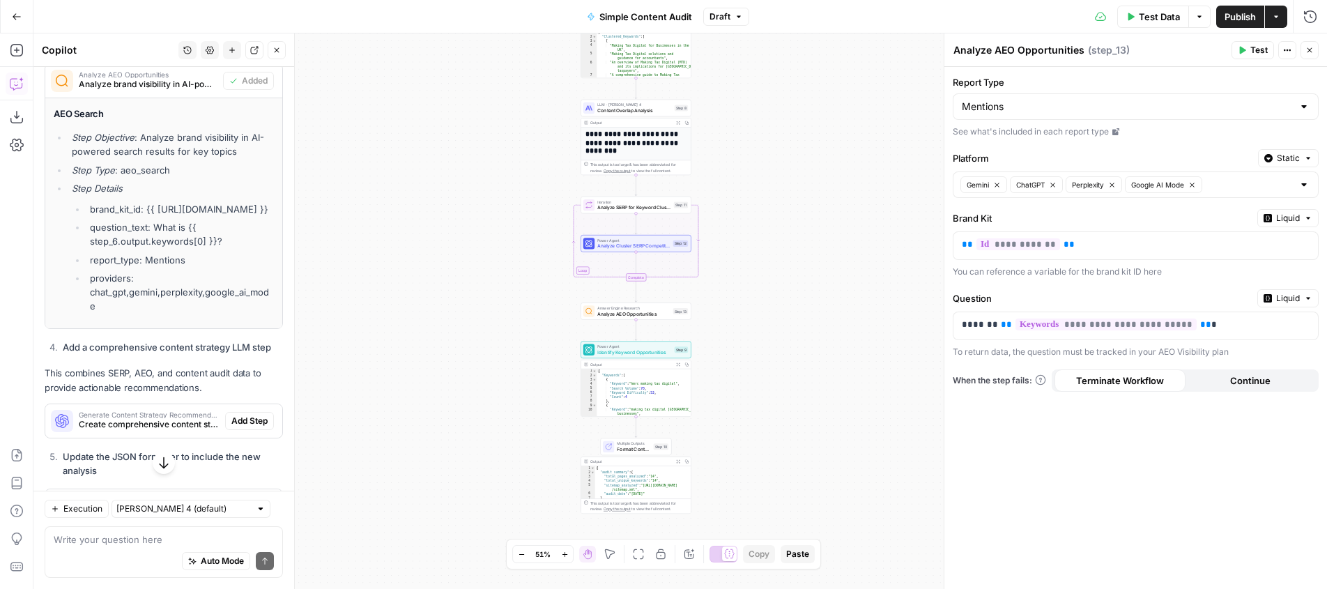
scroll to position [3090, 0]
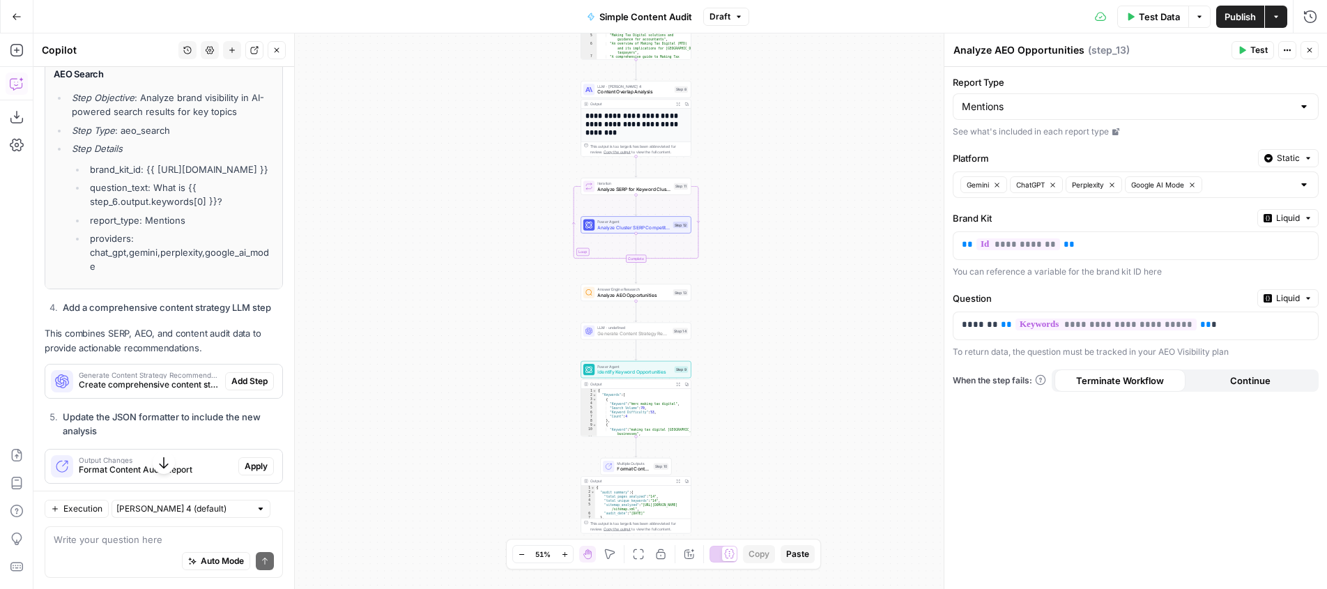
click at [262, 375] on span "Add Step" at bounding box center [249, 381] width 36 height 13
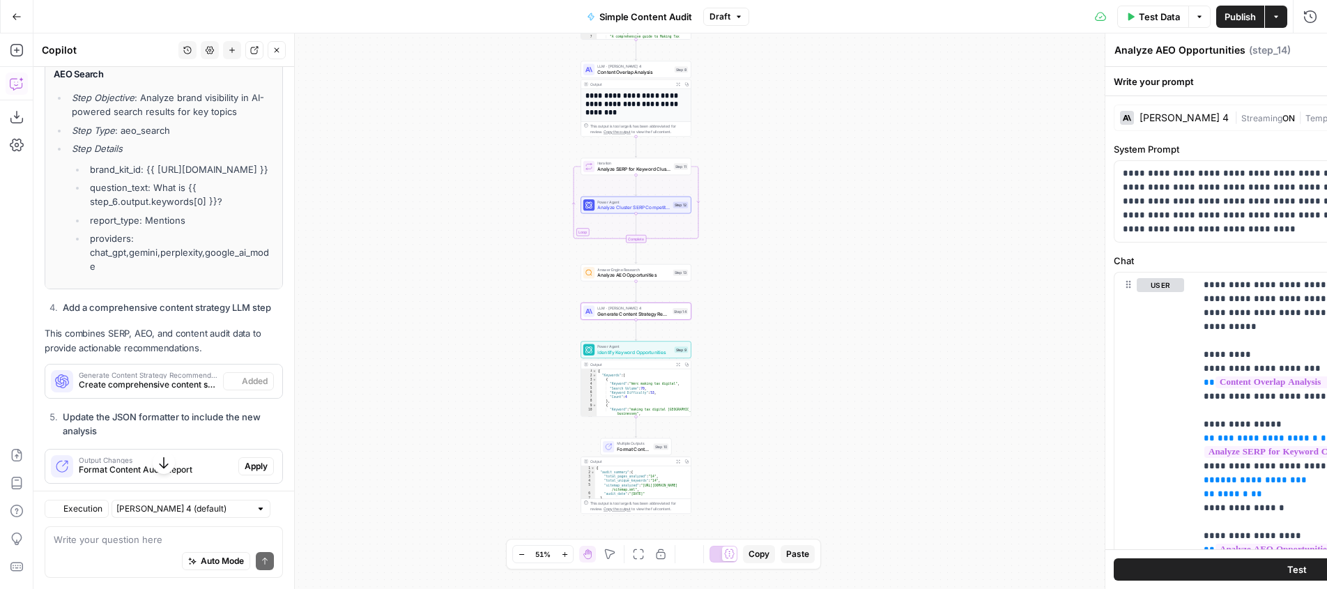
type textarea "Generate Content Strategy Recommendations"
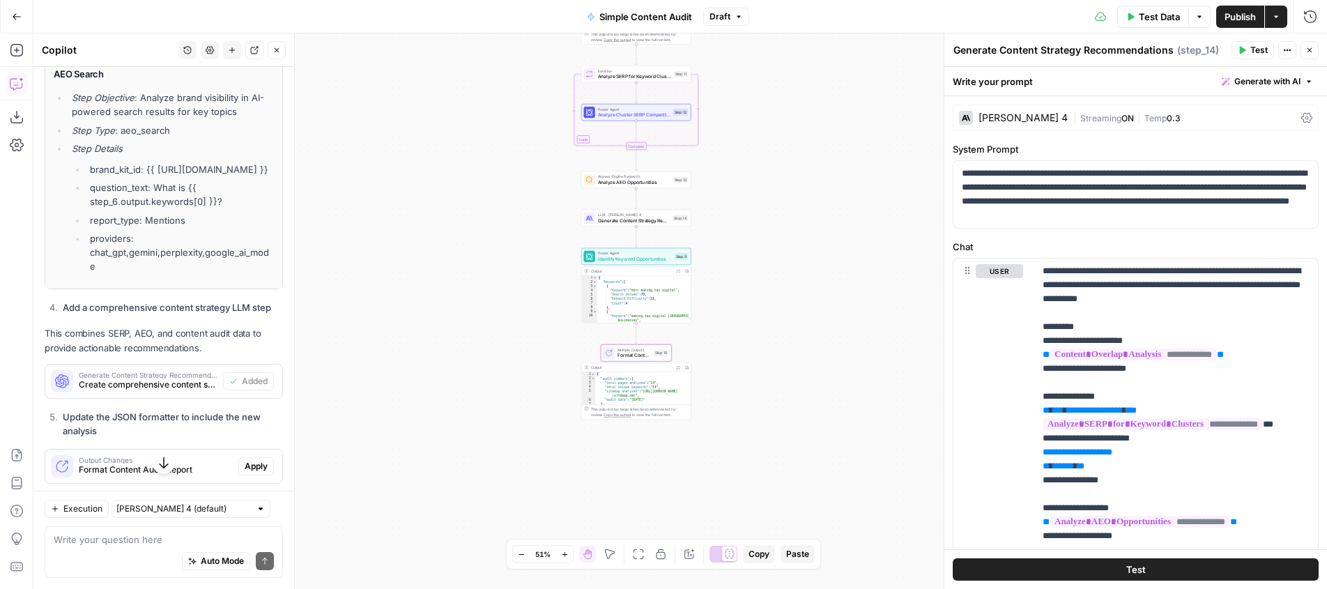
click at [264, 460] on span "Apply" at bounding box center [256, 466] width 23 height 13
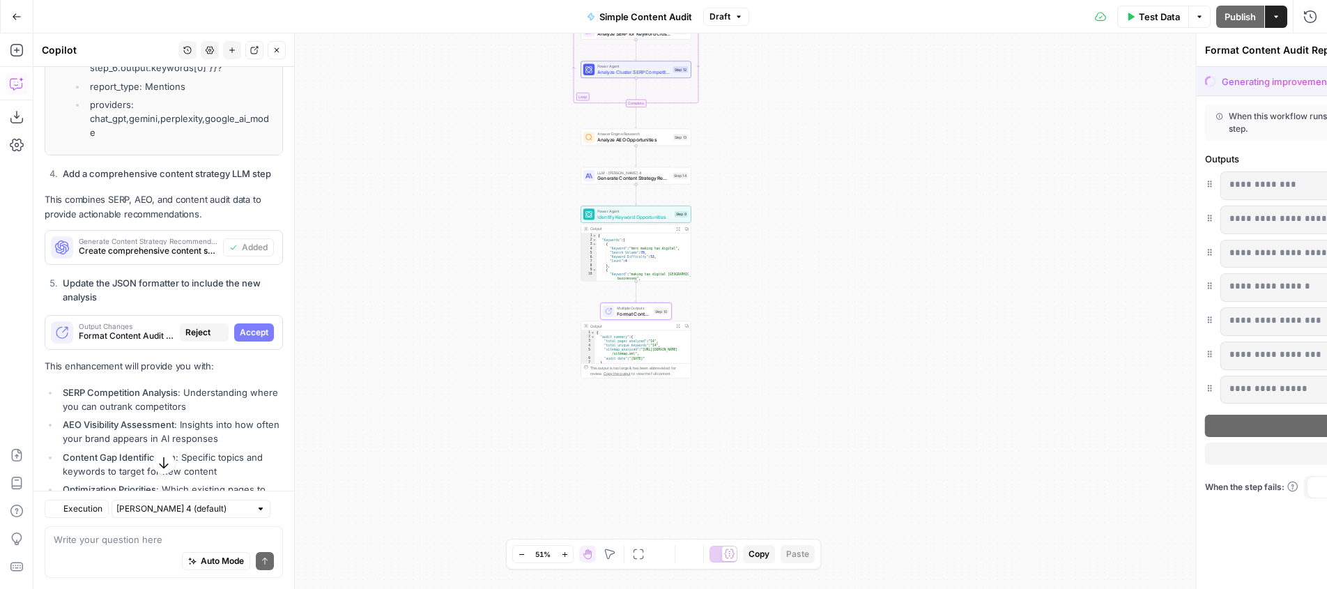
scroll to position [2956, 0]
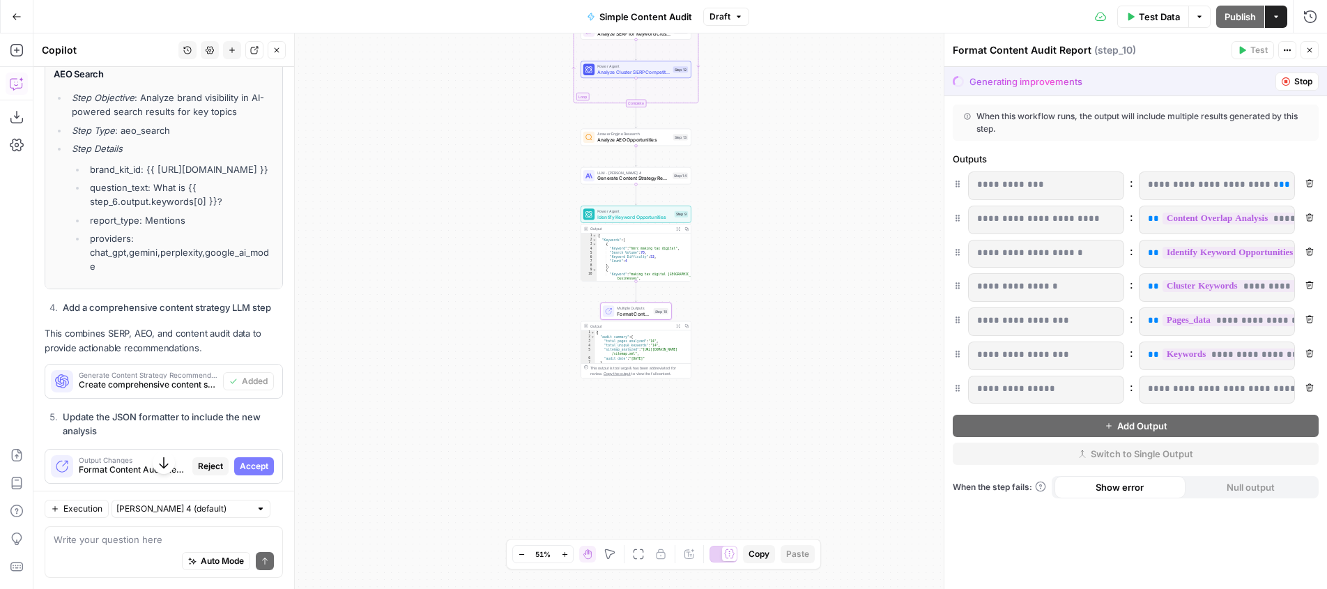
click at [256, 460] on span "Accept" at bounding box center [254, 466] width 29 height 13
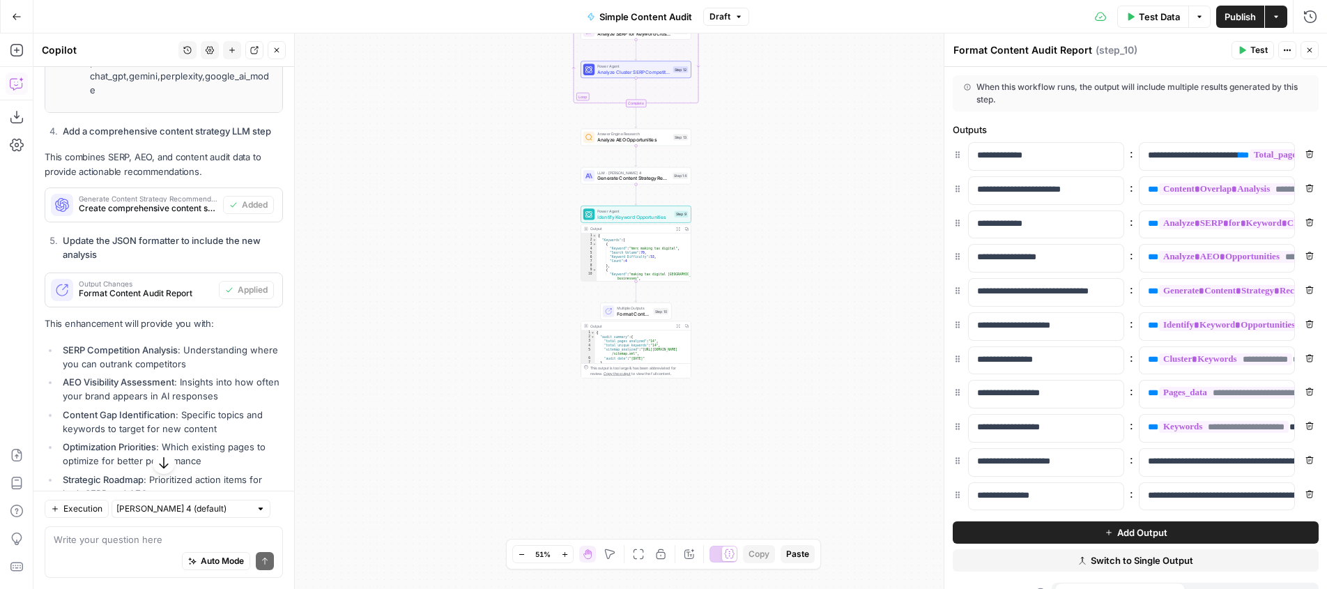
scroll to position [3304, 0]
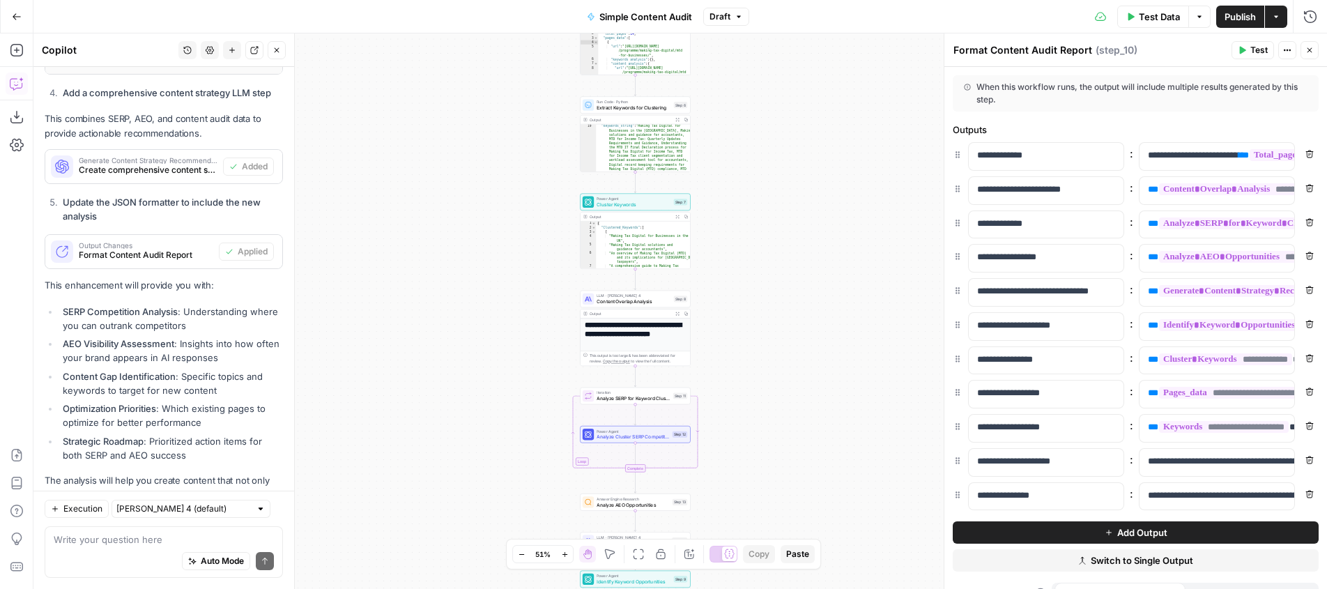
click at [1147, 20] on span "Test Data" at bounding box center [1159, 17] width 41 height 14
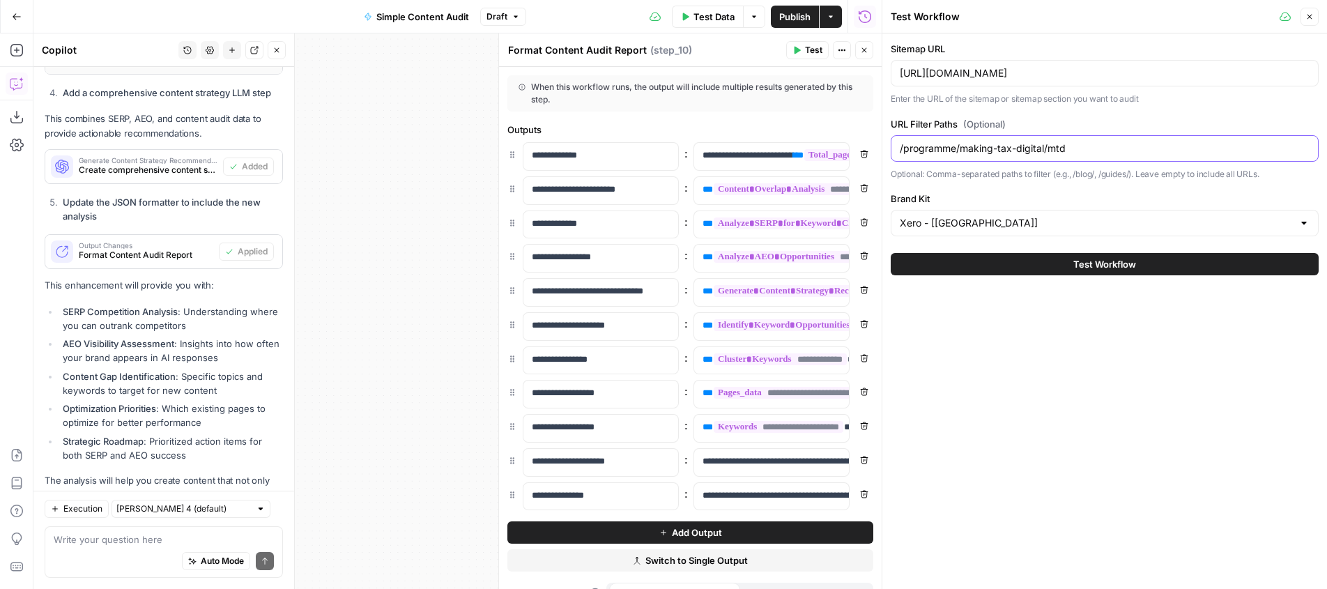
click at [1071, 150] on input "/programme/making-tax-digital/mtd" at bounding box center [1105, 149] width 410 height 14
type input "/programme/making-tax-digital/making-tax"
click at [1076, 263] on span "Test Workflow" at bounding box center [1105, 264] width 63 height 14
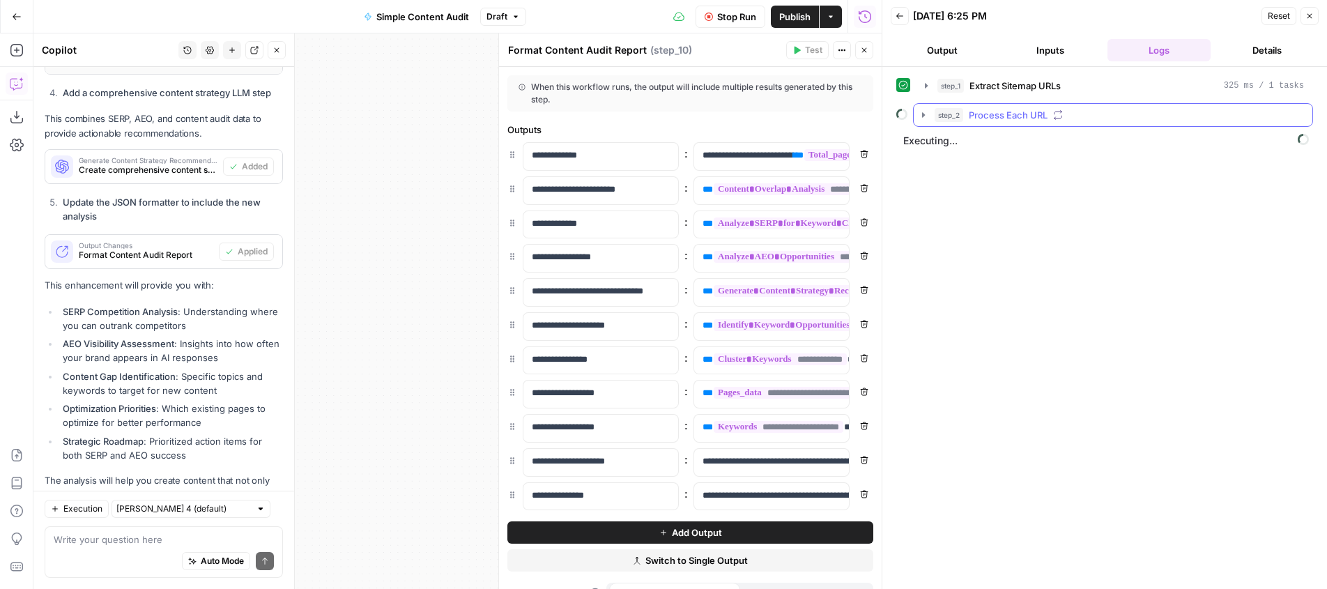
click at [931, 111] on button "step_2 Process Each URL" at bounding box center [1113, 115] width 399 height 22
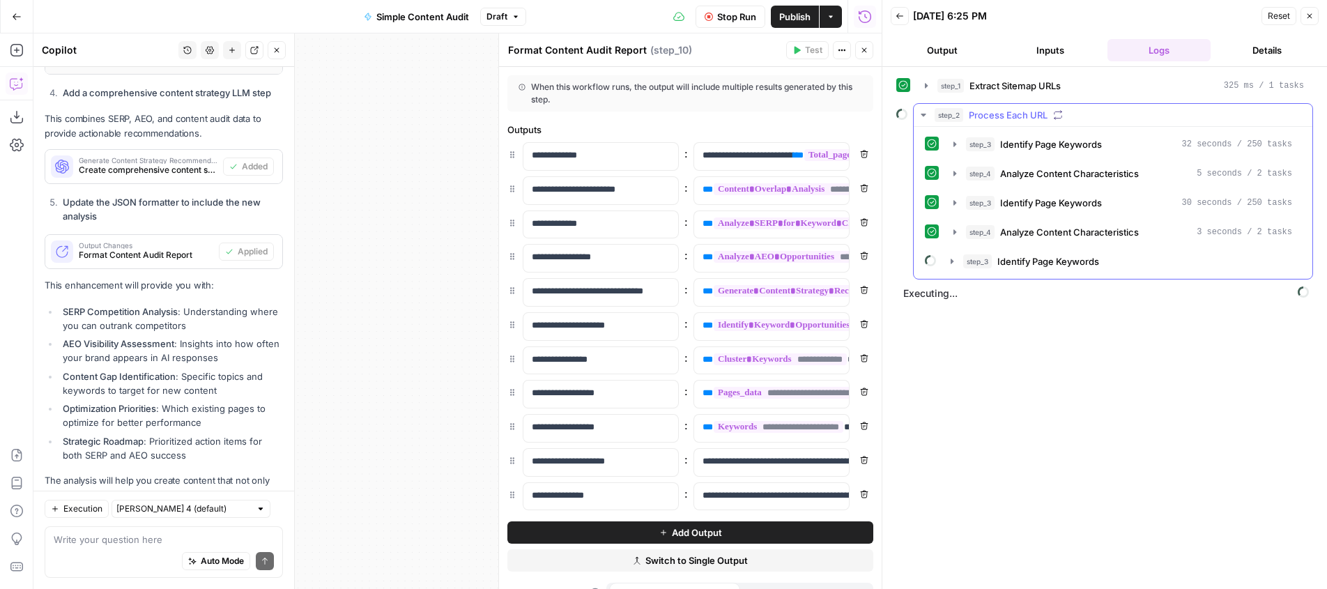
click at [922, 112] on icon "button" at bounding box center [923, 114] width 11 height 11
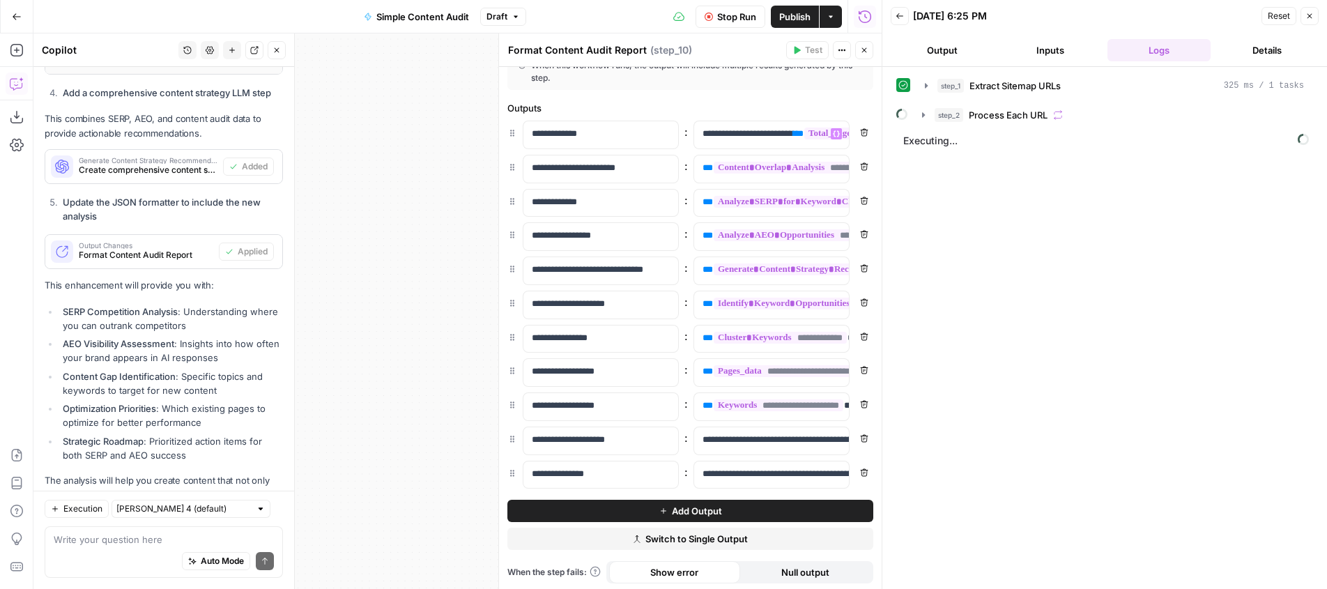
scroll to position [24, 0]
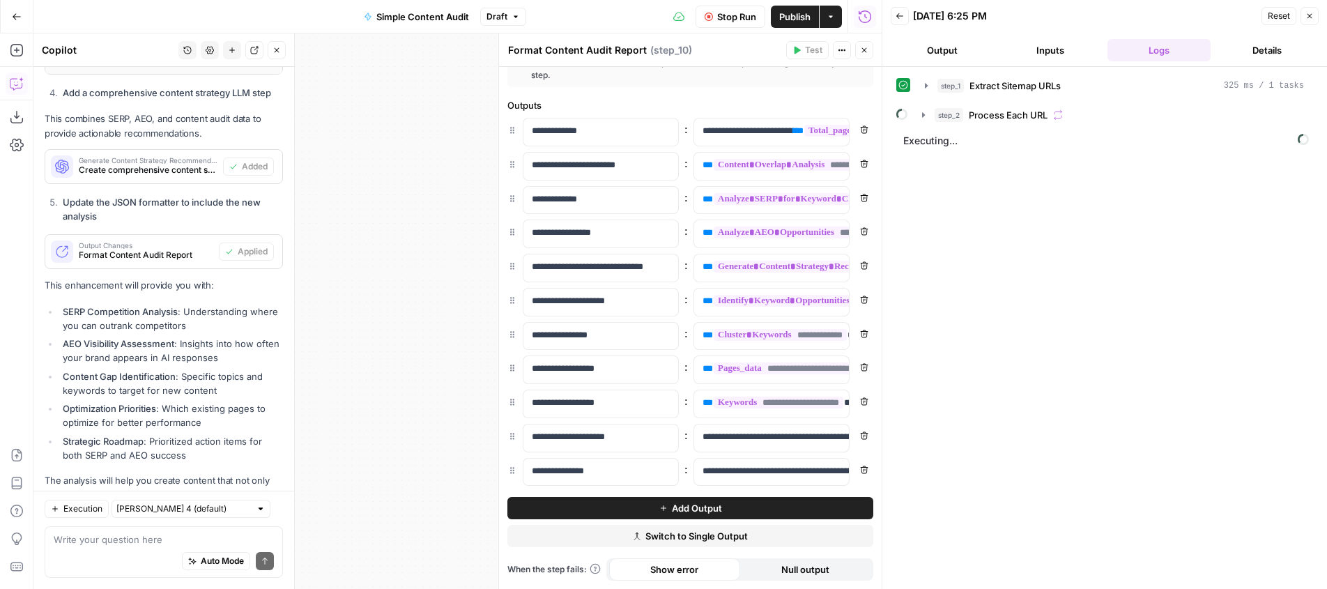
click at [864, 47] on icon "button" at bounding box center [864, 50] width 8 height 8
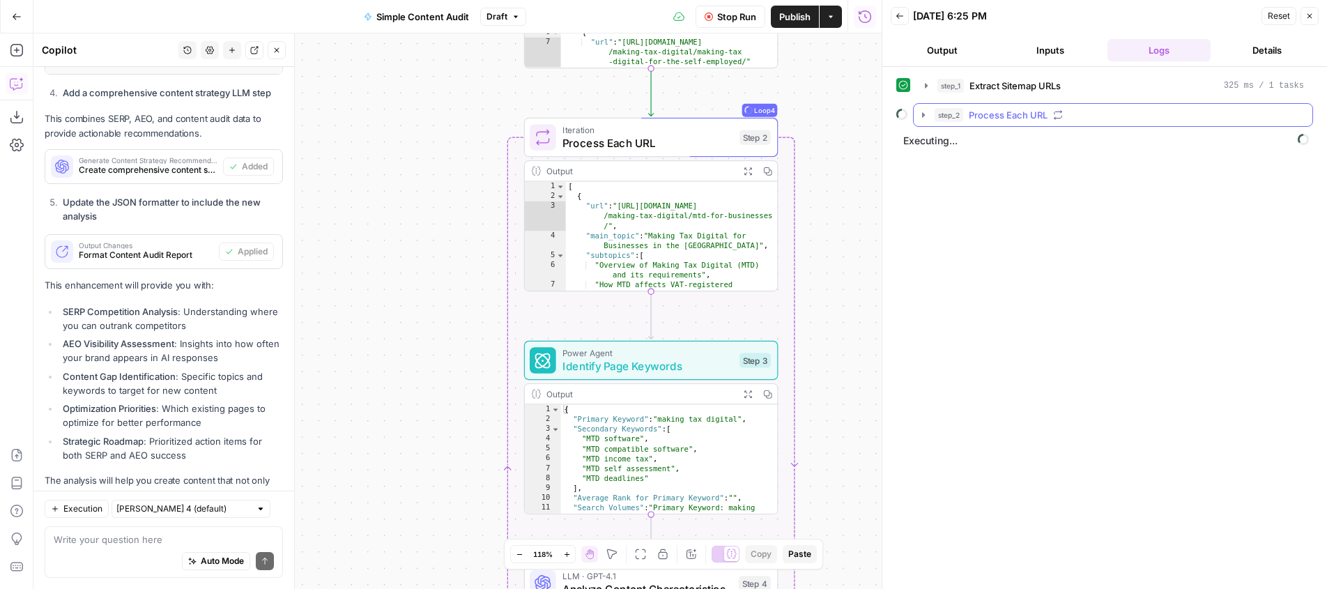
click at [922, 117] on icon "button" at bounding box center [923, 114] width 11 height 11
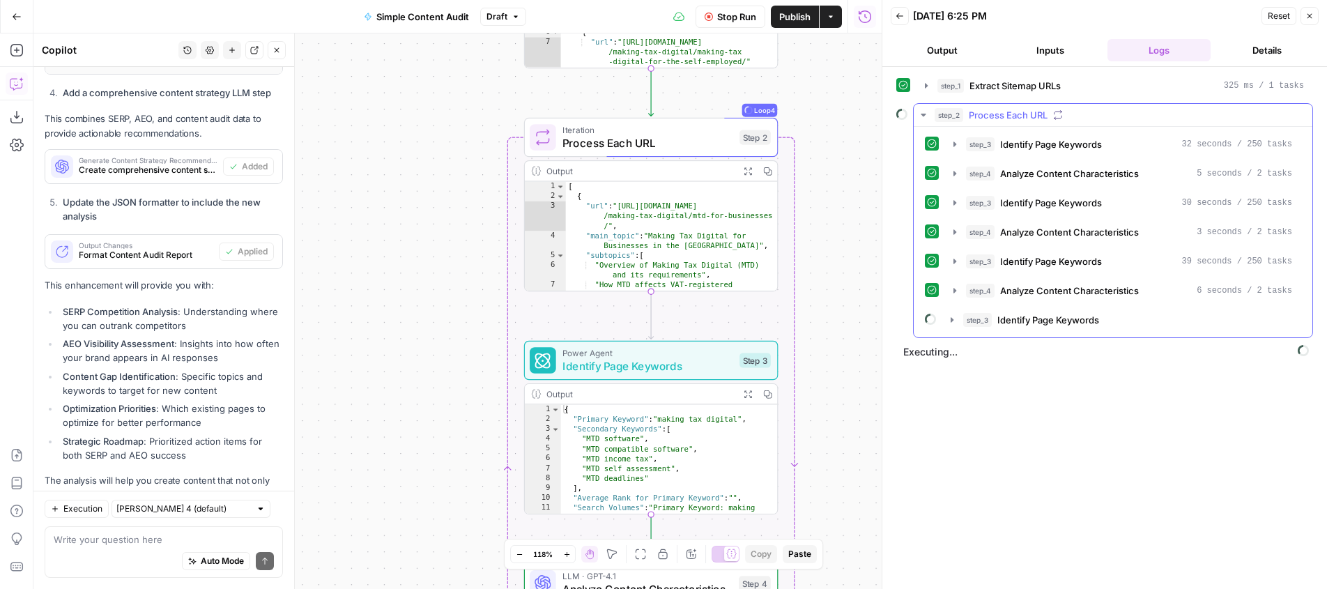
click at [927, 113] on icon "button" at bounding box center [923, 114] width 11 height 11
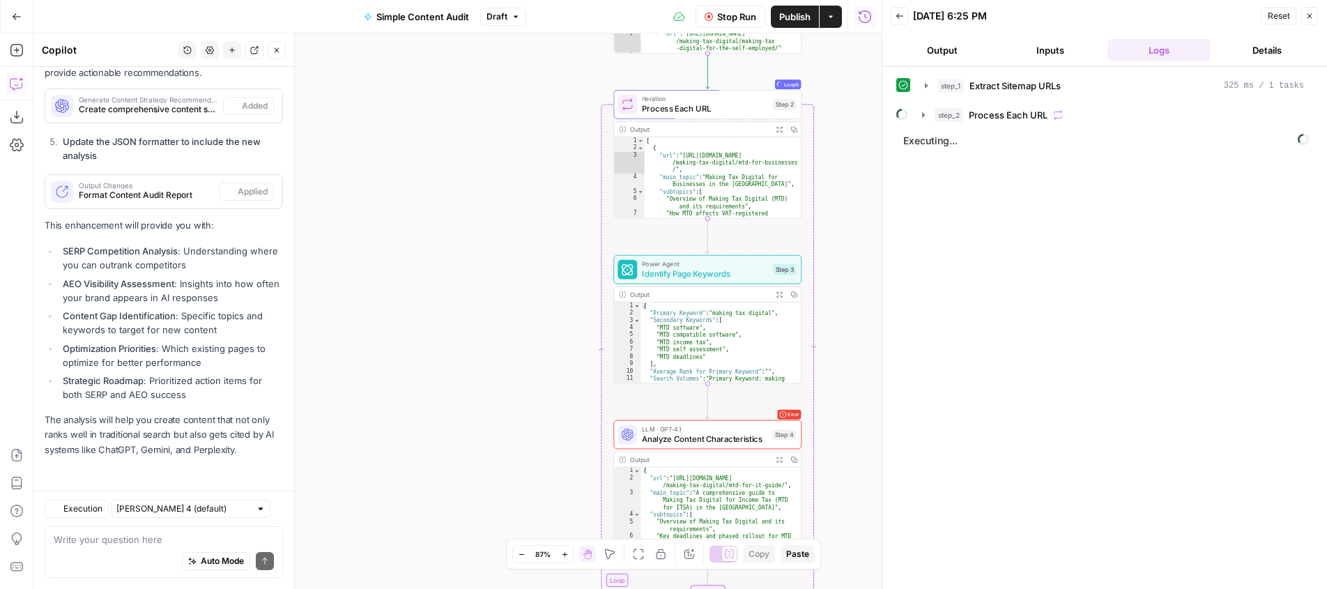
scroll to position [2637, 0]
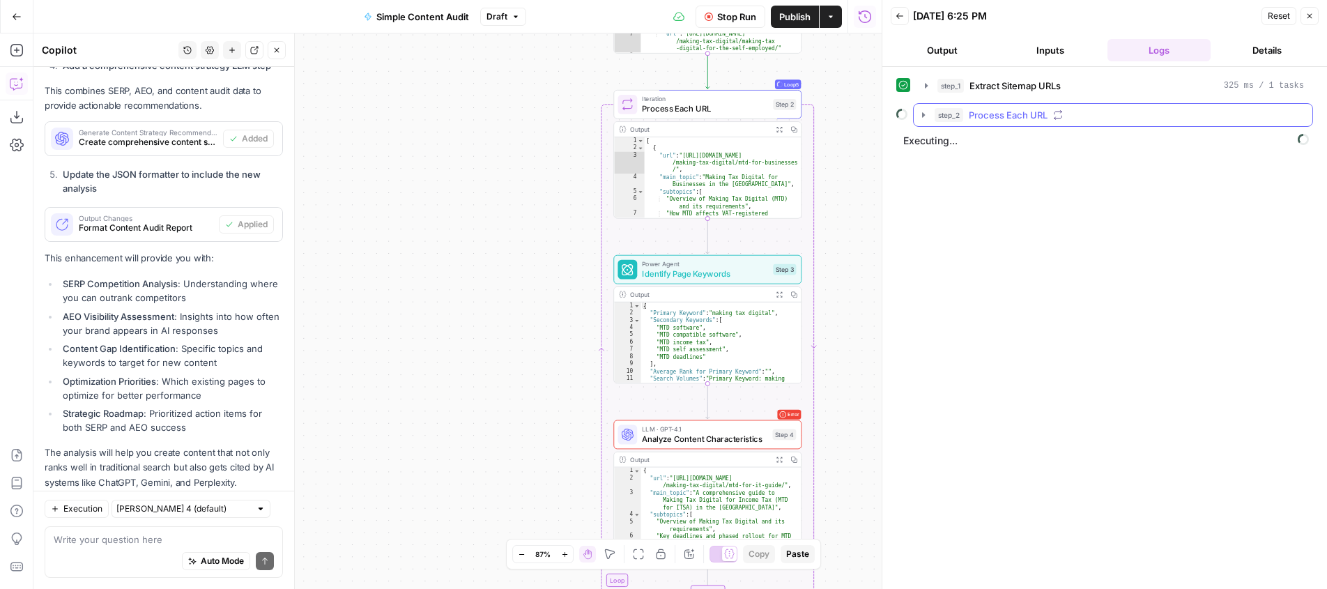
click at [923, 118] on icon "button" at bounding box center [923, 114] width 11 height 11
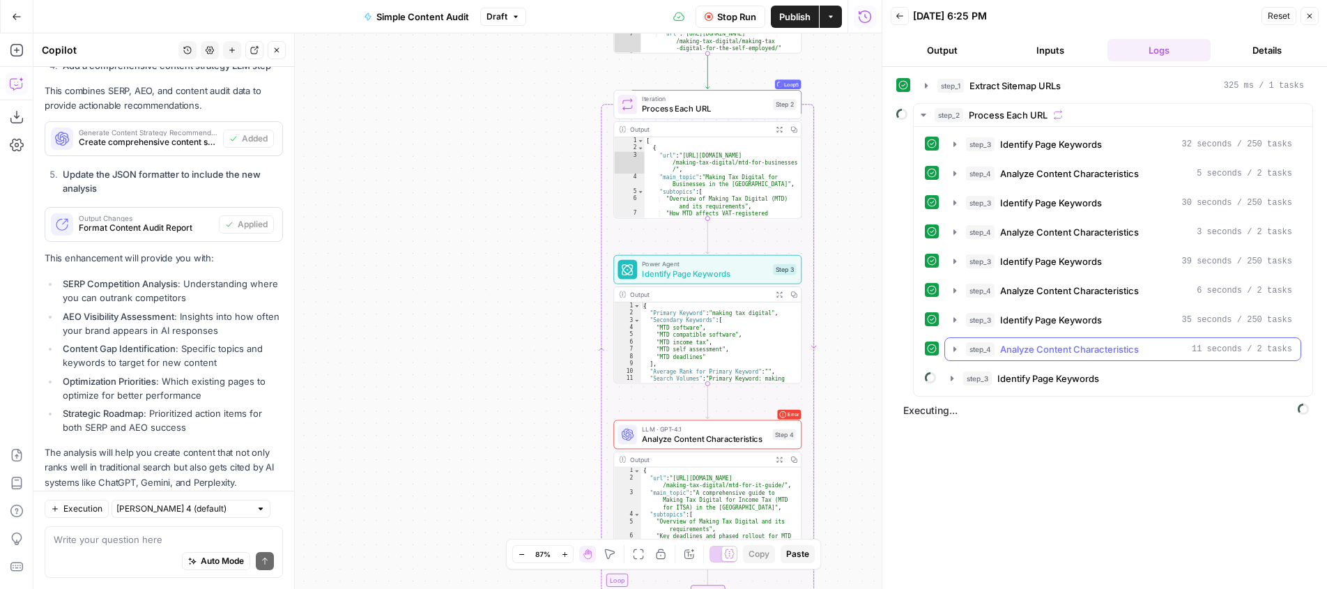
click at [952, 352] on icon "button" at bounding box center [954, 349] width 11 height 11
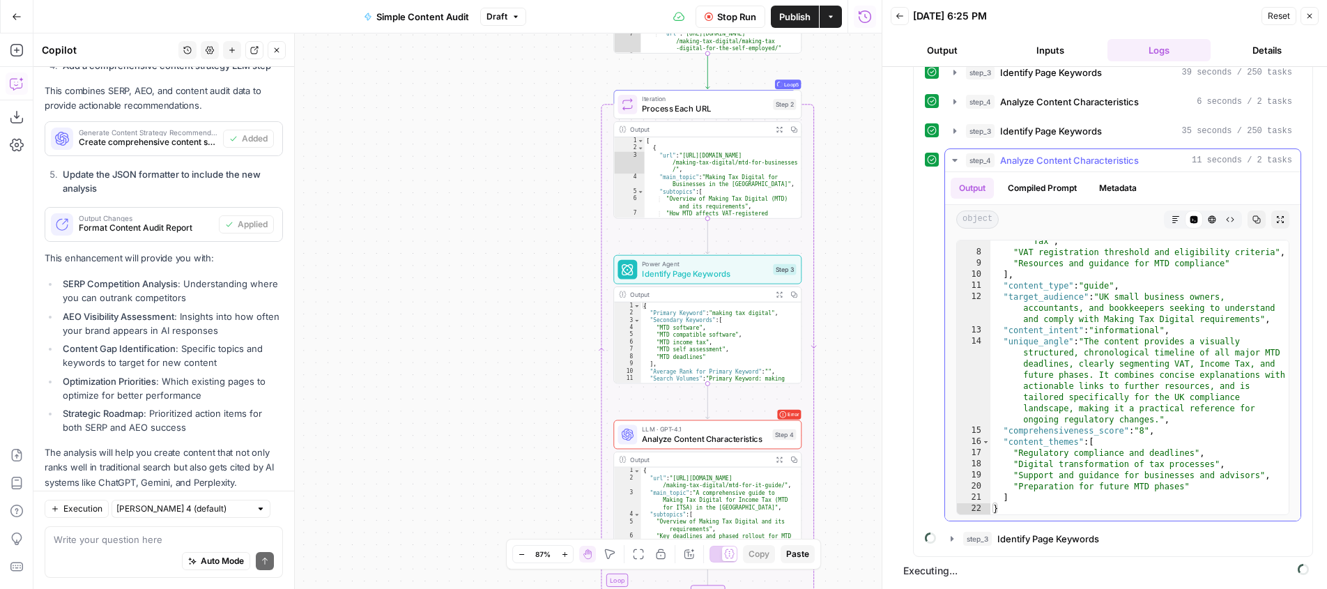
scroll to position [105, 0]
click at [949, 536] on icon "button" at bounding box center [952, 538] width 11 height 11
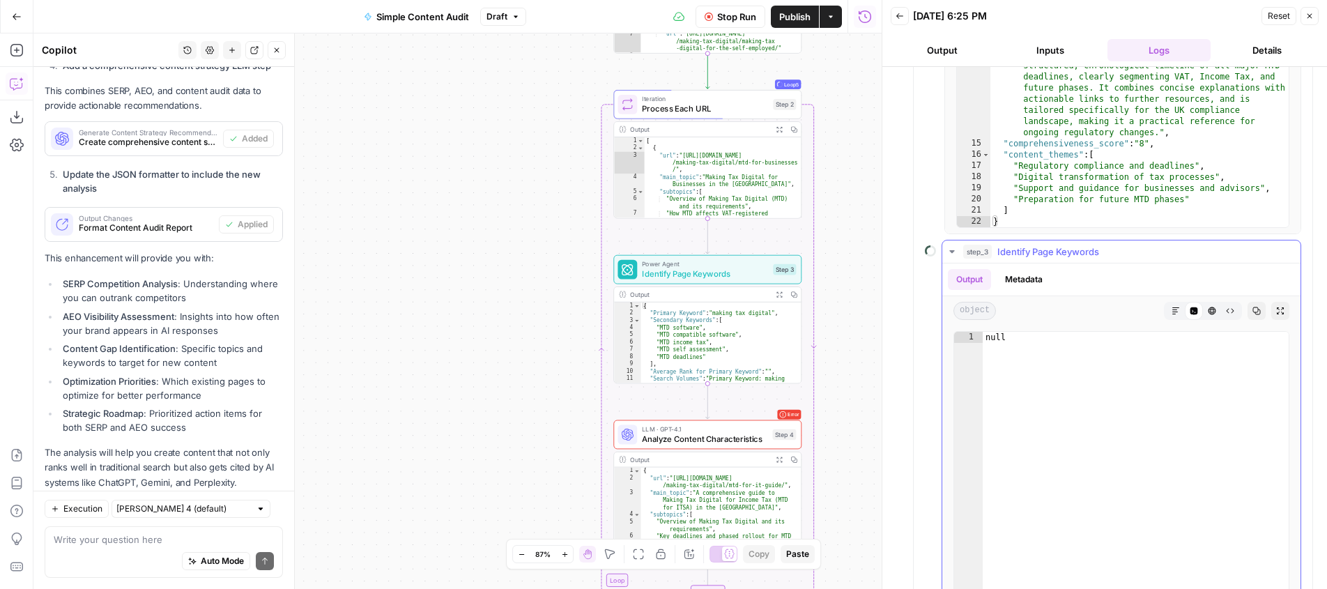
scroll to position [538, 0]
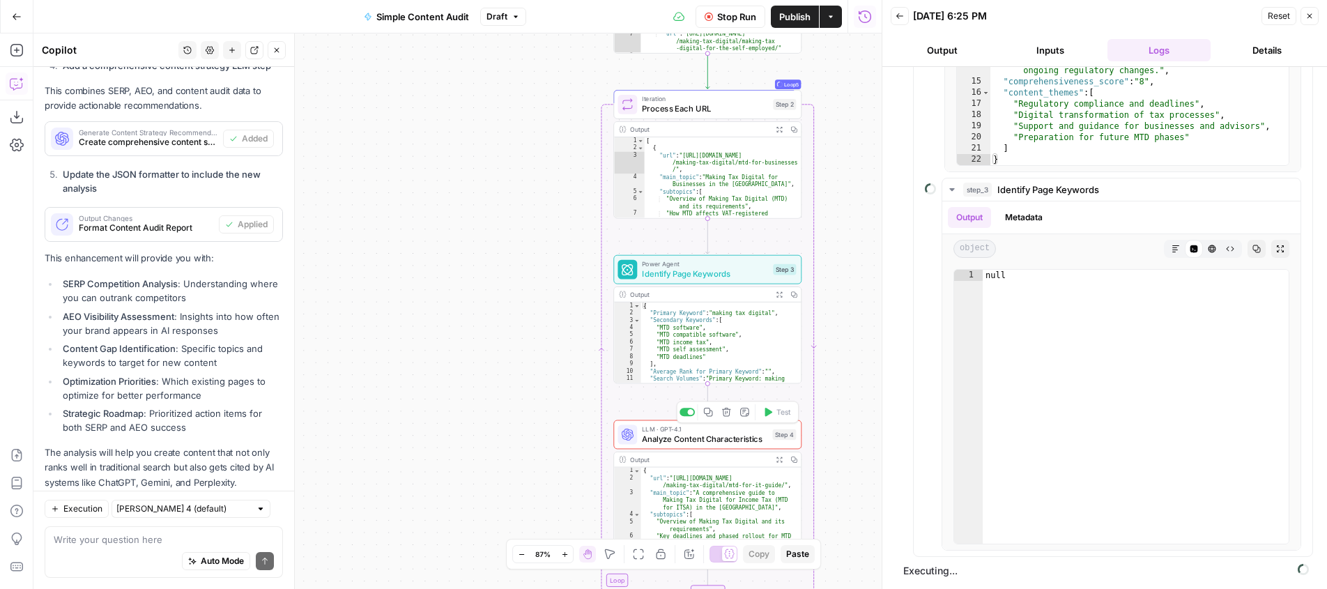
click at [776, 433] on div "Step 4" at bounding box center [784, 434] width 24 height 11
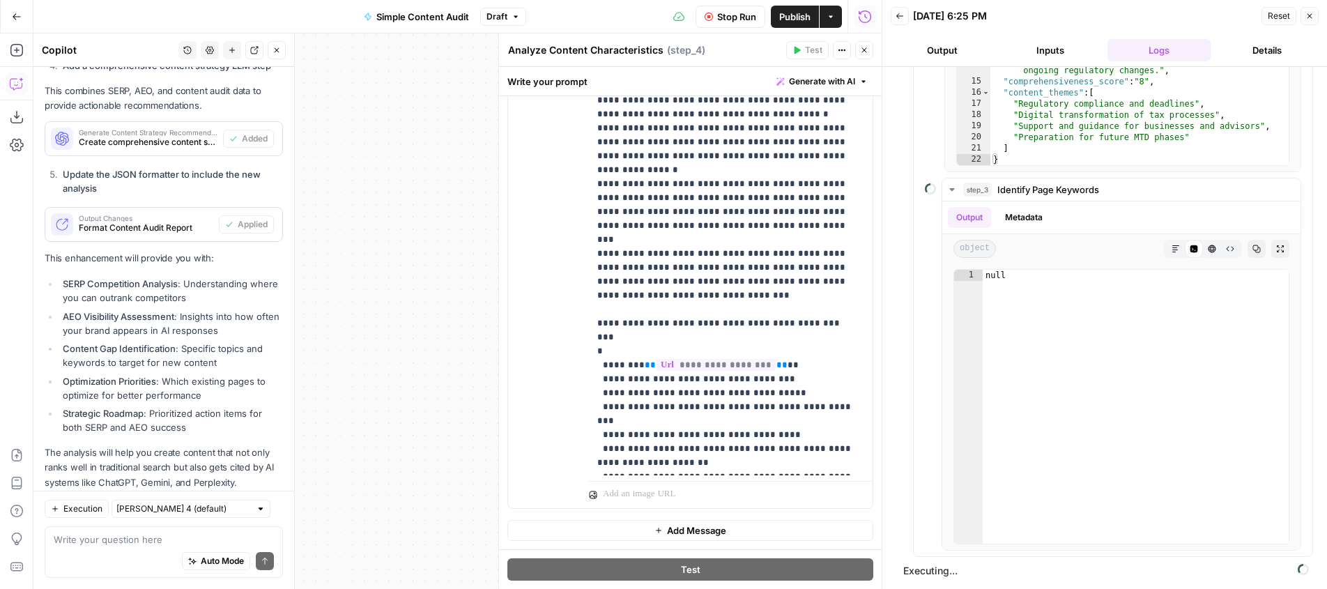
scroll to position [0, 0]
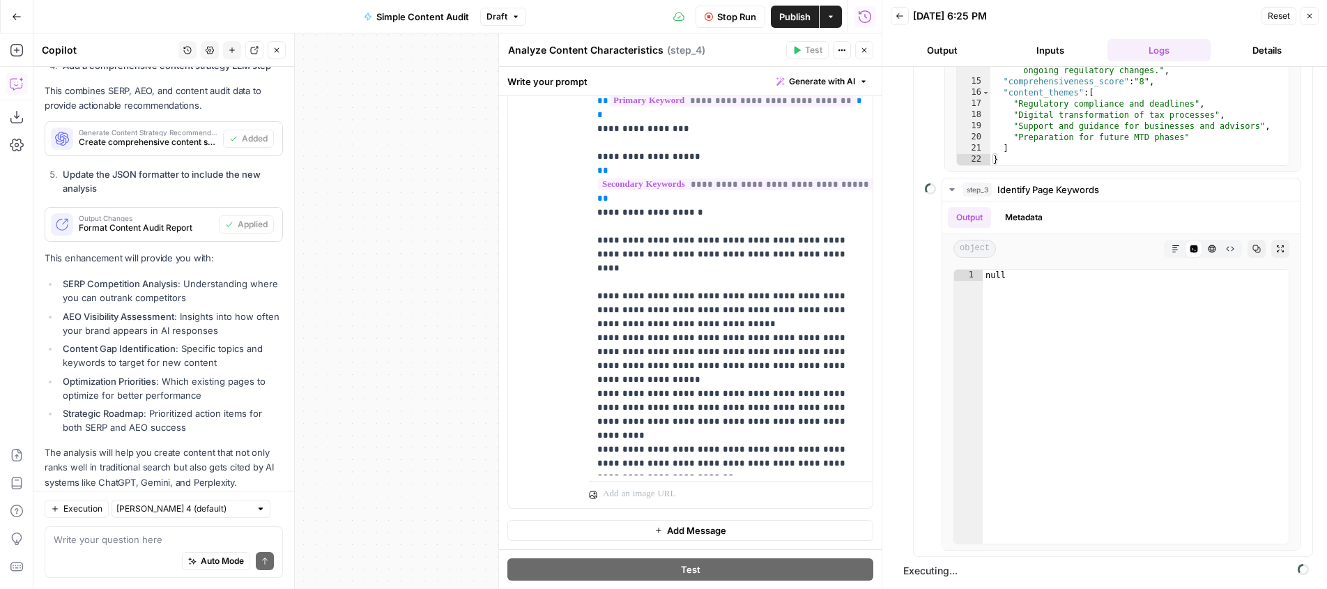
click at [871, 52] on button "Close" at bounding box center [864, 50] width 18 height 18
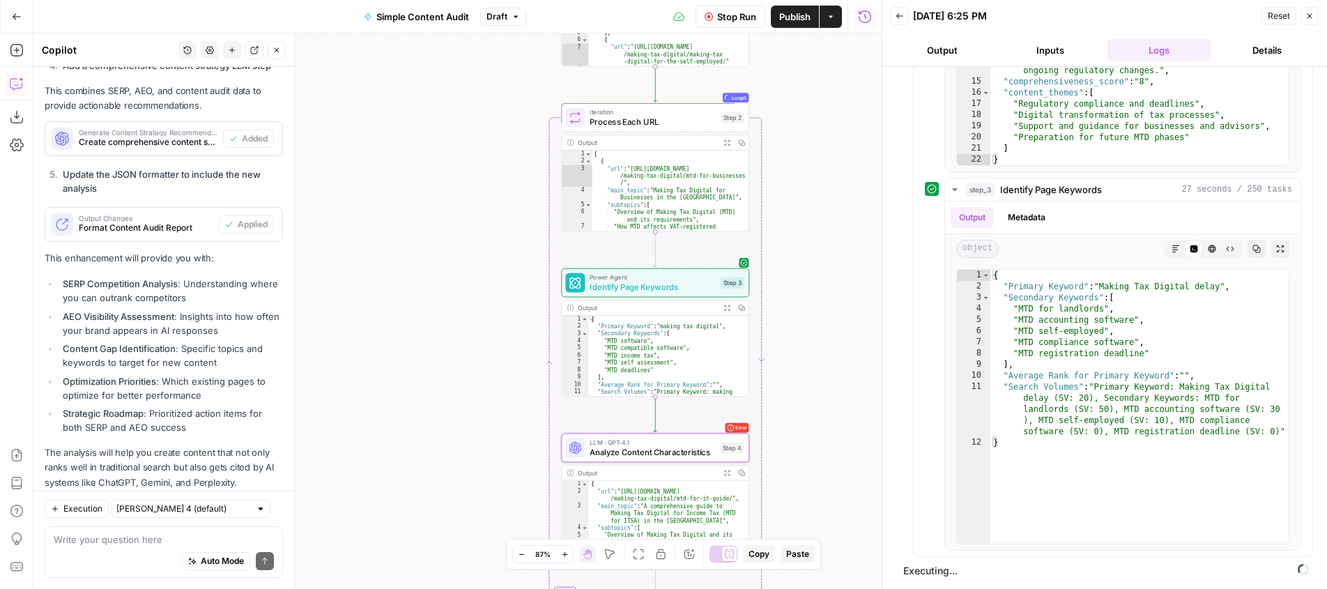
drag, startPoint x: 524, startPoint y: 288, endPoint x: 473, endPoint y: 300, distance: 51.7
click at [473, 300] on div "Workflow Input Settings Inputs Content Processing Extract Sitemap URLs Step 1 O…" at bounding box center [457, 311] width 848 height 556
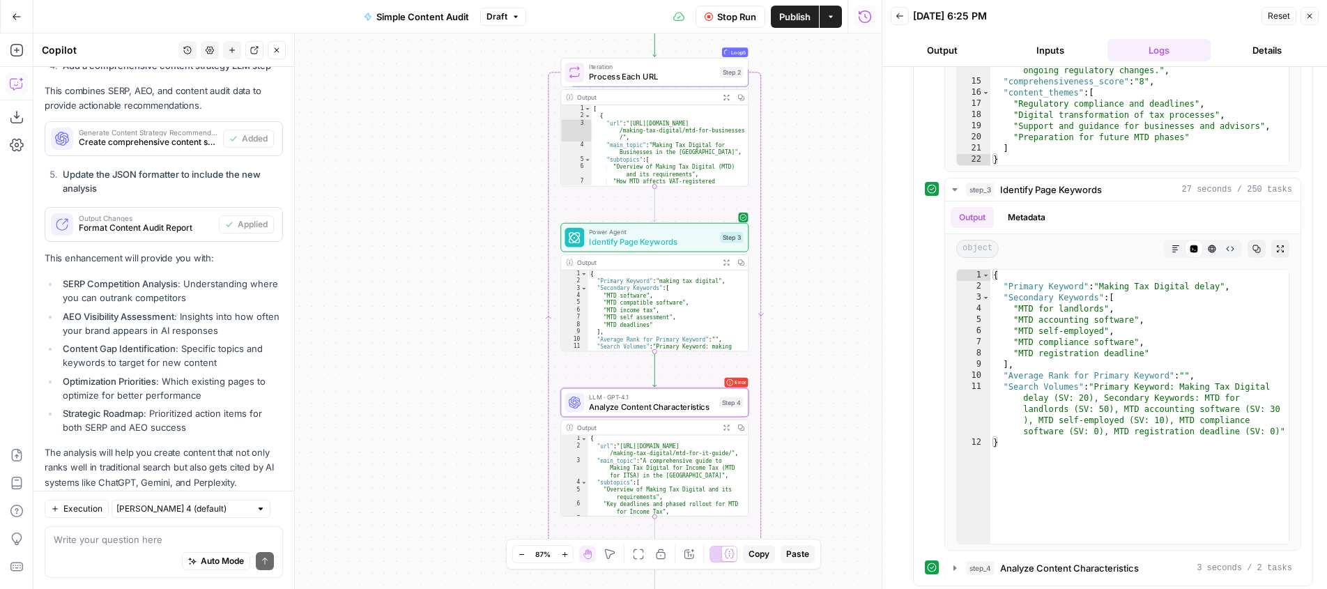
drag, startPoint x: 480, startPoint y: 285, endPoint x: 473, endPoint y: 254, distance: 31.5
click at [473, 254] on div "Workflow Input Settings Inputs Content Processing Extract Sitemap URLs Step 1 O…" at bounding box center [457, 311] width 848 height 556
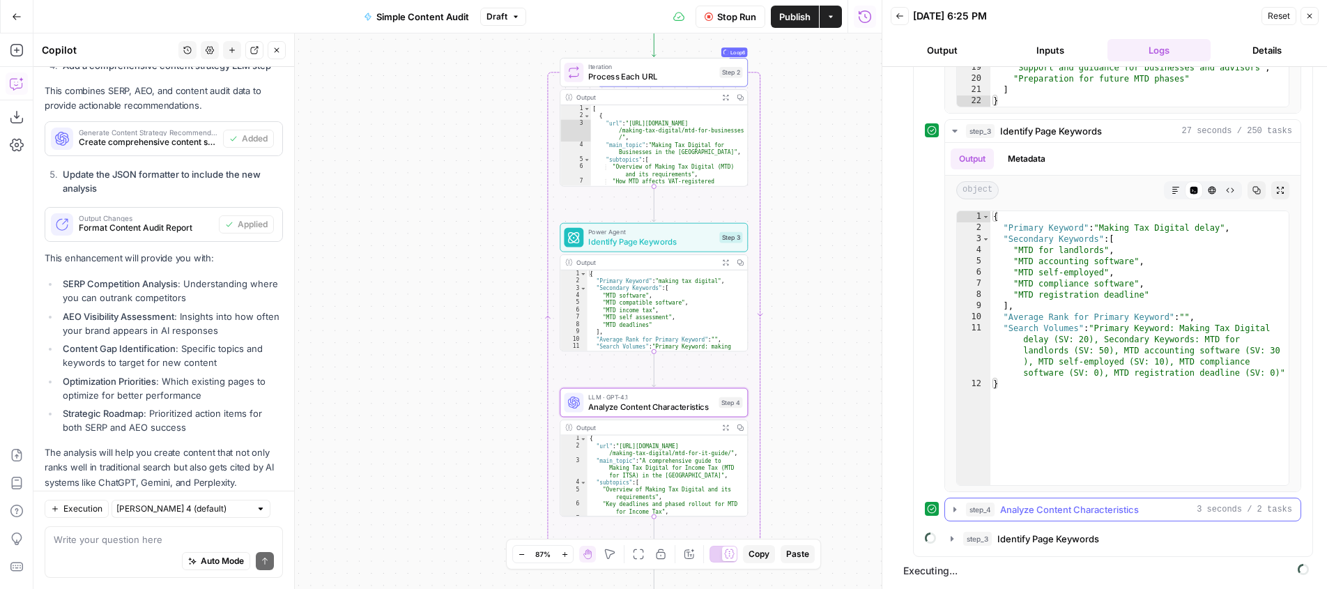
click at [952, 509] on icon "button" at bounding box center [954, 509] width 11 height 11
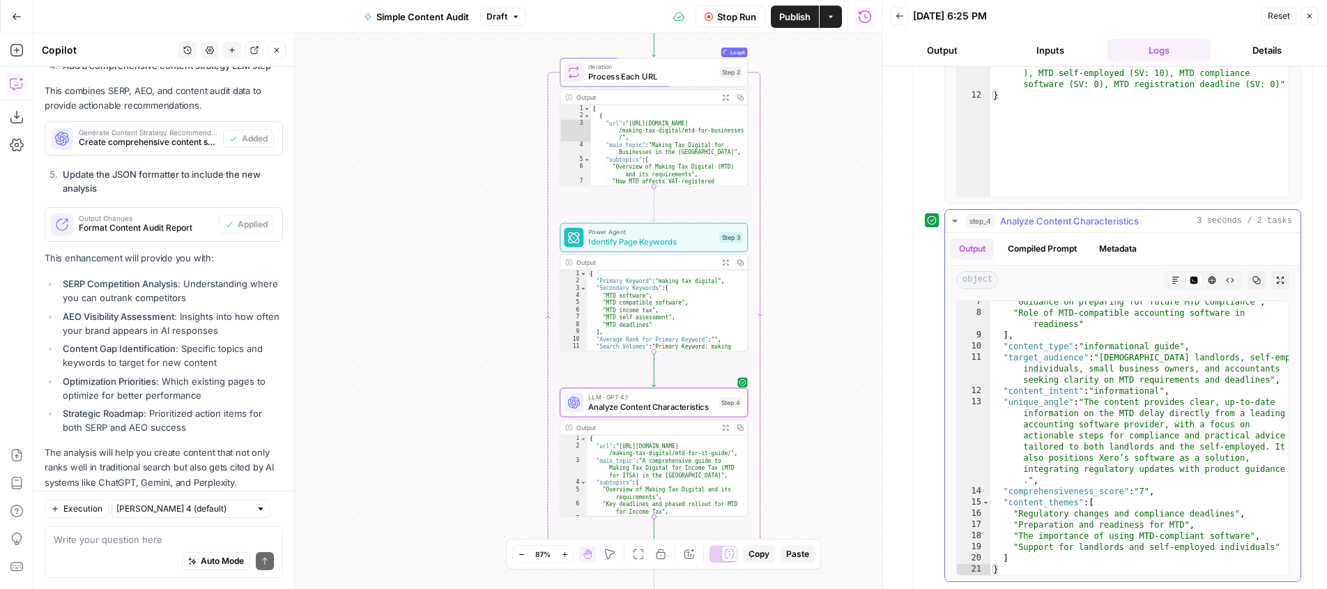
scroll to position [946, 0]
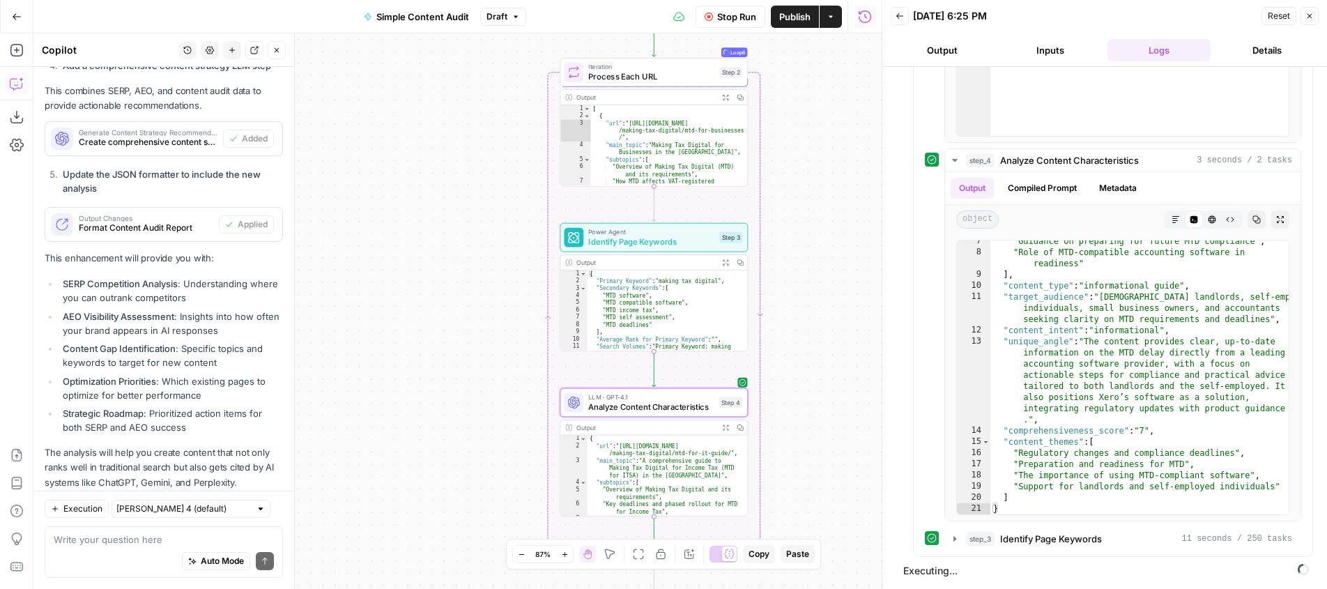
click at [642, 406] on span "Analyze Content Characteristics" at bounding box center [650, 407] width 125 height 12
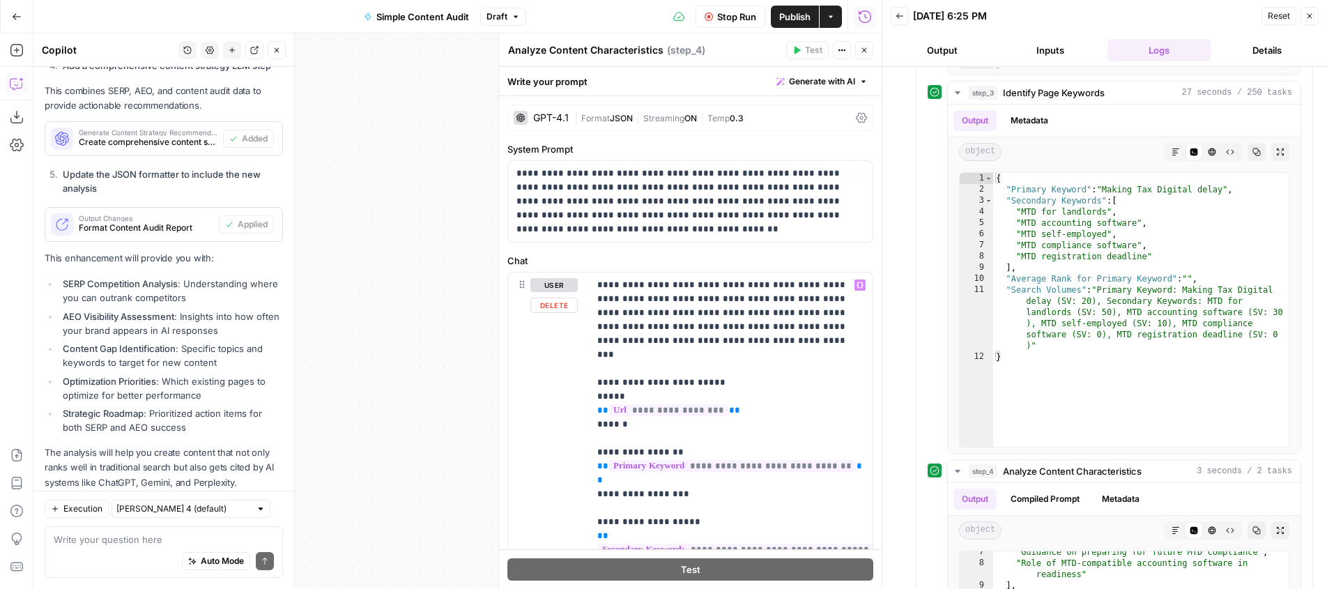
scroll to position [1334, 0]
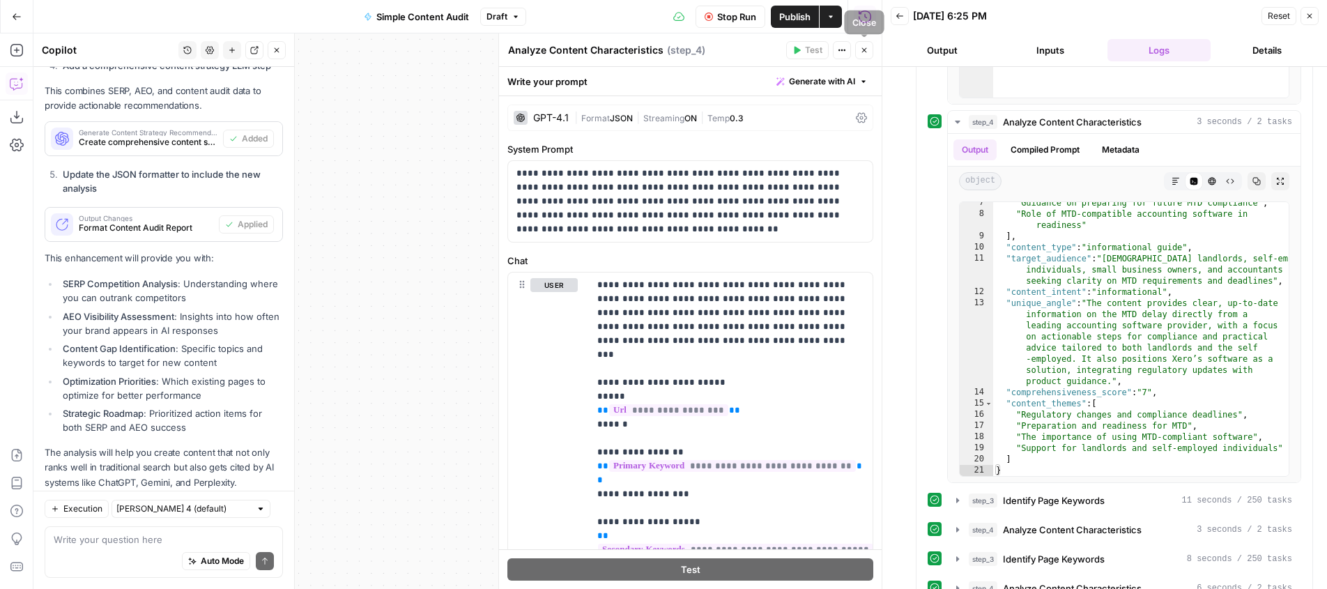
click at [869, 52] on button "Close" at bounding box center [864, 50] width 18 height 18
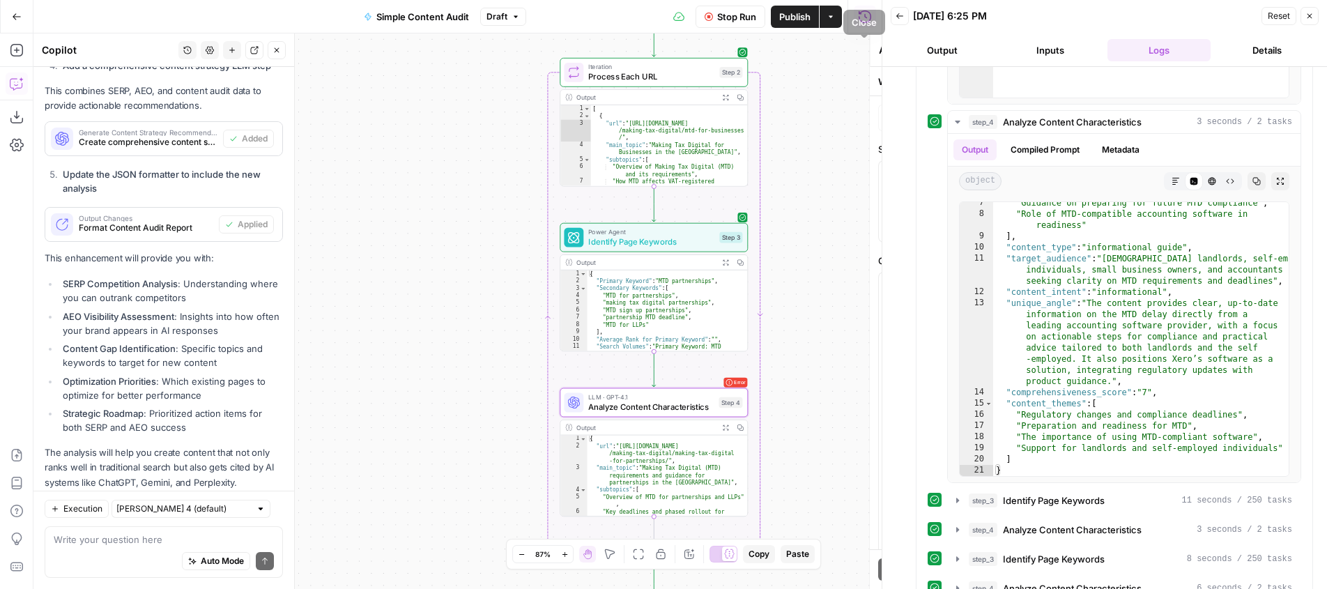
scroll to position [175, 0]
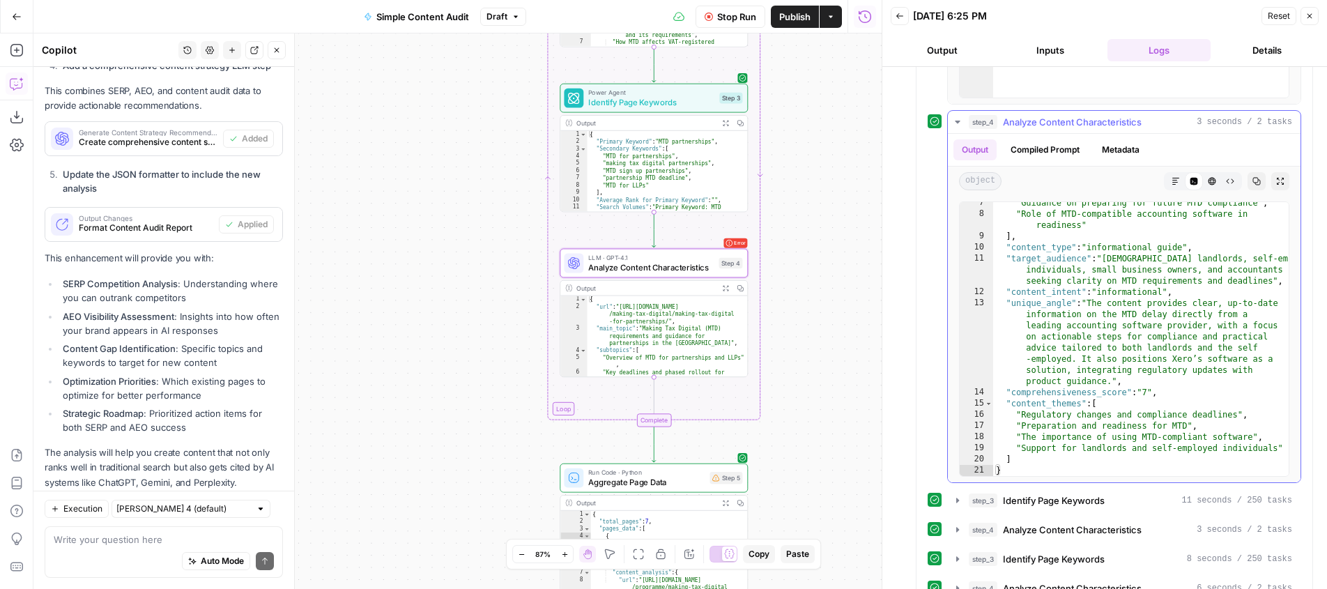
click at [958, 119] on icon "button" at bounding box center [957, 121] width 11 height 11
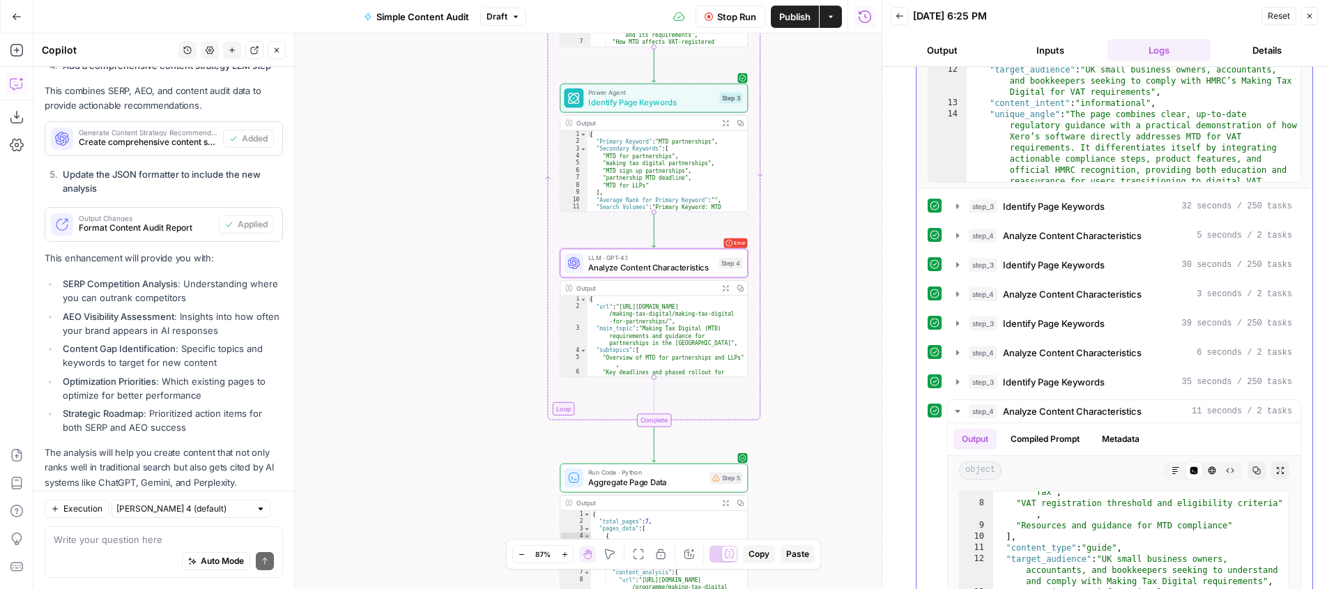
scroll to position [0, 0]
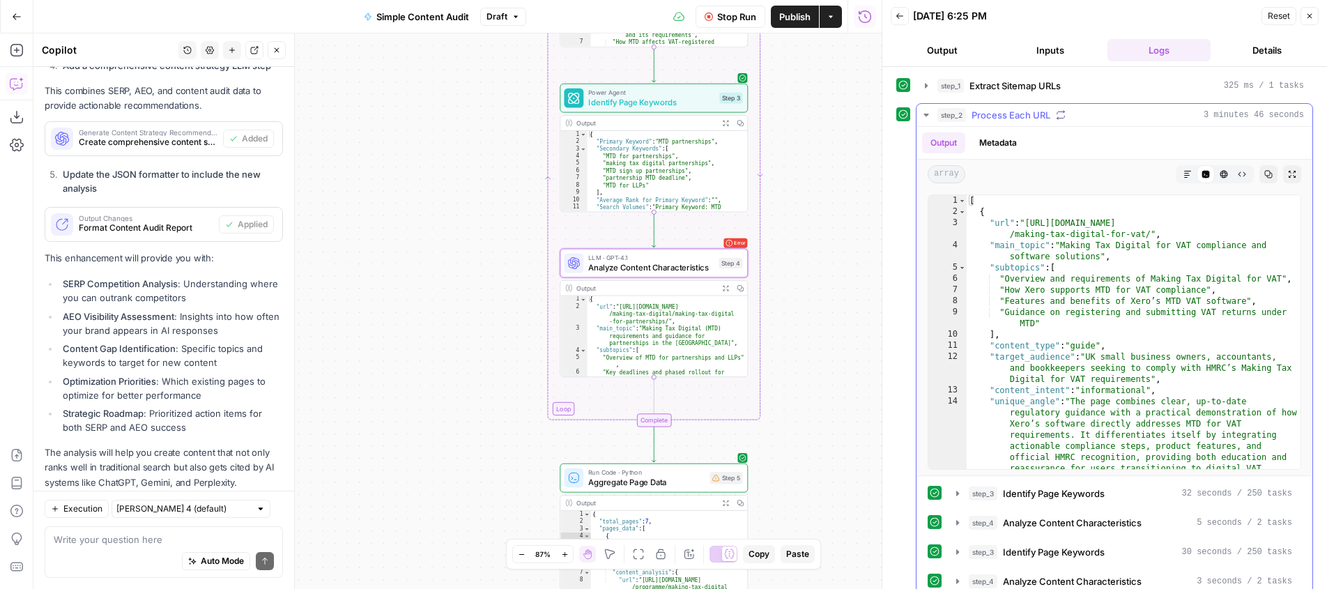
click at [926, 114] on icon "button" at bounding box center [926, 115] width 5 height 3
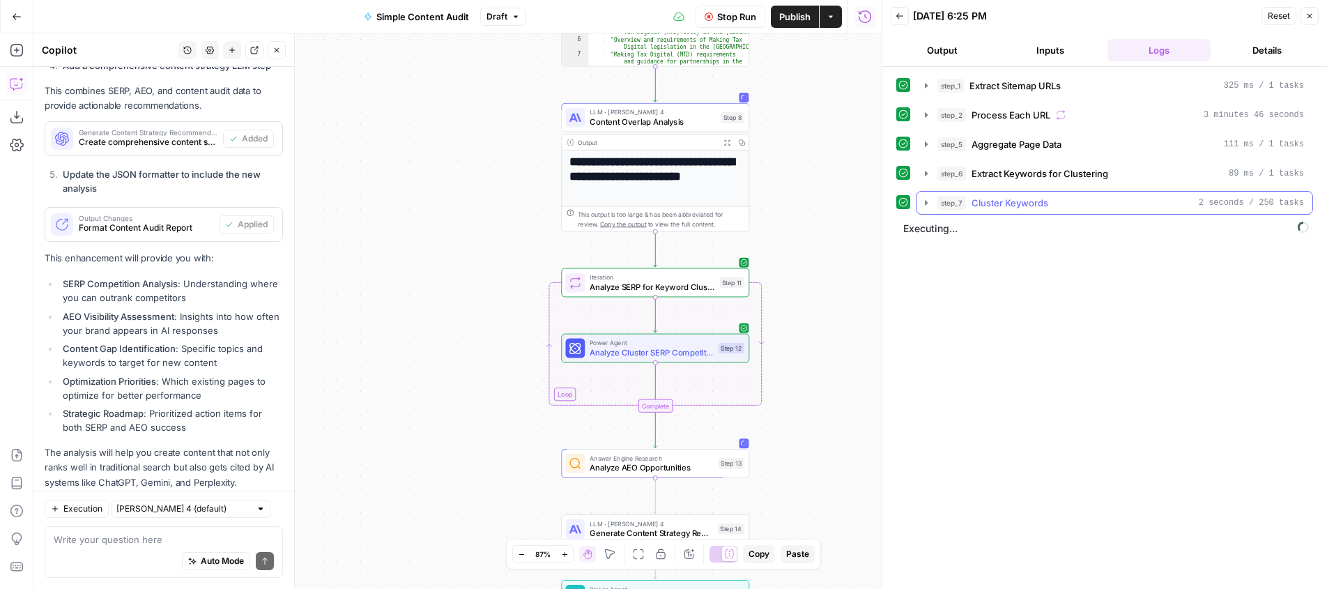
click at [927, 204] on icon "button" at bounding box center [926, 202] width 11 height 11
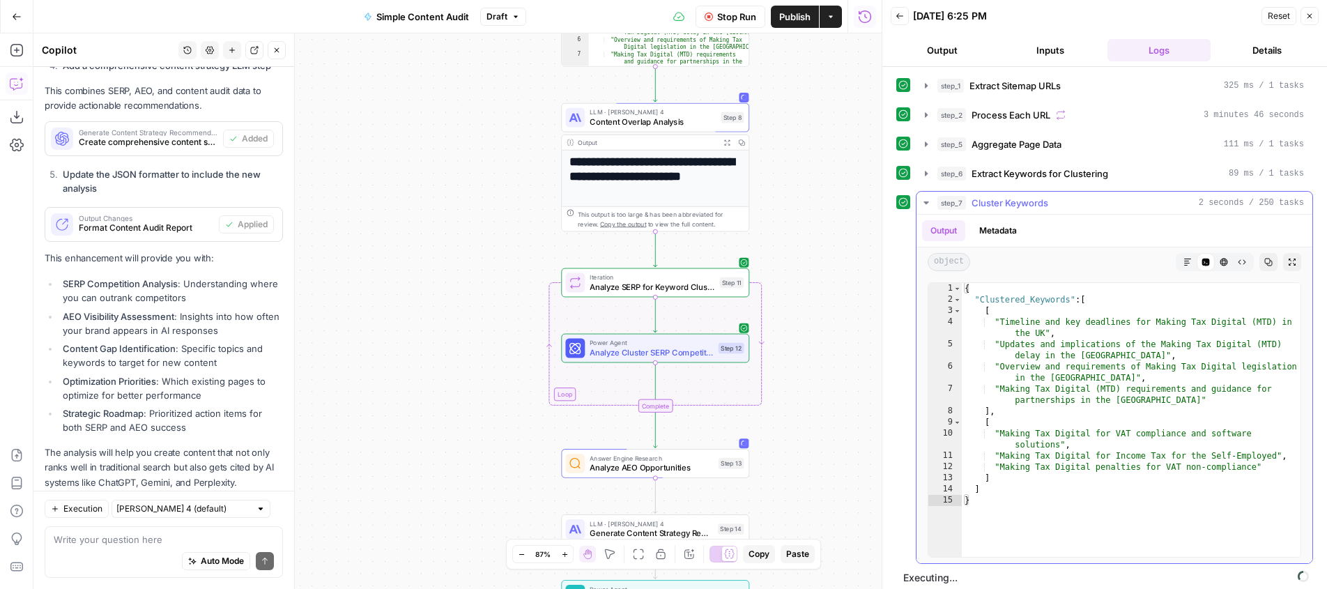
click at [927, 203] on icon "button" at bounding box center [926, 202] width 5 height 3
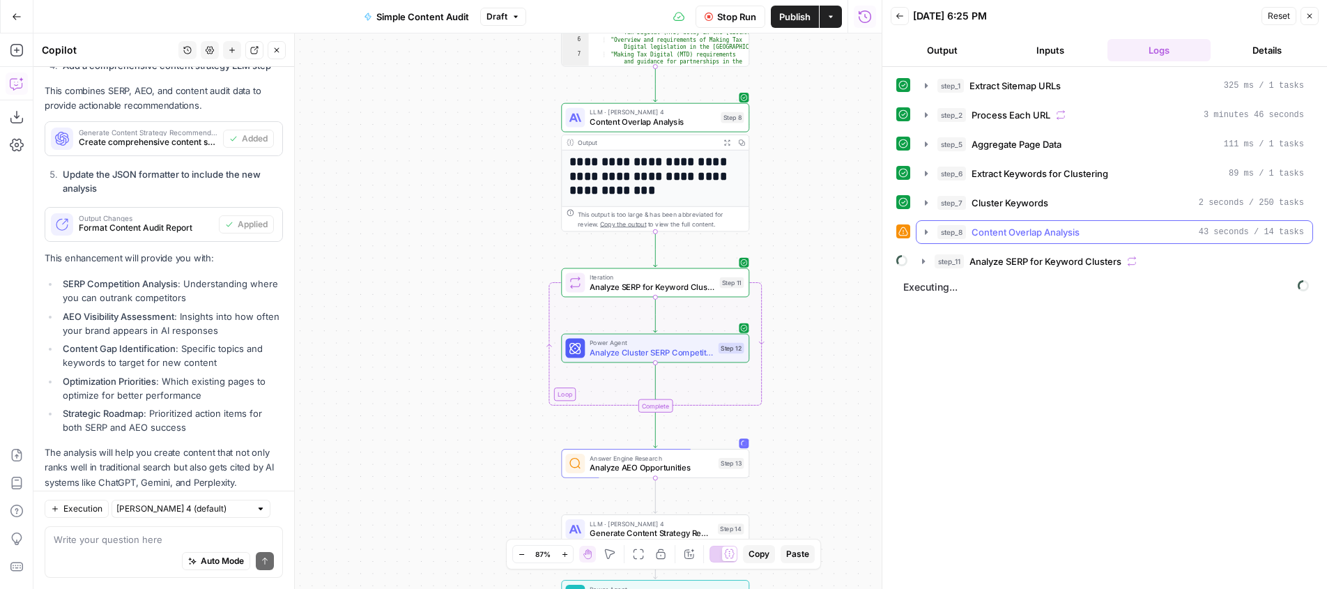
click at [928, 233] on icon "button" at bounding box center [926, 232] width 11 height 11
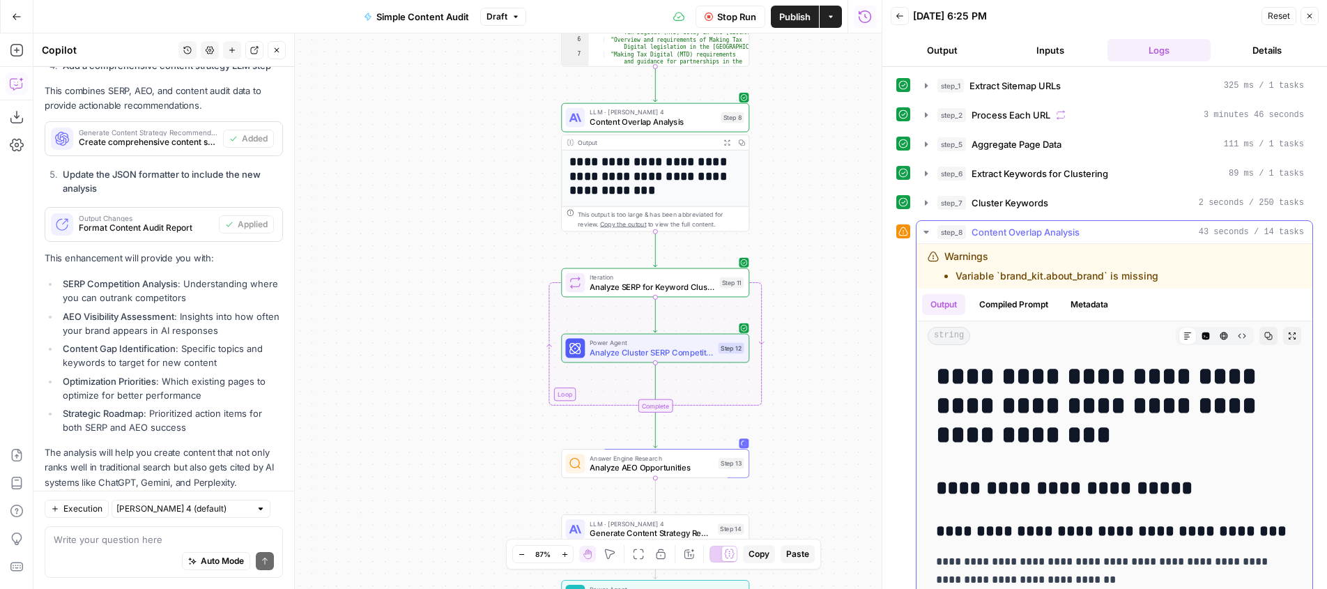
click at [928, 233] on icon "button" at bounding box center [926, 232] width 11 height 11
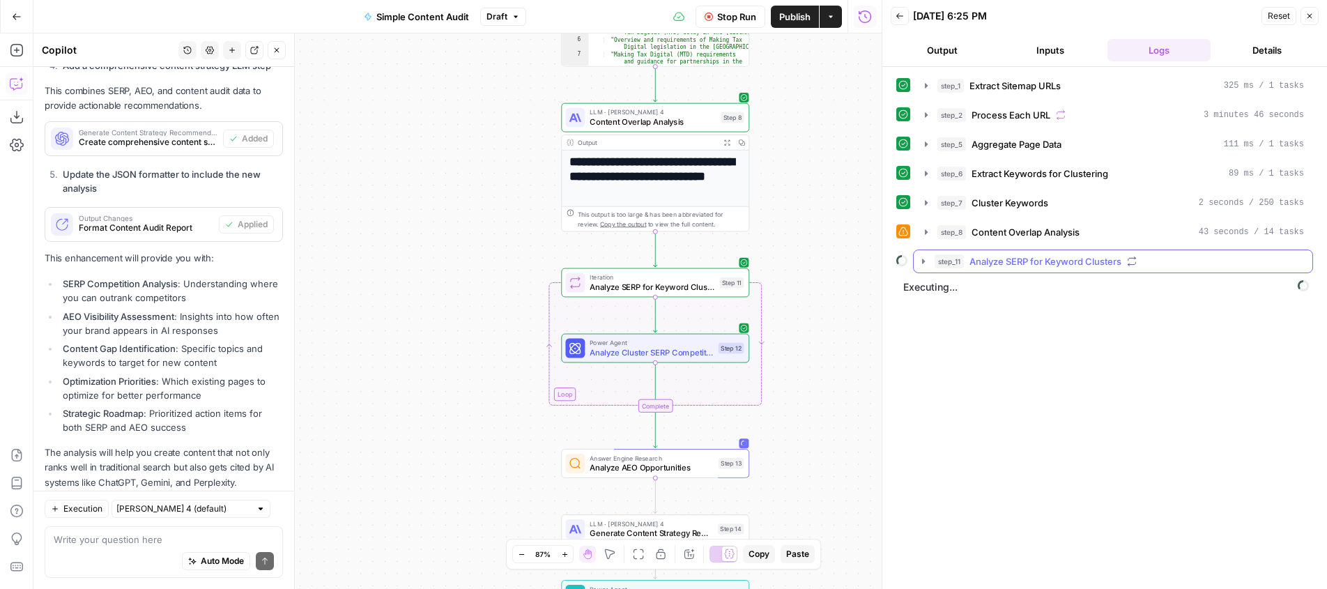
click at [926, 262] on icon "button" at bounding box center [923, 261] width 11 height 11
click at [956, 292] on icon "button" at bounding box center [952, 290] width 11 height 11
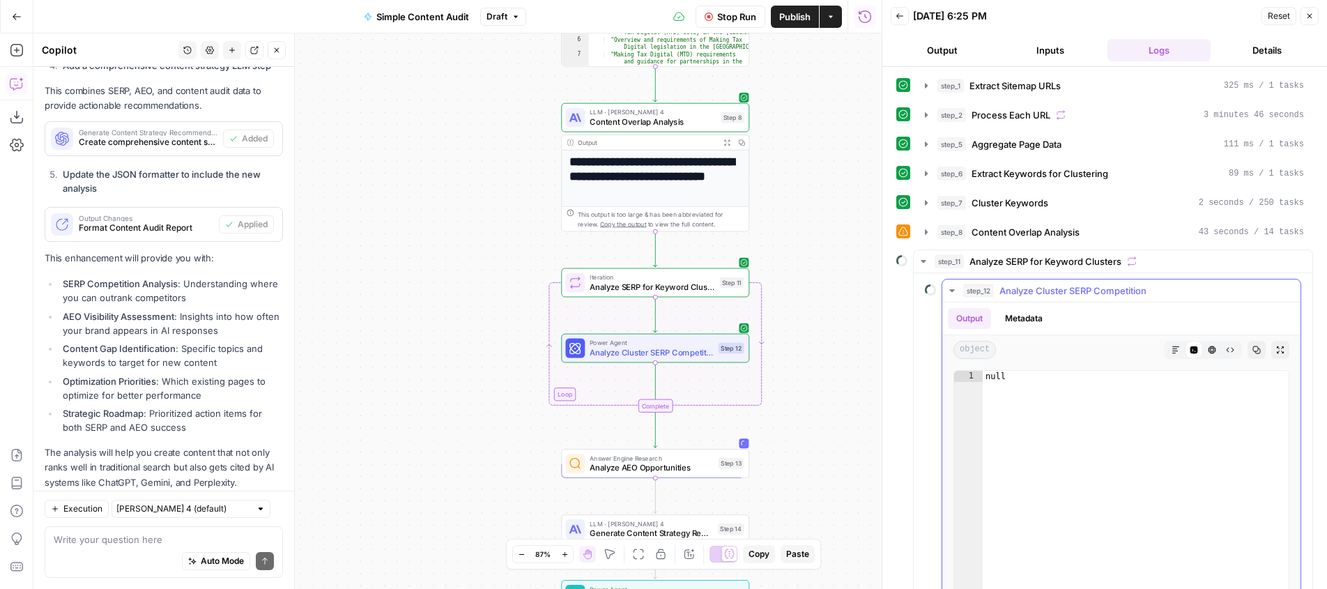
click at [950, 290] on icon "button" at bounding box center [951, 290] width 5 height 3
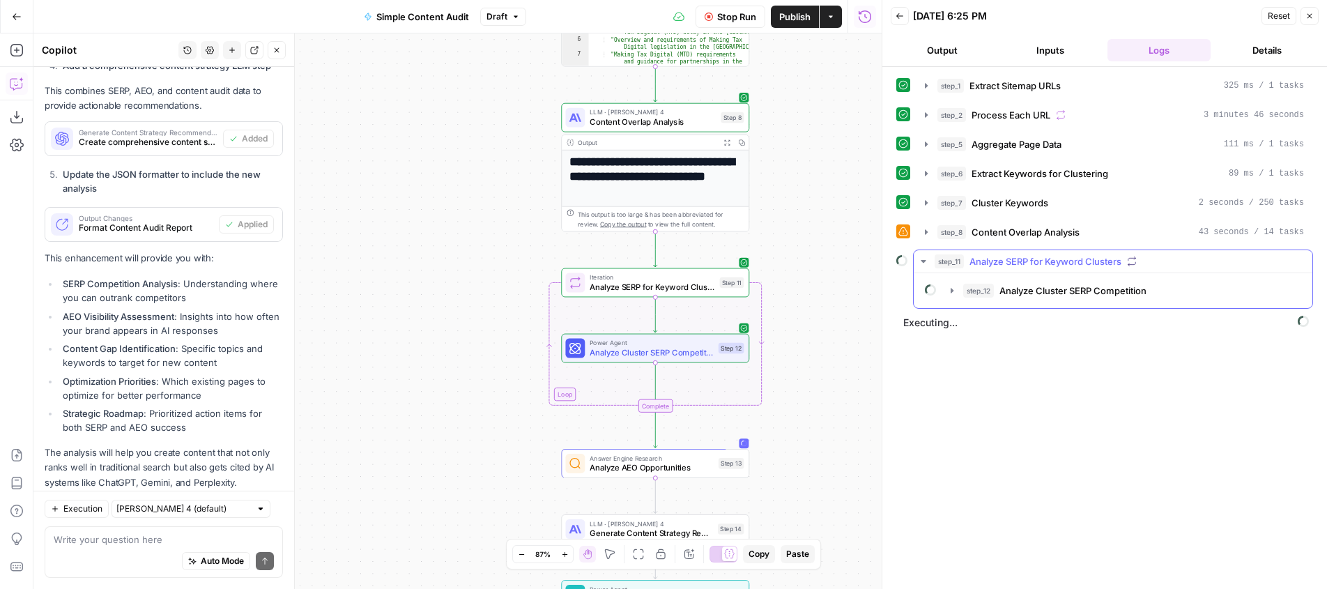
click at [922, 260] on icon "button" at bounding box center [923, 261] width 5 height 3
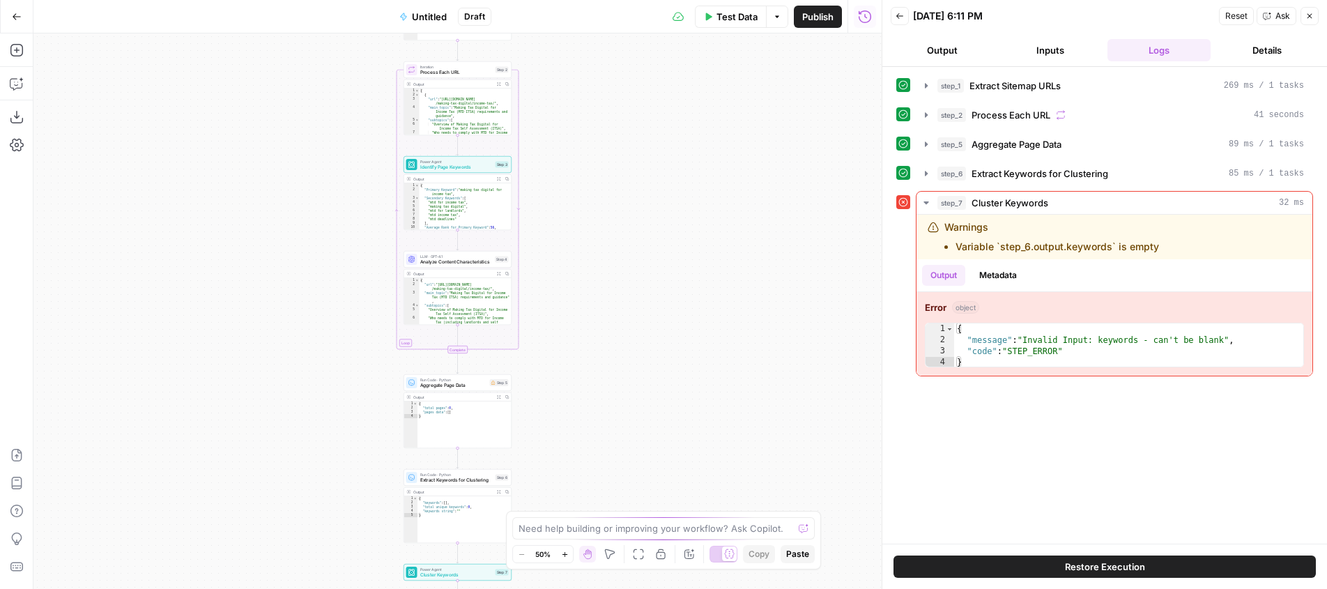
click at [12, 16] on icon "button" at bounding box center [17, 17] width 10 height 10
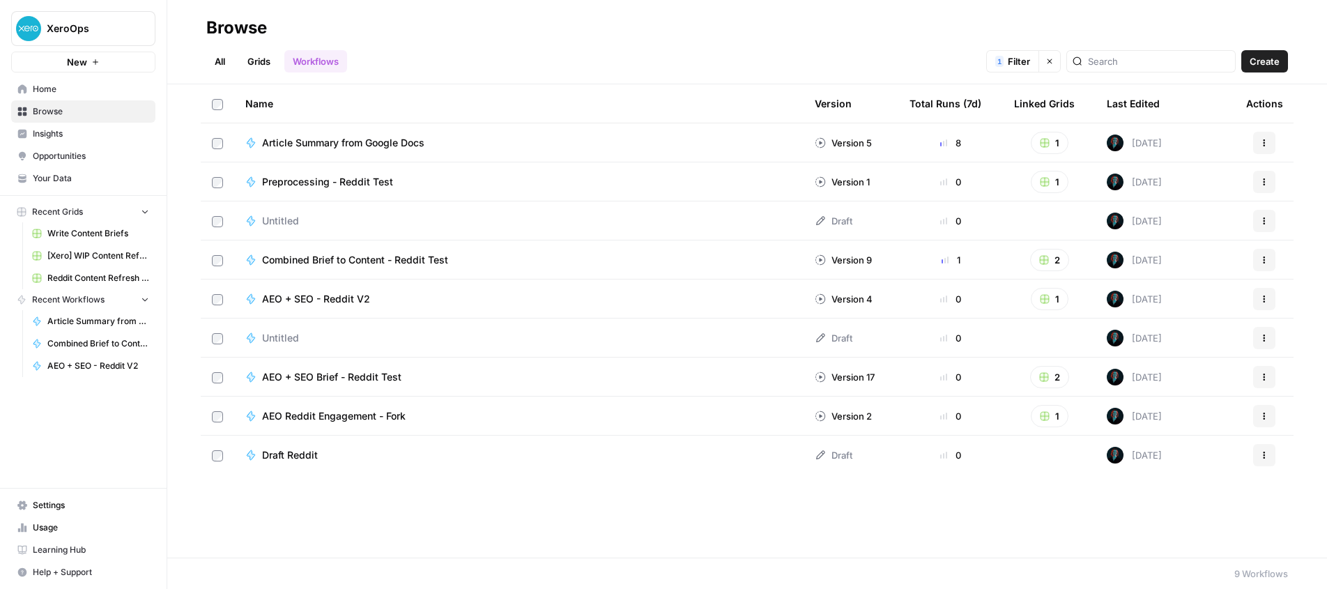
click at [63, 181] on span "Your Data" at bounding box center [91, 178] width 116 height 13
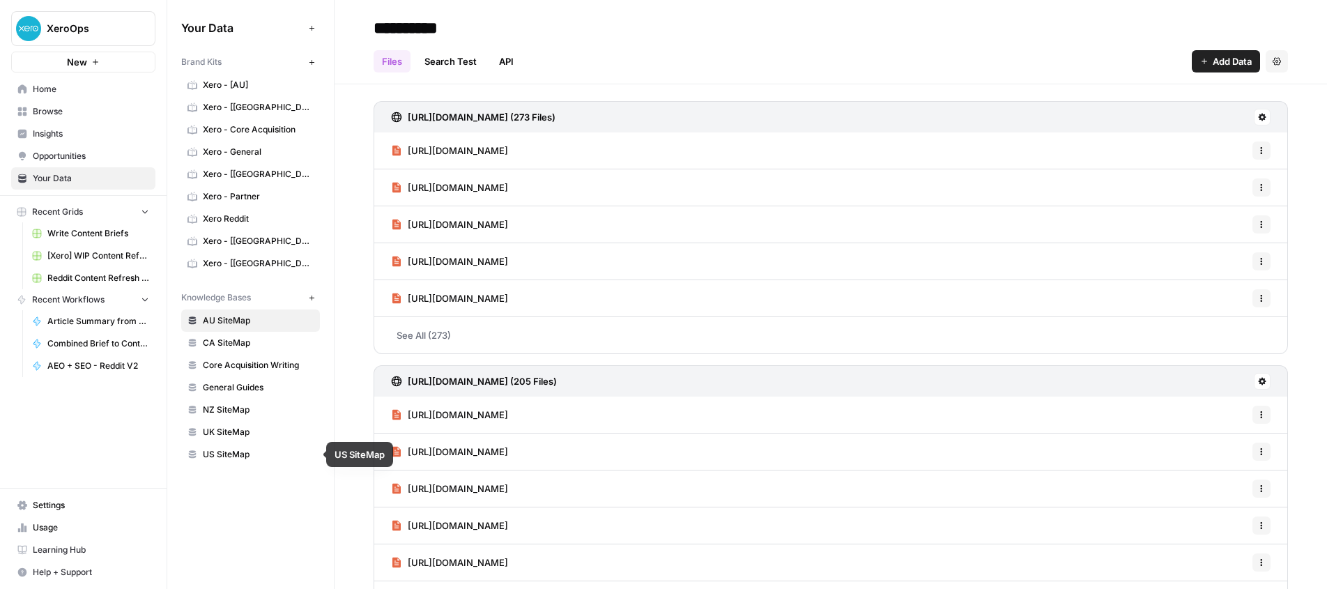
click at [248, 433] on span "UK SiteMap" at bounding box center [258, 432] width 111 height 13
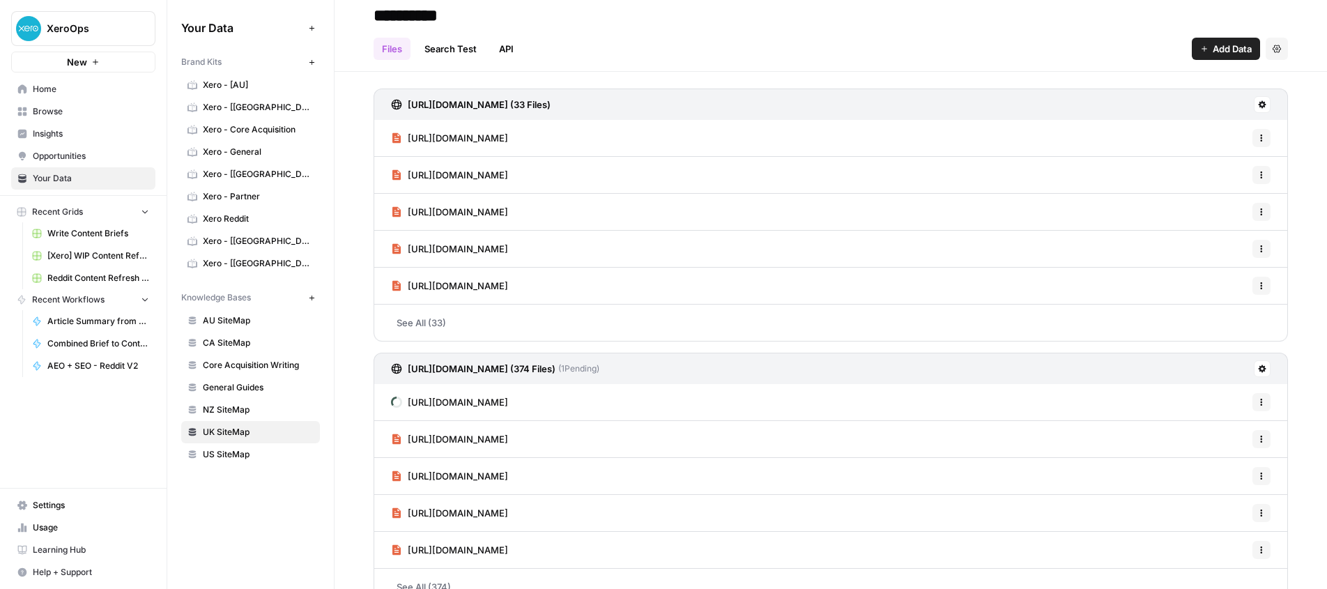
scroll to position [16, 0]
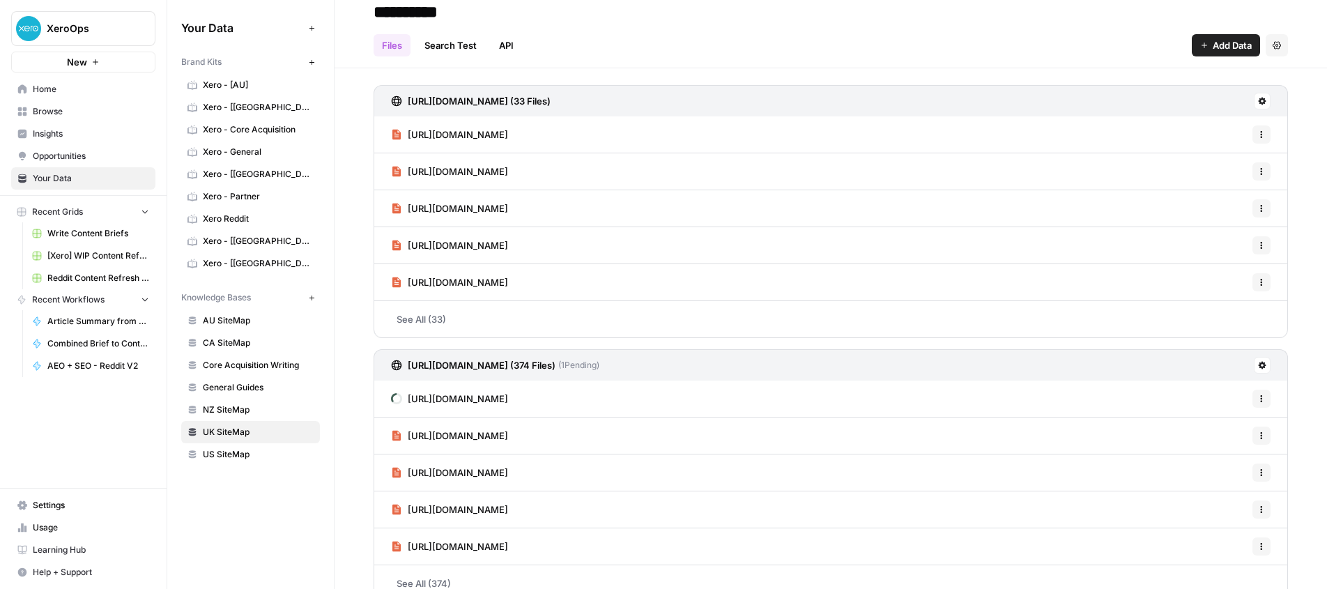
click at [606, 319] on link "See All (33)" at bounding box center [831, 319] width 915 height 36
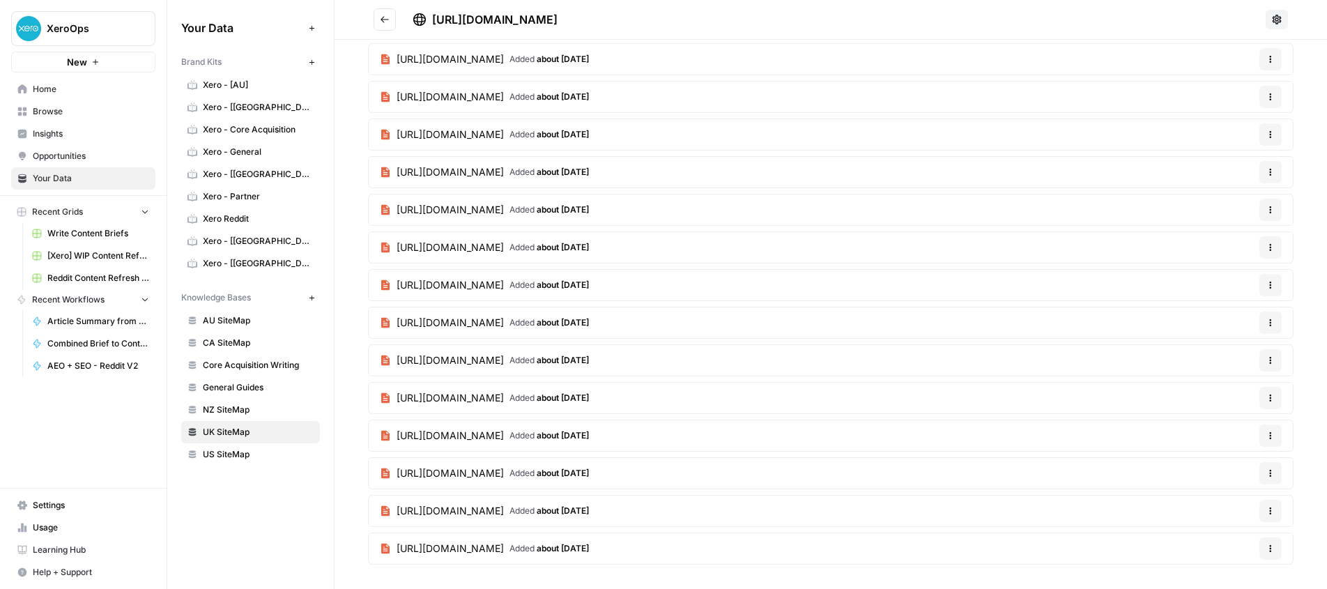
scroll to position [765, 0]
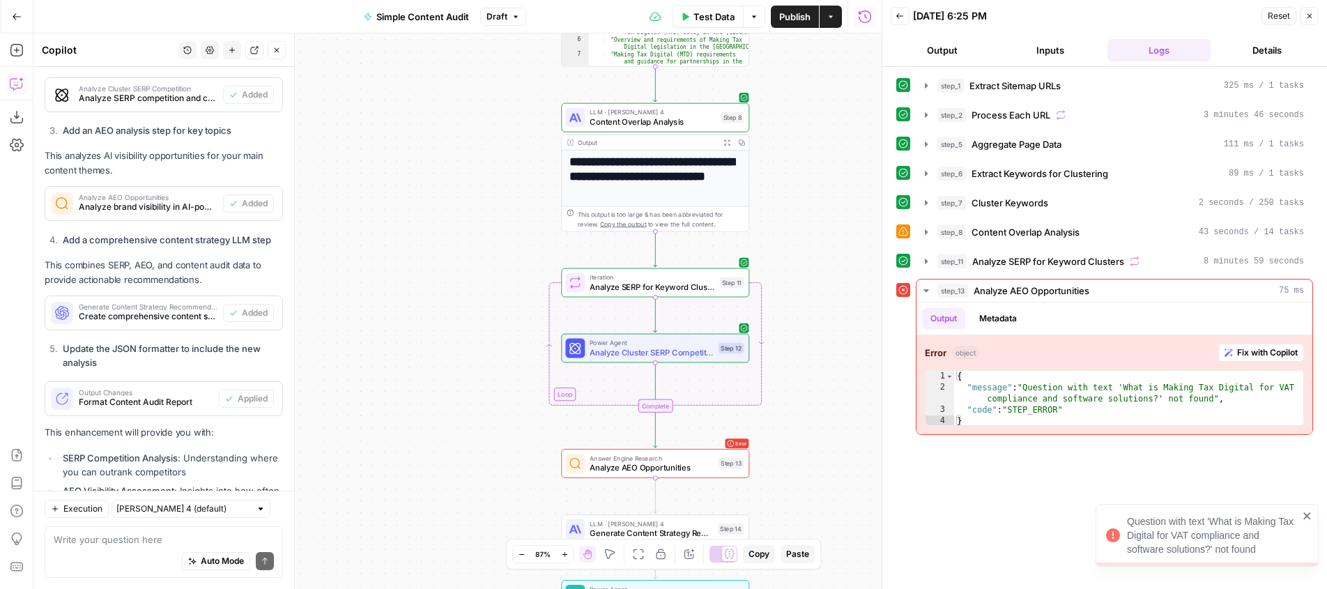
scroll to position [2637, 0]
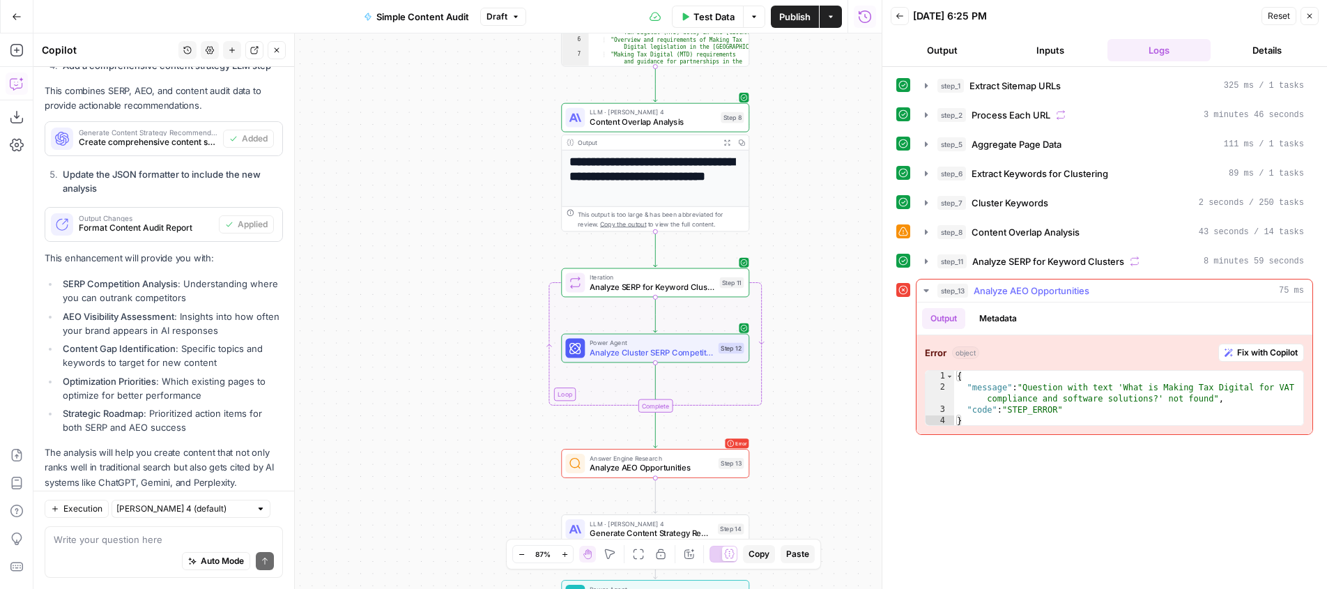
type textarea "**********"
click at [1137, 390] on div "{ "message" : "Question with text 'What is Making Tax Digital for VAT complianc…" at bounding box center [1128, 410] width 349 height 78
click at [1249, 351] on span "Fix with Copilot" at bounding box center [1267, 352] width 61 height 13
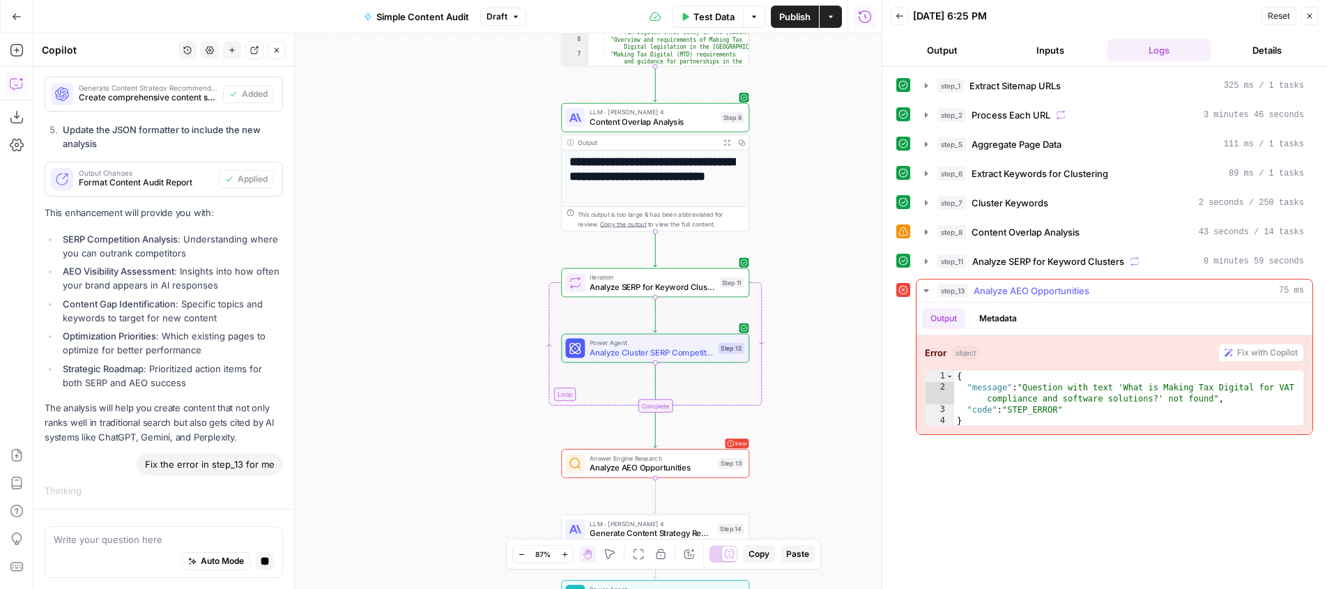
scroll to position [2511, 0]
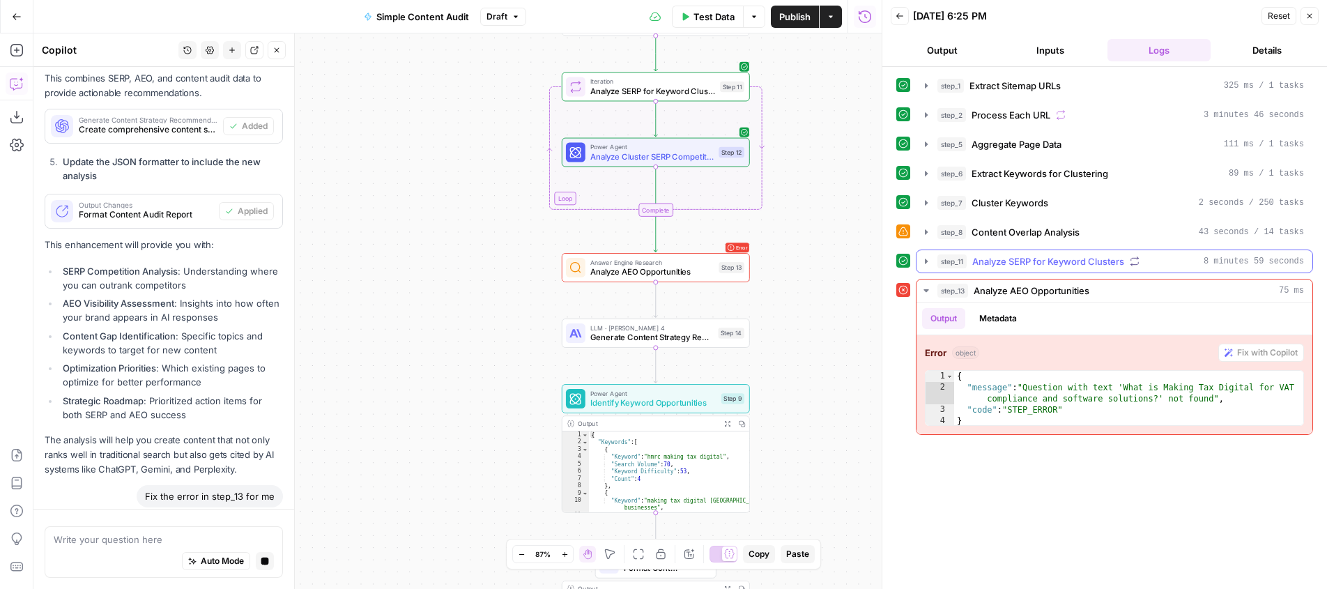
click at [924, 263] on icon "button" at bounding box center [926, 261] width 11 height 11
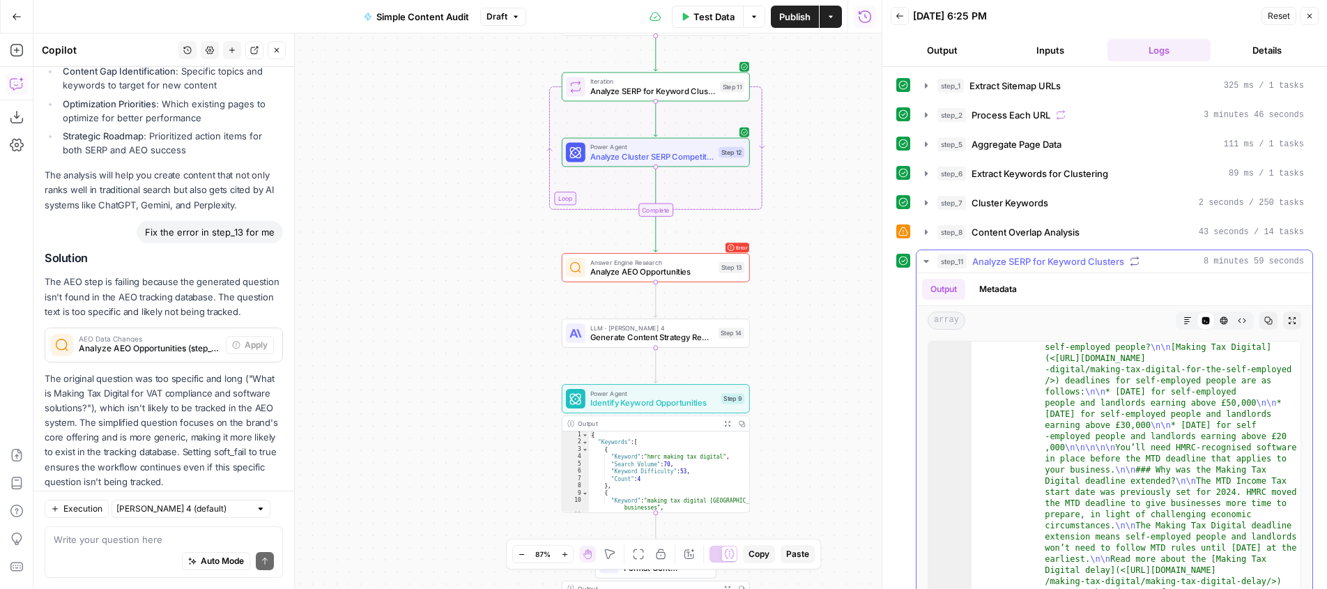
scroll to position [168, 0]
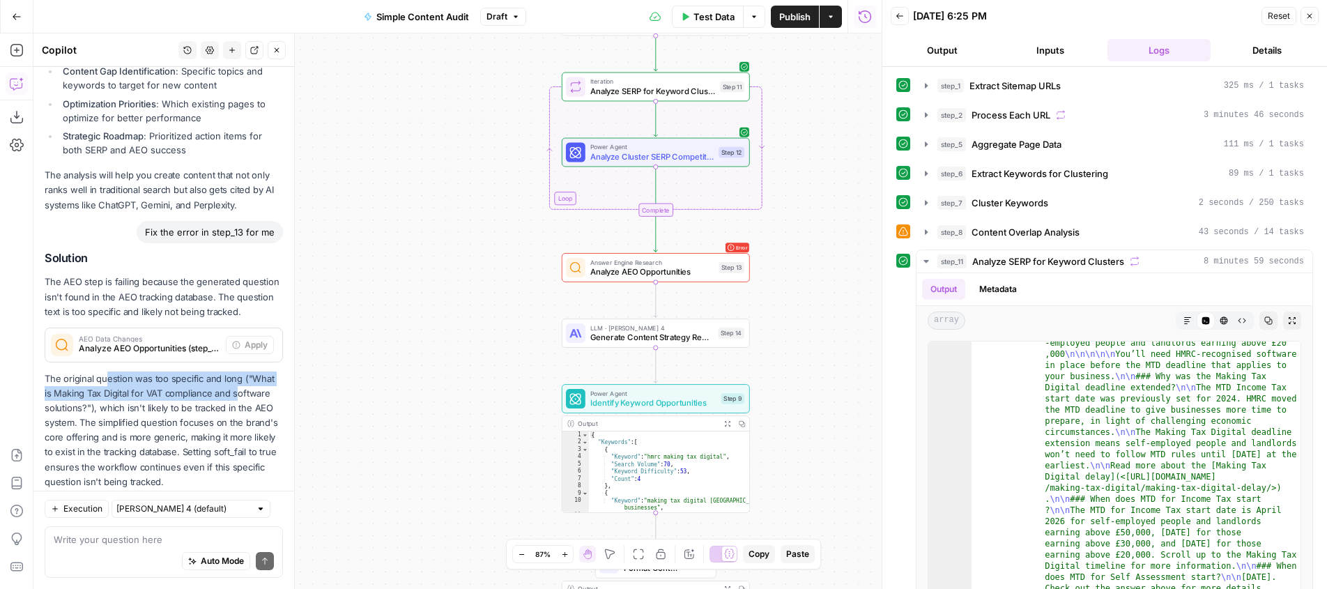
click at [224, 372] on p "The original question was too specific and long ("What is Making Tax Digital fo…" at bounding box center [164, 431] width 238 height 118
click at [166, 372] on p "The original question was too specific and long ("What is Making Tax Digital fo…" at bounding box center [164, 431] width 238 height 118
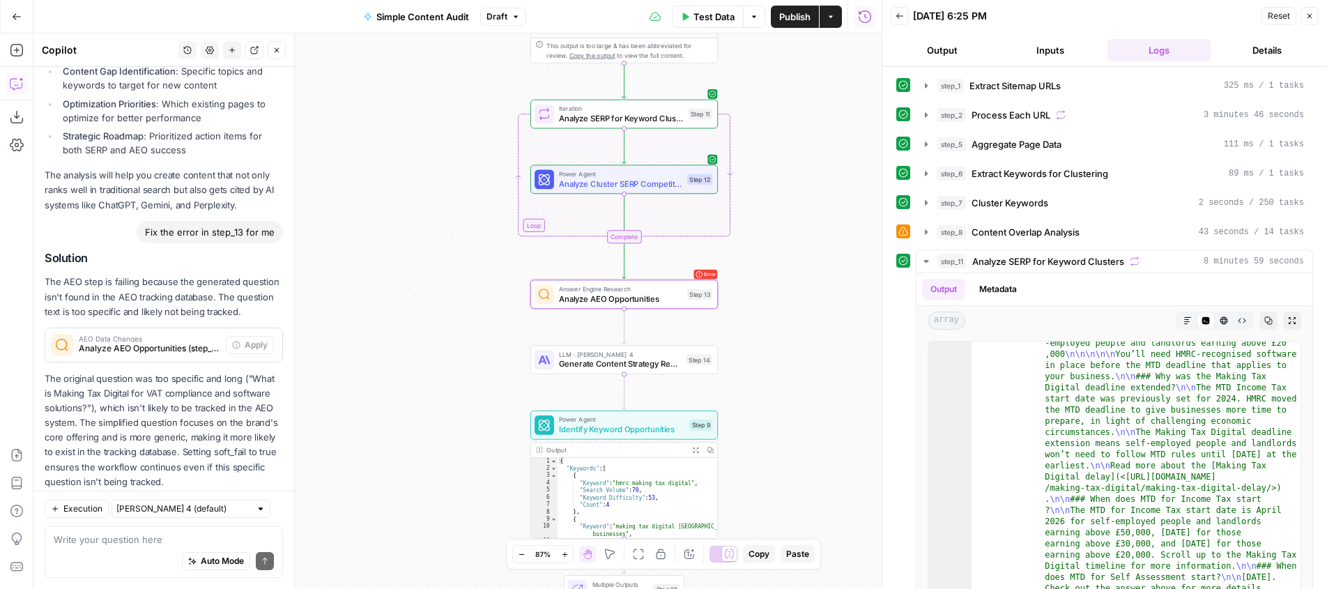
click at [216, 328] on div "AEO Data Changes Analyze AEO Opportunities (step_13)" at bounding box center [135, 344] width 181 height 33
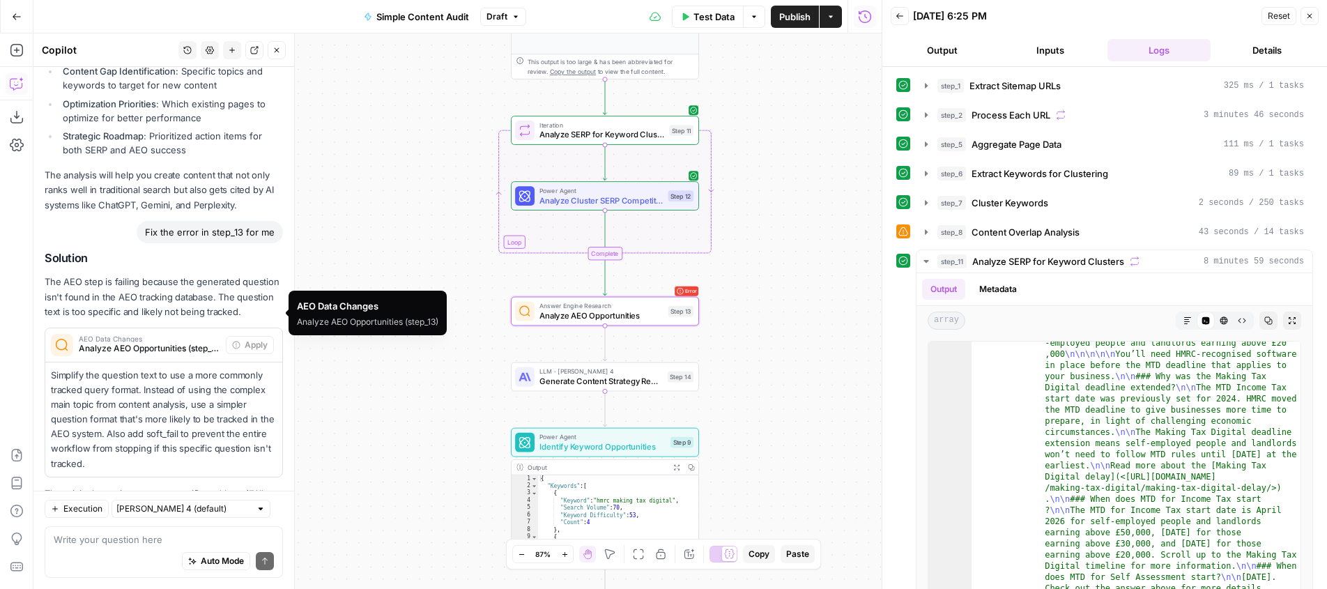
click at [185, 342] on span "Analyze AEO Opportunities (step_13)" at bounding box center [150, 348] width 142 height 13
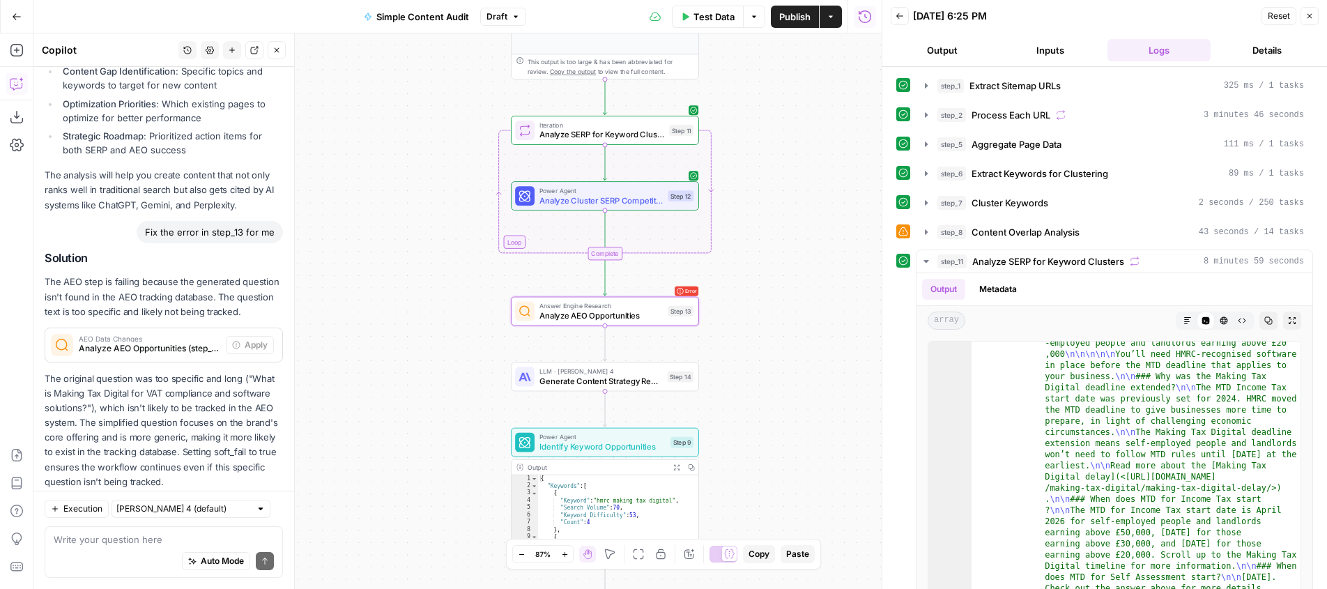
click at [181, 342] on span "Analyze AEO Opportunities (step_13)" at bounding box center [150, 348] width 142 height 13
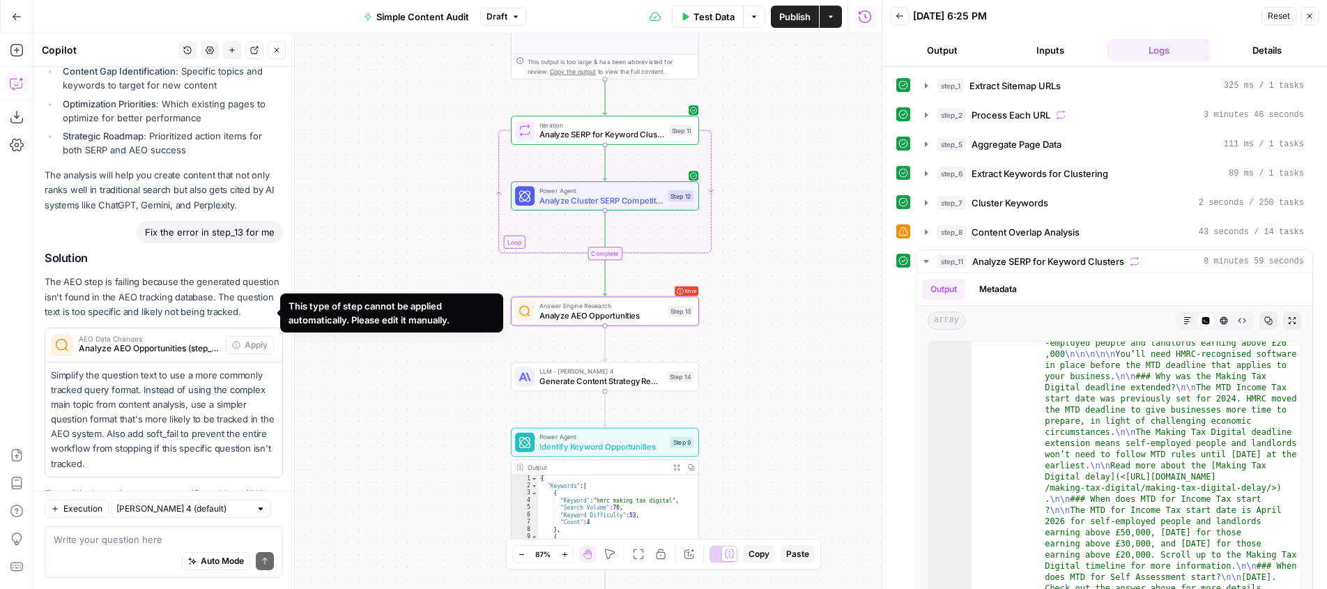
scroll to position [3029, 0]
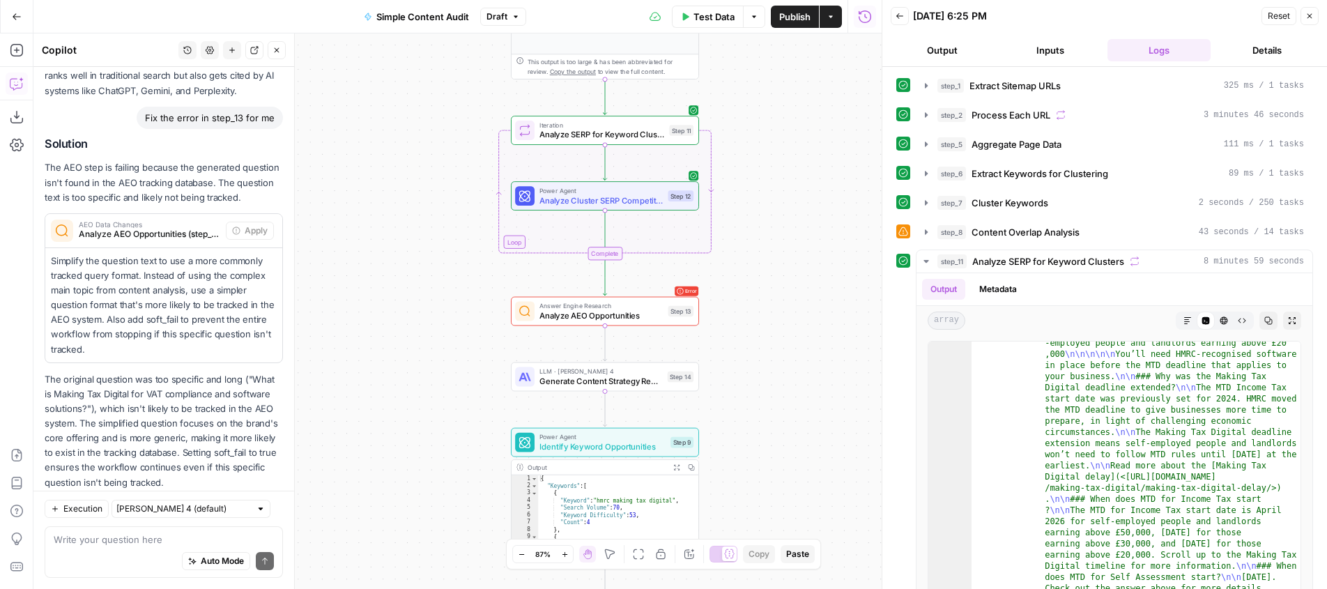
click at [132, 548] on div "Auto Mode Send" at bounding box center [164, 562] width 220 height 31
type textarea "it doesn't let me change the step"
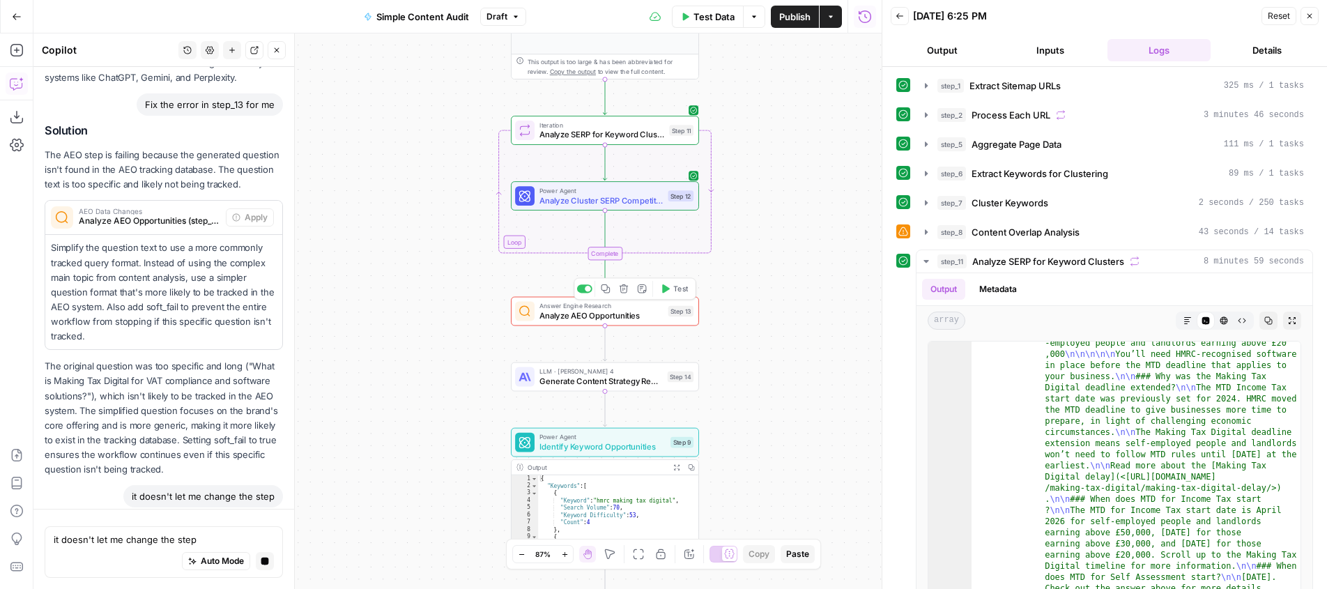
click at [568, 324] on div "Answer Engine Research Analyze AEO Opportunities Step 13 Copy step Delete step …" at bounding box center [605, 311] width 188 height 29
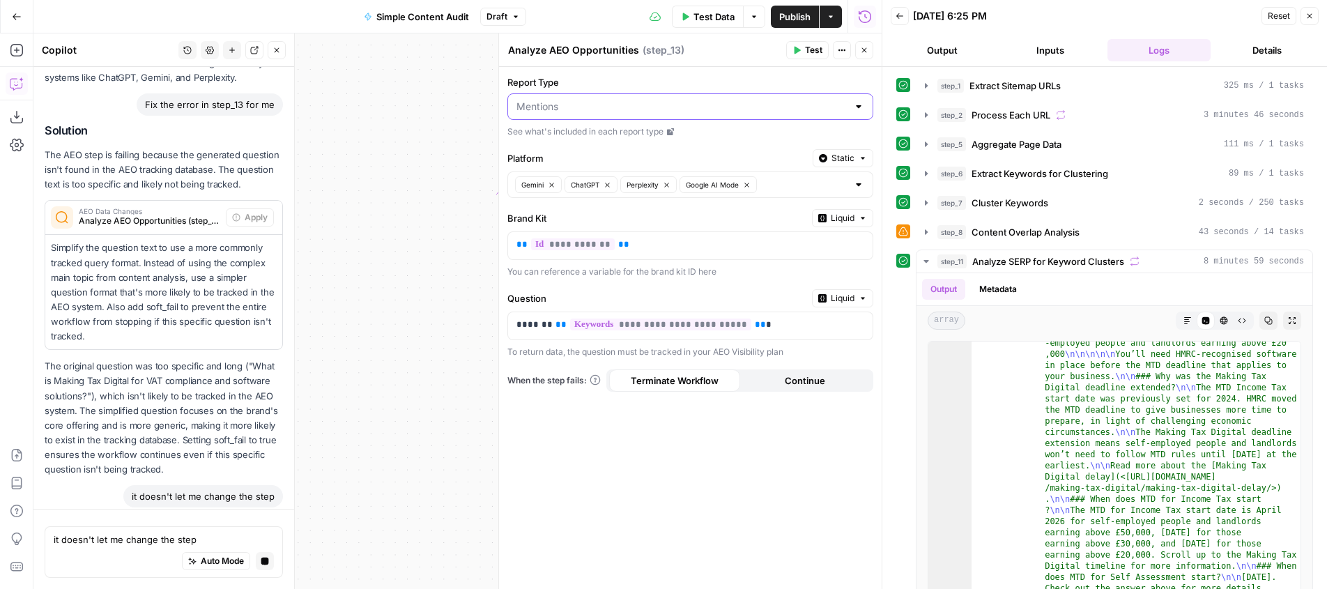
click at [558, 105] on input "Report Type" at bounding box center [682, 107] width 331 height 14
drag, startPoint x: 607, startPoint y: 104, endPoint x: 602, endPoint y: 91, distance: 14.1
click at [607, 104] on input "Report Type" at bounding box center [682, 107] width 331 height 14
type input "Mentions"
click at [597, 76] on label "Report Type" at bounding box center [691, 82] width 366 height 14
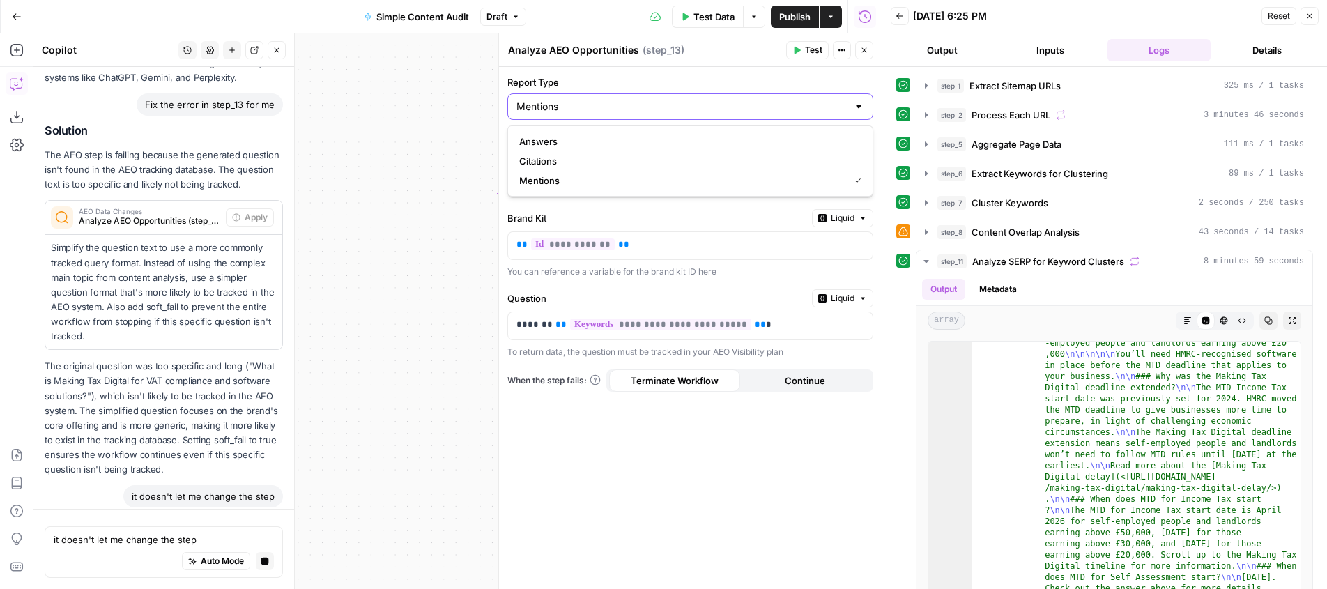
click at [597, 100] on input "Mentions" at bounding box center [682, 107] width 331 height 14
type input "Mentions"
click at [598, 77] on label "Report Type" at bounding box center [691, 82] width 366 height 14
click at [598, 100] on input "Mentions" at bounding box center [682, 107] width 331 height 14
click at [581, 185] on span "Mentions" at bounding box center [681, 181] width 324 height 14
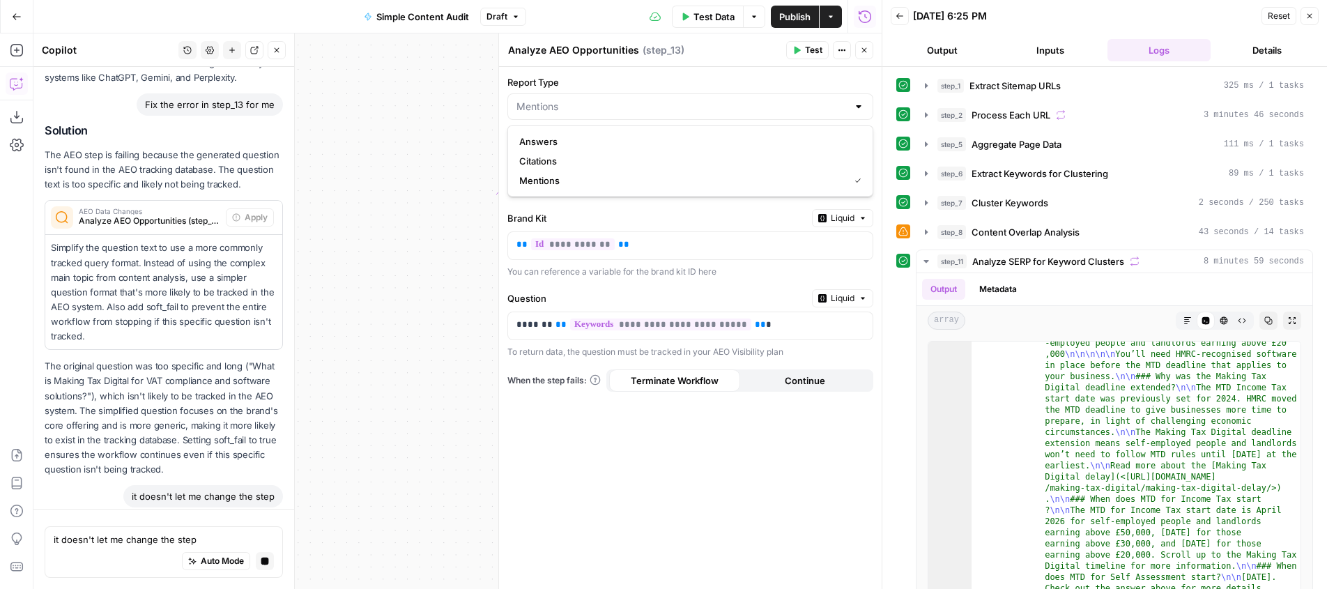
type input "Mentions"
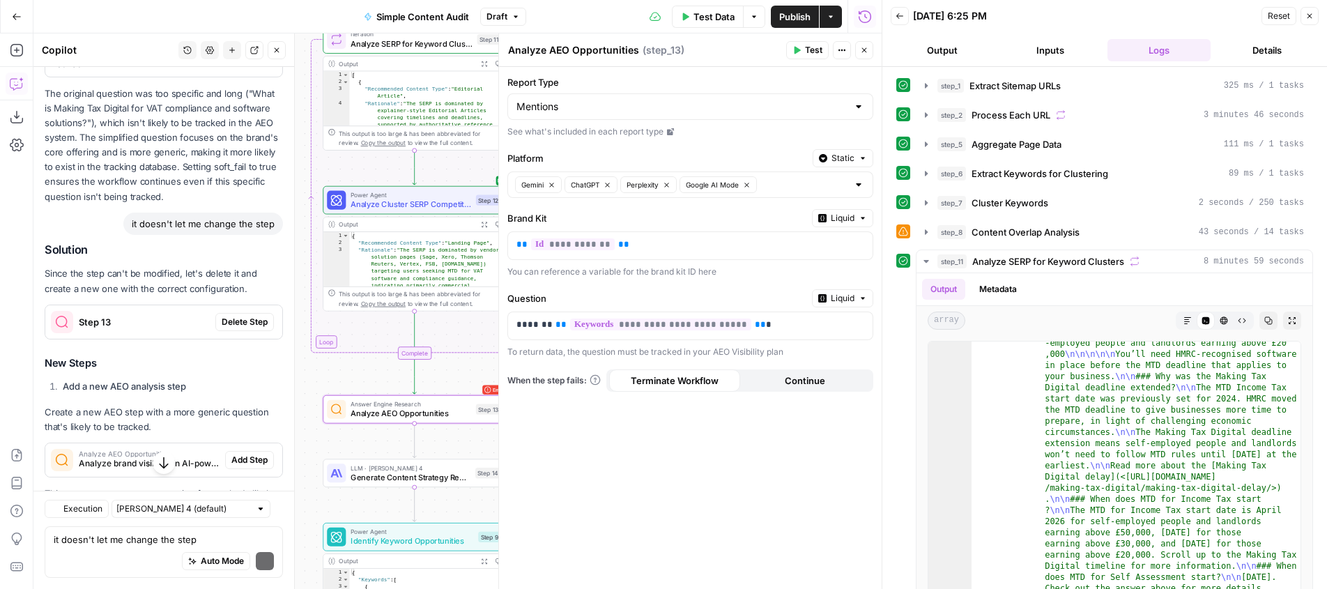
click at [240, 313] on button "Delete Step" at bounding box center [244, 322] width 59 height 18
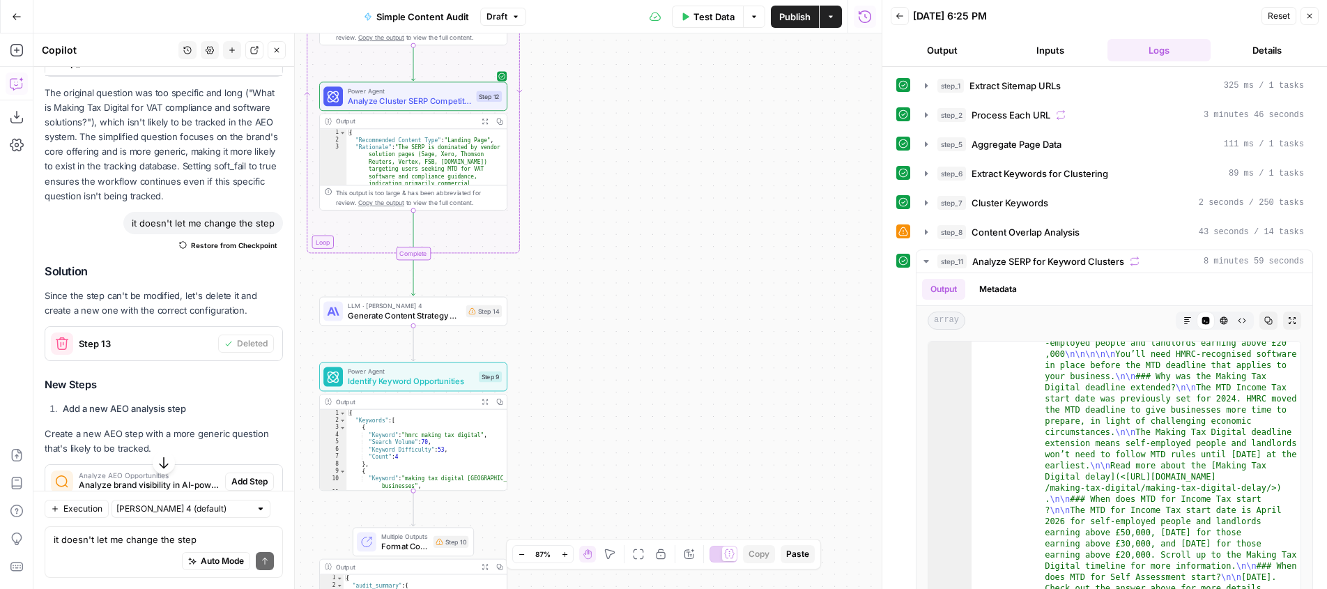
scroll to position [3293, 0]
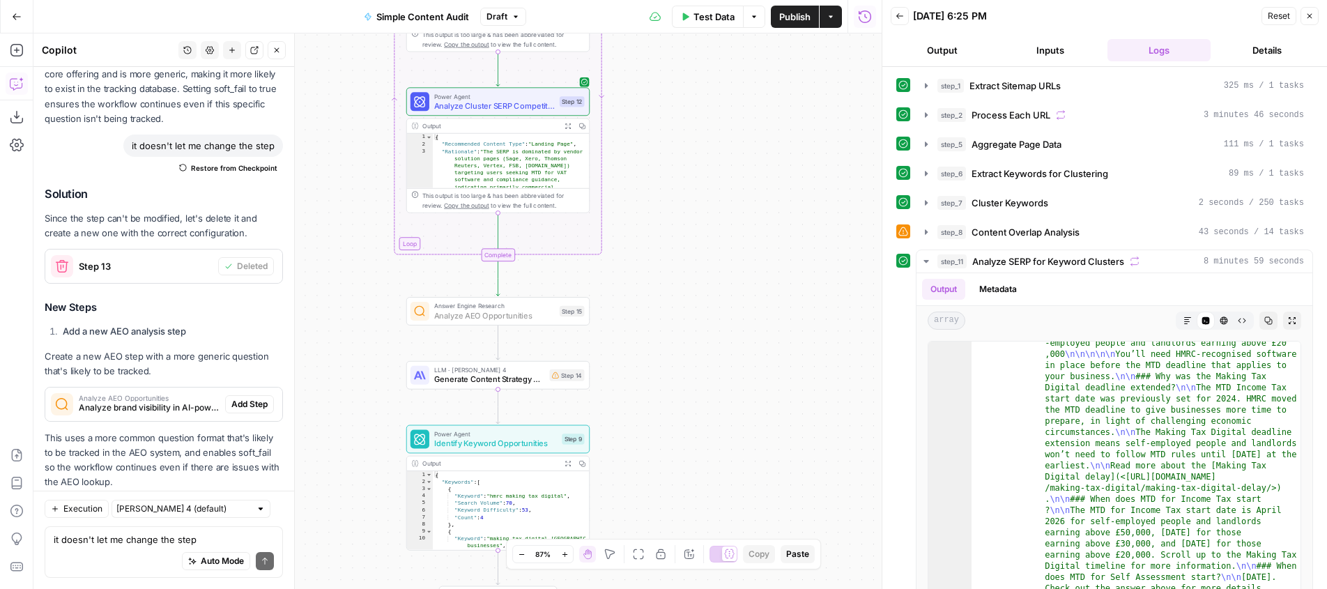
click at [242, 395] on button "Add Step" at bounding box center [249, 404] width 49 height 18
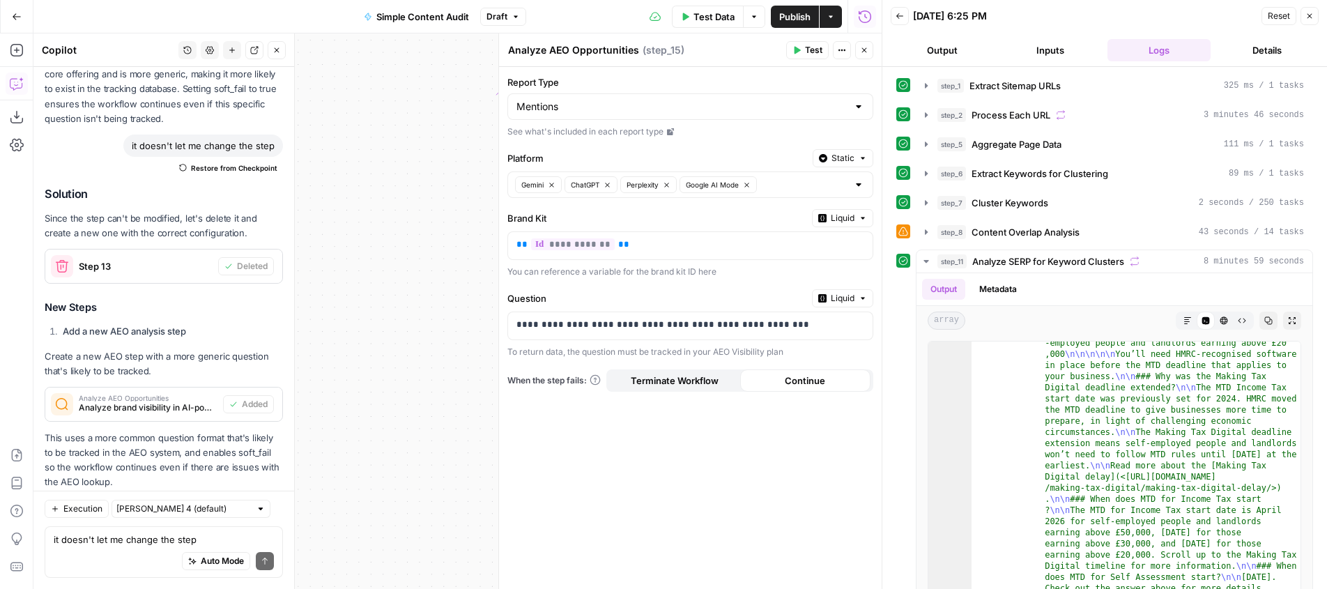
click at [793, 51] on icon "button" at bounding box center [797, 50] width 8 height 8
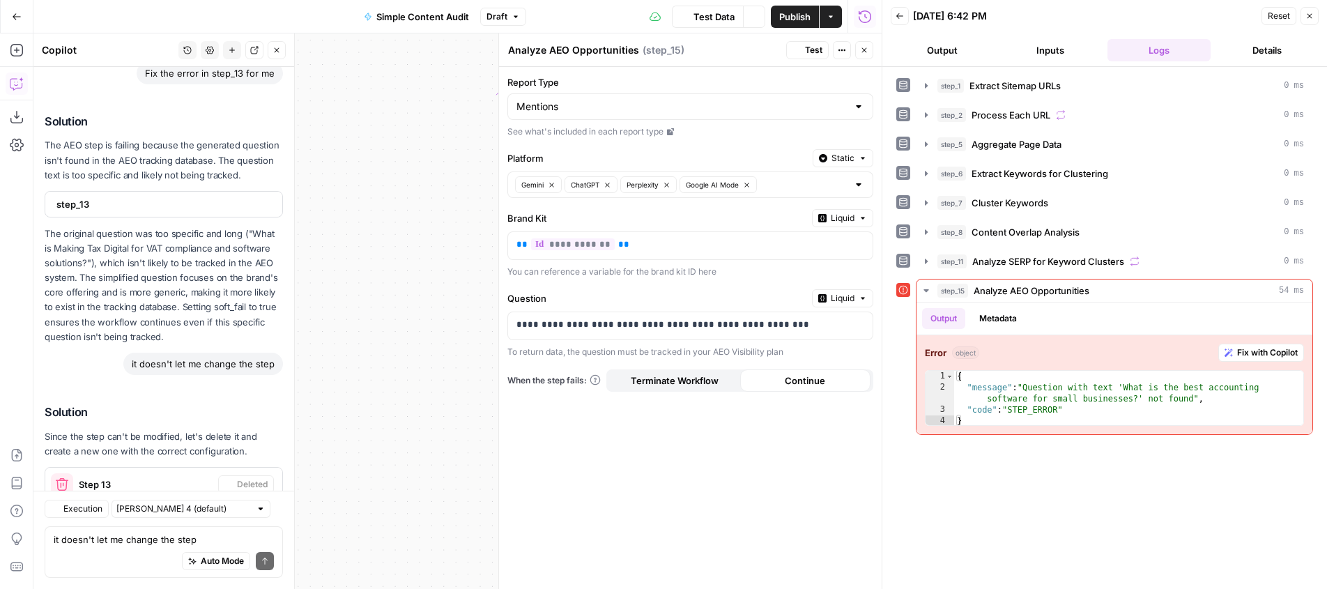
scroll to position [3292, 0]
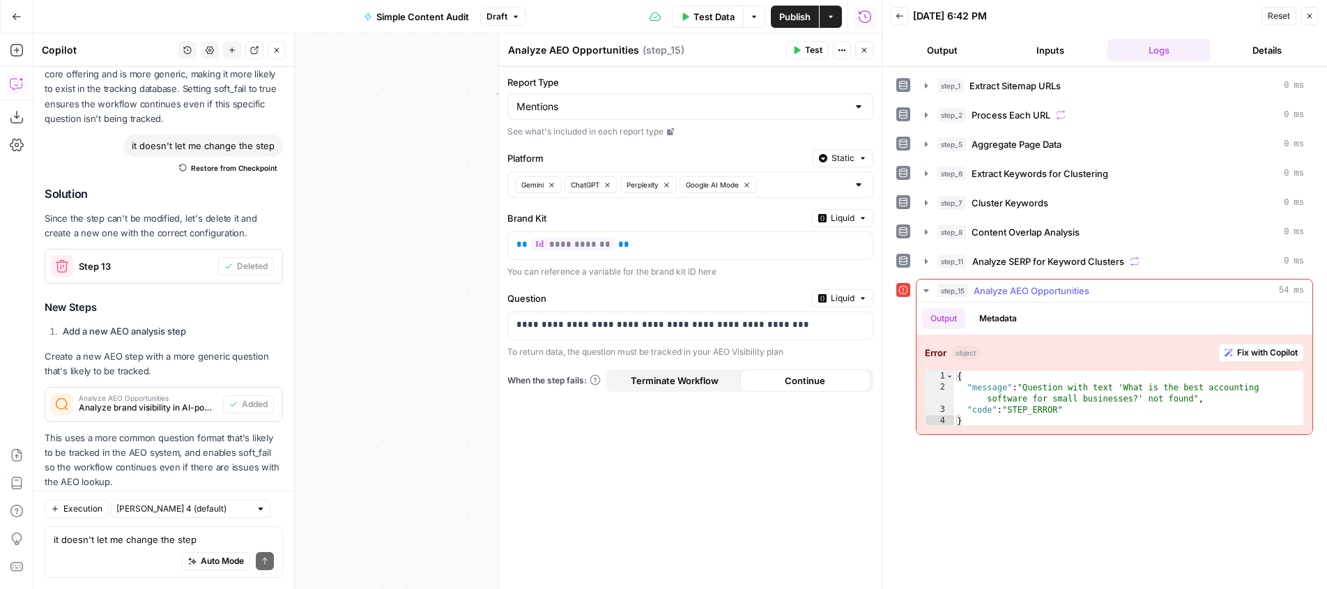
click at [1255, 353] on span "Fix with Copilot" at bounding box center [1267, 352] width 61 height 13
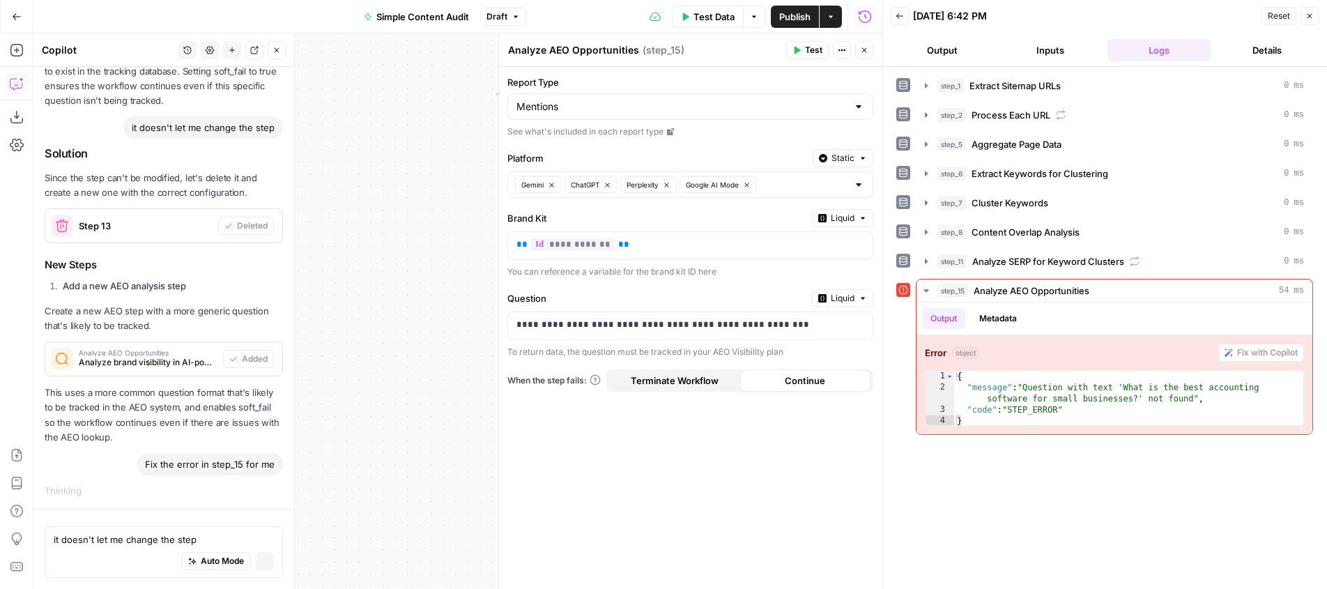
scroll to position [3116, 0]
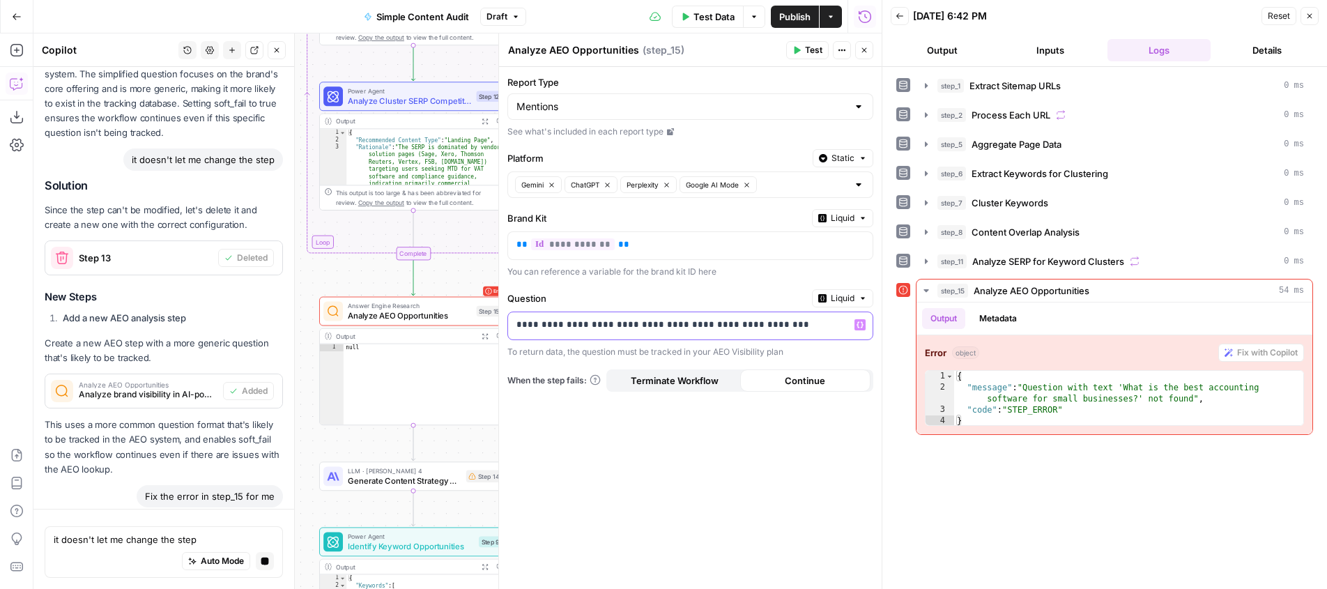
click at [782, 325] on p "**********" at bounding box center [680, 325] width 326 height 14
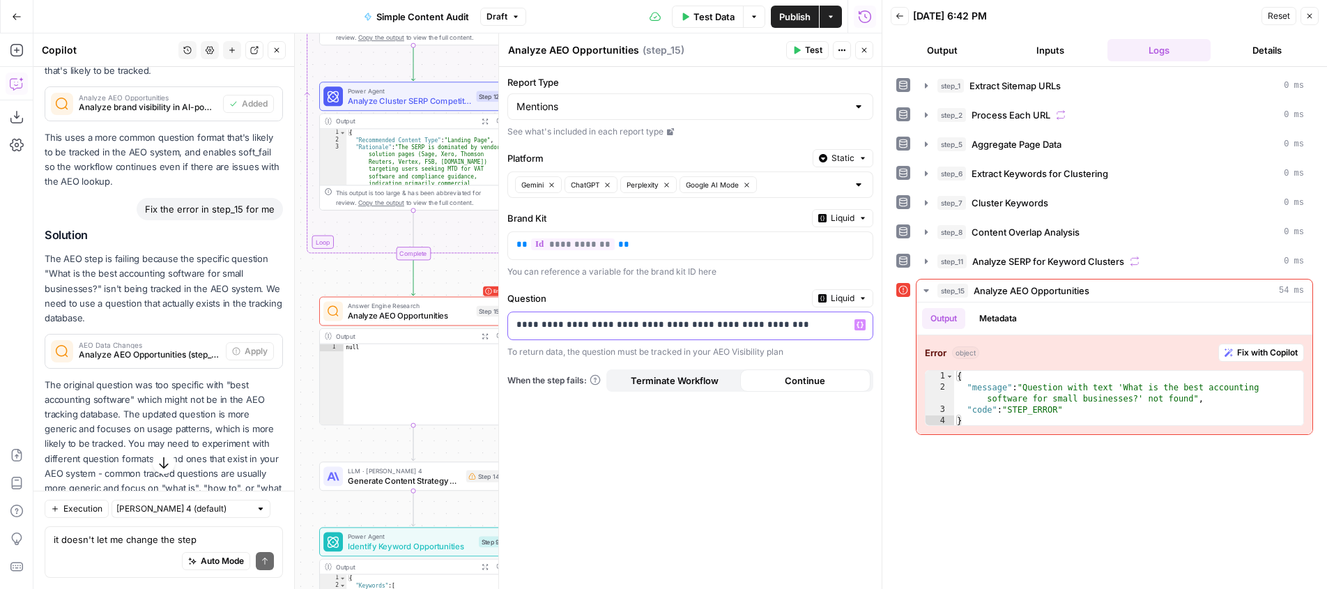
scroll to position [3613, 0]
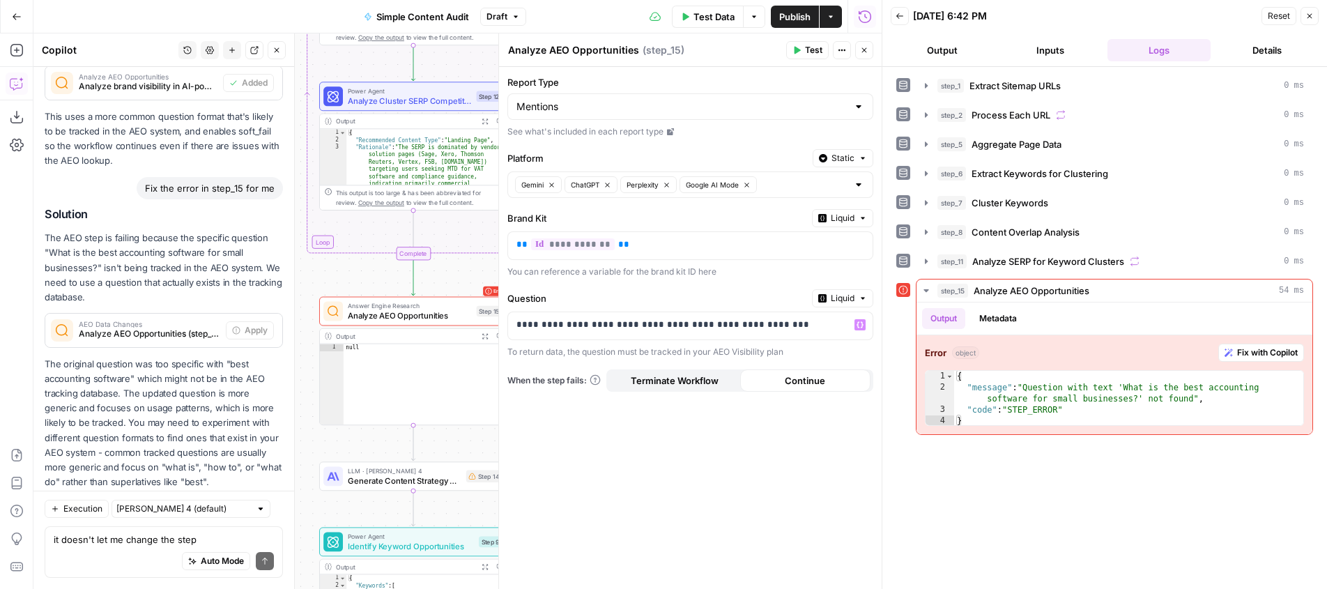
click at [386, 310] on span "Analyze AEO Opportunities" at bounding box center [410, 316] width 124 height 12
click at [434, 291] on icon "button" at bounding box center [432, 288] width 9 height 9
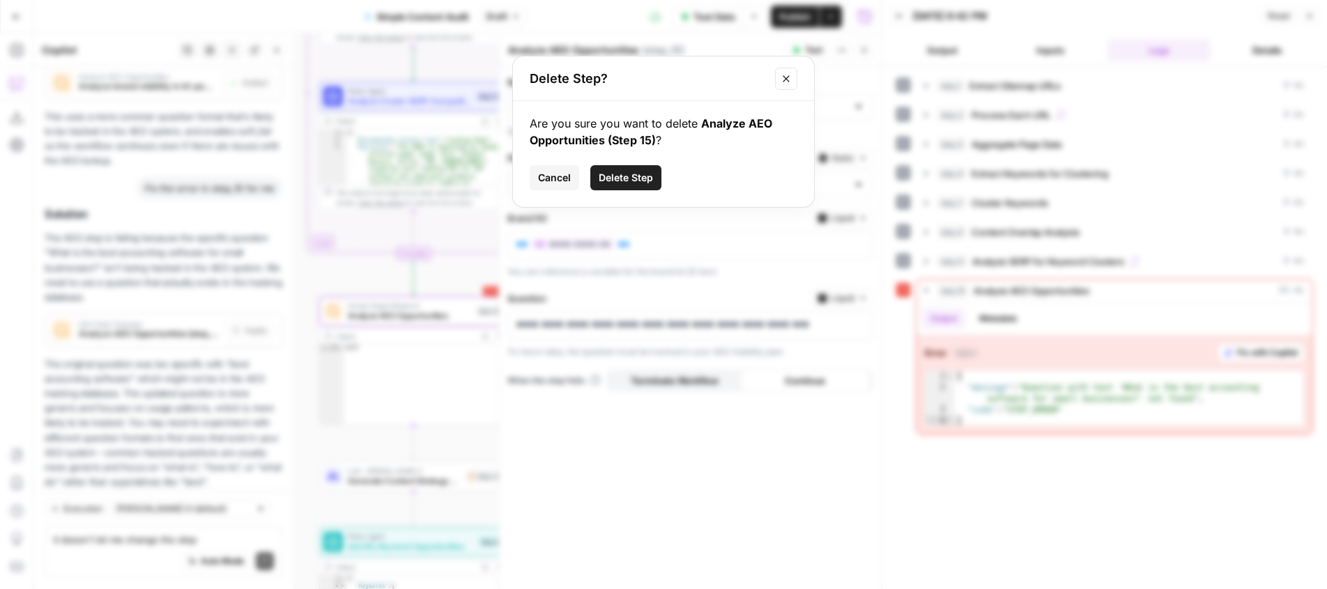
click at [630, 185] on button "Delete Step" at bounding box center [625, 177] width 71 height 25
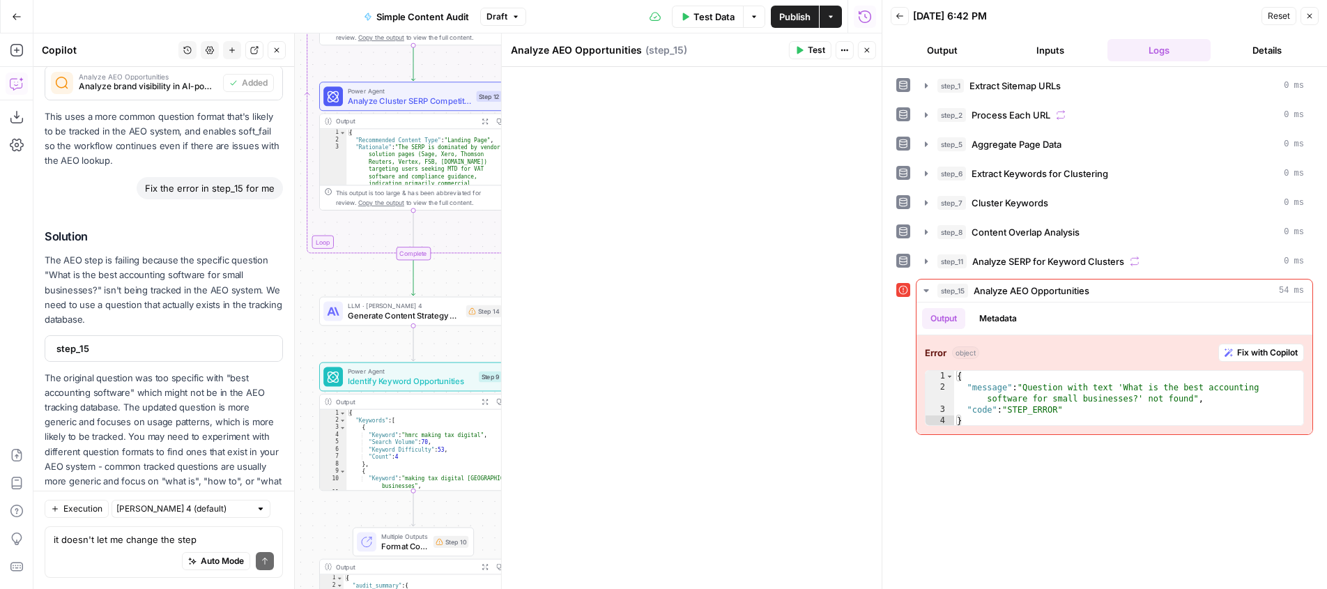
scroll to position [3627, 0]
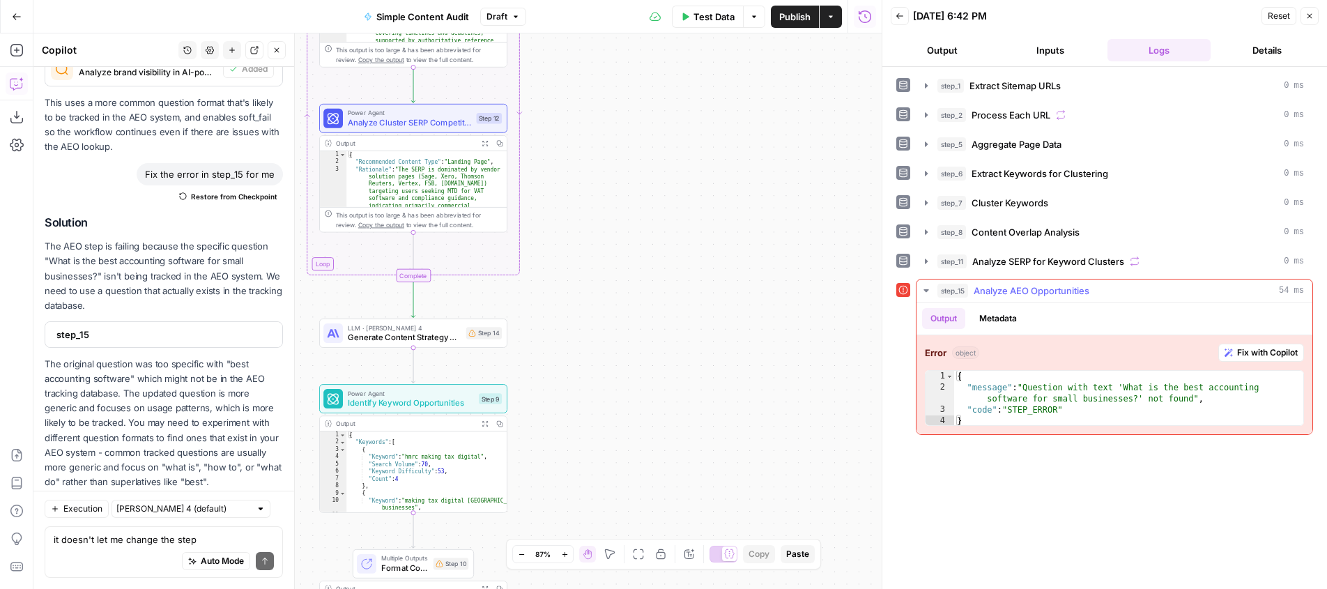
click at [928, 289] on icon "button" at bounding box center [926, 290] width 5 height 3
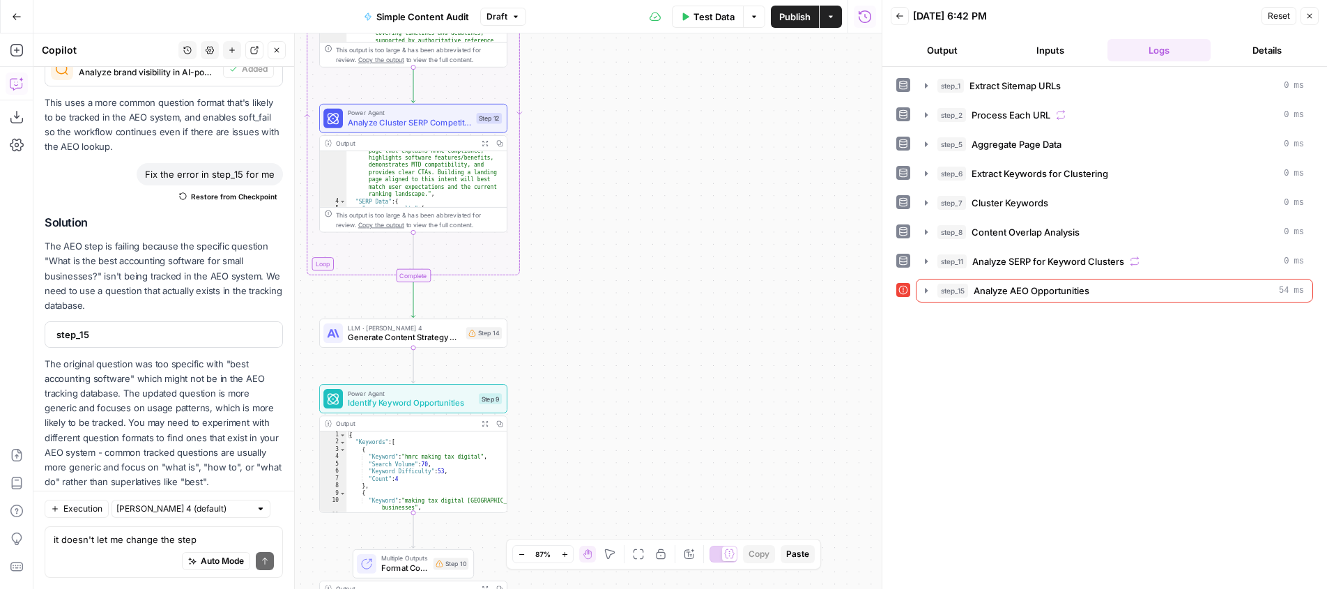
scroll to position [105, 0]
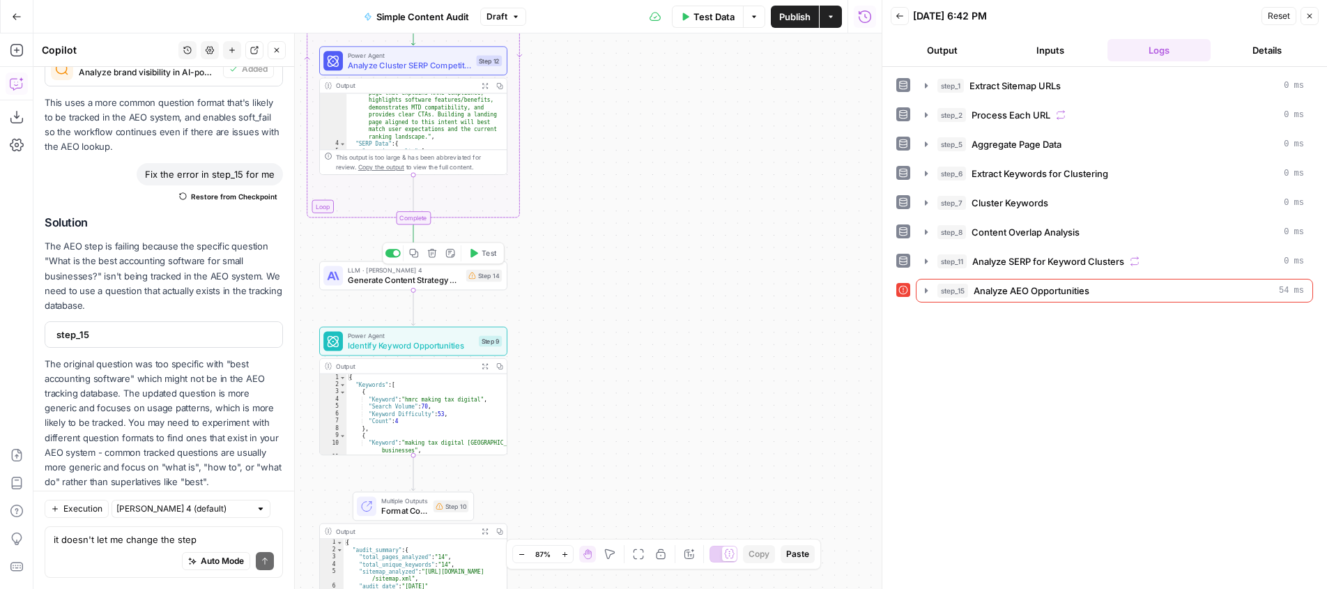
drag, startPoint x: 485, startPoint y: 252, endPoint x: 494, endPoint y: 266, distance: 16.6
click at [485, 252] on span "Test" at bounding box center [489, 252] width 15 height 11
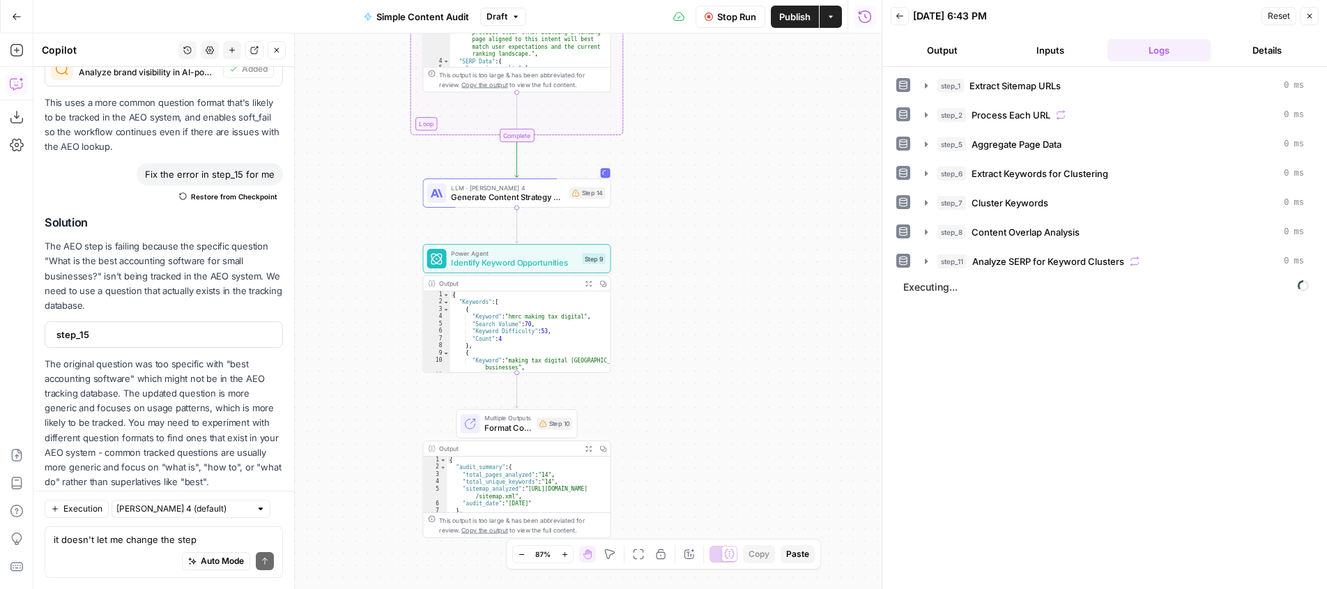
drag, startPoint x: 586, startPoint y: 283, endPoint x: 657, endPoint y: 229, distance: 89.1
click at [657, 229] on div "Workflow Input Settings Inputs Content Processing Extract Sitemap URLs Step 1 O…" at bounding box center [457, 311] width 848 height 556
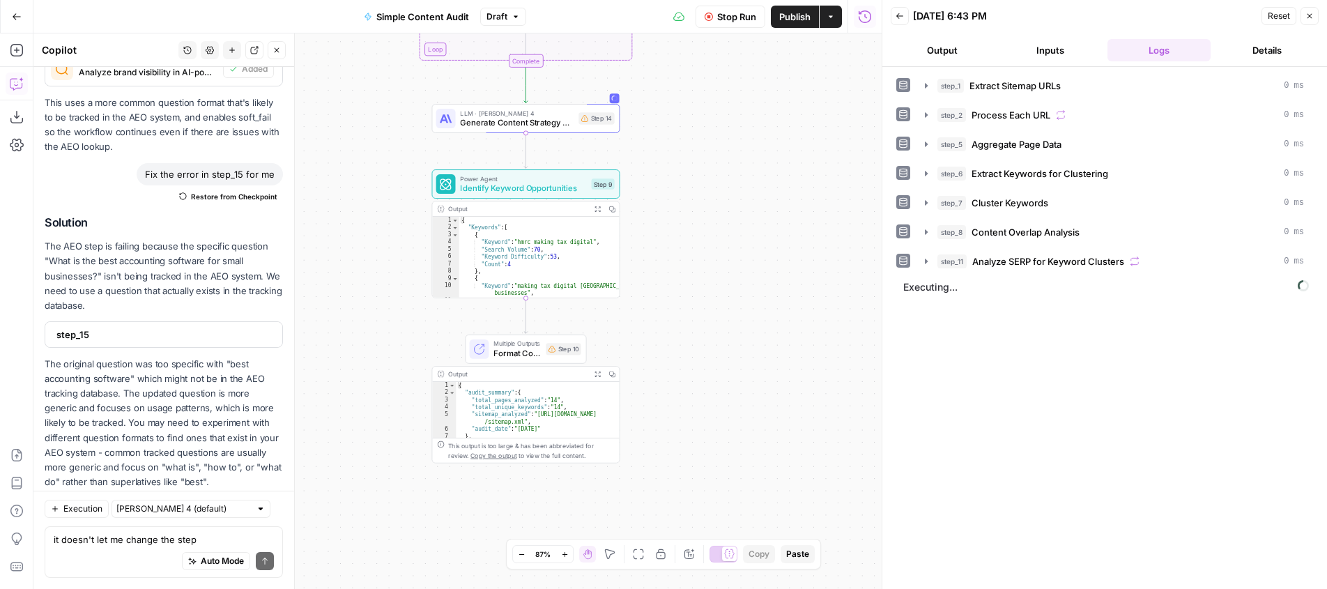
drag, startPoint x: 675, startPoint y: 325, endPoint x: 683, endPoint y: 252, distance: 73.7
click at [683, 252] on div "Workflow Input Settings Inputs Content Processing Extract Sitemap URLs Step 1 O…" at bounding box center [457, 311] width 848 height 556
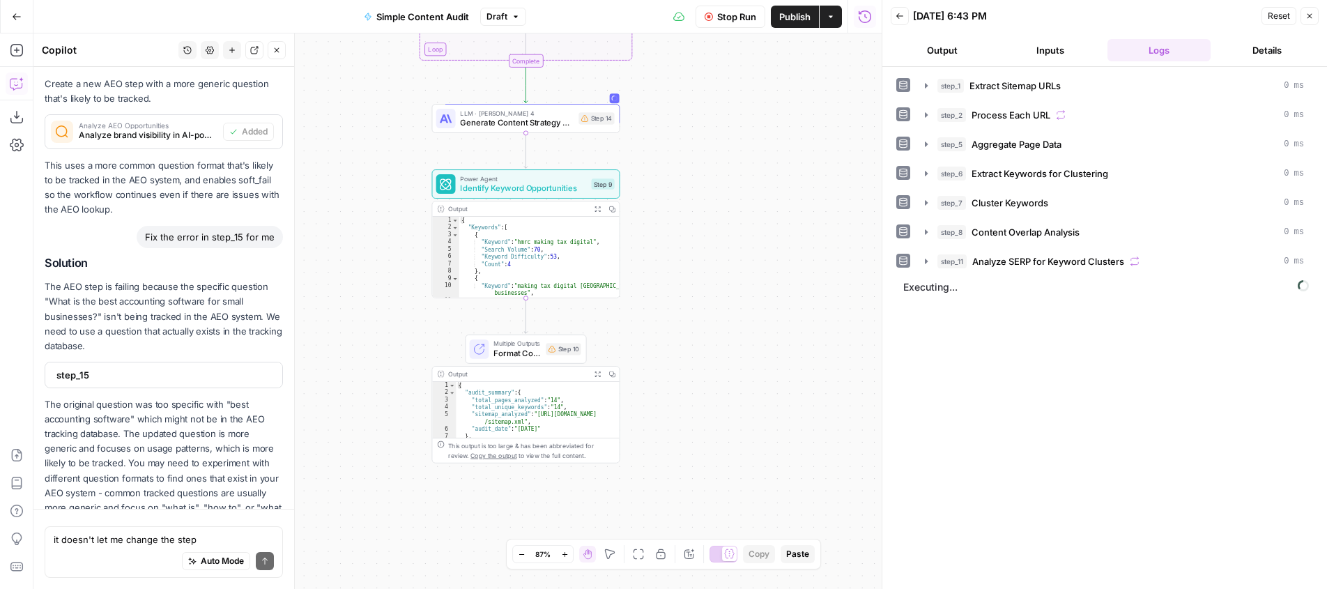
scroll to position [3627, 0]
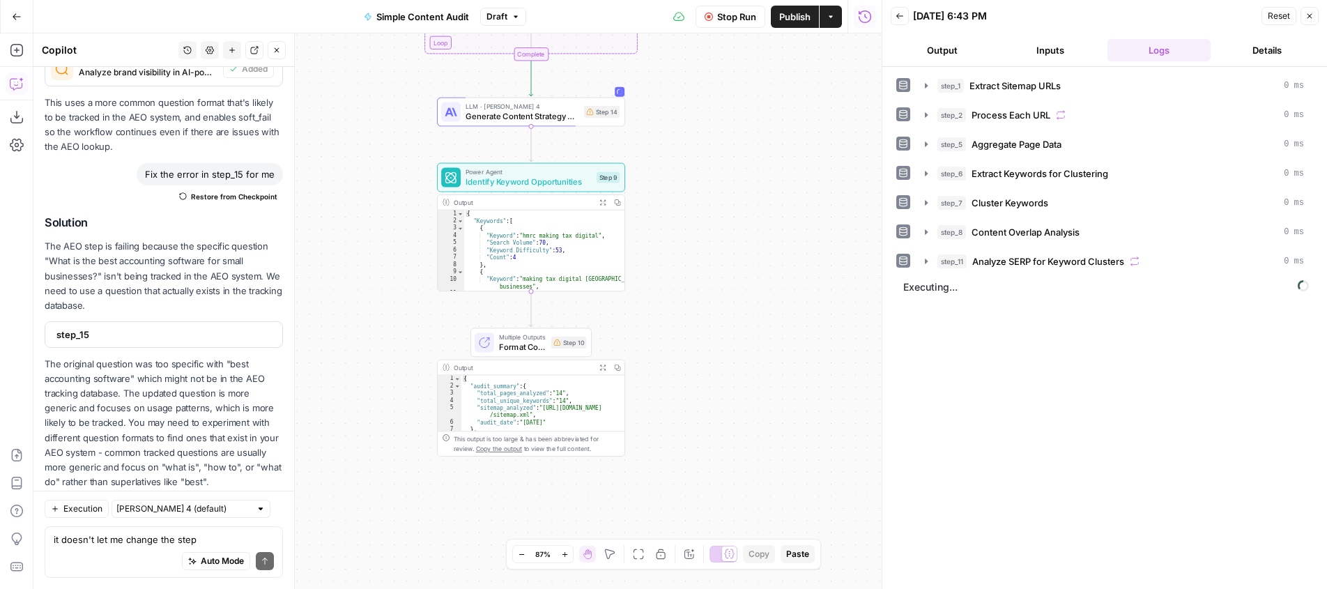
click at [717, 18] on span "Stop Run" at bounding box center [736, 17] width 39 height 14
click at [696, 15] on span "Test Data" at bounding box center [714, 17] width 41 height 14
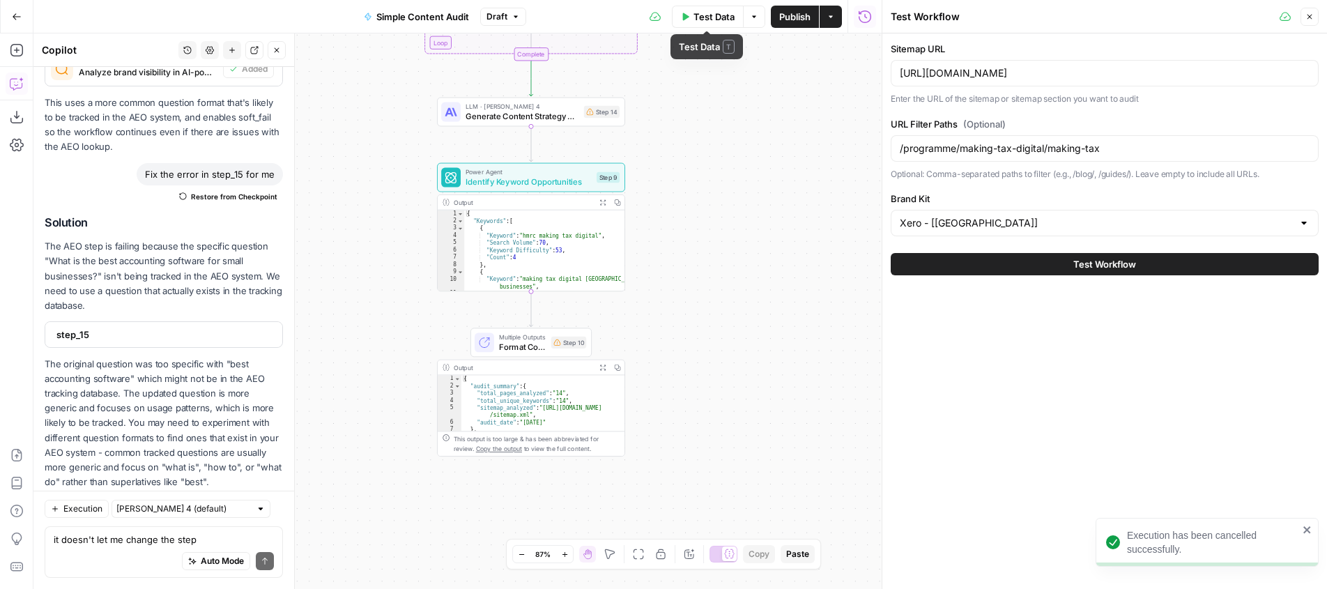
drag, startPoint x: 1051, startPoint y: 265, endPoint x: 1041, endPoint y: 262, distance: 10.2
click at [1051, 265] on button "Test Workflow" at bounding box center [1105, 264] width 428 height 22
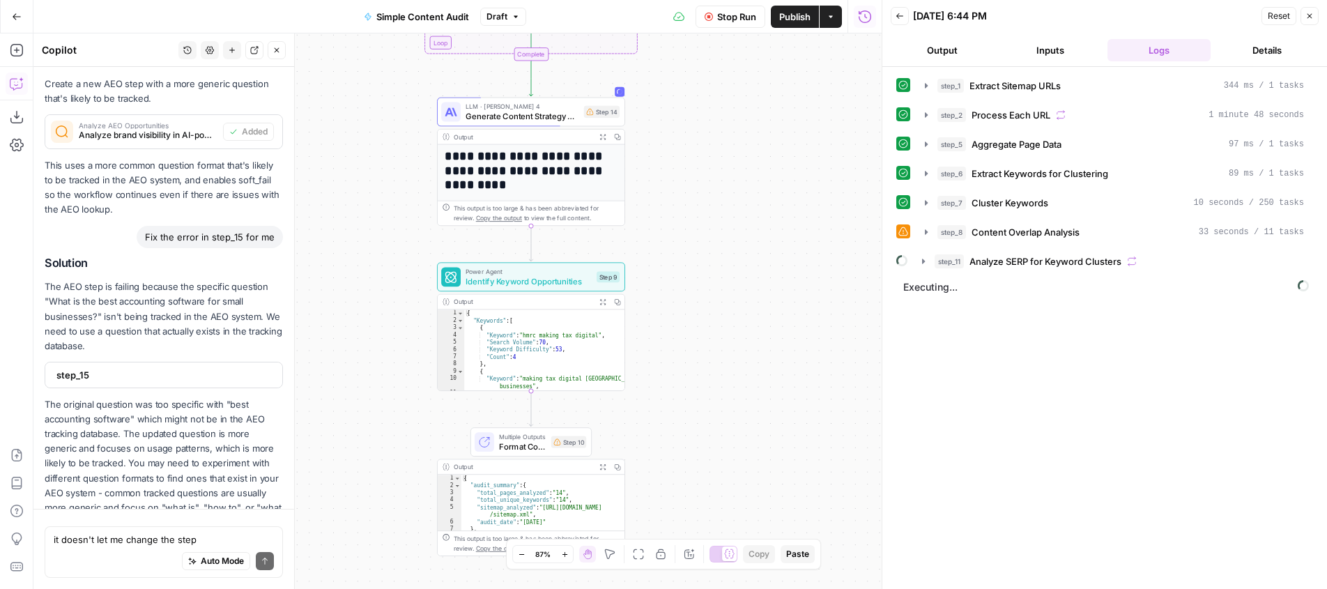
scroll to position [3627, 0]
